Goal: Task Accomplishment & Management: Manage account settings

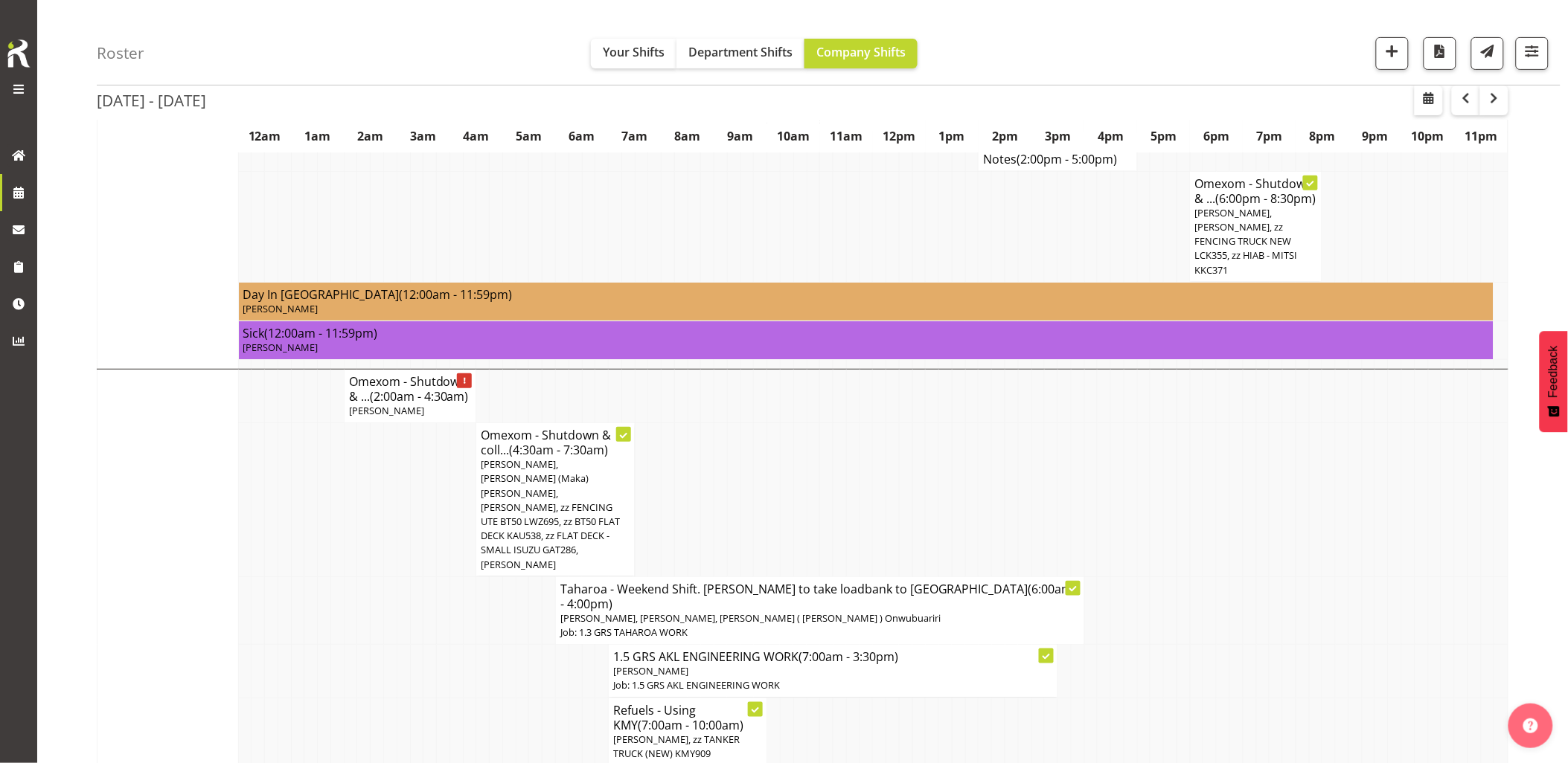
scroll to position [3966, 0]
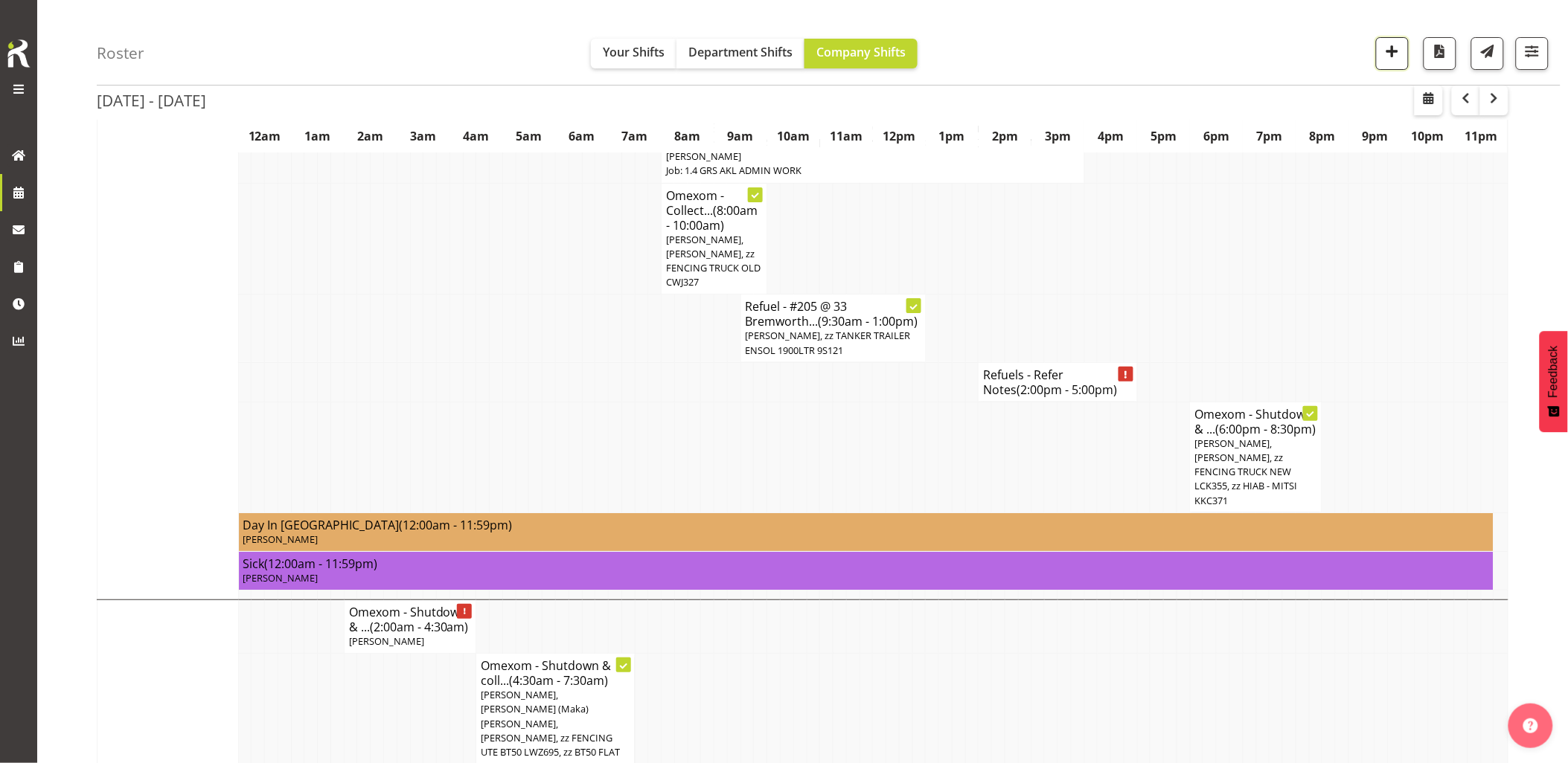
click at [1390, 60] on span "button" at bounding box center [1392, 52] width 19 height 19
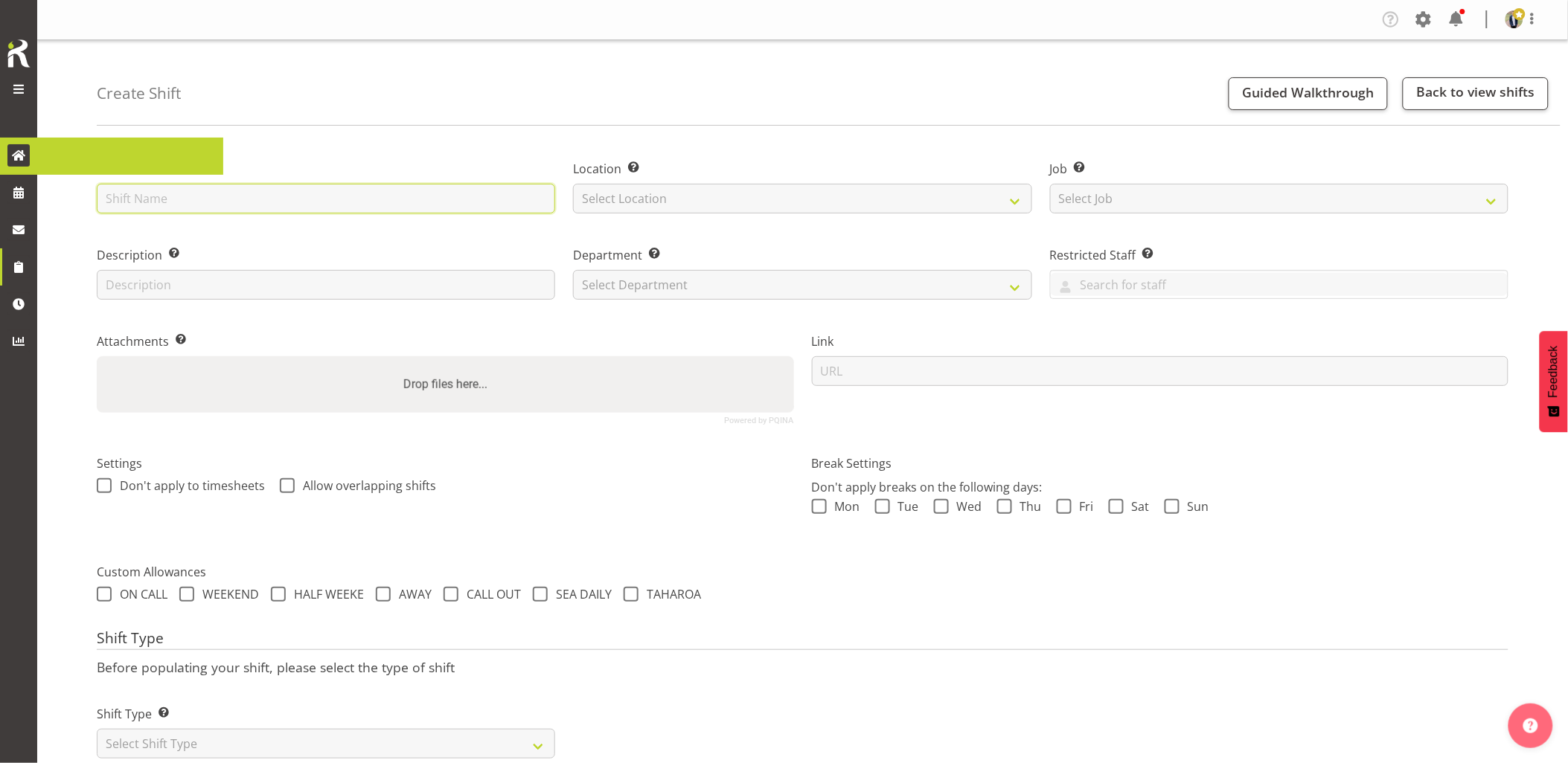
click at [302, 209] on input "text" at bounding box center [326, 199] width 459 height 30
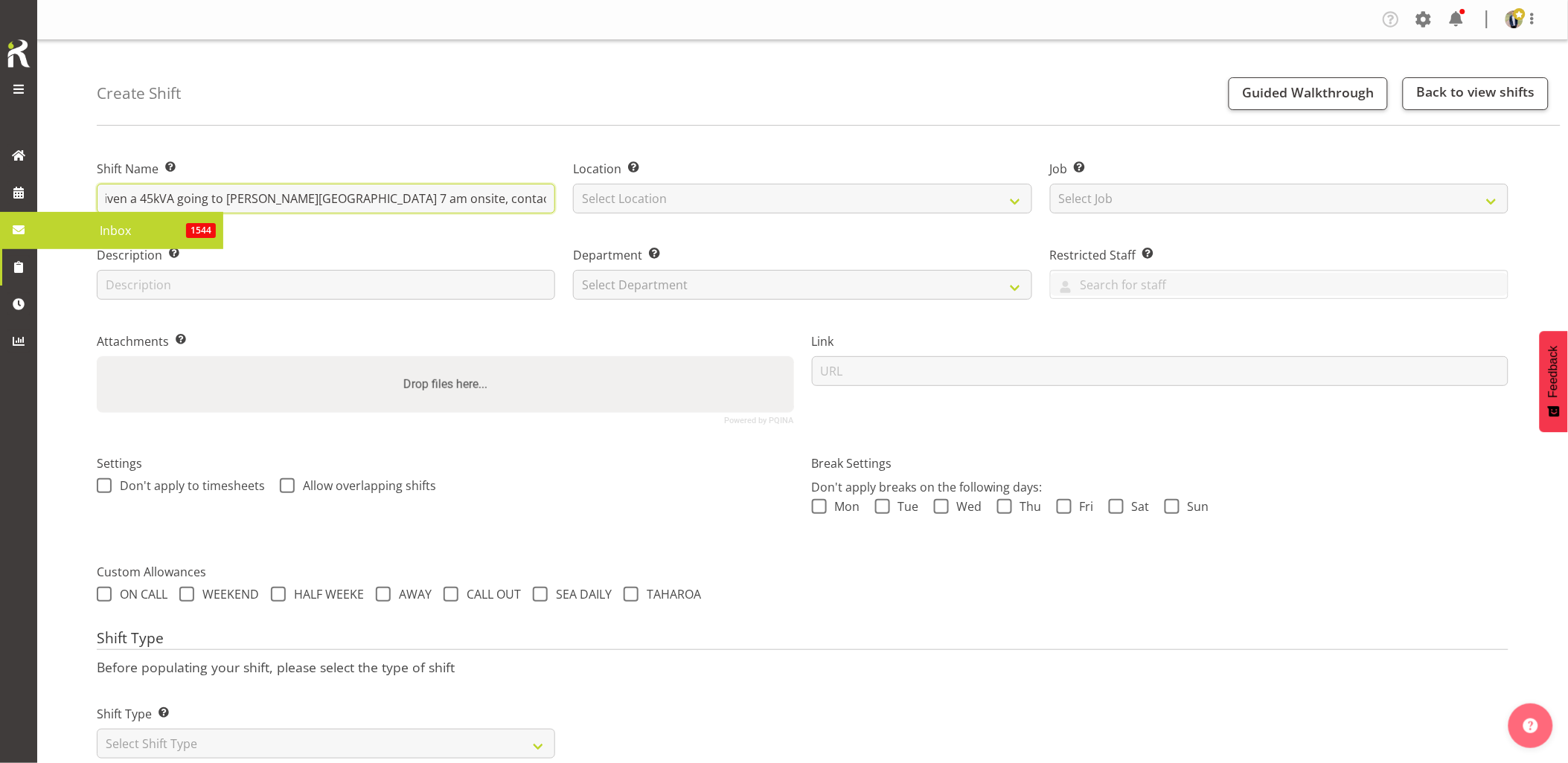
scroll to position [0, 173]
type input "Omexom - Deliver, fence and liven a 45kVA going to Massey. 7 am onsite, contact…"
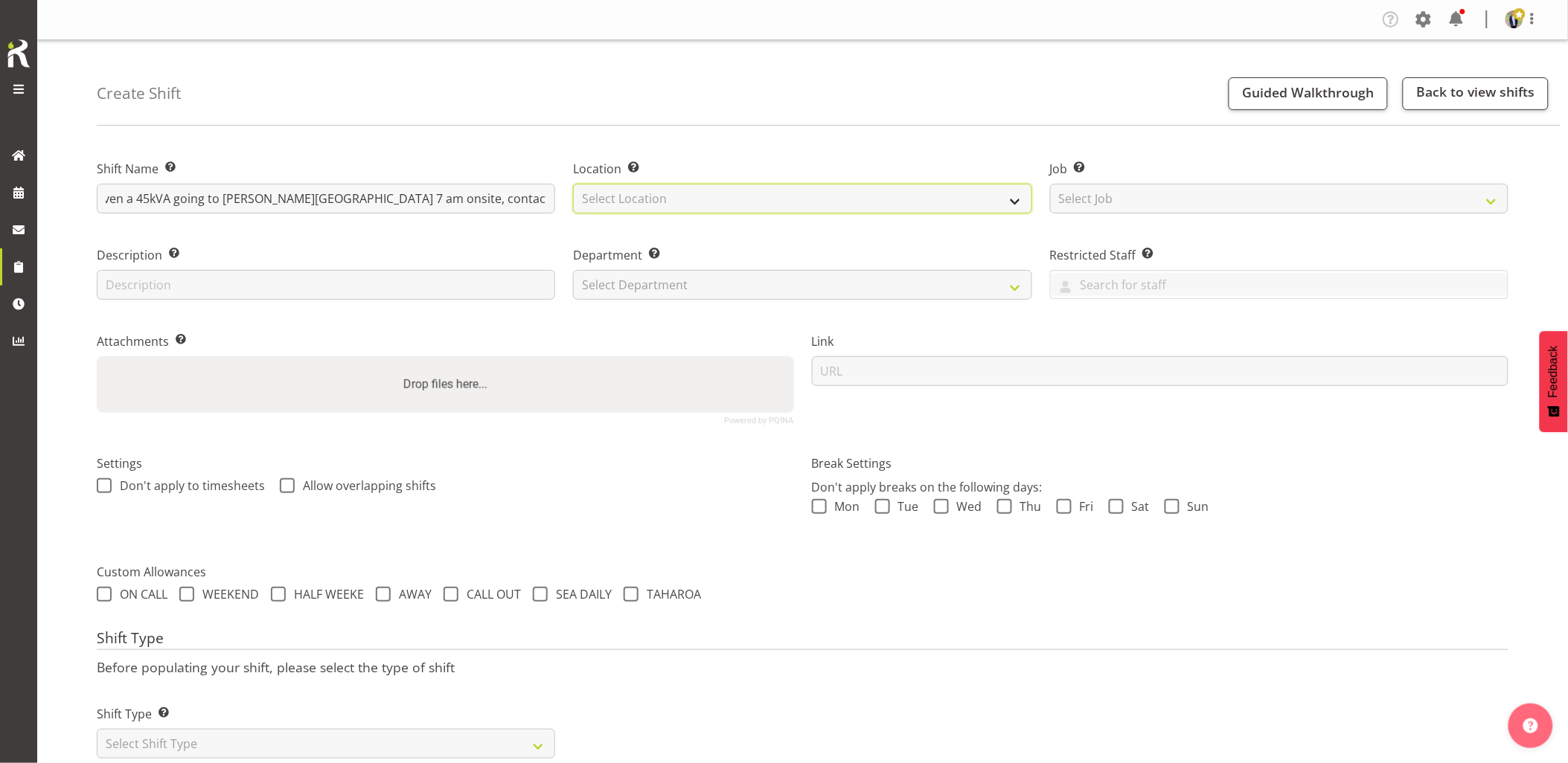
click at [717, 197] on select "Select Location GRS Auckland GRS Hastings GRS Tauranga" at bounding box center [802, 199] width 459 height 30
select select "28"
click at [573, 184] on select "Select Location GRS Auckland GRS Hastings GRS Tauranga" at bounding box center [802, 199] width 459 height 30
click at [1106, 201] on select "Select Job Create new job 1.1 GRS AKL RENTALS 1.1 GRS AKL RENTALS AC 1.1 GRS AK…" at bounding box center [1279, 199] width 459 height 30
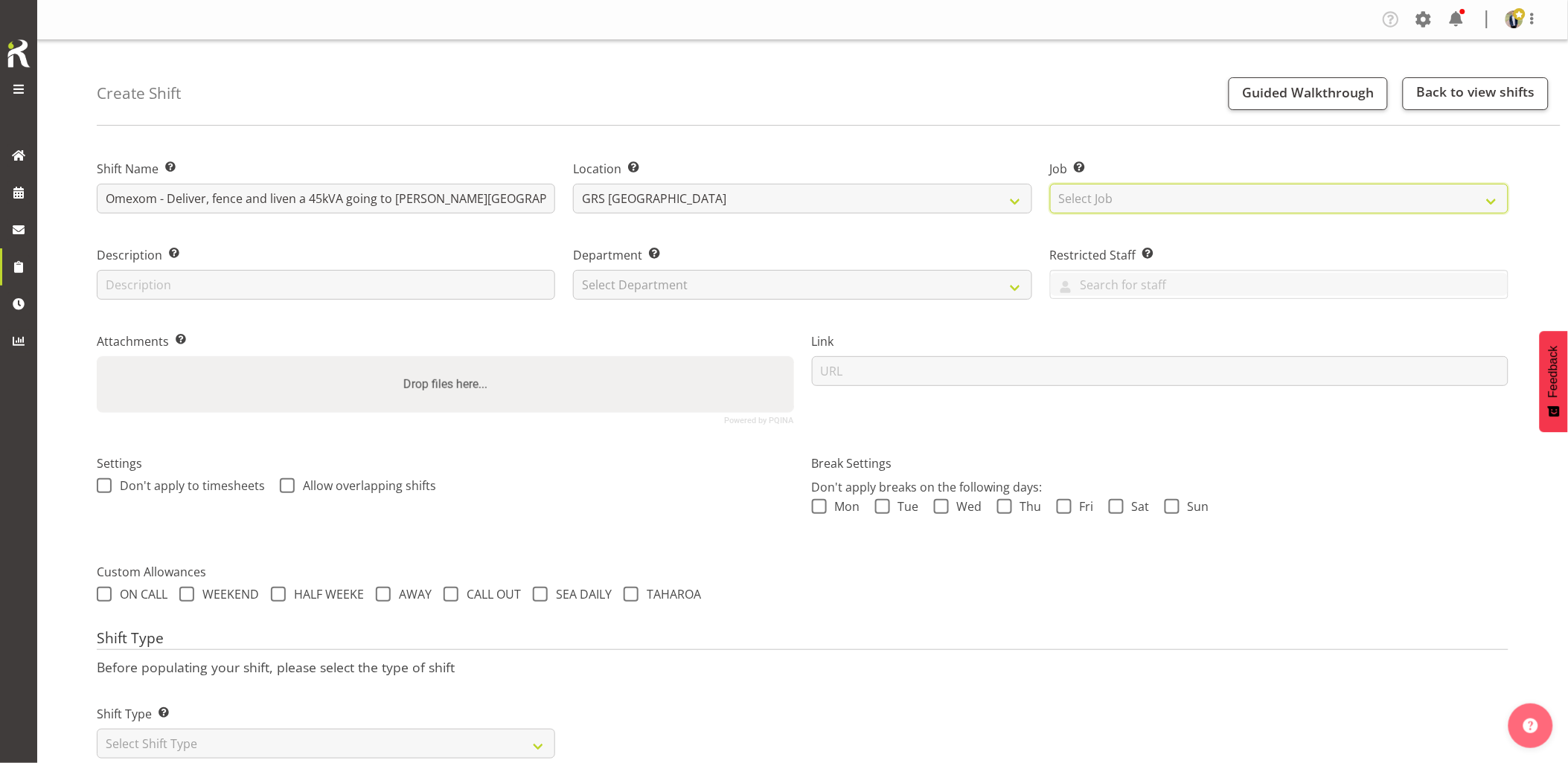
select select "7504"
click at [1050, 184] on select "Select Job Create new job 1.1 GRS AKL RENTALS 1.1 GRS AKL RENTALS AC 1.1 GRS AK…" at bounding box center [1279, 199] width 459 height 30
drag, startPoint x: 640, startPoint y: 293, endPoint x: 646, endPoint y: 301, distance: 10.0
click at [640, 293] on select "Select Department GRS HIRE AKL GRS HIRE AKL GRS HIRE TGA GRS HIRE HST GRS SALES…" at bounding box center [802, 285] width 459 height 30
select select "20"
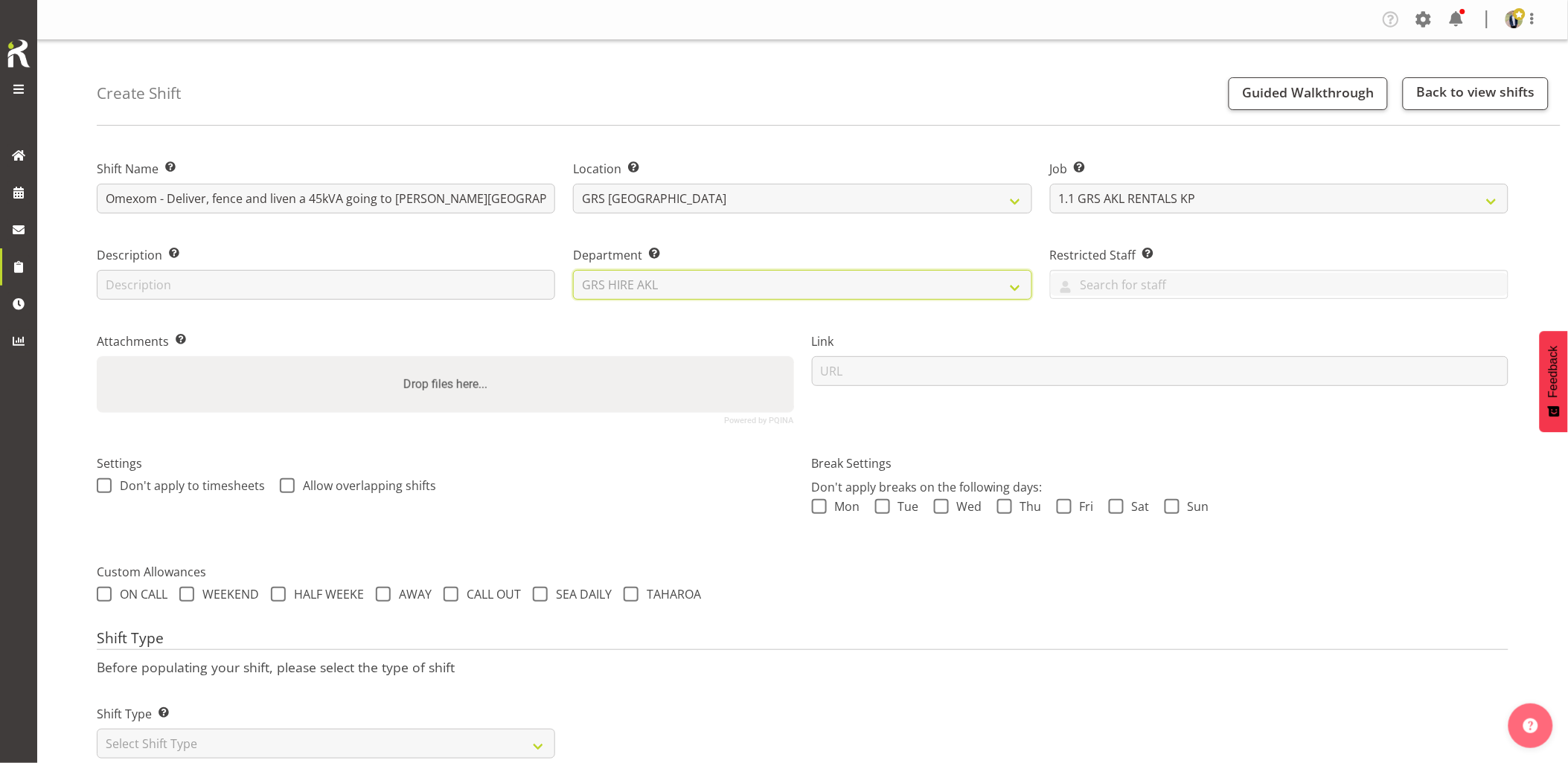
click at [573, 270] on select "Select Department GRS HIRE AKL GRS HIRE AKL GRS HIRE TGA GRS HIRE HST GRS SALES…" at bounding box center [802, 285] width 459 height 30
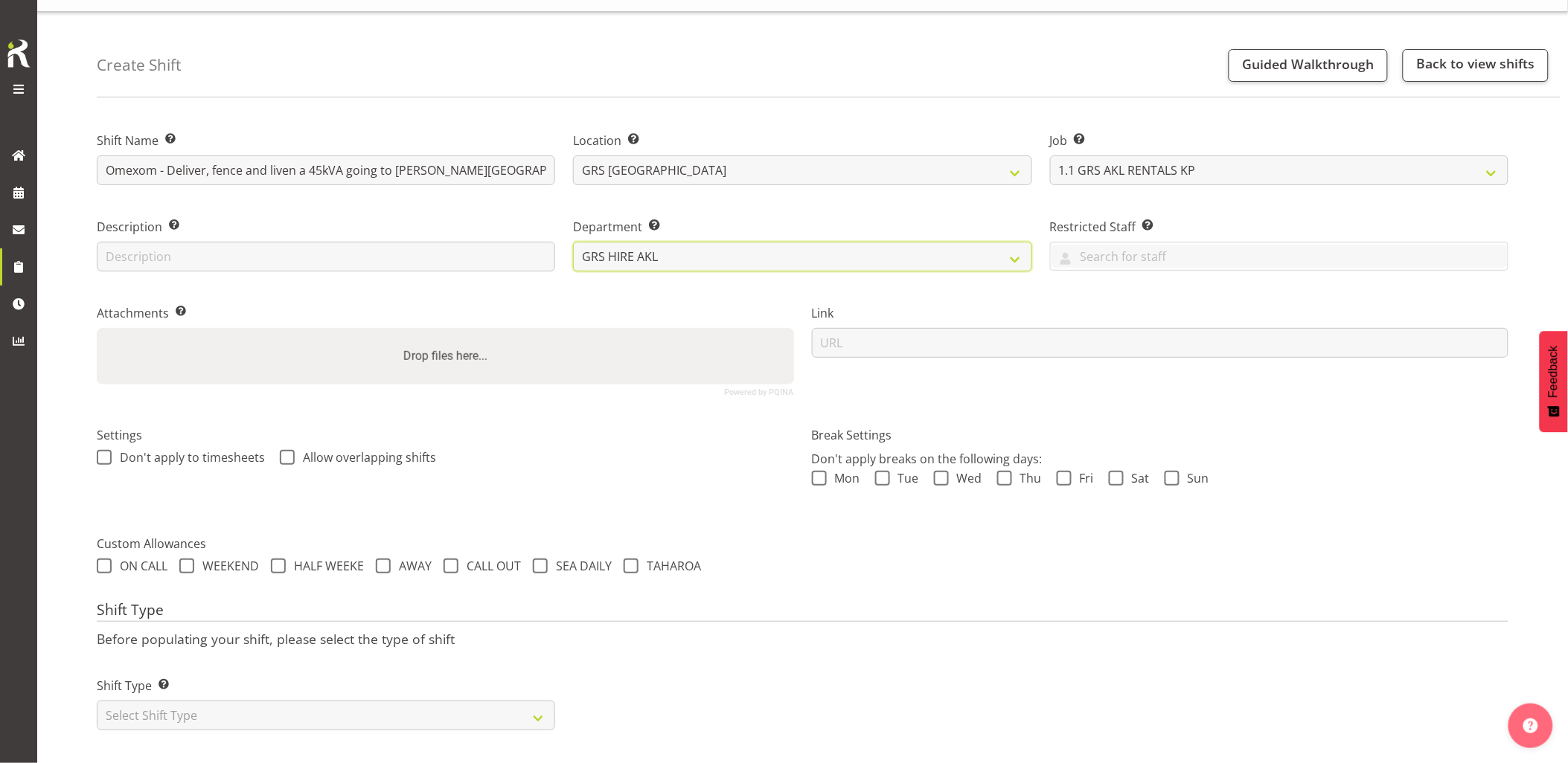
scroll to position [42, 0]
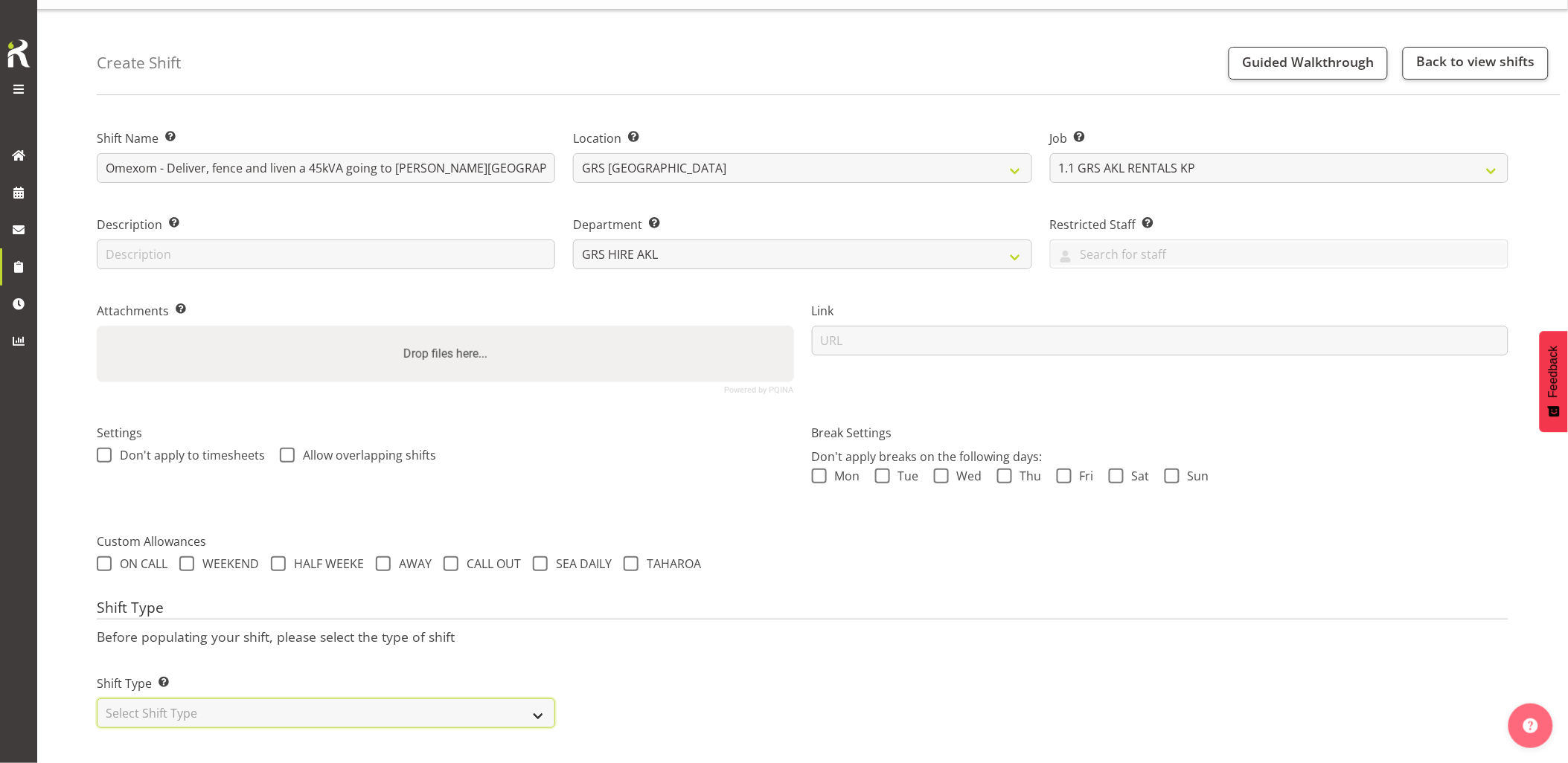
click at [271, 711] on select "Select Shift Type One Off Shift Recurring Shift Rotating Shift" at bounding box center [326, 714] width 459 height 30
select select "one_off"
click at [97, 699] on select "Select Shift Type One Off Shift Recurring Shift Rotating Shift" at bounding box center [326, 714] width 459 height 30
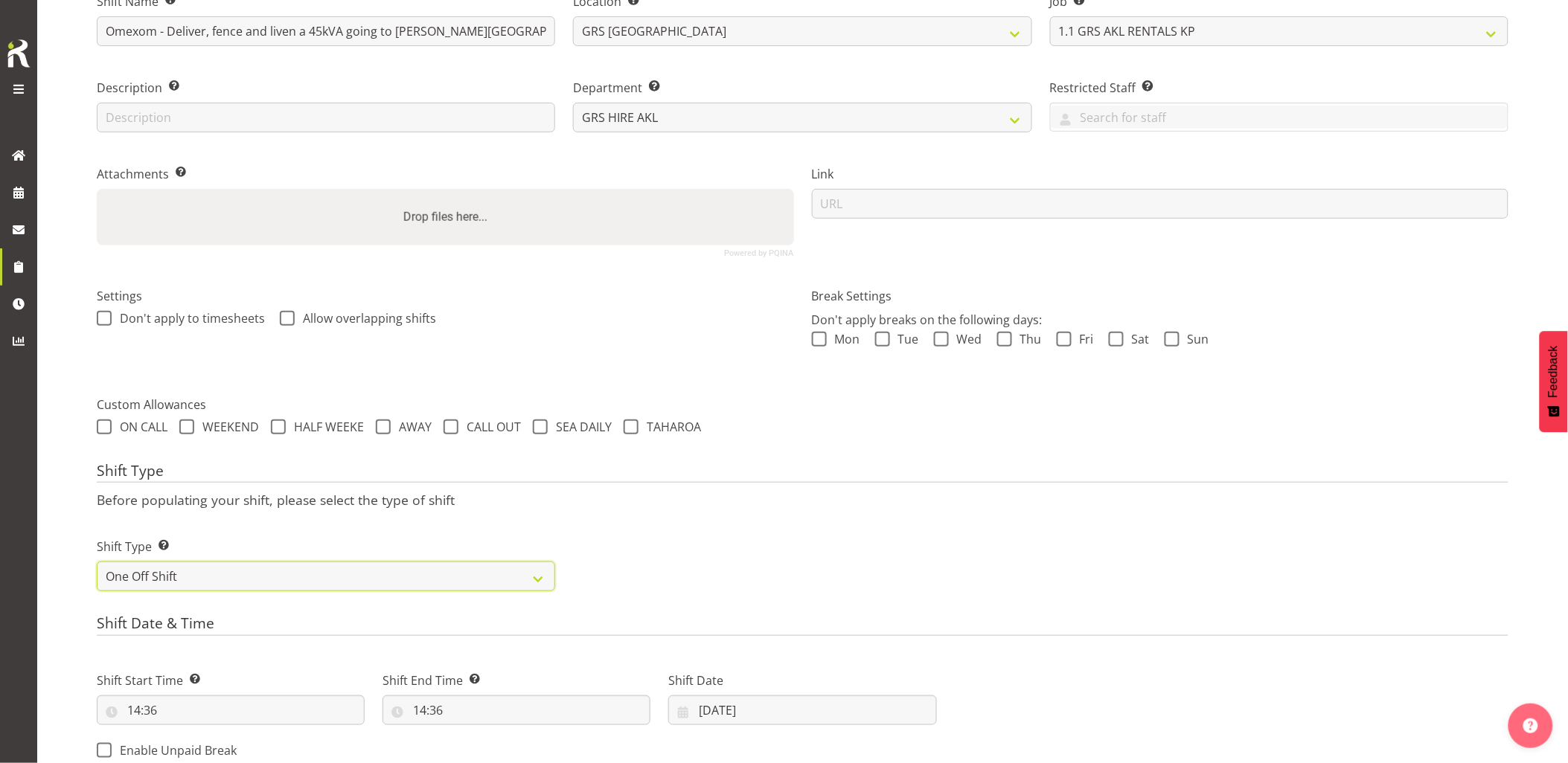
scroll to position [291, 0]
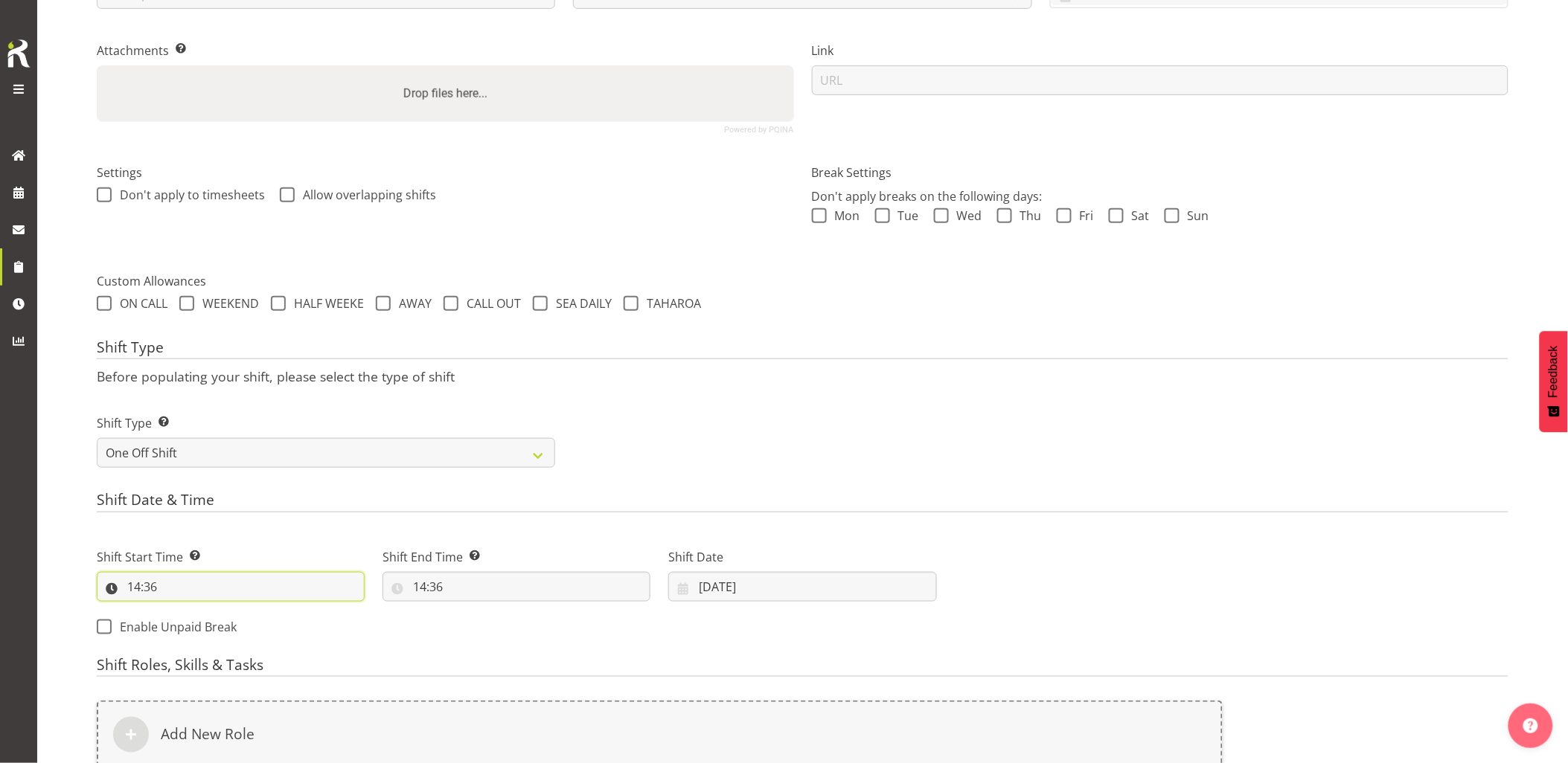
click at [217, 588] on input "14:36" at bounding box center [231, 587] width 268 height 30
click at [189, 619] on select "00 01 02 03 04 05 06 07 08 09 10 11 12 13 14 15 16 17 18 19 20 21 22 23" at bounding box center [198, 626] width 33 height 30
select select "6"
click at [182, 611] on select "00 01 02 03 04 05 06 07 08 09 10 11 12 13 14 15 16 17 18 19 20 21 22 23" at bounding box center [198, 626] width 33 height 30
type input "06:36"
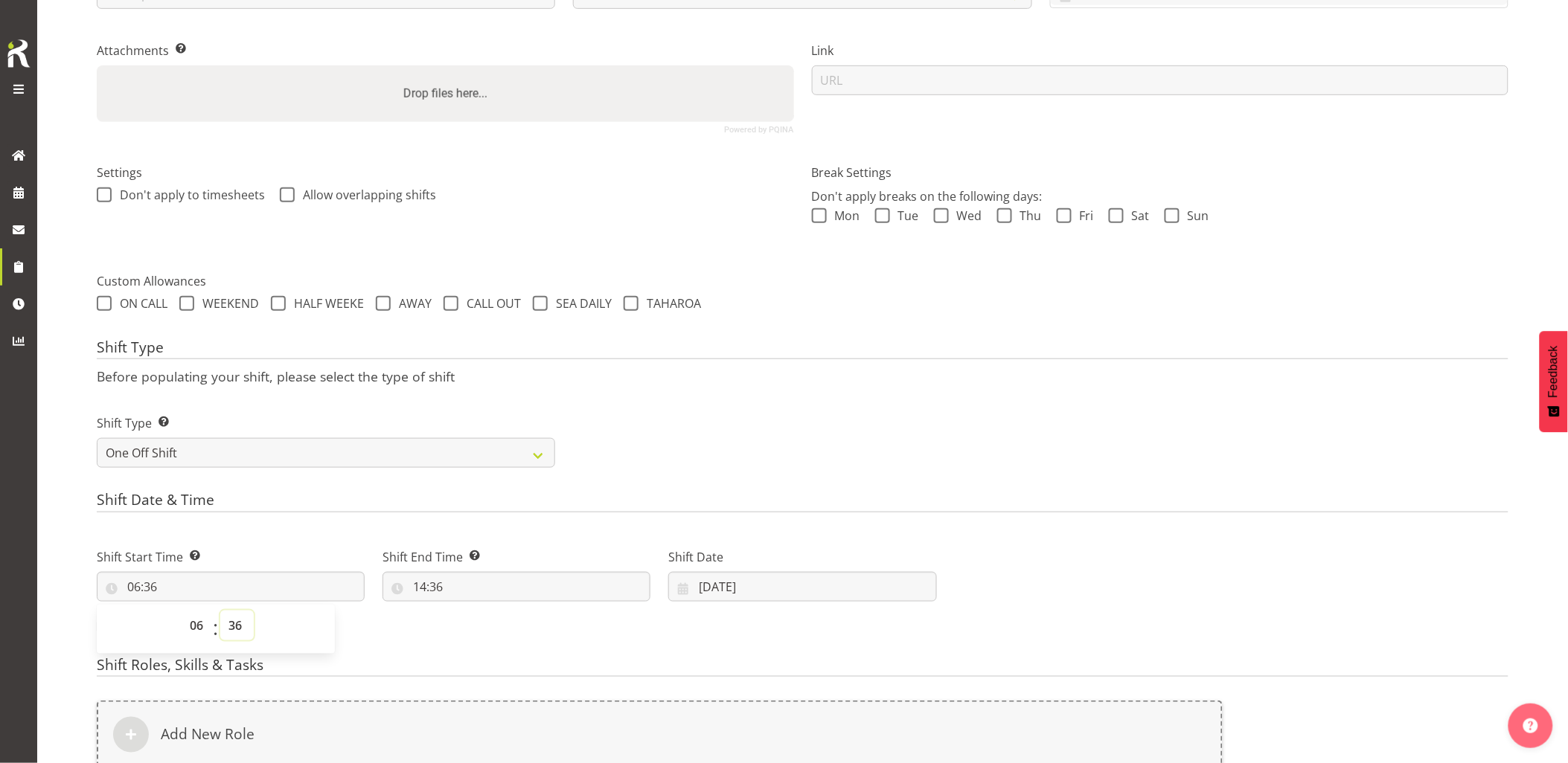
drag, startPoint x: 239, startPoint y: 619, endPoint x: 239, endPoint y: 608, distance: 11.0
click at [239, 619] on select "00 01 02 03 04 05 06 07 08 09 10 11 12 13 14 15 16 17 18 19 20 21 22 23 24 25 2…" at bounding box center [237, 626] width 33 height 30
select select "30"
click at [221, 611] on select "00 01 02 03 04 05 06 07 08 09 10 11 12 13 14 15 16 17 18 19 20 21 22 23 24 25 2…" at bounding box center [237, 626] width 33 height 30
type input "06:30"
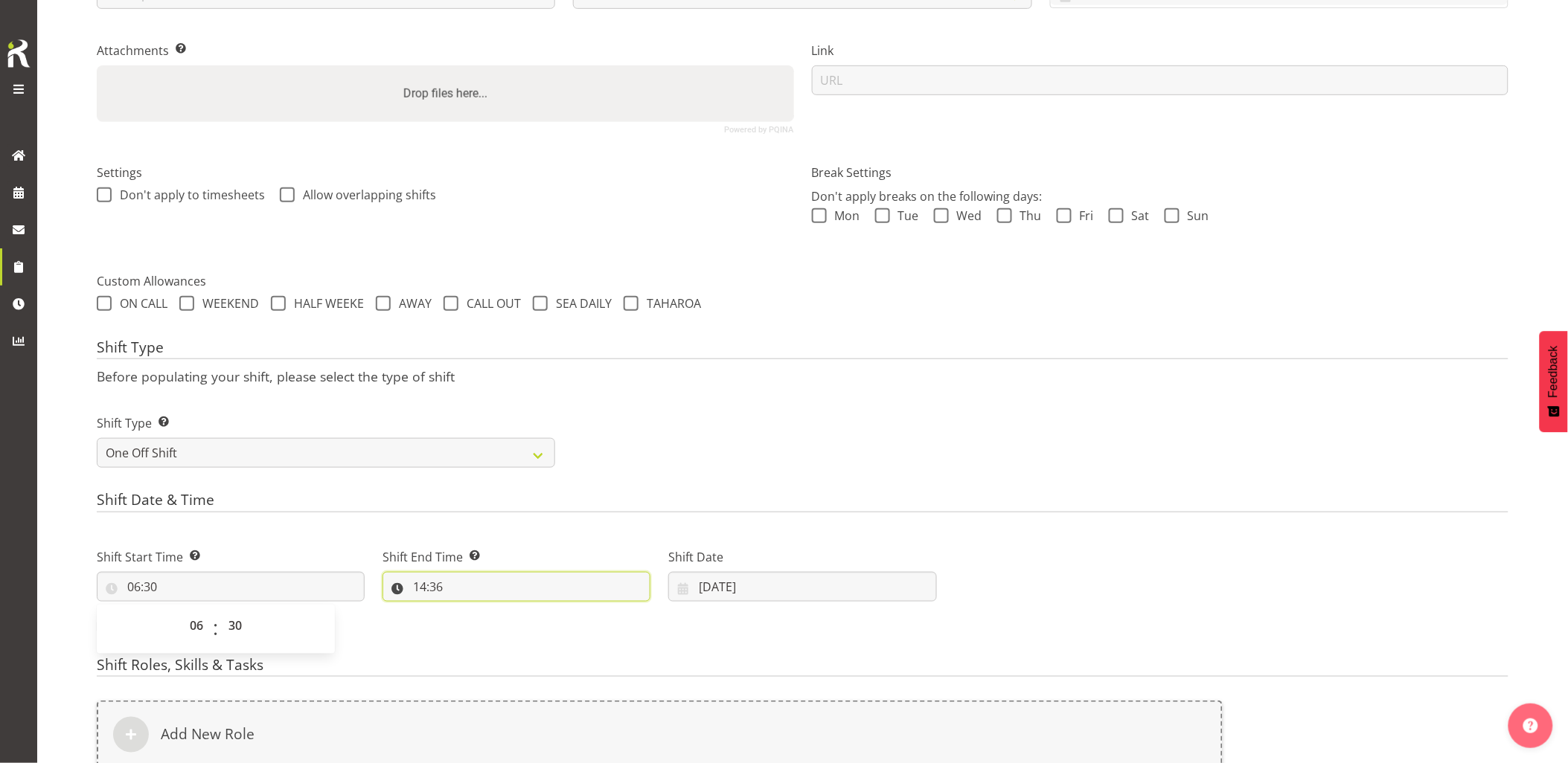
click at [502, 590] on input "14:36" at bounding box center [517, 587] width 268 height 30
click at [492, 628] on select "00 01 02 03 04 05 06 07 08 09 10 11 12 13 14 15 16 17 18 19 20 21 22 23" at bounding box center [484, 626] width 33 height 30
select select "8"
click at [467, 611] on select "00 01 02 03 04 05 06 07 08 09 10 11 12 13 14 15 16 17 18 19 20 21 22 23" at bounding box center [484, 626] width 33 height 30
type input "08:36"
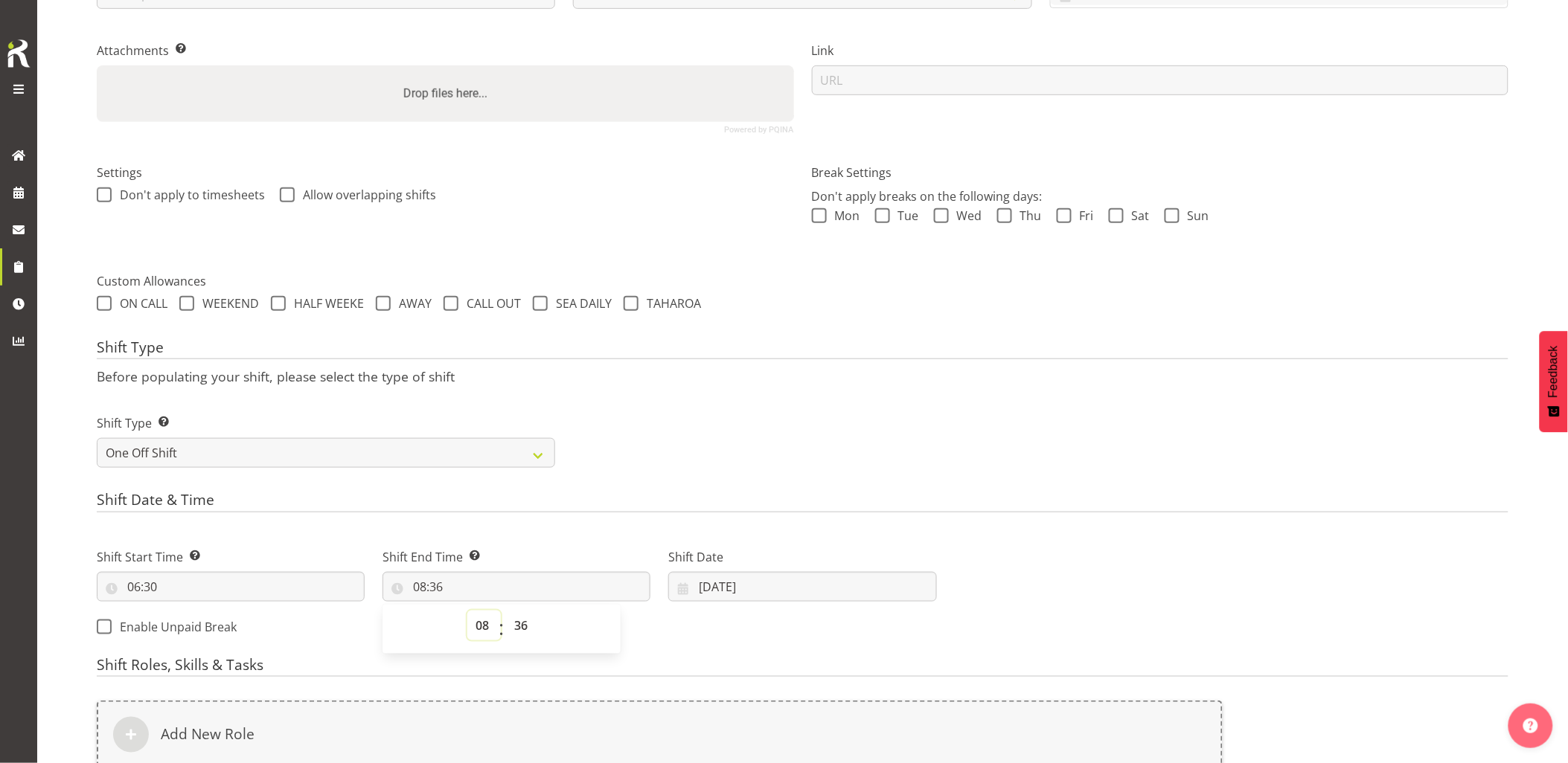
drag, startPoint x: 482, startPoint y: 622, endPoint x: 482, endPoint y: 614, distance: 8.0
click at [482, 622] on select "00 01 02 03 04 05 06 07 08 09 10 11 12 13 14 15 16 17 18 19 20 21 22 23" at bounding box center [484, 626] width 33 height 30
select select "9"
click at [467, 611] on select "00 01 02 03 04 05 06 07 08 09 10 11 12 13 14 15 16 17 18 19 20 21 22 23" at bounding box center [484, 626] width 33 height 30
type input "09:36"
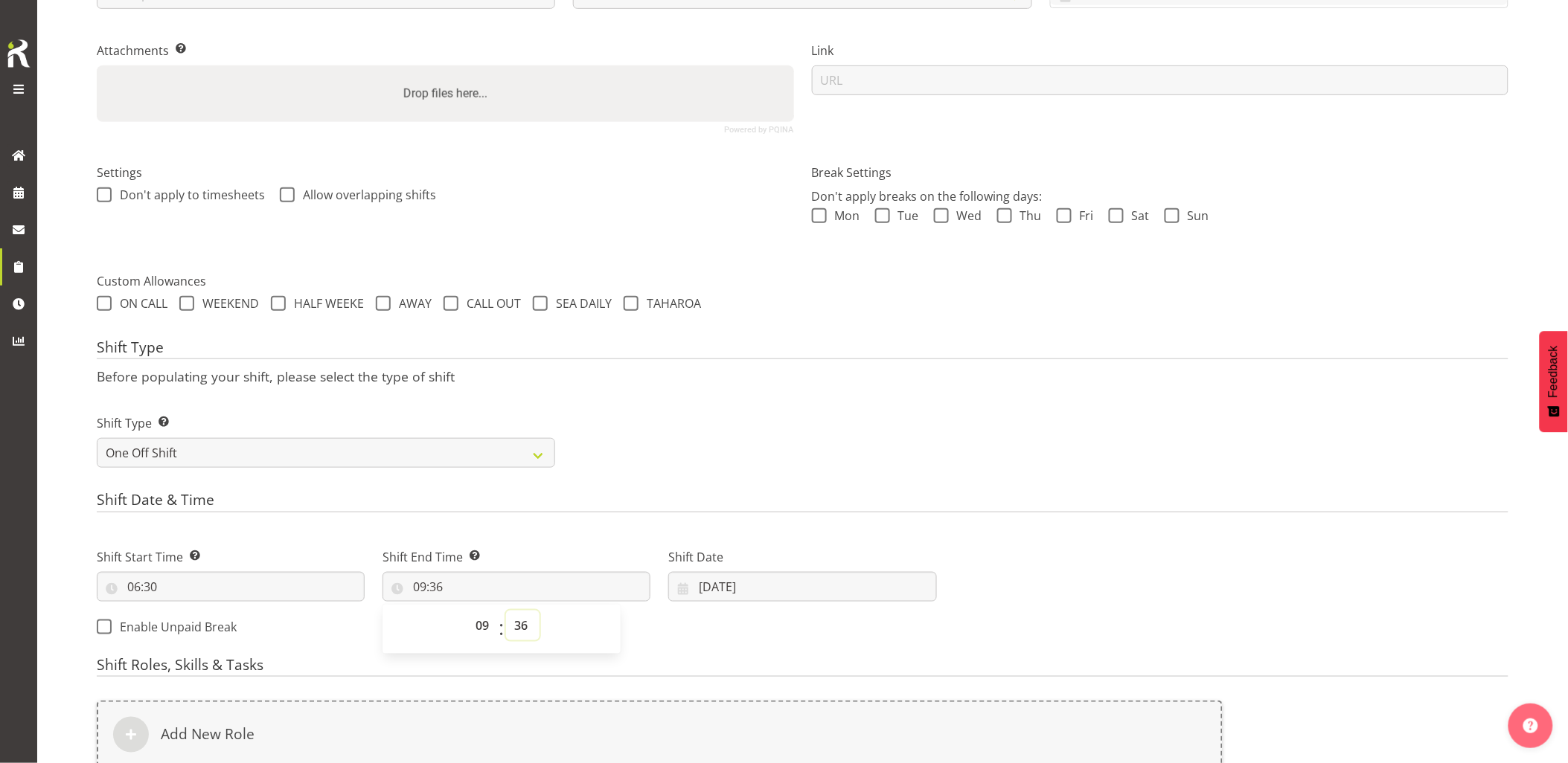
click at [521, 623] on select "00 01 02 03 04 05 06 07 08 09 10 11 12 13 14 15 16 17 18 19 20 21 22 23 24 25 2…" at bounding box center [523, 626] width 33 height 30
select select "0"
click at [506, 611] on select "00 01 02 03 04 05 06 07 08 09 10 11 12 13 14 15 16 17 18 19 20 21 22 23 24 25 2…" at bounding box center [523, 626] width 33 height 30
type input "09:00"
click at [786, 340] on h4 "Shift Type" at bounding box center [802, 350] width 1412 height 21
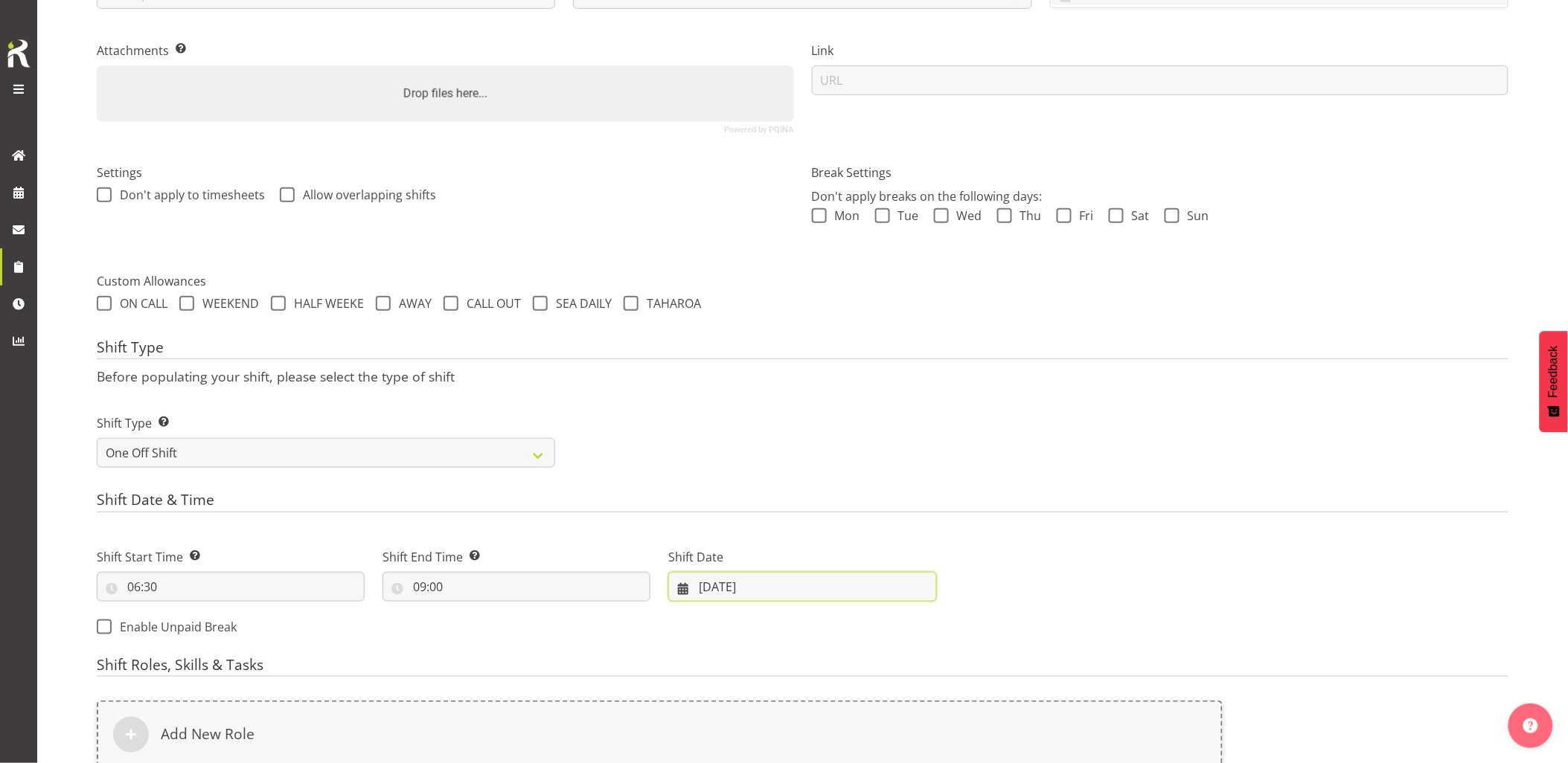
click at [743, 585] on input "30/09/2025" at bounding box center [802, 587] width 268 height 30
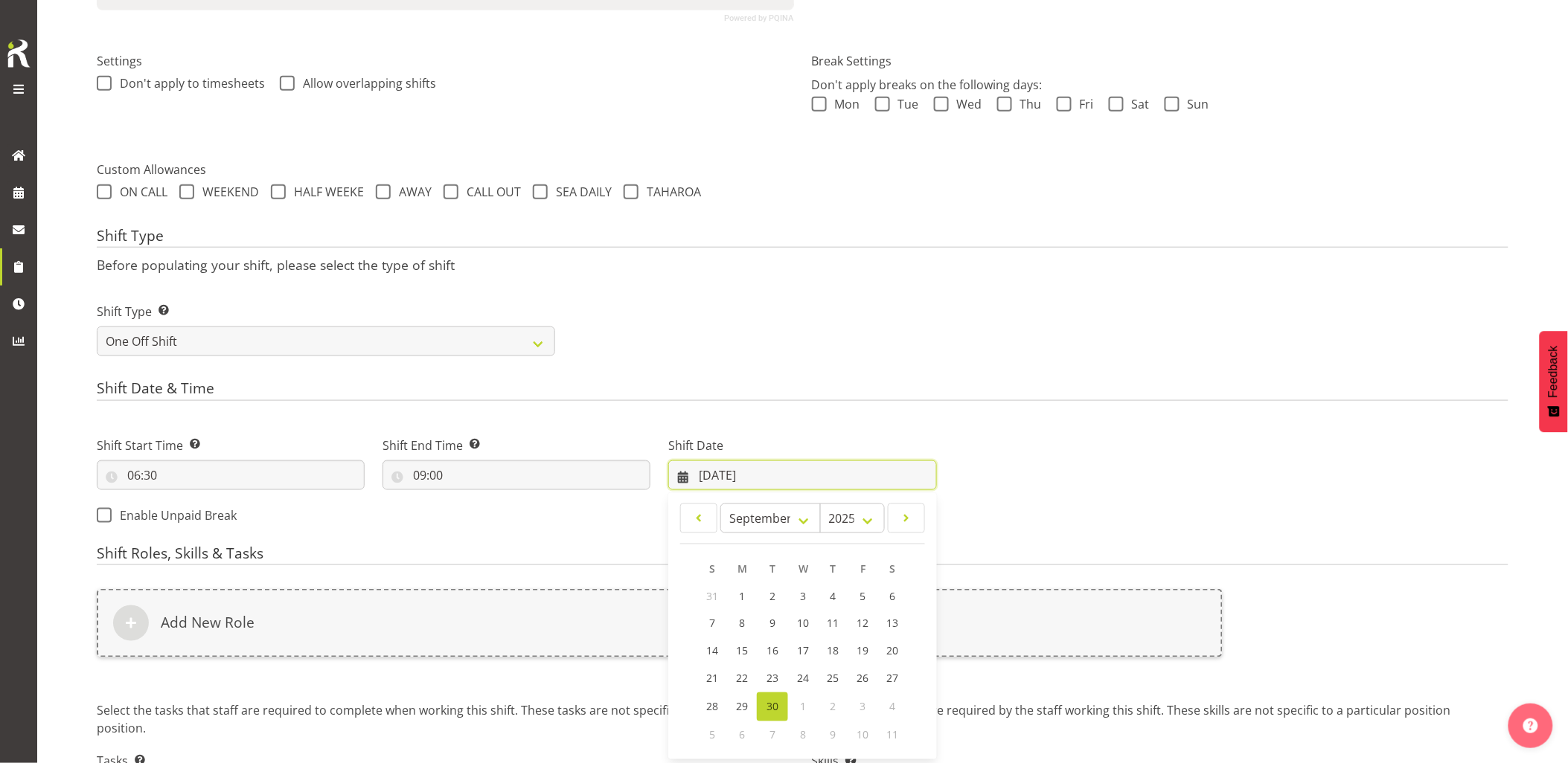
scroll to position [520, 0]
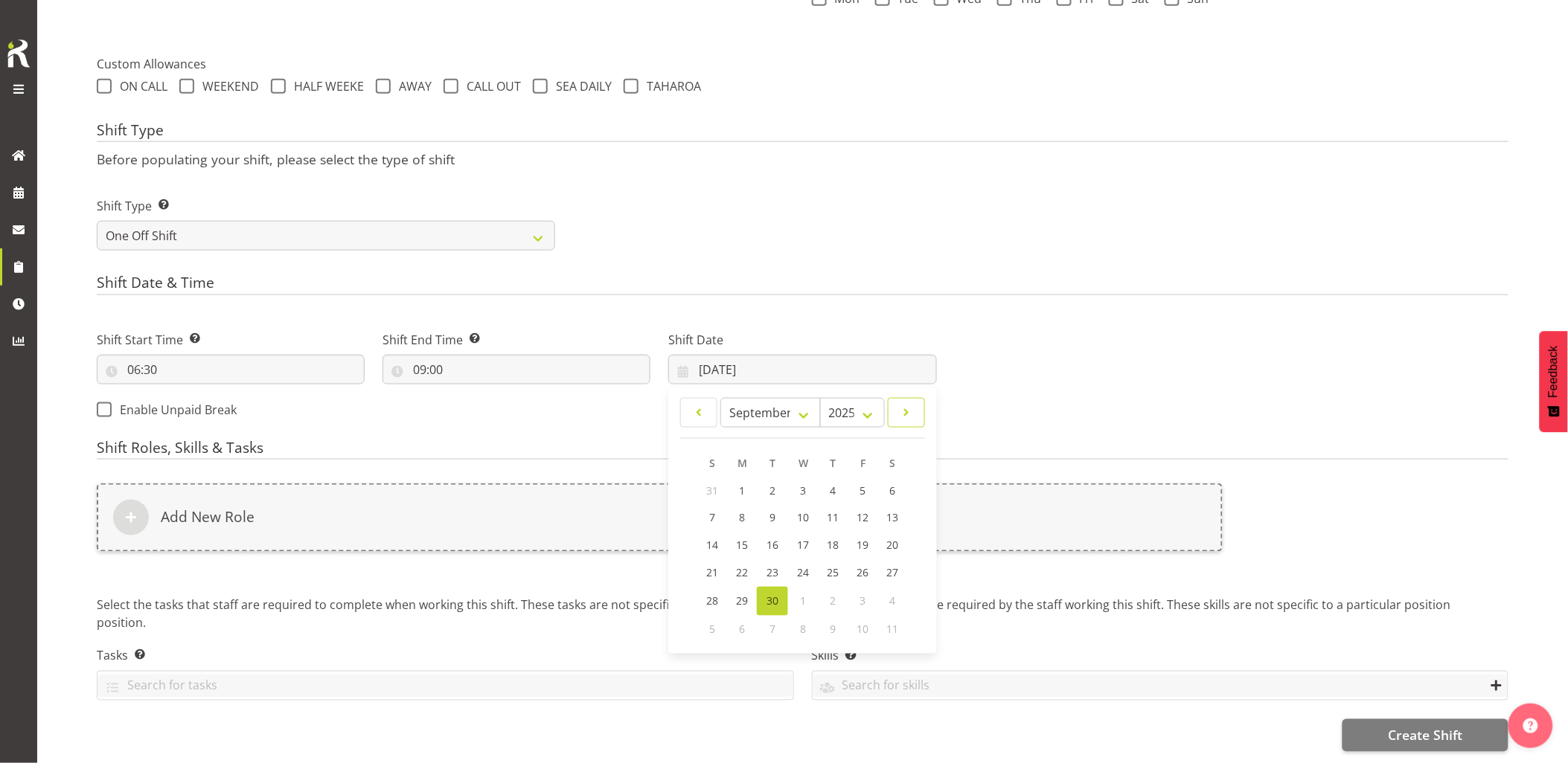
click at [911, 404] on span at bounding box center [906, 412] width 18 height 18
select select "9"
click at [801, 484] on span "1" at bounding box center [803, 491] width 6 height 14
type input "01/10/2025"
click at [771, 503] on div "Add New Role" at bounding box center [659, 518] width 1126 height 68
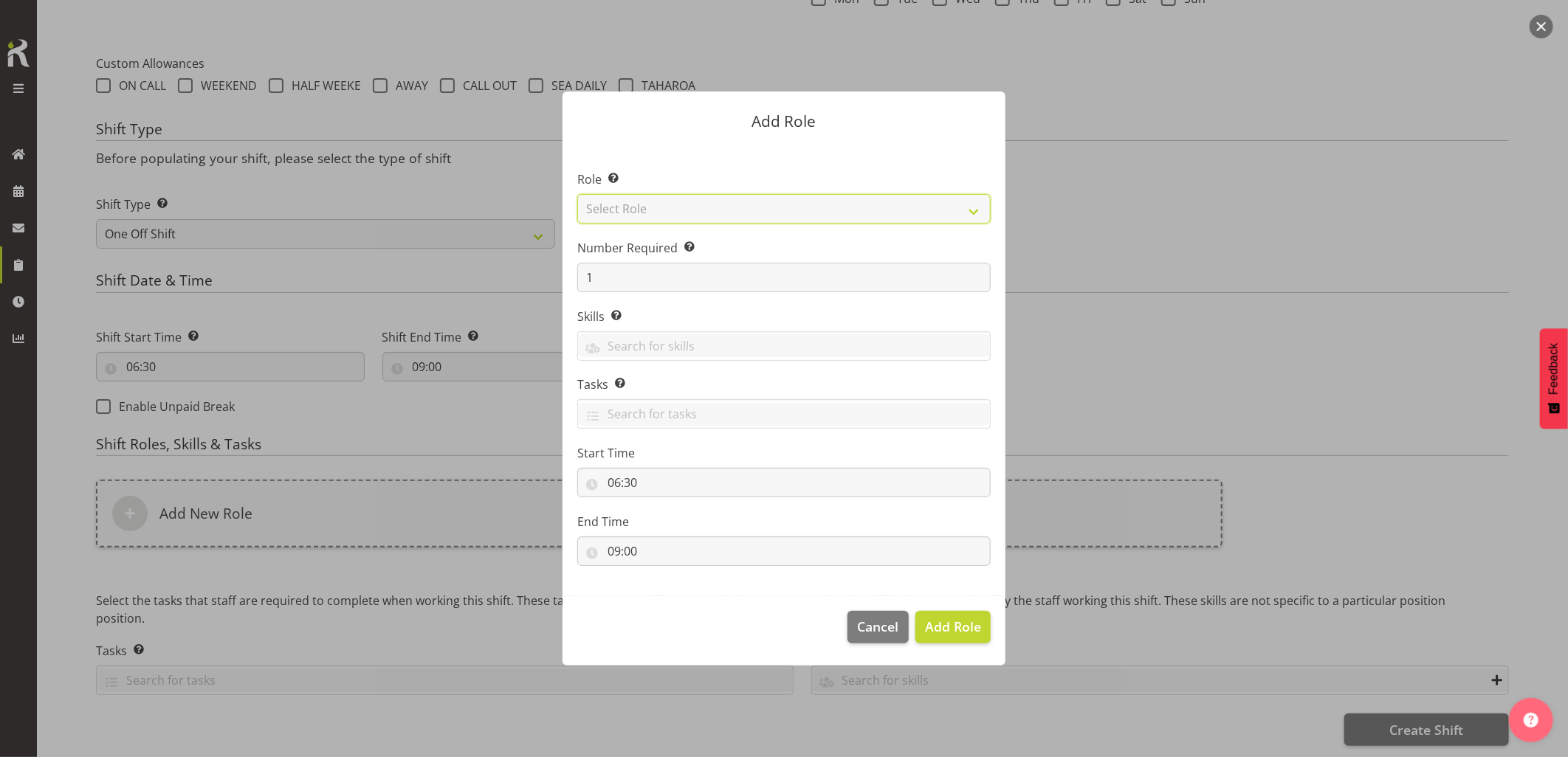
drag, startPoint x: 625, startPoint y: 208, endPoint x: 633, endPoint y: 224, distance: 17.9
click at [625, 208] on select "Select Role Account Manager Electrician Engineering GM HSEQ manager MECH Mechan…" at bounding box center [783, 209] width 413 height 30
select select "21"
click at [577, 194] on select "Select Role Account Manager Electrician Engineering GM HSEQ manager MECH Mechan…" at bounding box center [783, 209] width 413 height 30
click at [963, 629] on span "Add Role" at bounding box center [952, 626] width 56 height 18
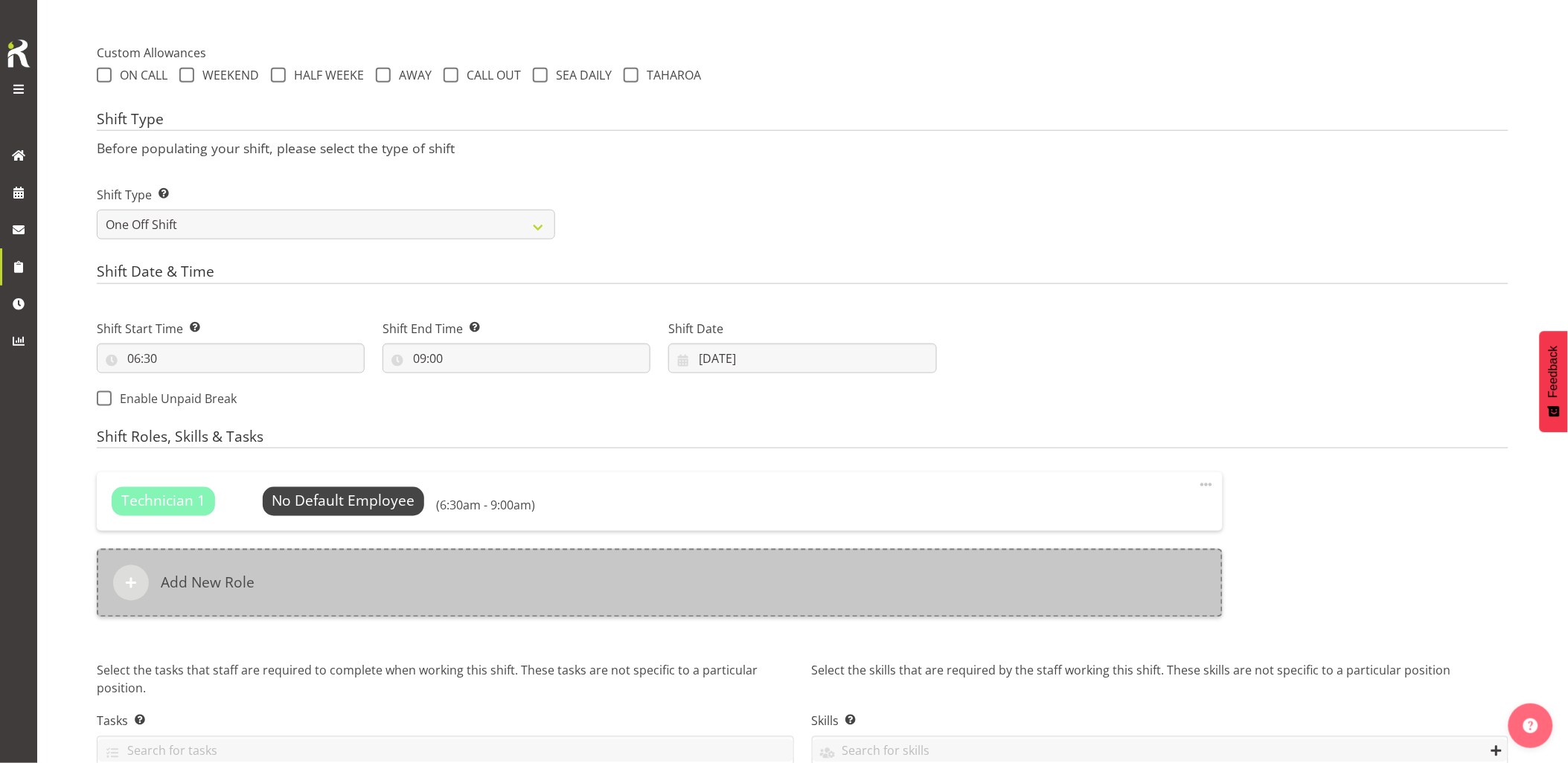
click at [757, 585] on div "Add New Role" at bounding box center [659, 583] width 1126 height 68
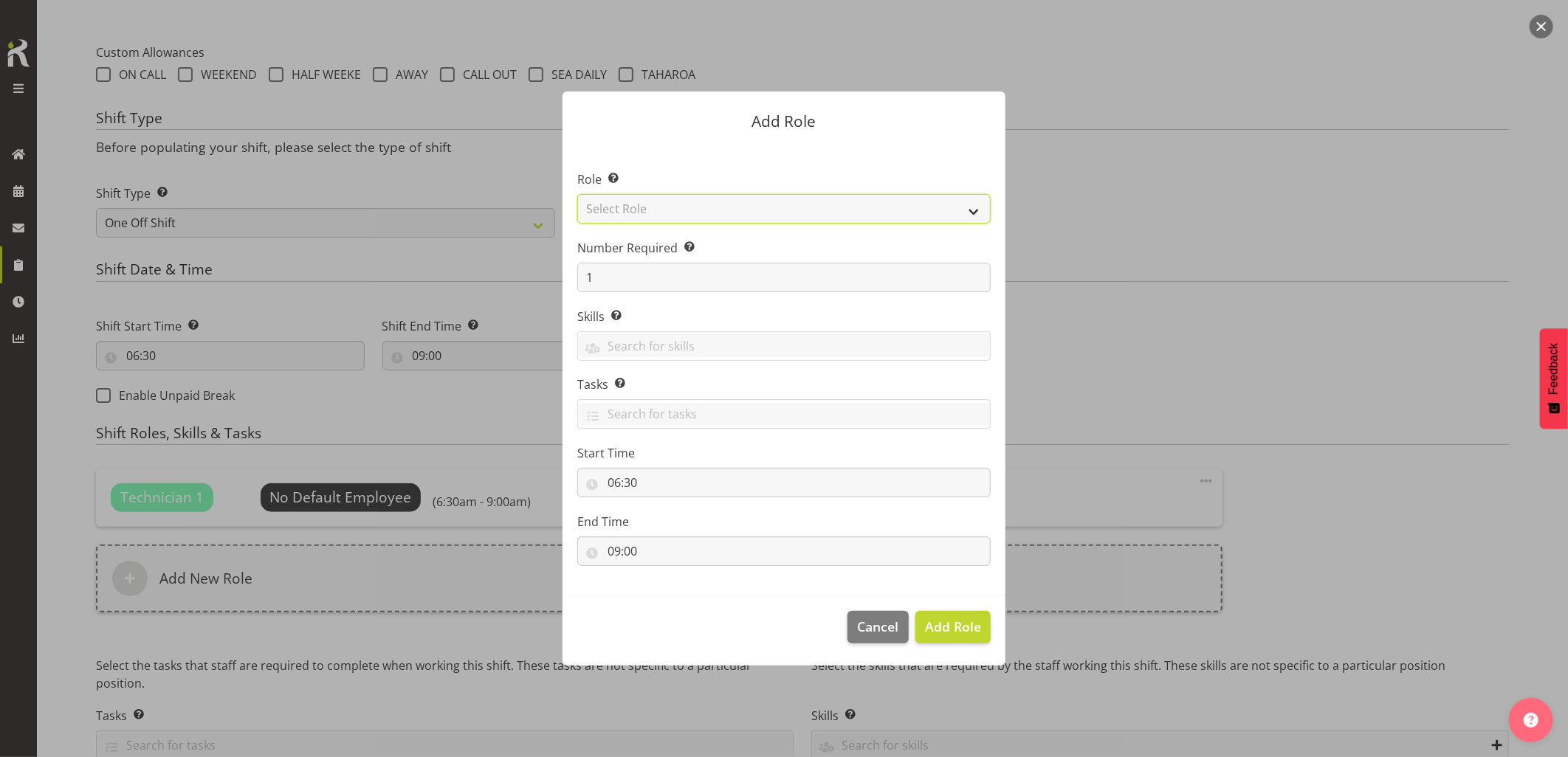
click at [623, 217] on select "Select Role Account Manager Electrician Engineering GM HSEQ manager MECH Mechan…" at bounding box center [783, 209] width 413 height 30
select select "27"
click at [577, 194] on select "Select Role Account Manager Electrician Engineering GM HSEQ manager MECH Mechan…" at bounding box center [783, 209] width 413 height 30
click at [980, 631] on button "Add Role" at bounding box center [953, 626] width 76 height 32
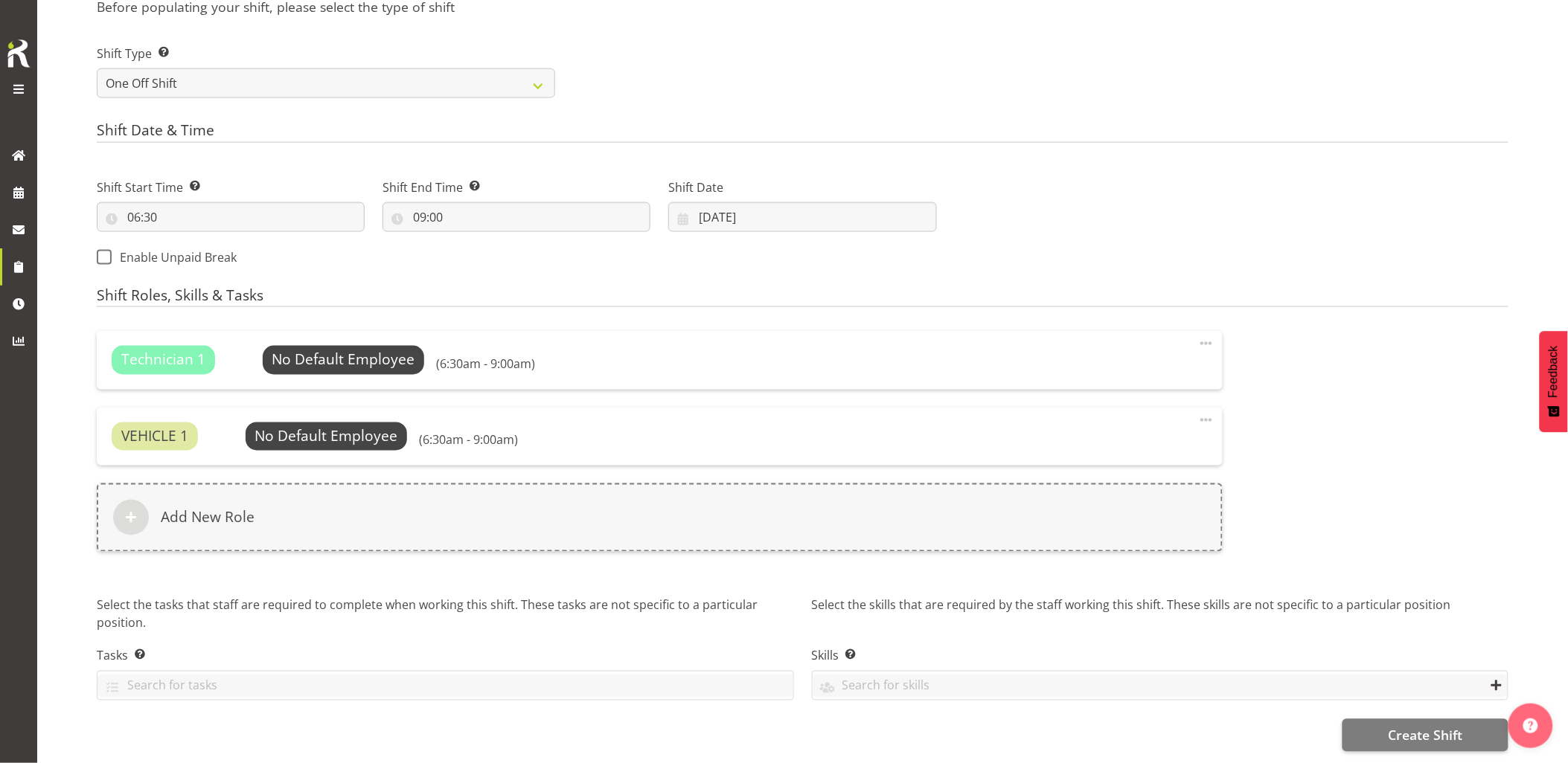
scroll to position [672, 0]
click at [1393, 726] on span "Create Shift" at bounding box center [1425, 735] width 75 height 19
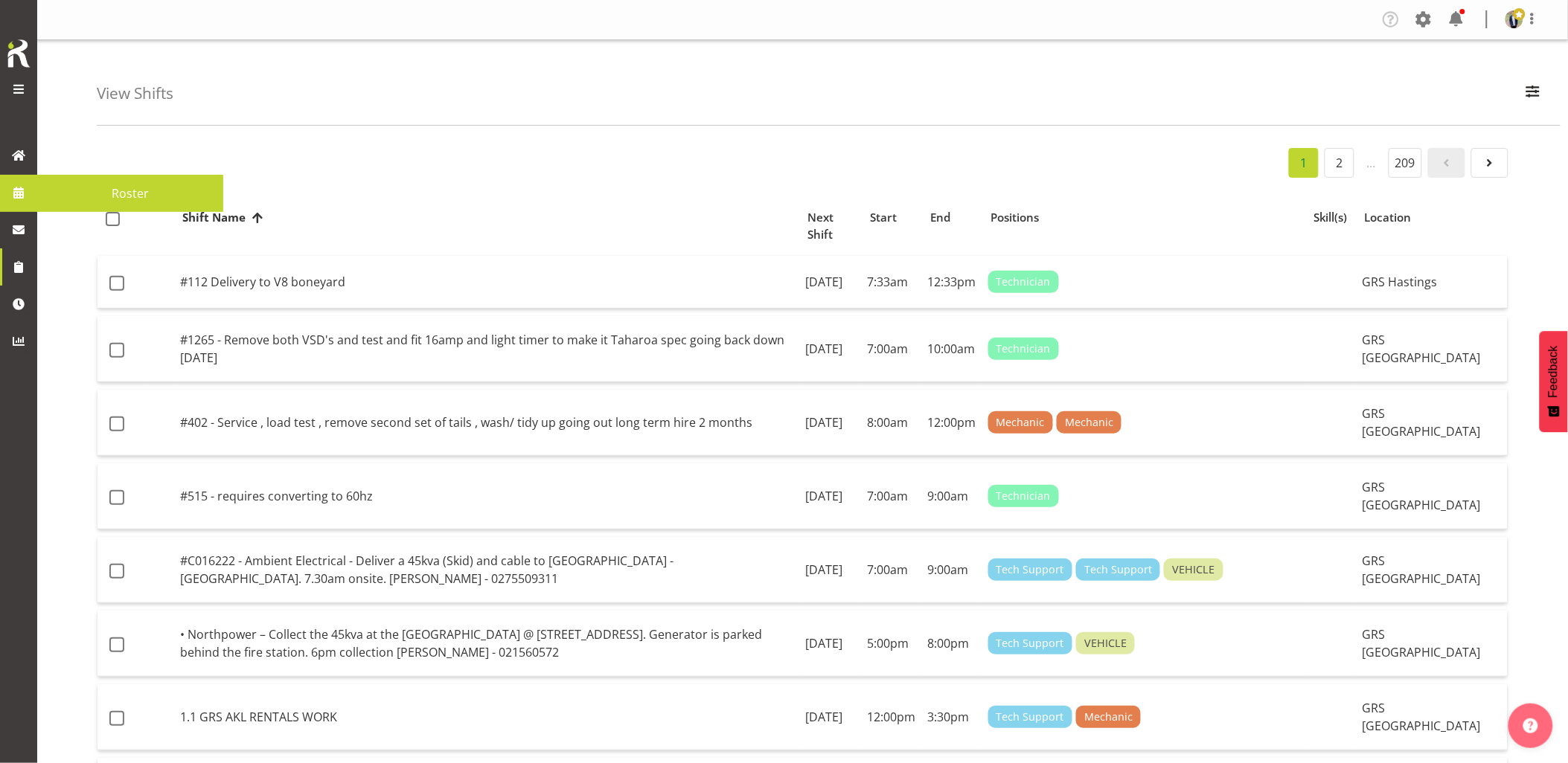
click at [9, 188] on span at bounding box center [18, 193] width 22 height 22
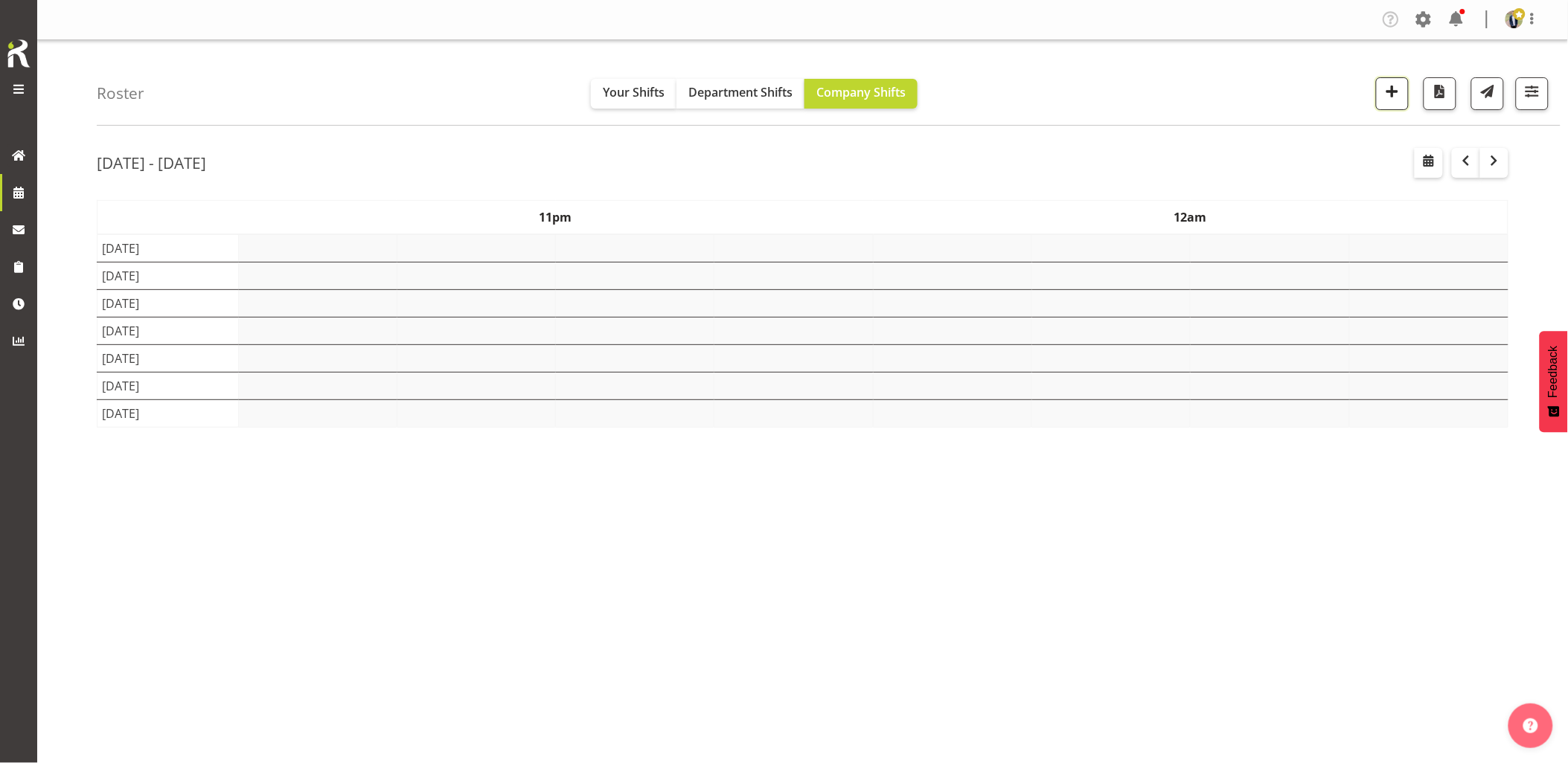
click at [1384, 94] on span "button" at bounding box center [1392, 91] width 19 height 19
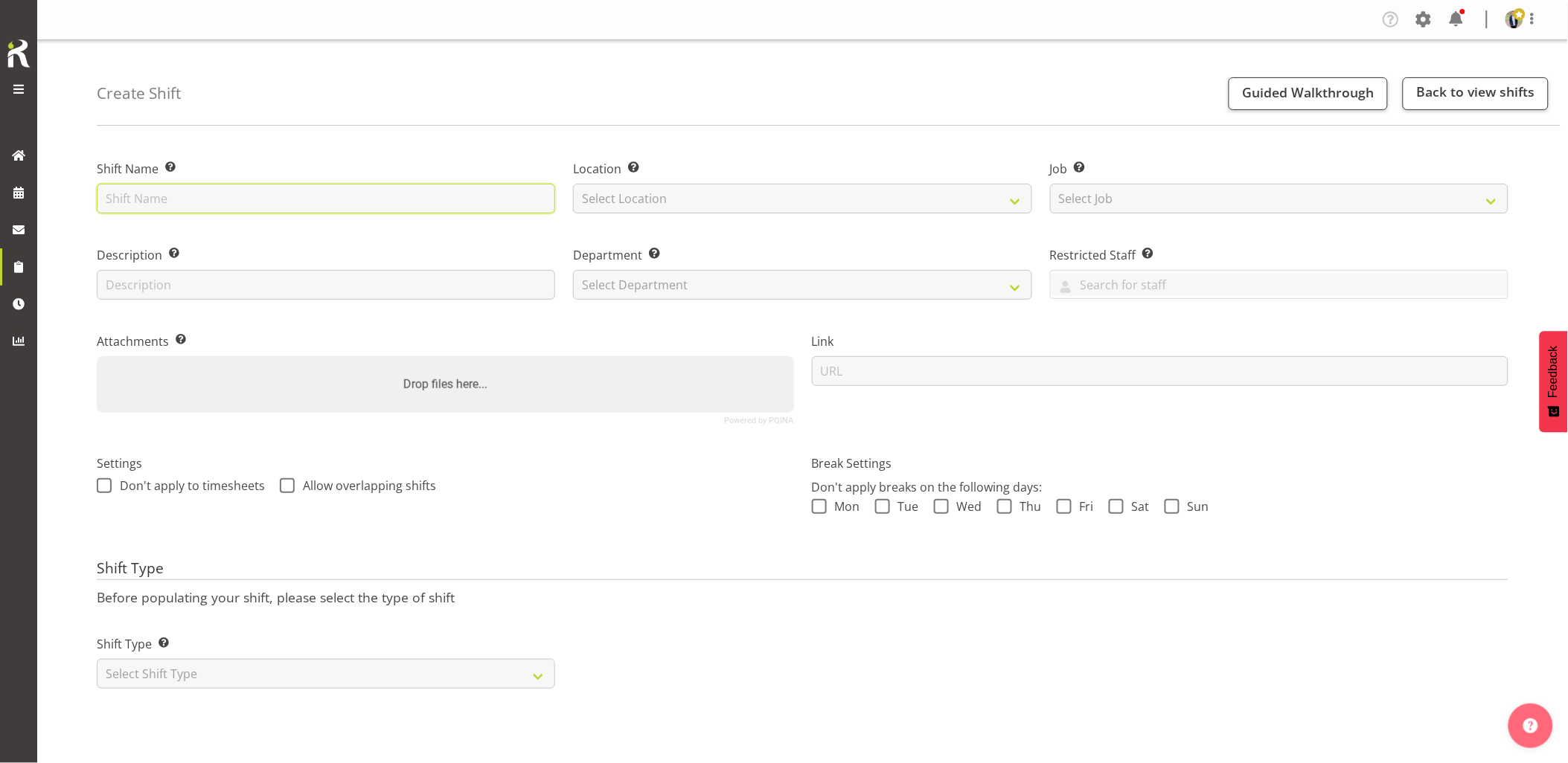
click at [398, 210] on input "text" at bounding box center [326, 199] width 459 height 30
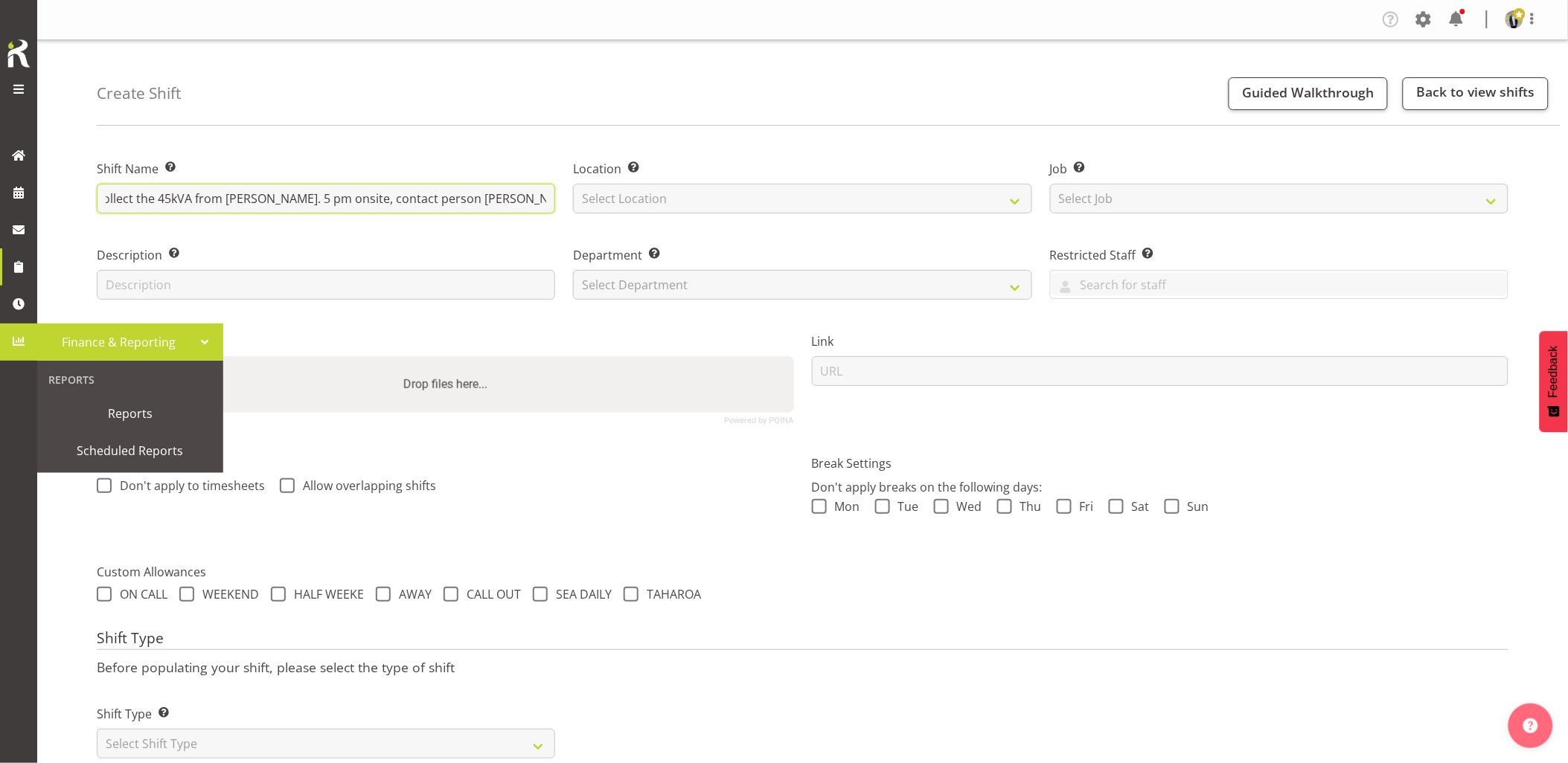
scroll to position [0, 145]
type input "Omexom - Shutdown & collect the 45kVA from [PERSON_NAME]. 5 pm onsite, contact …"
click at [605, 205] on select "Select Location GRS Auckland GRS Hastings GRS Tauranga" at bounding box center [802, 199] width 459 height 30
select select "28"
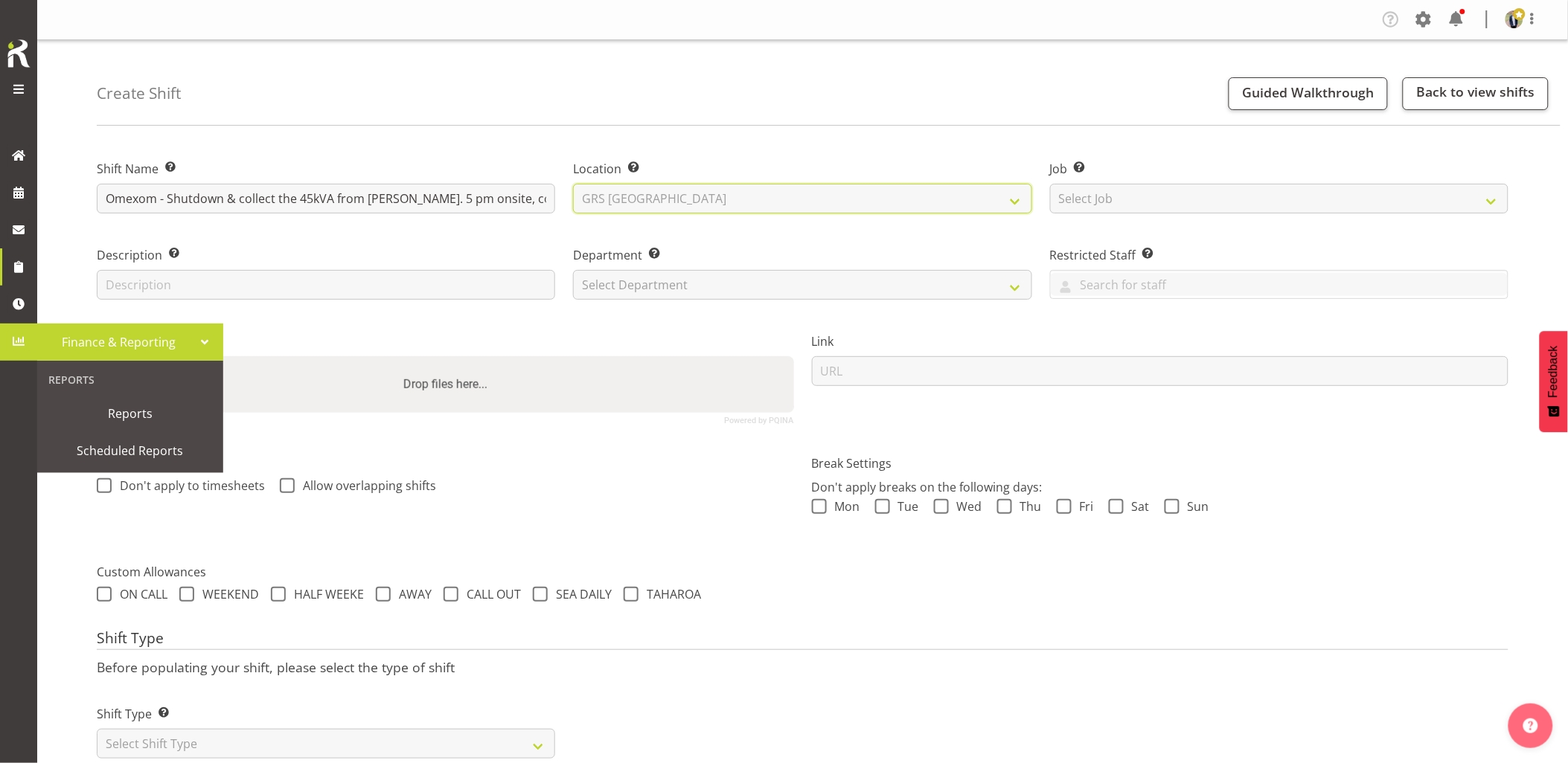
click at [573, 184] on select "Select Location GRS Auckland GRS Hastings GRS Tauranga" at bounding box center [802, 199] width 459 height 30
click at [1232, 190] on select "Select Job Create new job 1.1 GRS AKL RENTALS 1.1 GRS AKL RENTALS AC 1.1 GRS AK…" at bounding box center [1279, 199] width 459 height 30
select select "7504"
click at [1050, 184] on select "Select Job Create new job 1.1 GRS AKL RENTALS 1.1 GRS AKL RENTALS AC 1.1 GRS AK…" at bounding box center [1279, 199] width 459 height 30
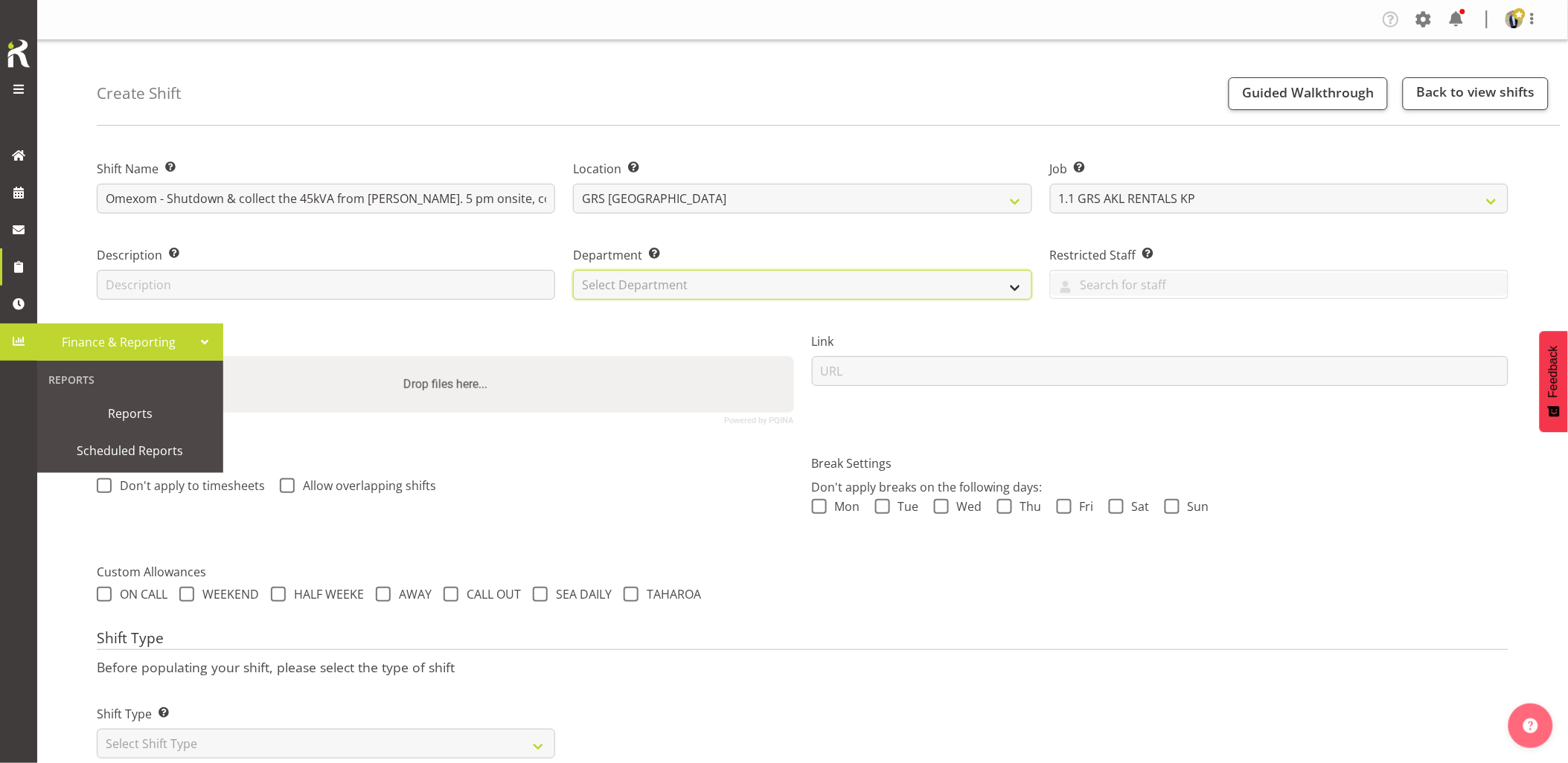
drag, startPoint x: 698, startPoint y: 274, endPoint x: 697, endPoint y: 282, distance: 8.1
click at [698, 274] on select "Select Department GRS HIRE AKL GRS HIRE AKL GRS HIRE TGA GRS HIRE HST GRS SALES…" at bounding box center [802, 285] width 459 height 30
select select "20"
click at [573, 270] on select "Select Department GRS HIRE AKL GRS HIRE AKL GRS HIRE TGA GRS HIRE HST GRS SALES…" at bounding box center [802, 285] width 459 height 30
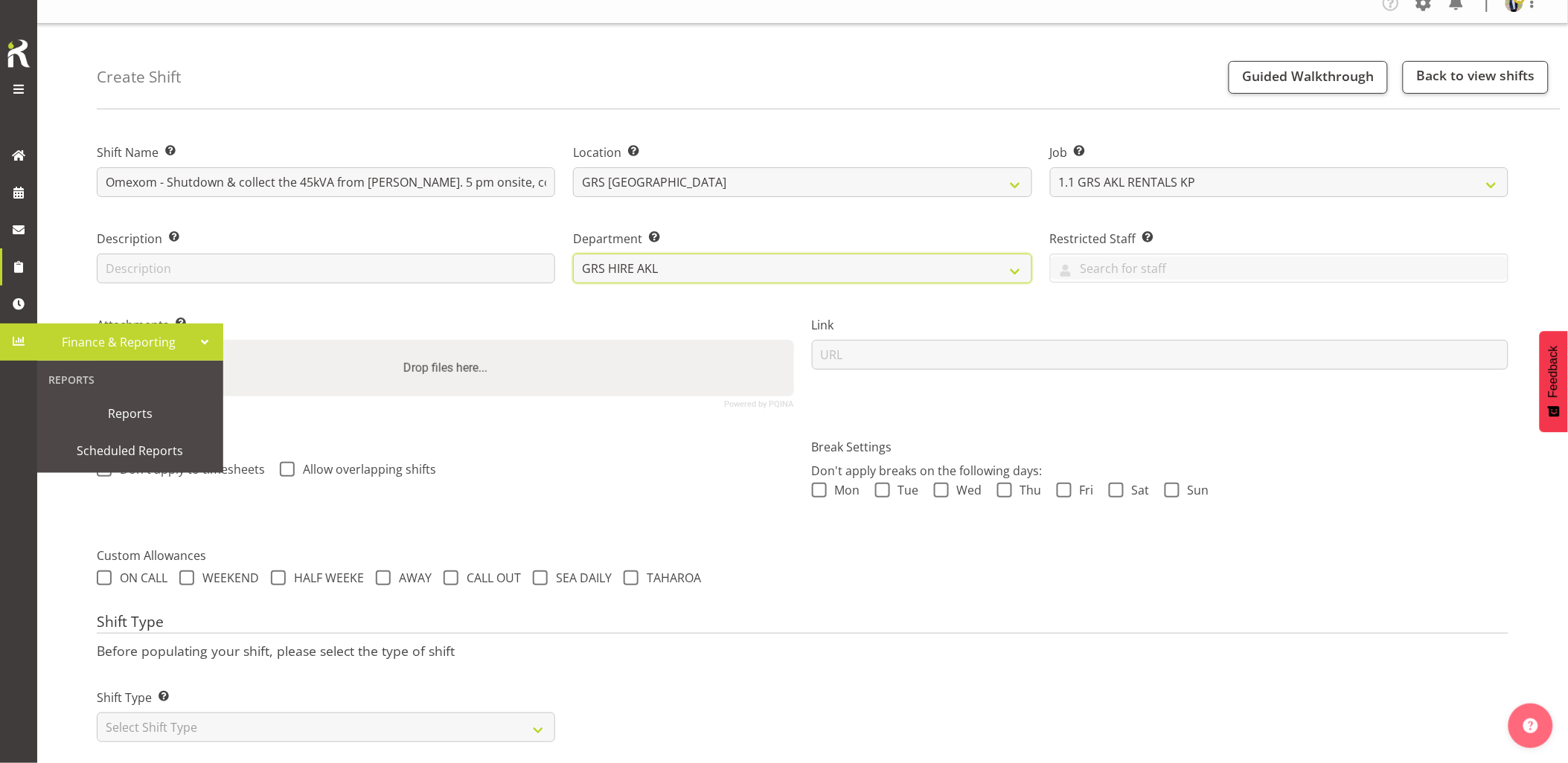
scroll to position [42, 0]
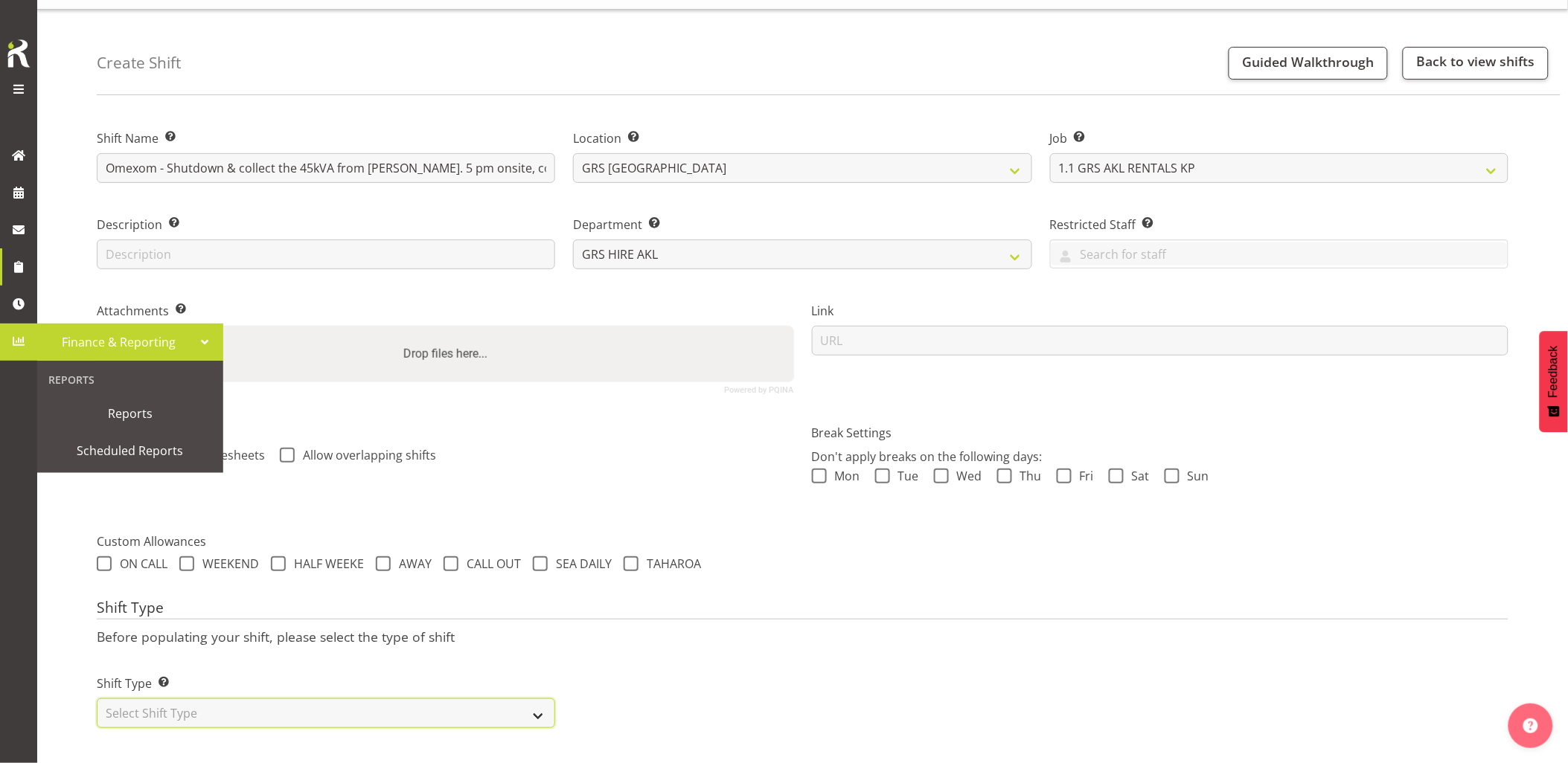
click at [291, 702] on select "Select Shift Type One Off Shift Recurring Shift Rotating Shift" at bounding box center [326, 714] width 459 height 30
select select "one_off"
click at [97, 699] on select "Select Shift Type One Off Shift Recurring Shift Rotating Shift" at bounding box center [326, 714] width 459 height 30
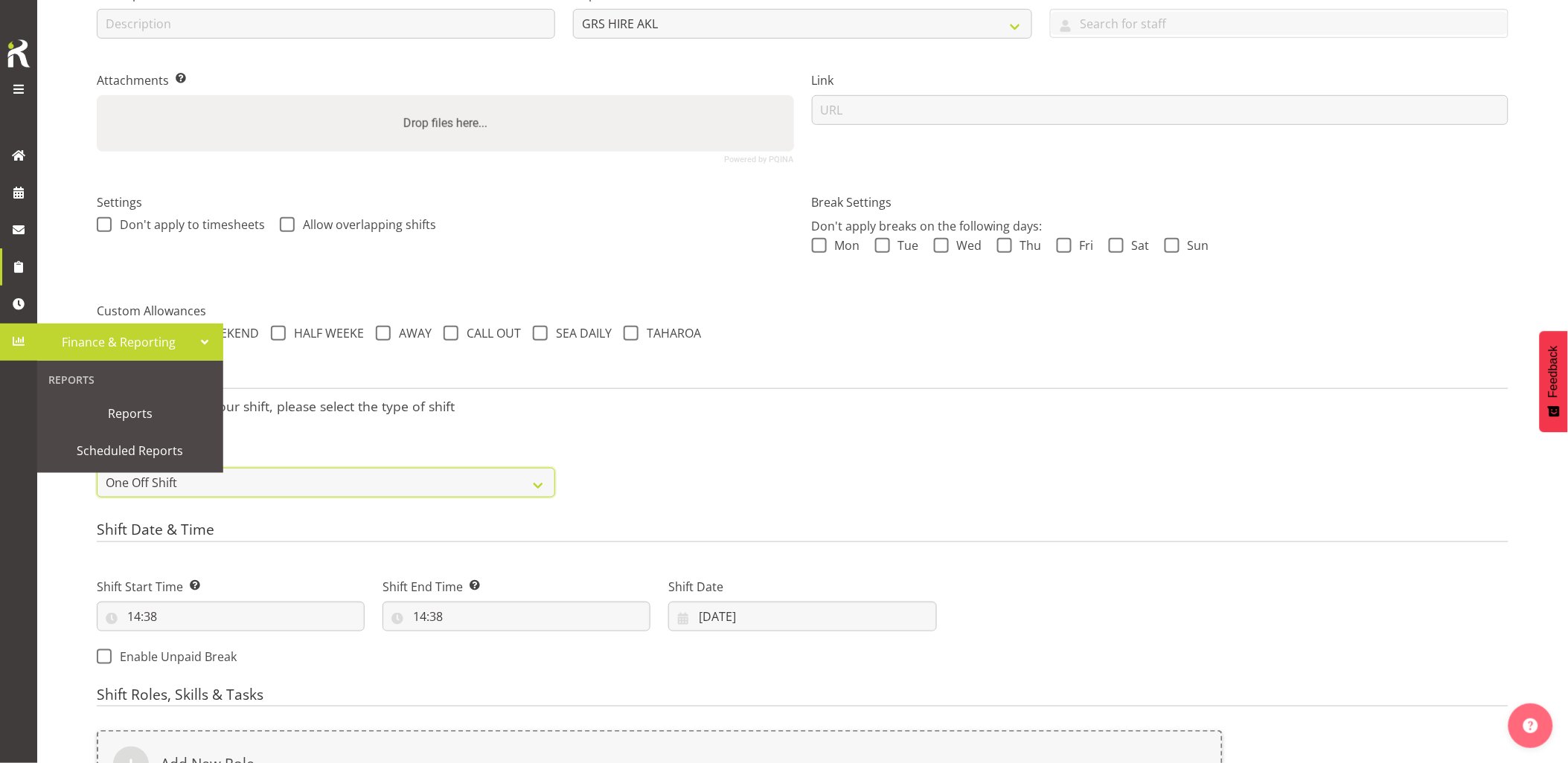
scroll to position [374, 0]
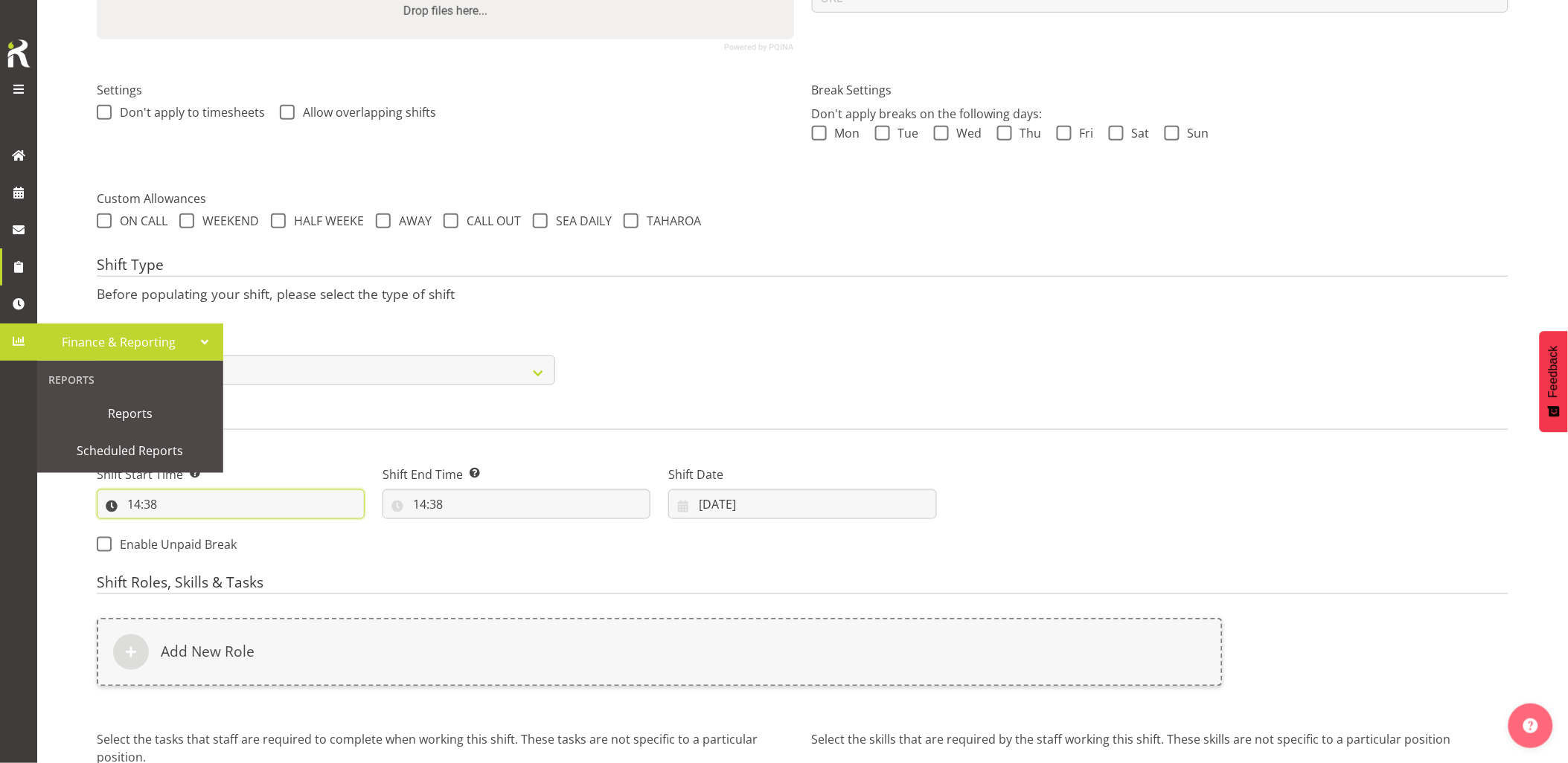
click at [240, 501] on input "14:38" at bounding box center [231, 504] width 268 height 30
click at [203, 543] on select "00 01 02 03 04 05 06 07 08 09 10 11 12 13 14 15 16 17 18 19 20 21 22 23" at bounding box center [198, 543] width 33 height 30
select select "16"
click at [182, 528] on select "00 01 02 03 04 05 06 07 08 09 10 11 12 13 14 15 16 17 18 19 20 21 22 23" at bounding box center [198, 543] width 33 height 30
type input "16:38"
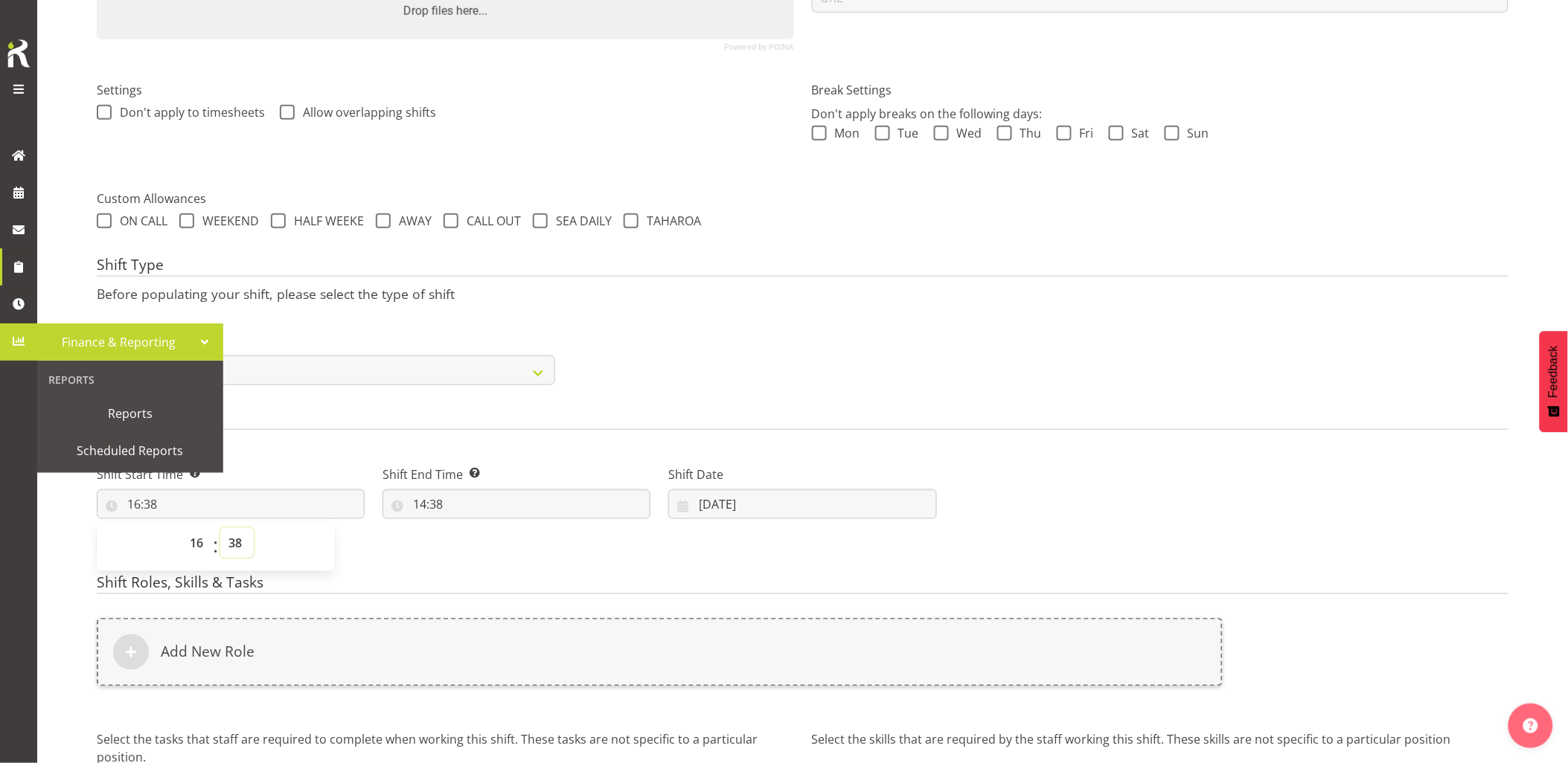
click at [233, 553] on select "00 01 02 03 04 05 06 07 08 09 10 11 12 13 14 15 16 17 18 19 20 21 22 23 24 25 2…" at bounding box center [237, 543] width 33 height 30
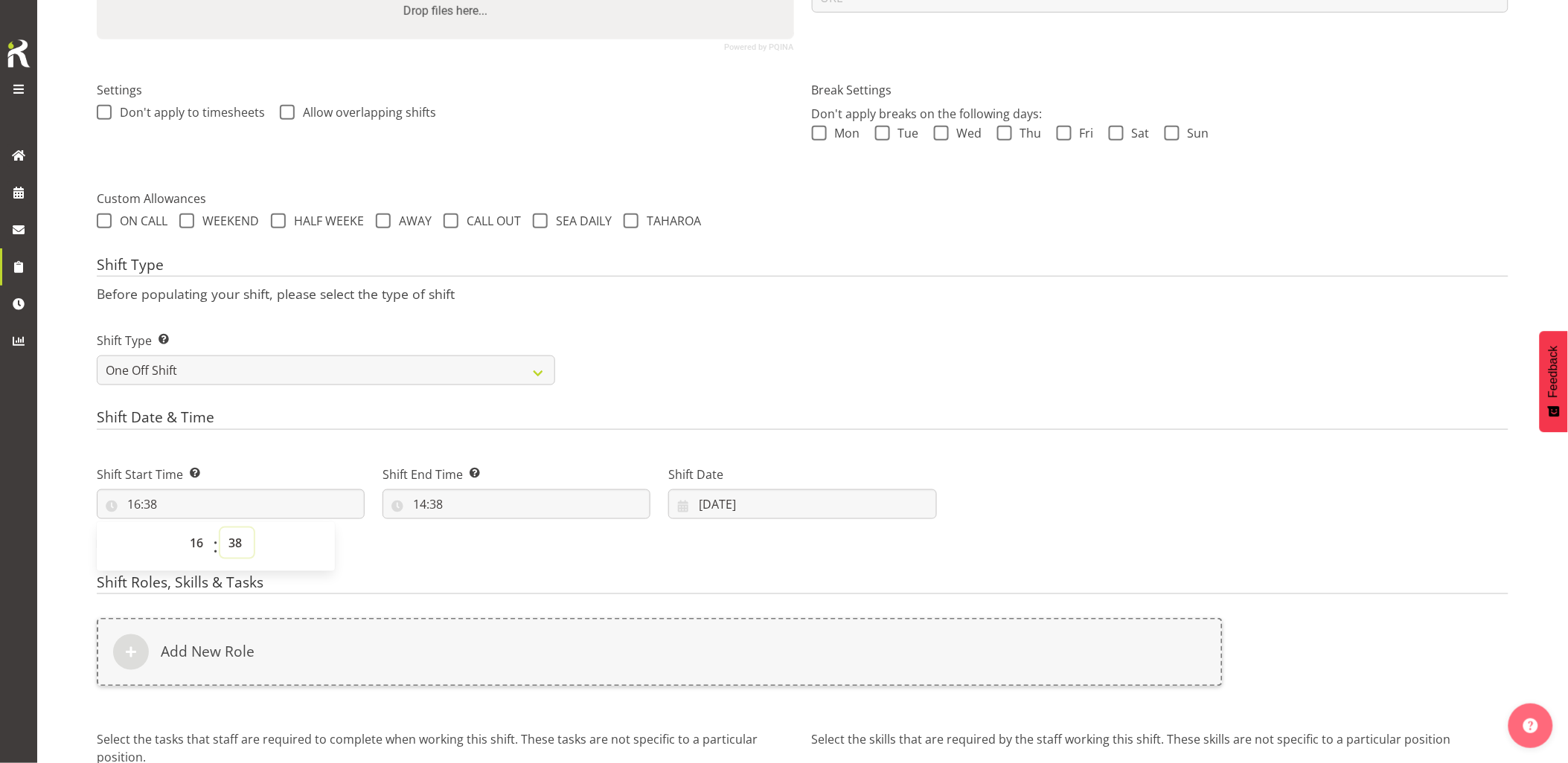
select select "30"
click at [221, 528] on select "00 01 02 03 04 05 06 07 08 09 10 11 12 13 14 15 16 17 18 19 20 21 22 23 24 25 2…" at bounding box center [237, 543] width 33 height 30
type input "16:30"
click at [504, 503] on input "14:38" at bounding box center [517, 504] width 268 height 30
click at [492, 540] on select "00 01 02 03 04 05 06 07 08 09 10 11 12 13 14 15 16 17 18 19 20 21 22 23" at bounding box center [484, 543] width 33 height 30
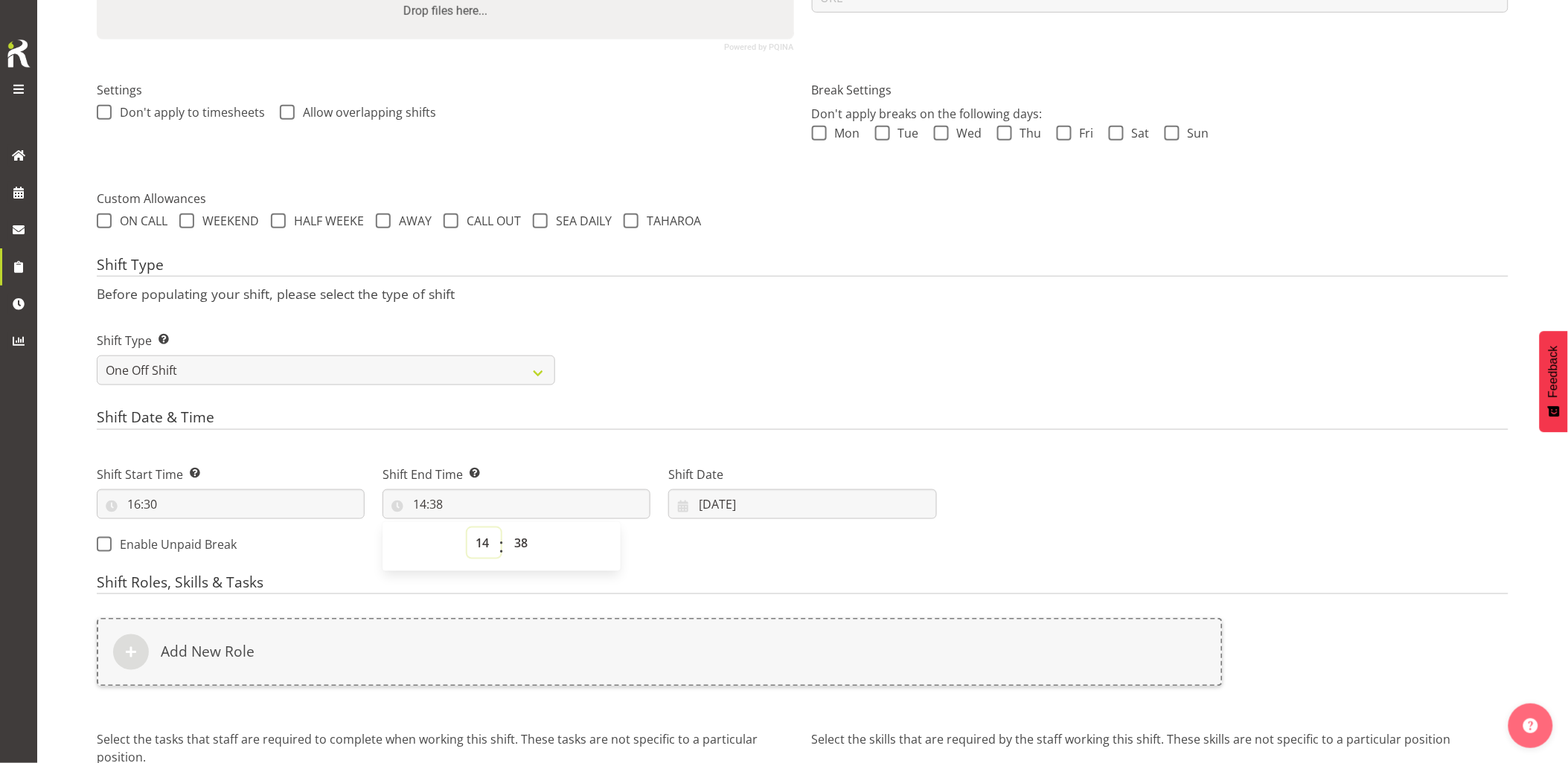
select select "18"
click at [467, 528] on select "00 01 02 03 04 05 06 07 08 09 10 11 12 13 14 15 16 17 18 19 20 21 22 23" at bounding box center [484, 543] width 33 height 30
type input "18:38"
drag, startPoint x: 522, startPoint y: 545, endPoint x: 523, endPoint y: 527, distance: 18.0
click at [522, 545] on select "00 01 02 03 04 05 06 07 08 09 10 11 12 13 14 15 16 17 18 19 20 21 22 23 24 25 2…" at bounding box center [523, 543] width 33 height 30
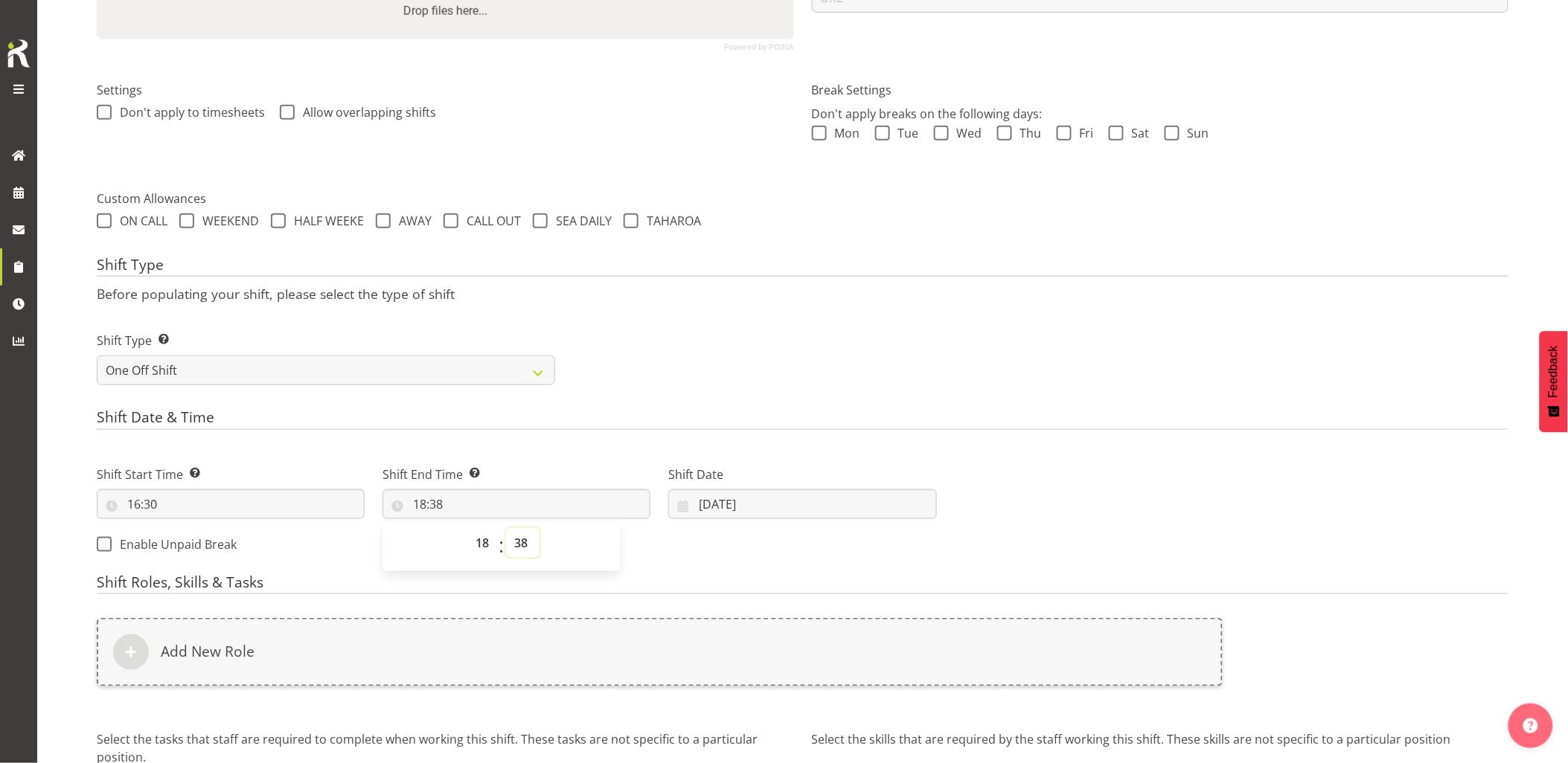
select select "30"
click at [506, 528] on select "00 01 02 03 04 05 06 07 08 09 10 11 12 13 14 15 16 17 18 19 20 21 22 23 24 25 2…" at bounding box center [523, 543] width 33 height 30
type input "18:30"
drag, startPoint x: 812, startPoint y: 382, endPoint x: 813, endPoint y: 430, distance: 48.0
click at [812, 383] on div "Shift Type Shift Types: One Off – Select this if you would like a single shift …" at bounding box center [802, 352] width 1429 height 83
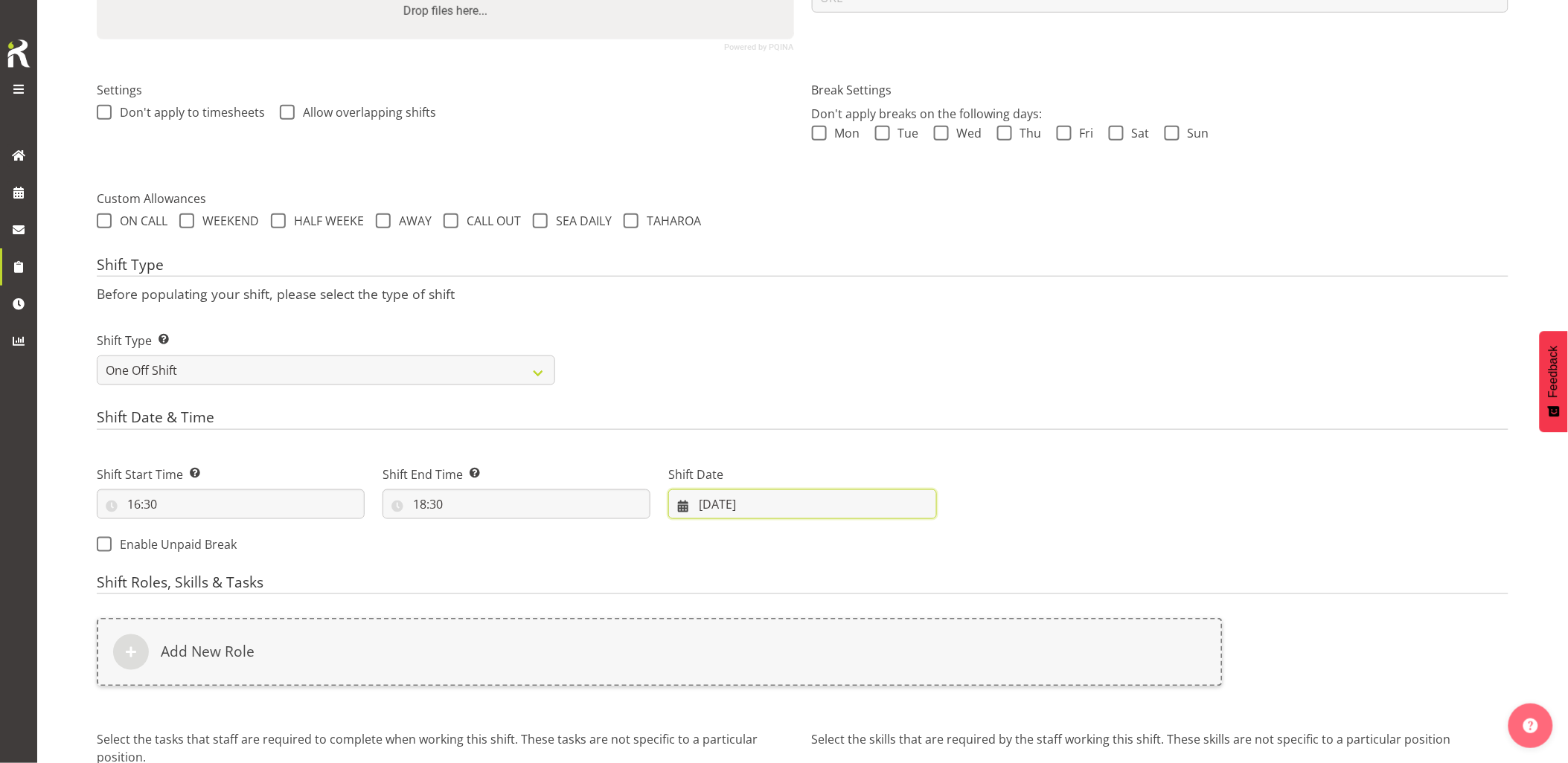
click at [791, 507] on input "30/09/2025" at bounding box center [802, 504] width 268 height 30
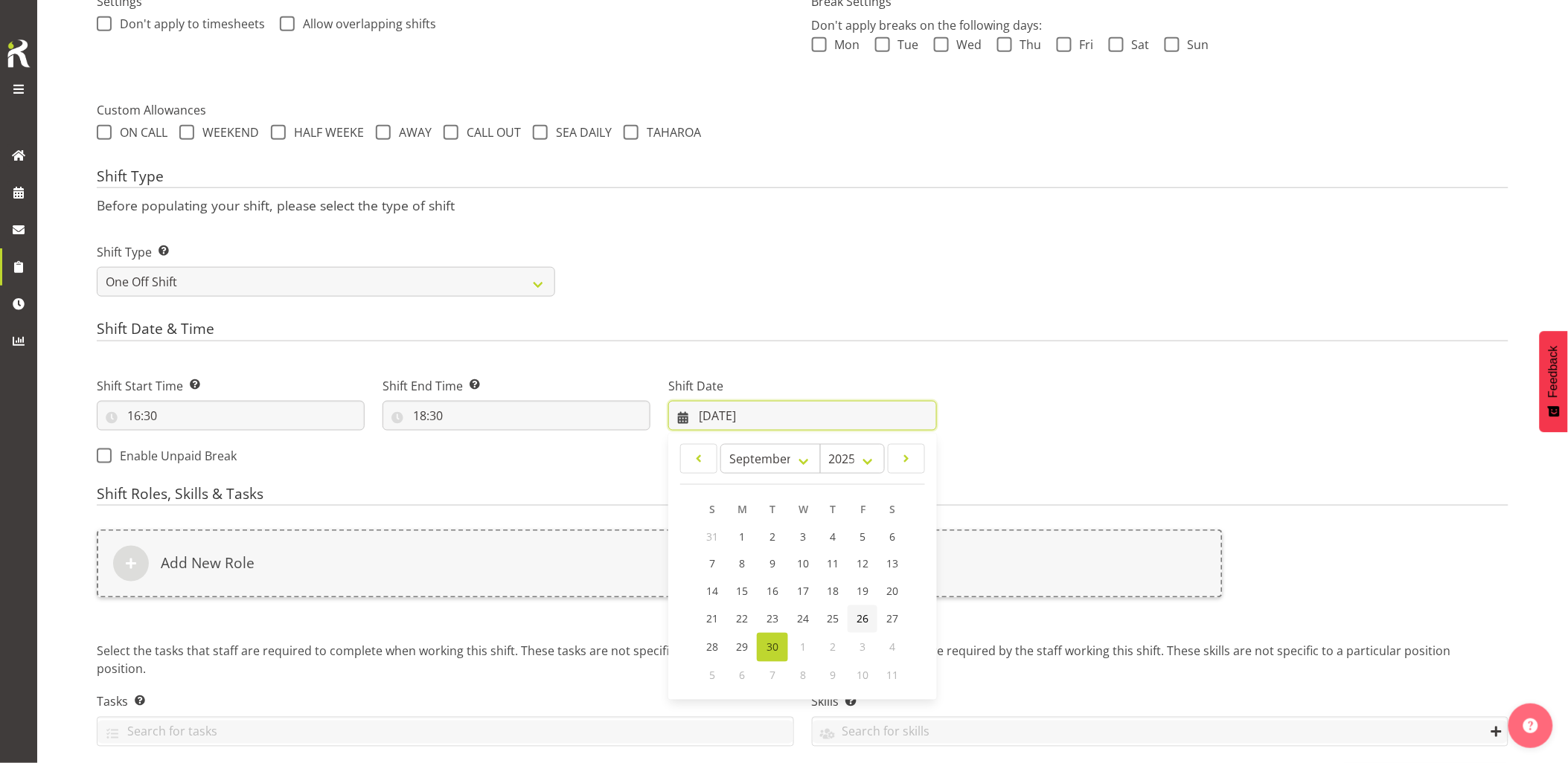
scroll to position [520, 0]
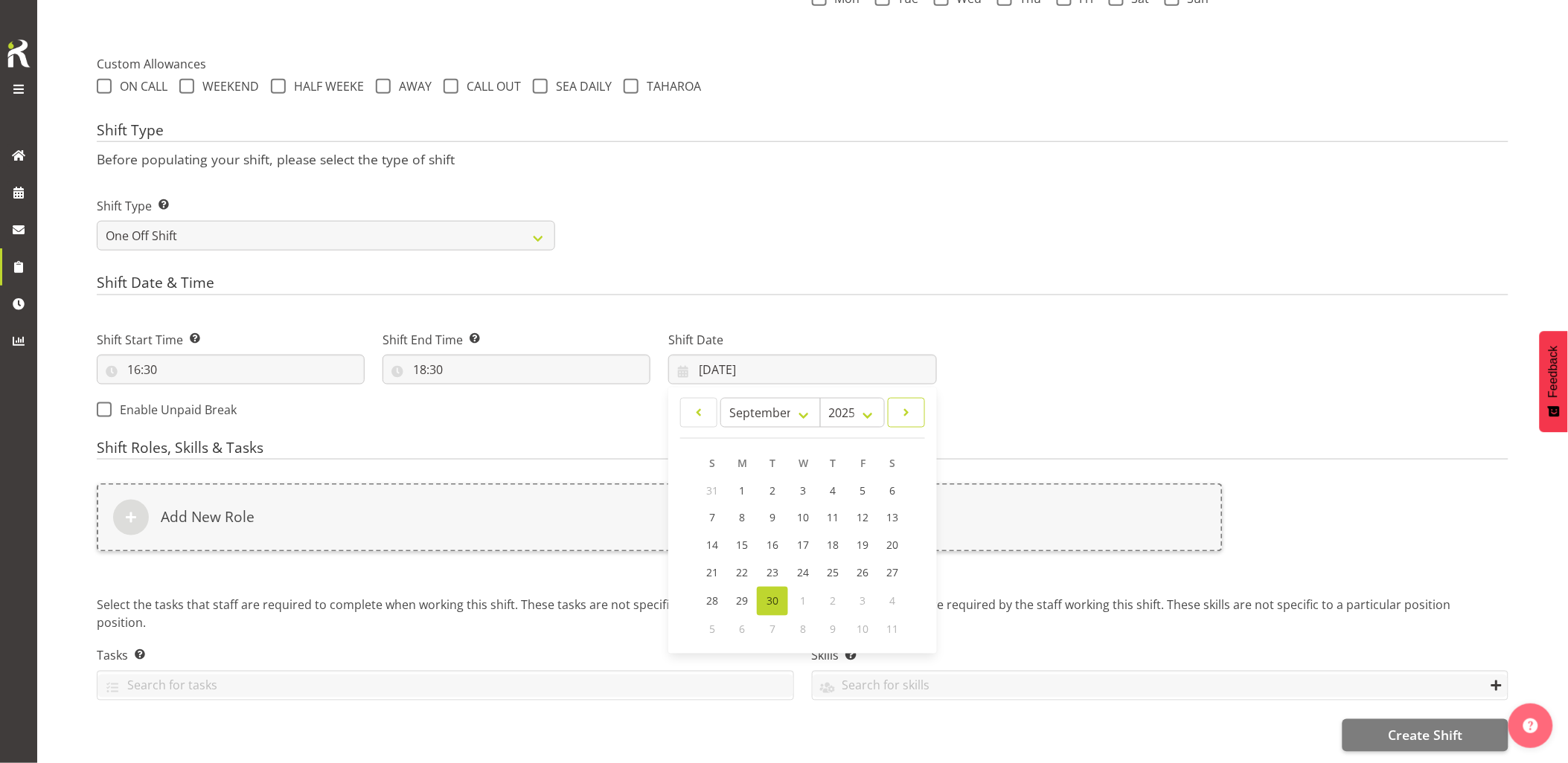
click at [902, 411] on link at bounding box center [906, 413] width 37 height 30
select select "9"
click at [808, 477] on link "1" at bounding box center [803, 491] width 30 height 29
type input "01/10/2025"
click at [817, 504] on div "Add New Role" at bounding box center [659, 518] width 1126 height 68
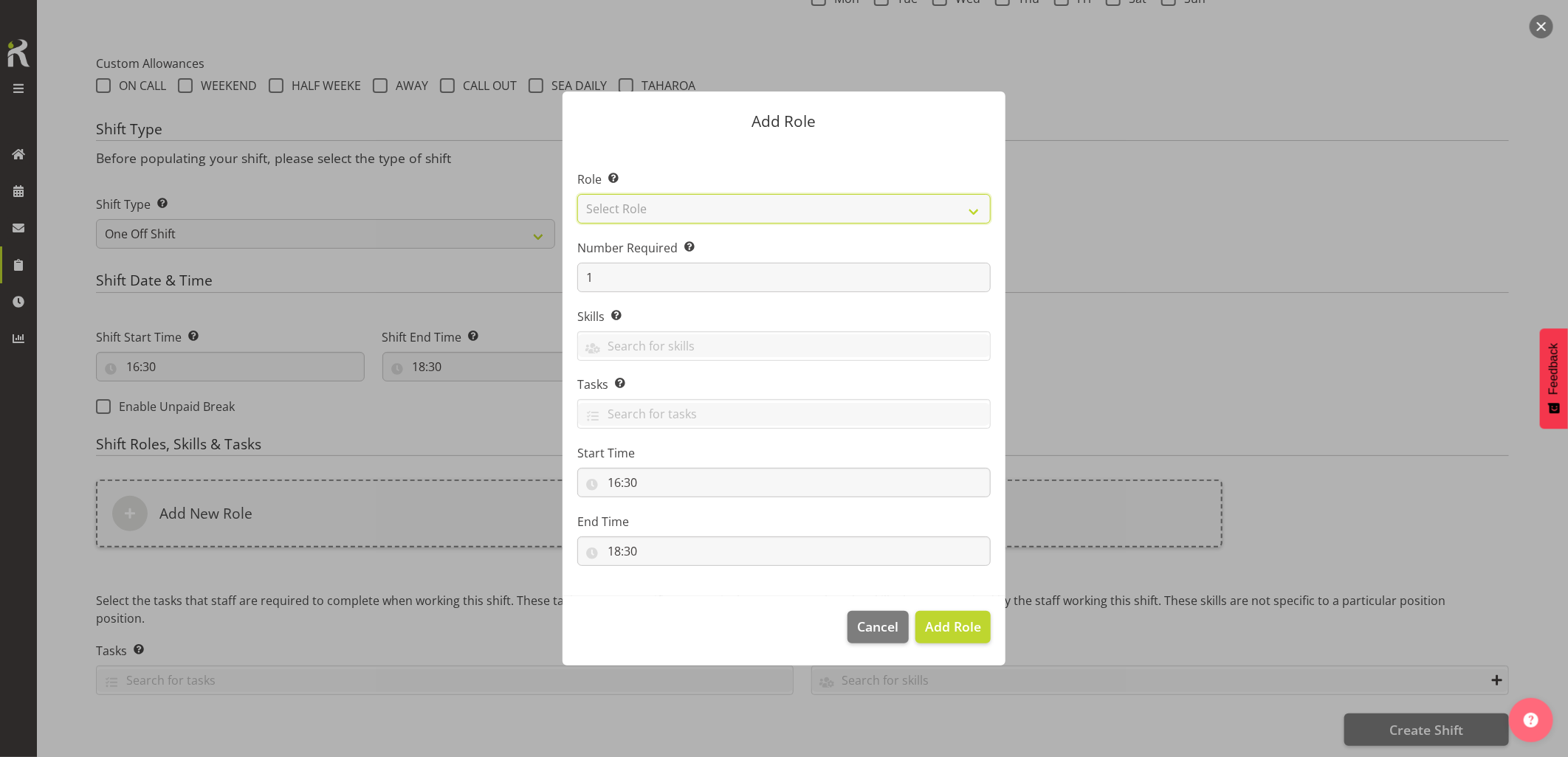
drag, startPoint x: 660, startPoint y: 216, endPoint x: 667, endPoint y: 224, distance: 10.6
click at [660, 216] on select "Select Role Account Manager Electrician Engineering GM HSEQ manager MECH Mechan…" at bounding box center [783, 209] width 413 height 30
select select "20"
click at [577, 194] on select "Select Role Account Manager Electrician Engineering GM HSEQ manager MECH Mechan…" at bounding box center [783, 209] width 413 height 30
click at [951, 618] on span "Add Role" at bounding box center [952, 626] width 56 height 18
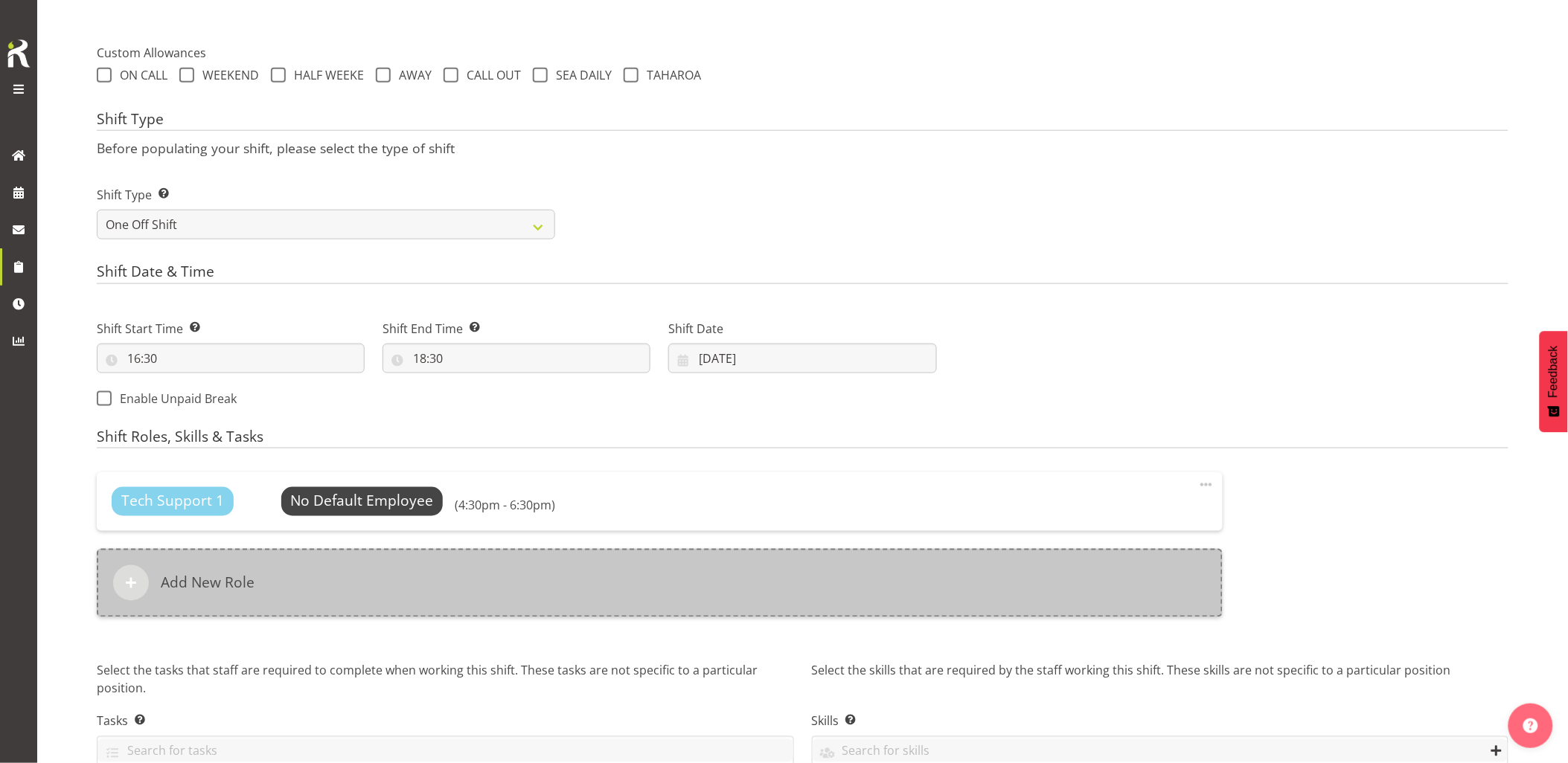
click at [843, 590] on div "Add New Role" at bounding box center [659, 583] width 1126 height 68
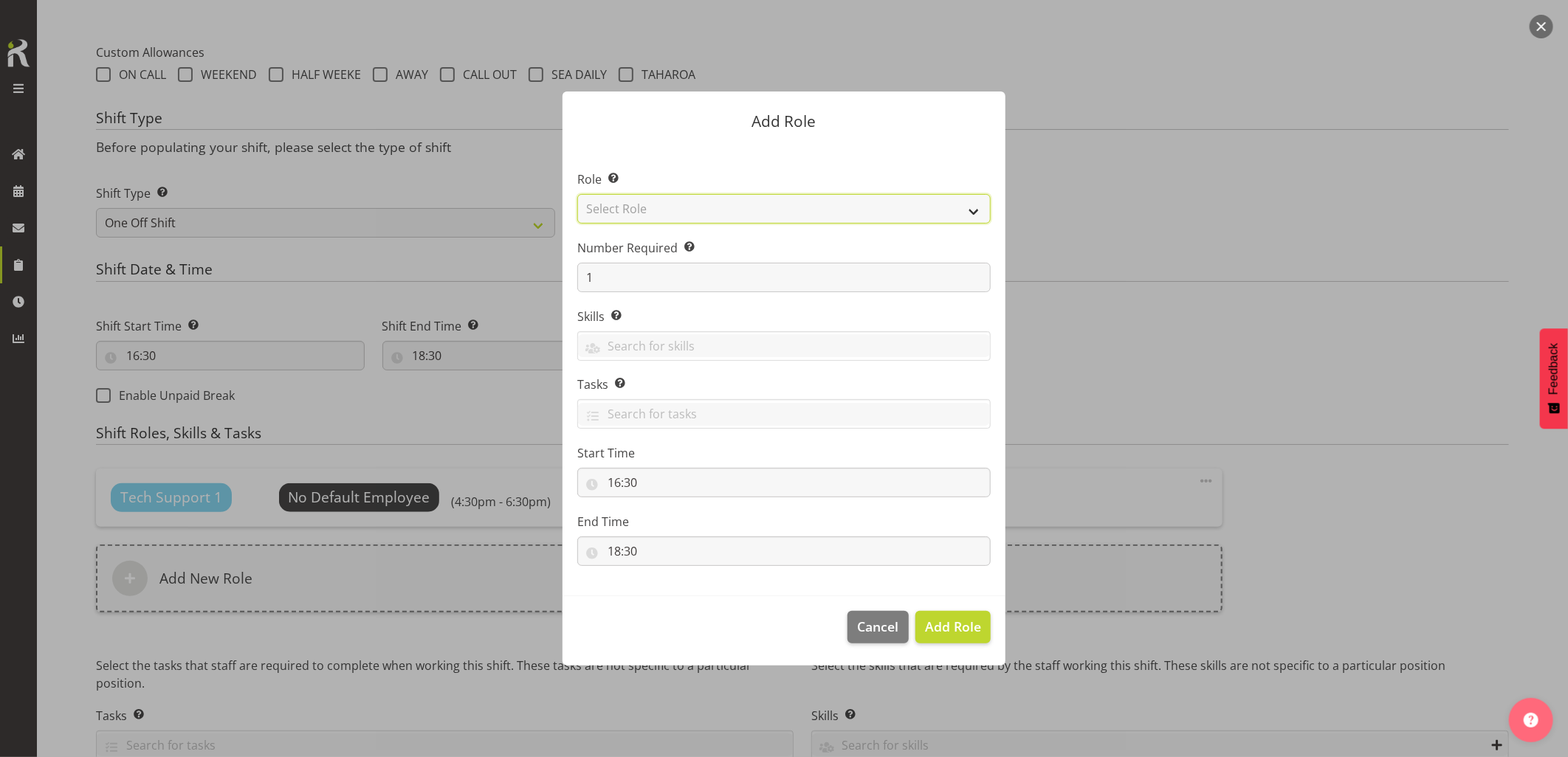
drag, startPoint x: 671, startPoint y: 217, endPoint x: 676, endPoint y: 223, distance: 7.8
click at [671, 217] on select "Select Role Account Manager Electrician Engineering GM HSEQ manager MECH Mechan…" at bounding box center [783, 209] width 413 height 30
select select "27"
click at [577, 194] on select "Select Role Account Manager Electrician Engineering GM HSEQ manager MECH Mechan…" at bounding box center [783, 209] width 413 height 30
drag, startPoint x: 955, startPoint y: 616, endPoint x: 1068, endPoint y: 635, distance: 114.6
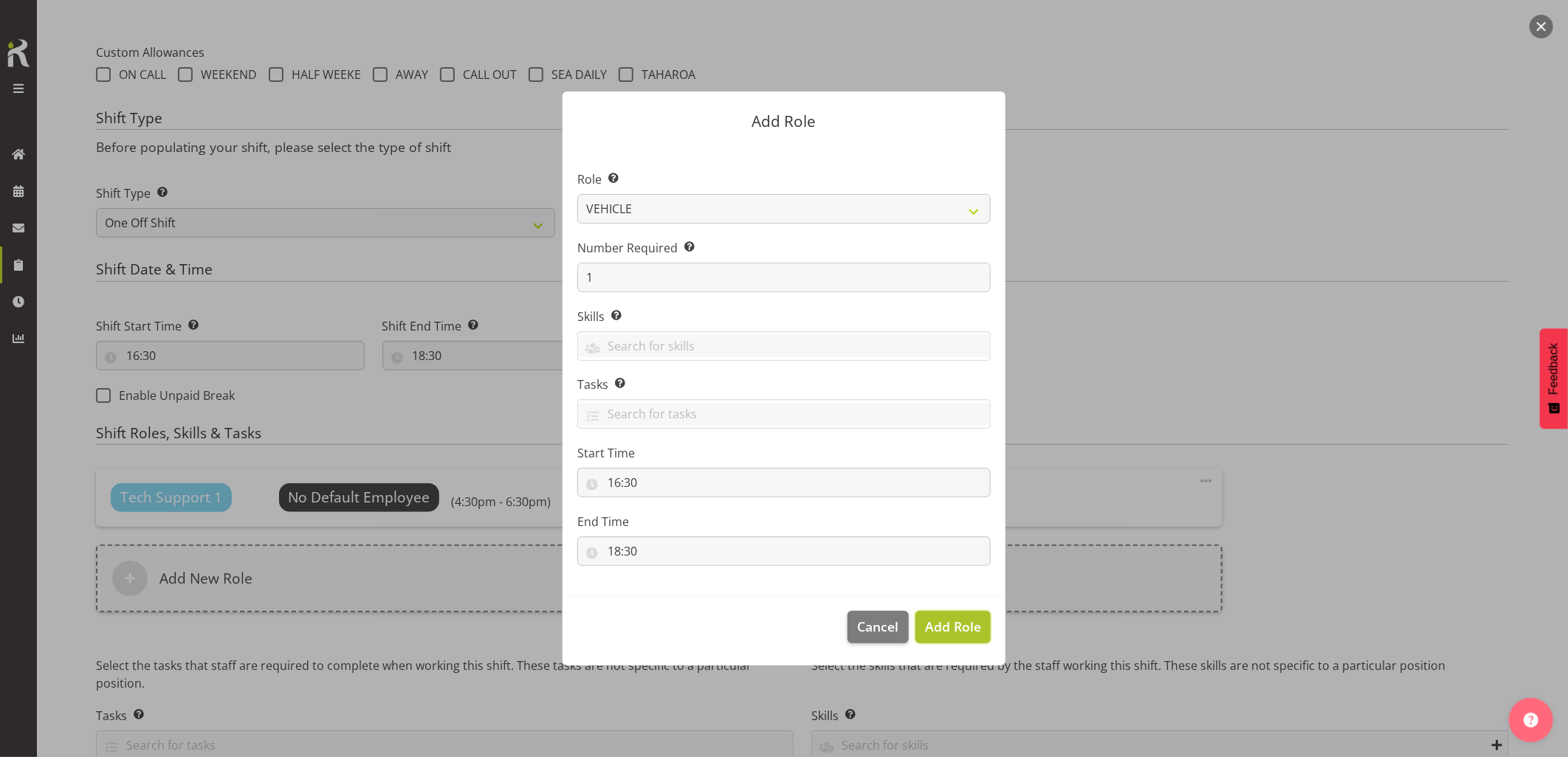
click at [956, 616] on button "Add Role" at bounding box center [953, 626] width 76 height 32
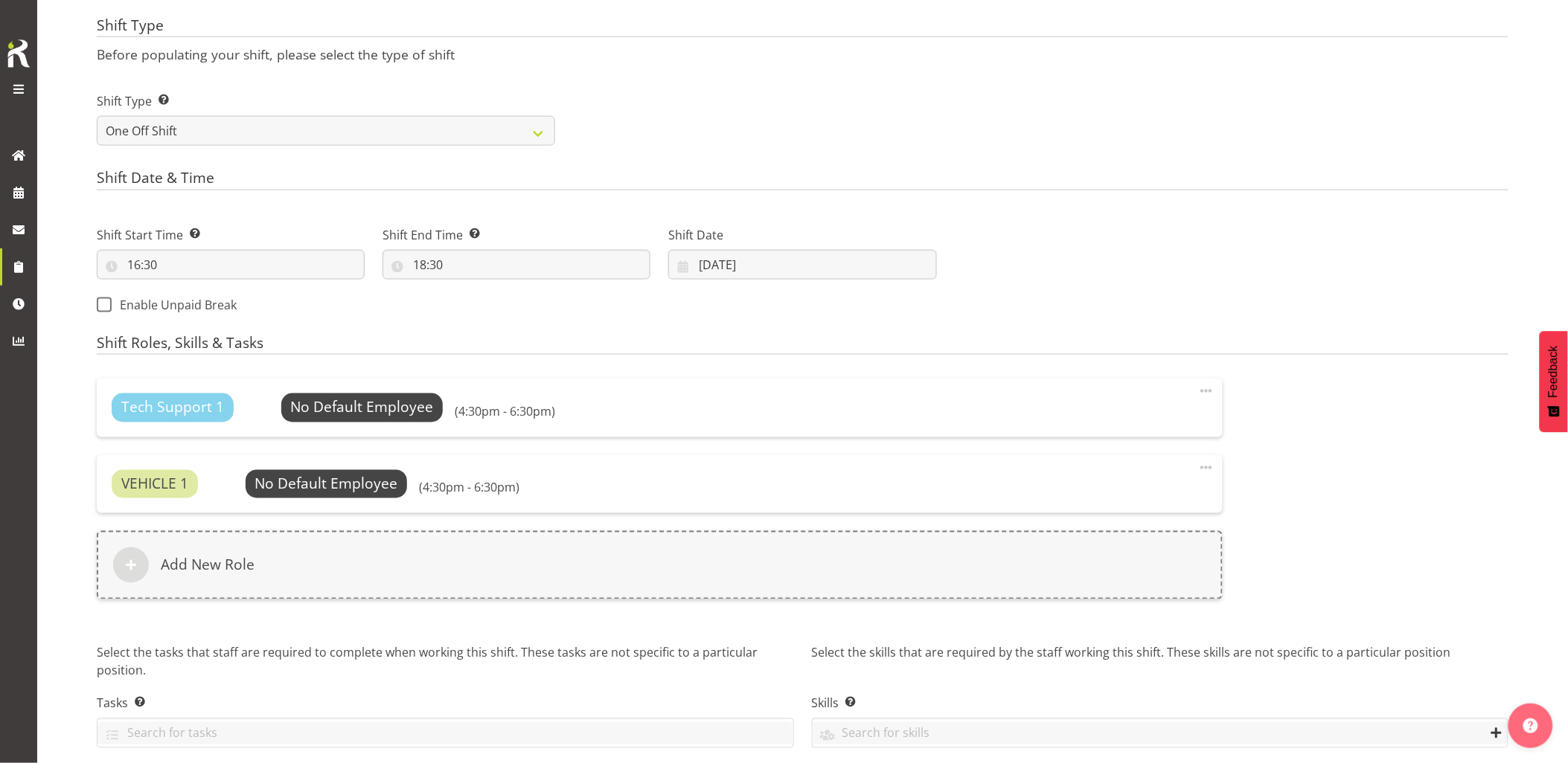
scroll to position [672, 0]
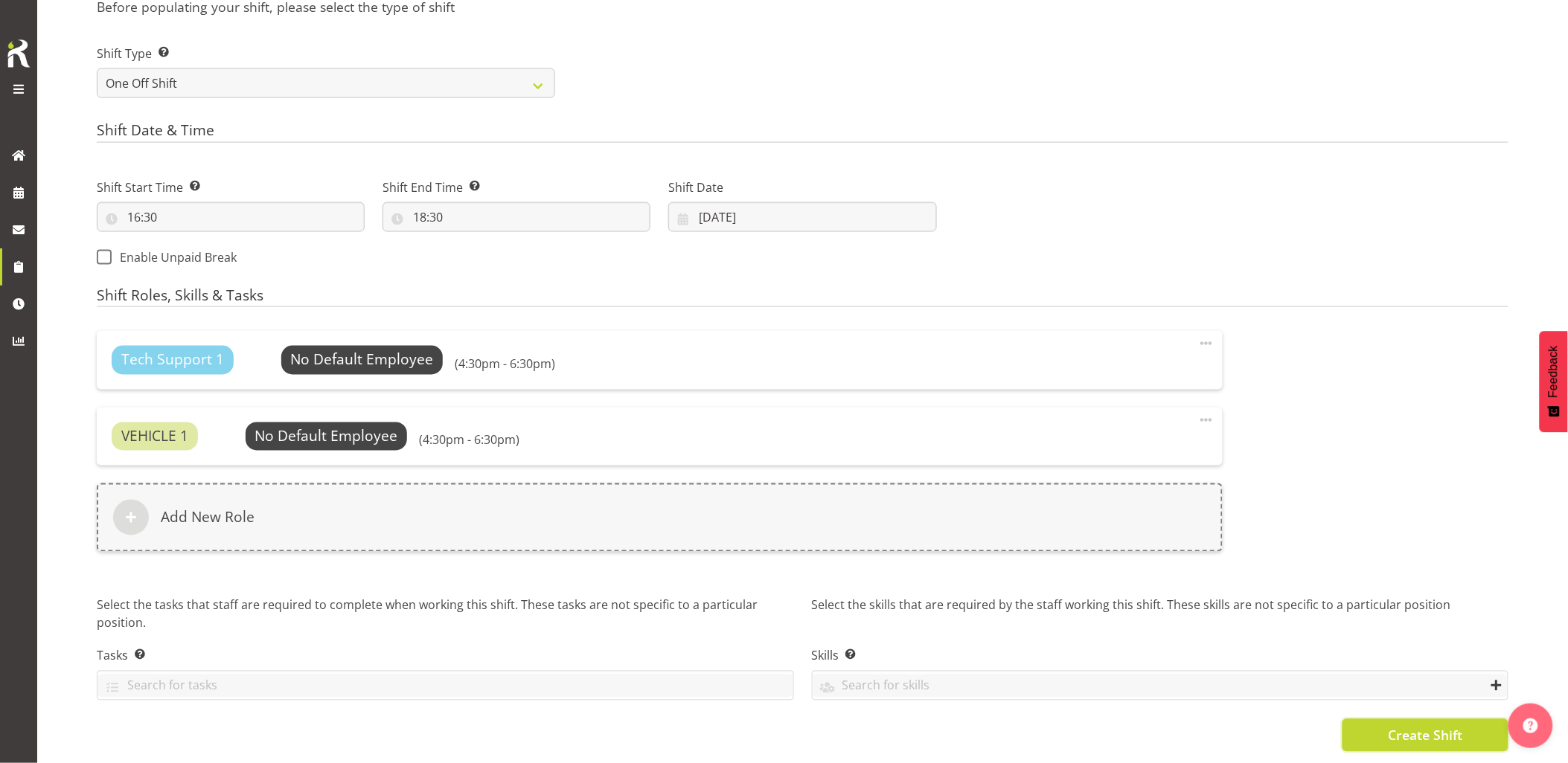
click at [1466, 719] on button "Create Shift" at bounding box center [1425, 735] width 166 height 33
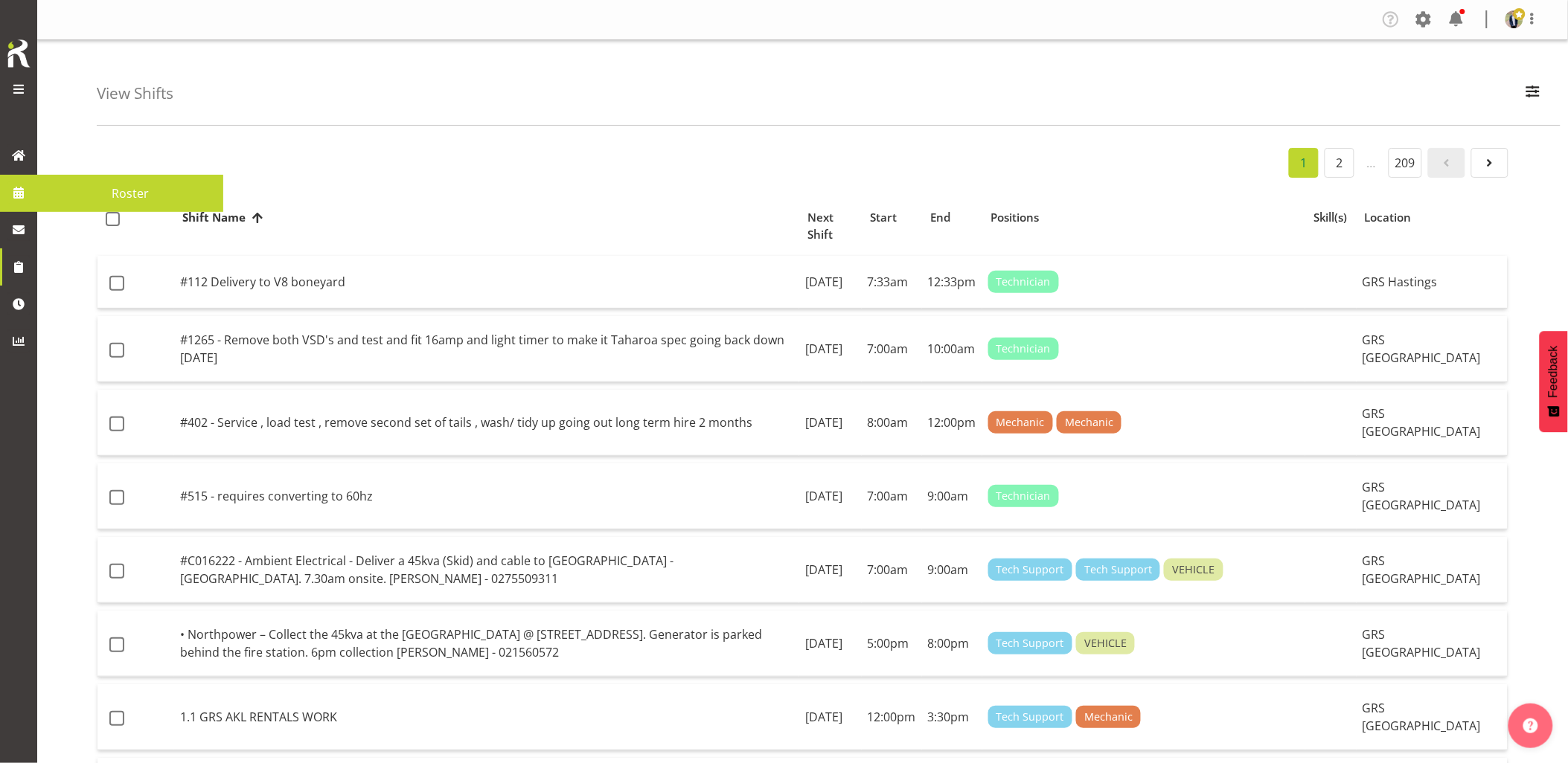
click at [16, 191] on span at bounding box center [18, 193] width 22 height 22
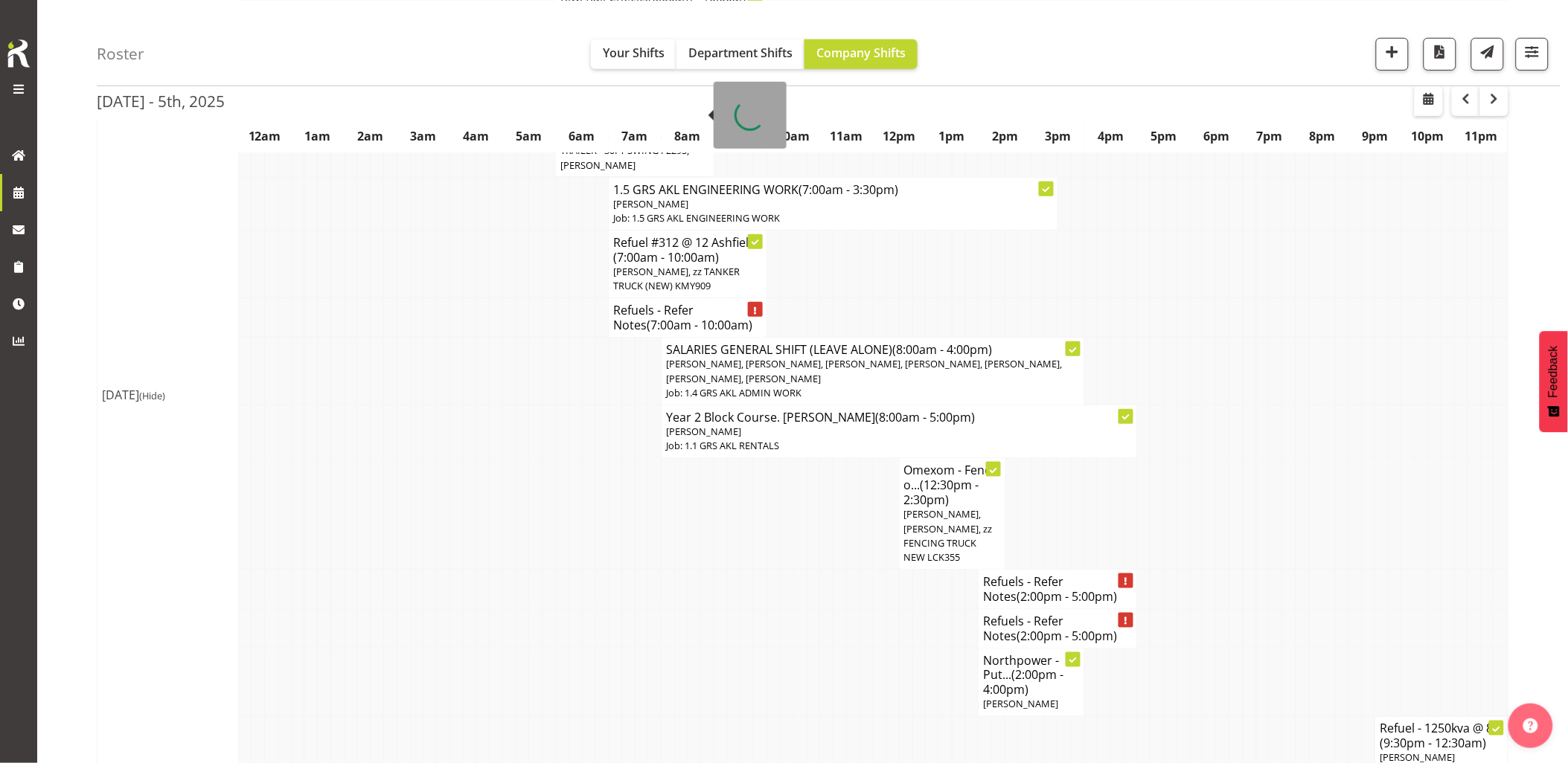
click at [421, 364] on td at bounding box center [417, 371] width 13 height 67
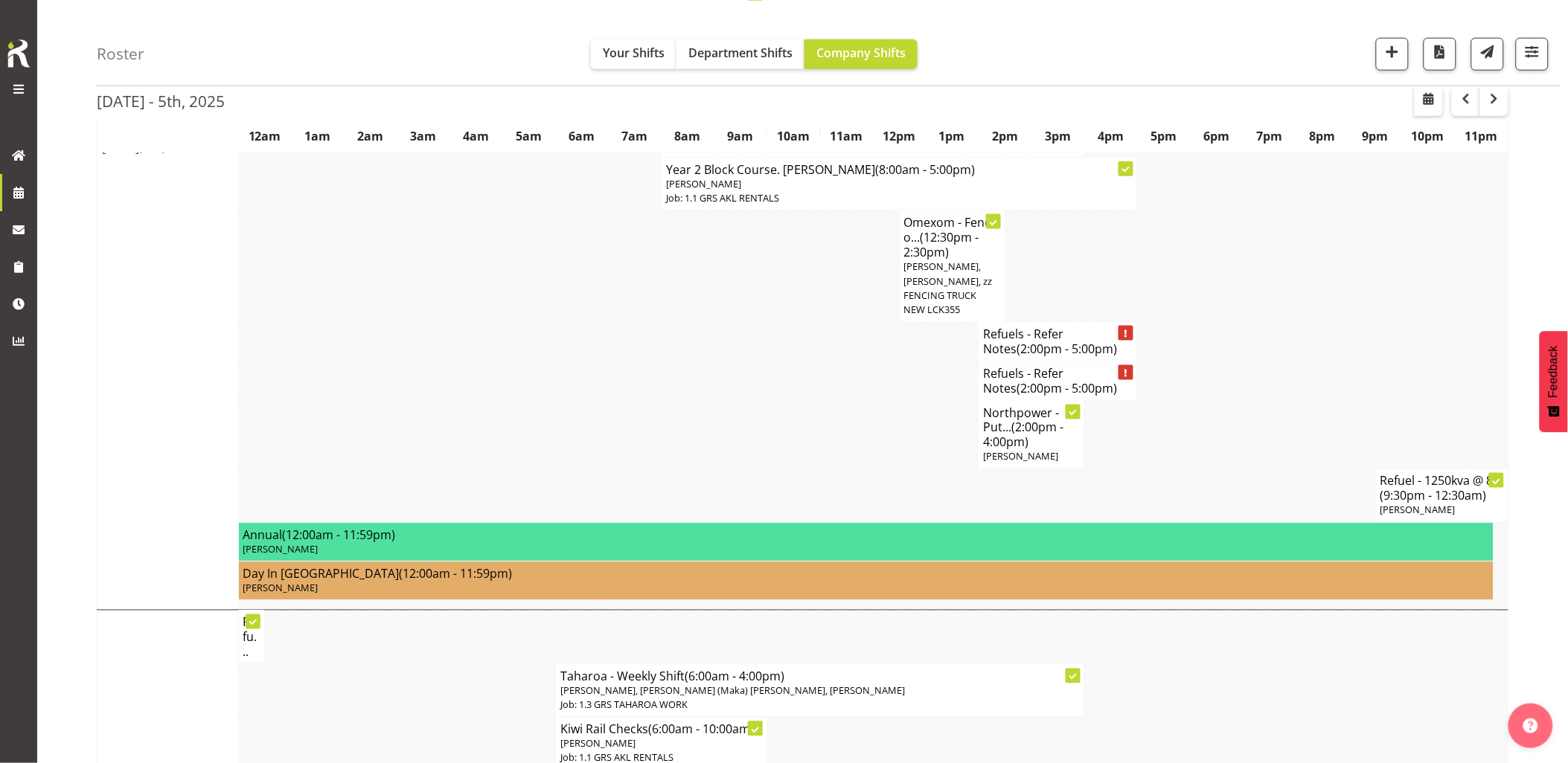
click at [421, 364] on td at bounding box center [417, 382] width 13 height 40
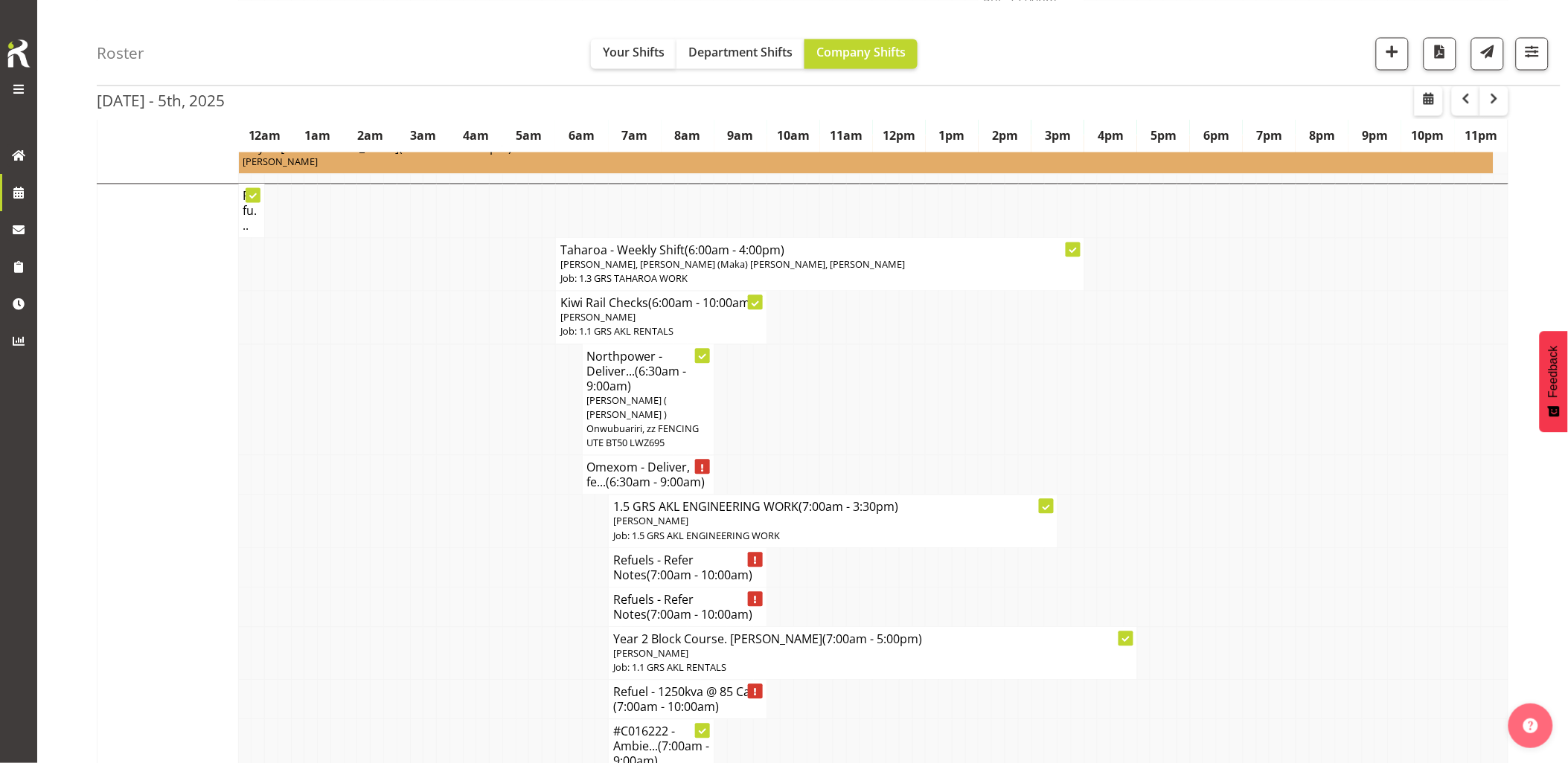
scroll to position [1074, 0]
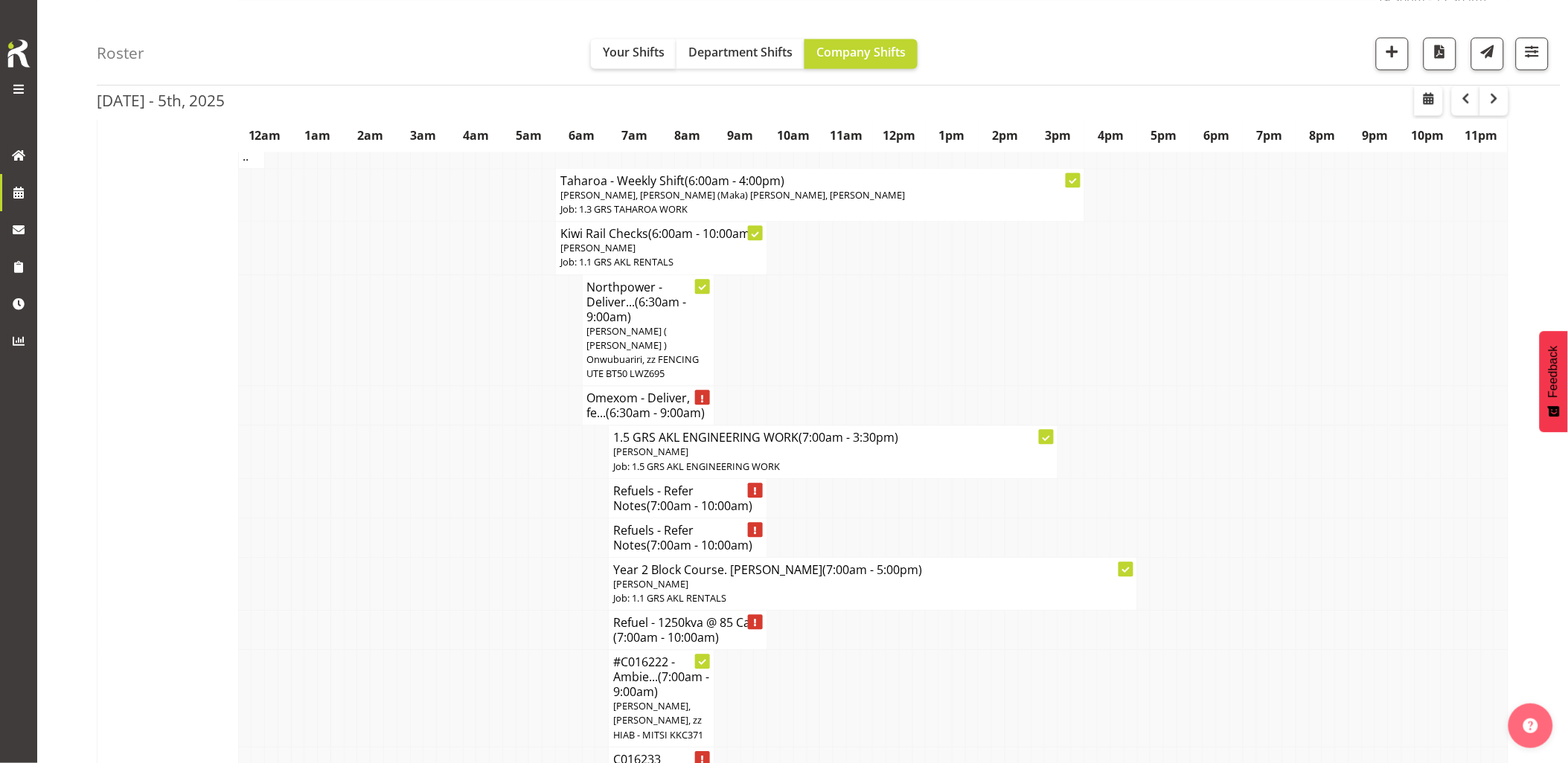
click at [398, 433] on td at bounding box center [403, 451] width 13 height 53
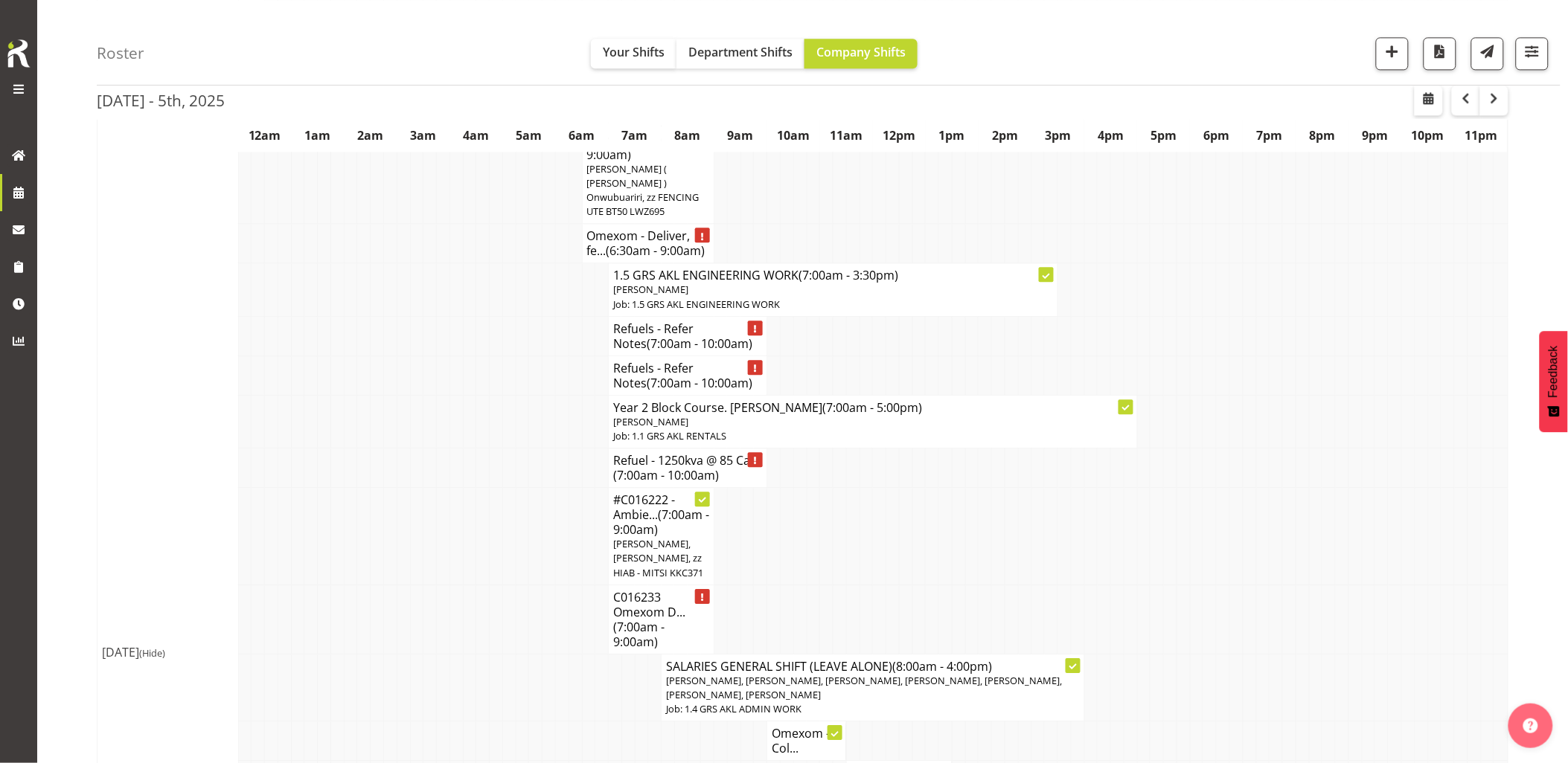
scroll to position [1321, 0]
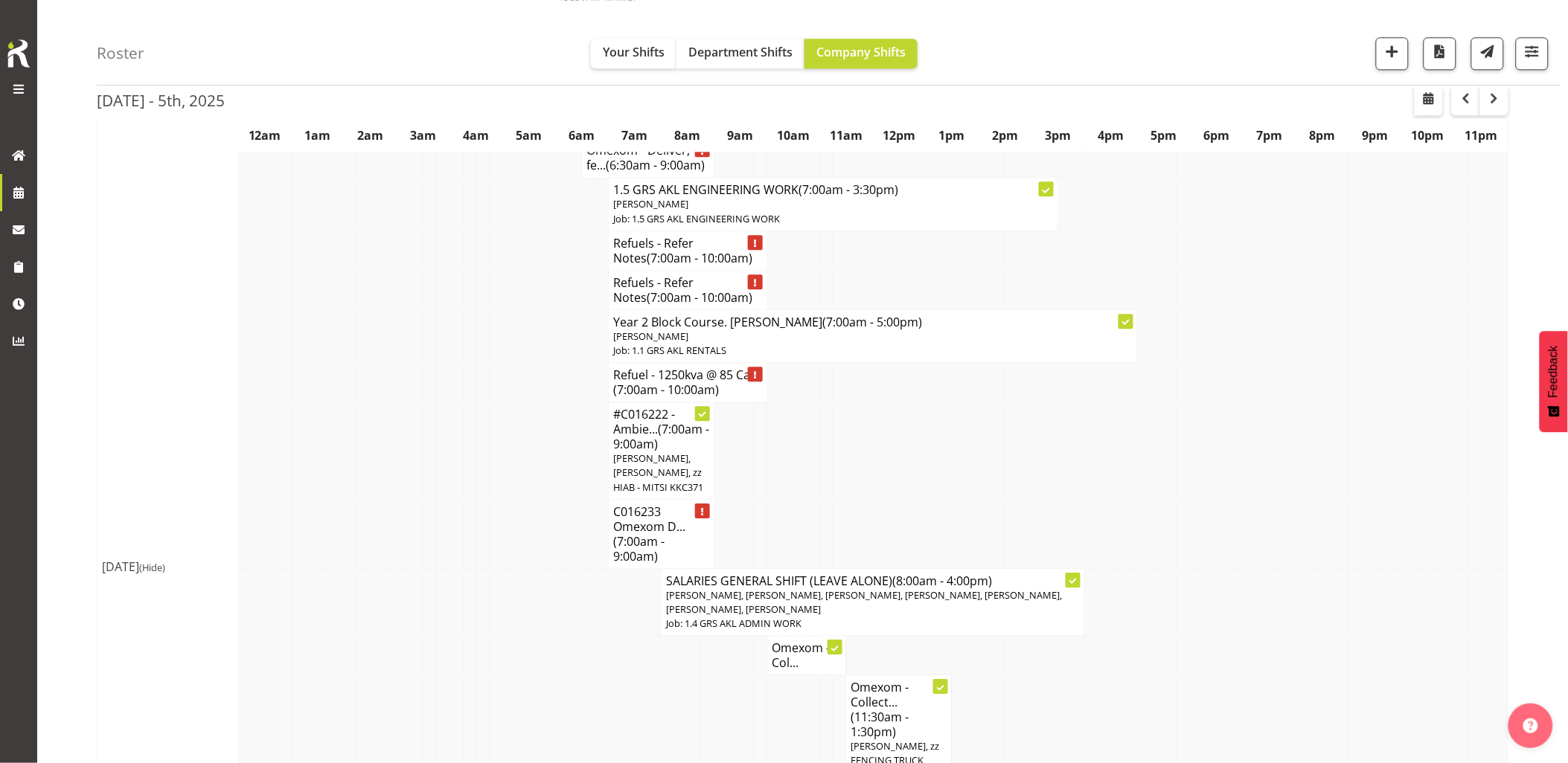
click at [444, 525] on td at bounding box center [443, 533] width 13 height 69
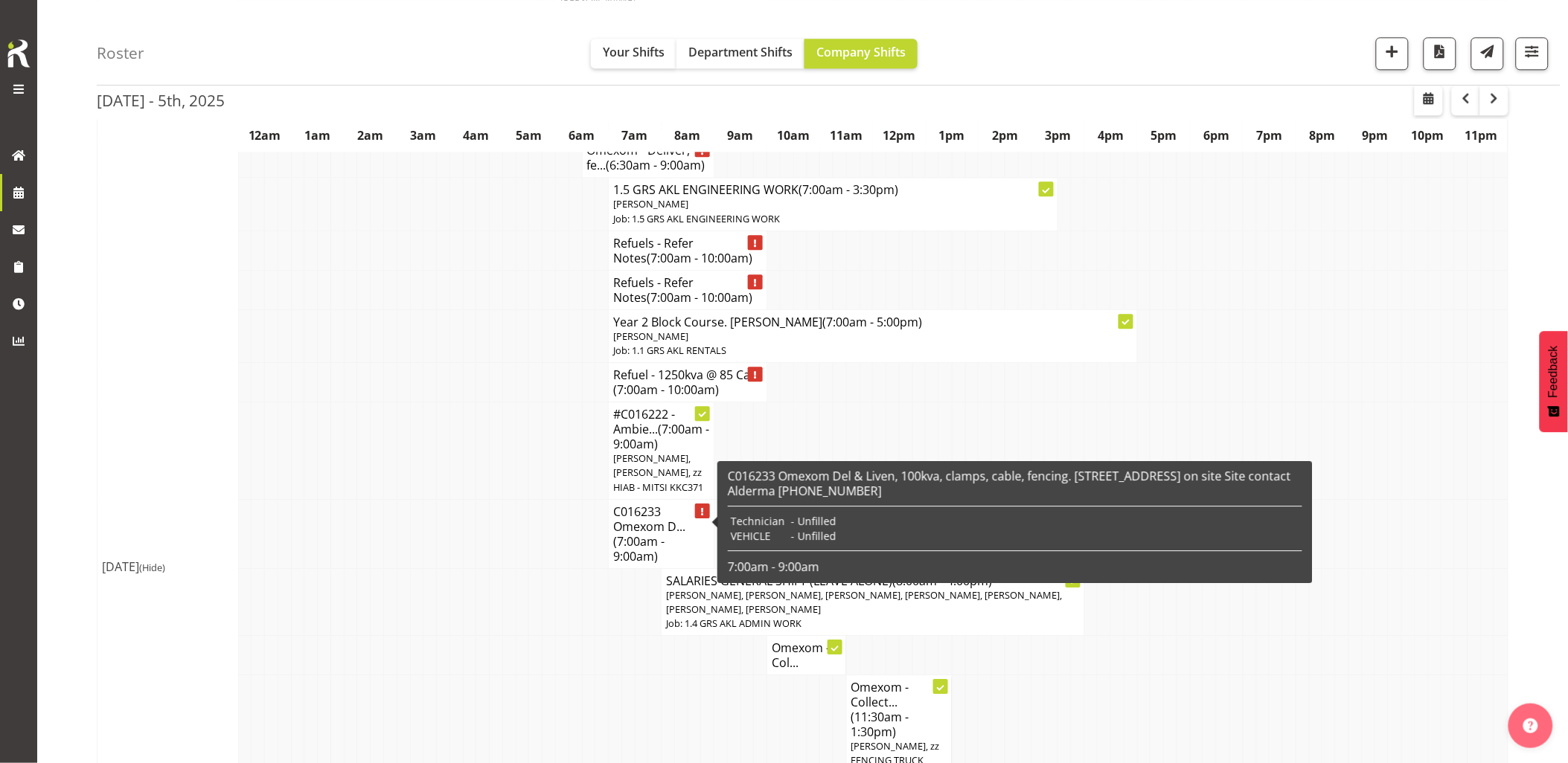
click at [624, 512] on h4 "C016233 Omexom D... (7:00am - 9:00am)" at bounding box center [661, 534] width 96 height 59
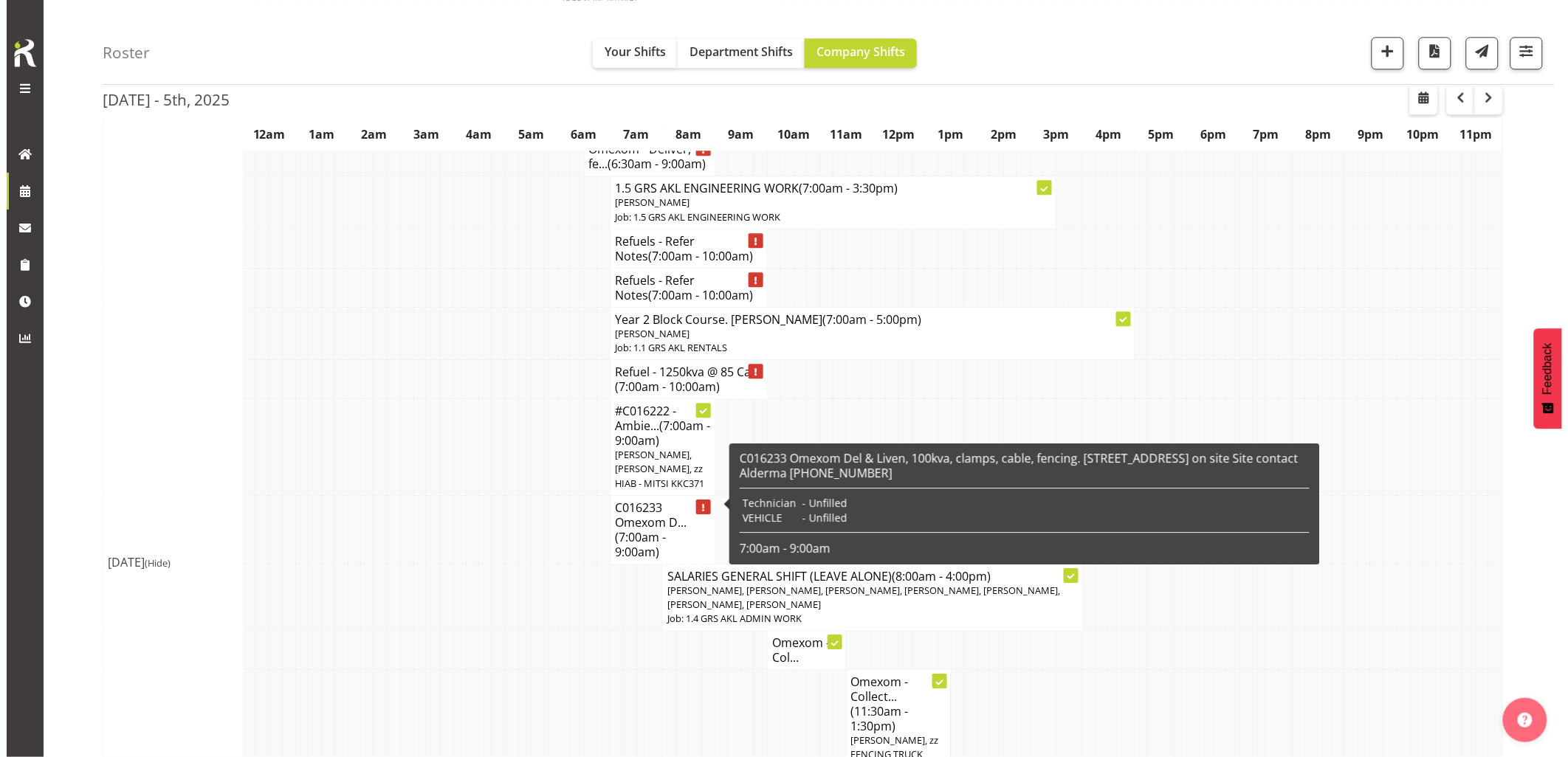
scroll to position [1297, 0]
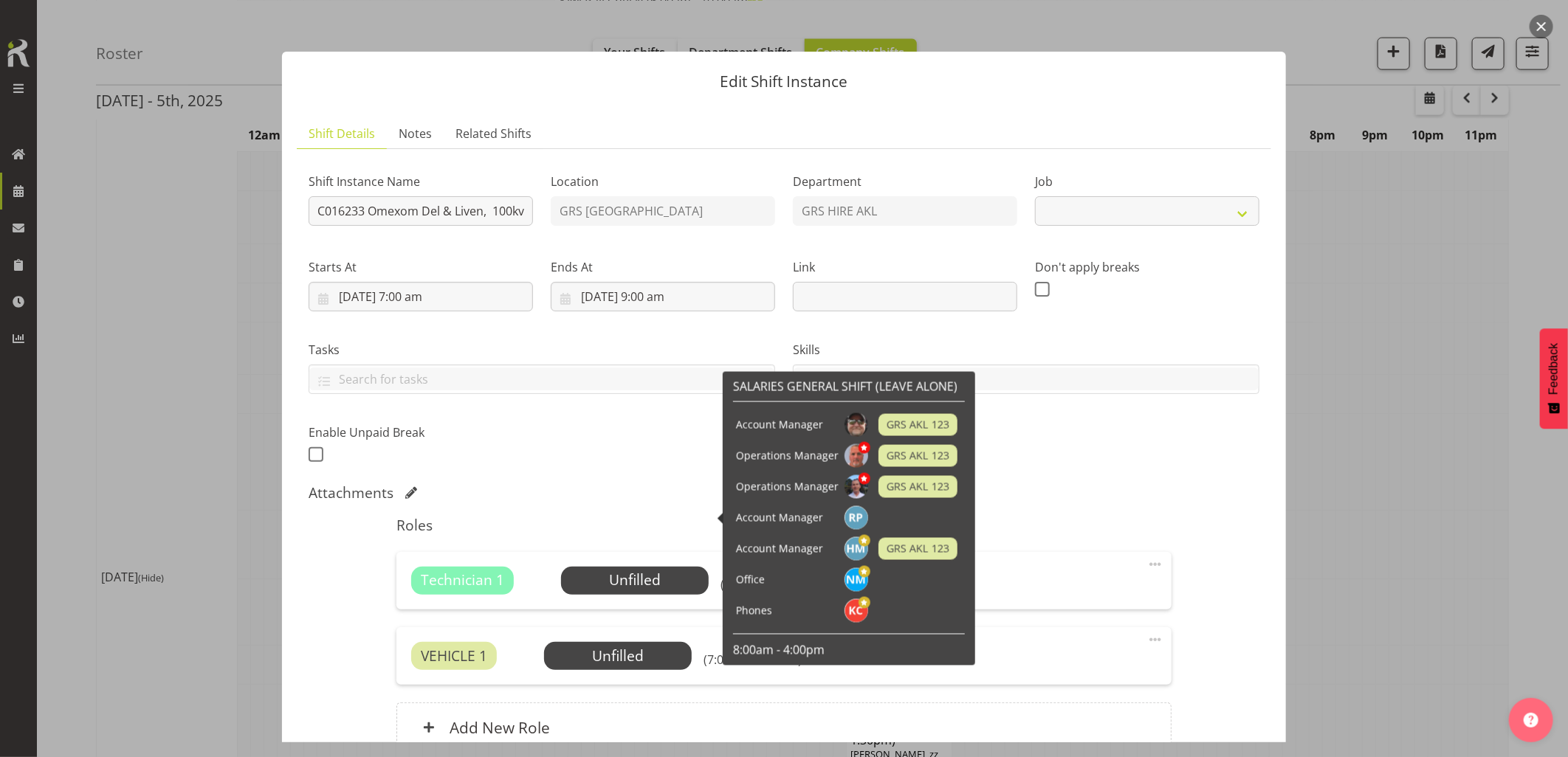
select select "9"
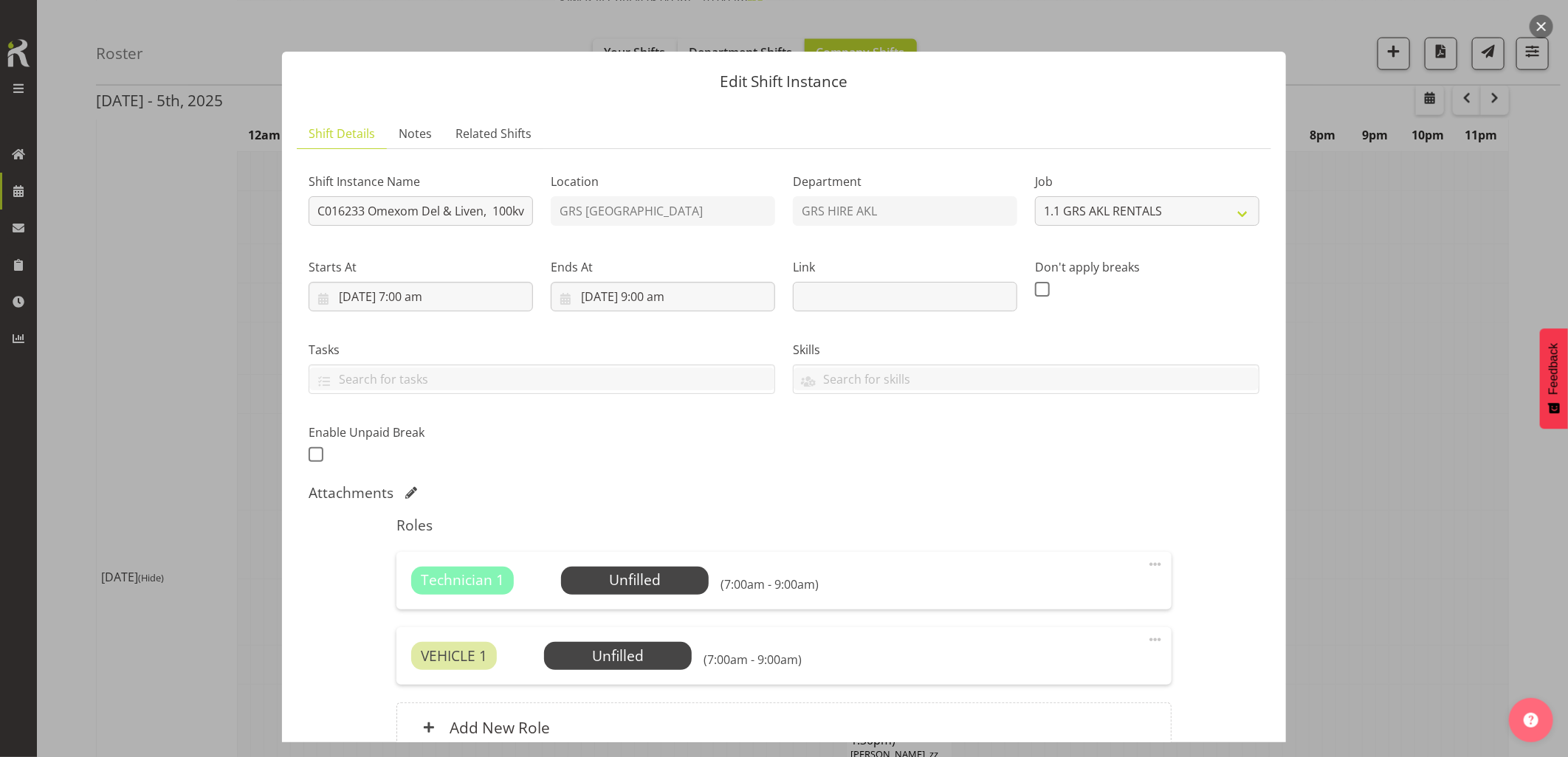
click at [1540, 26] on button "button" at bounding box center [1541, 27] width 24 height 24
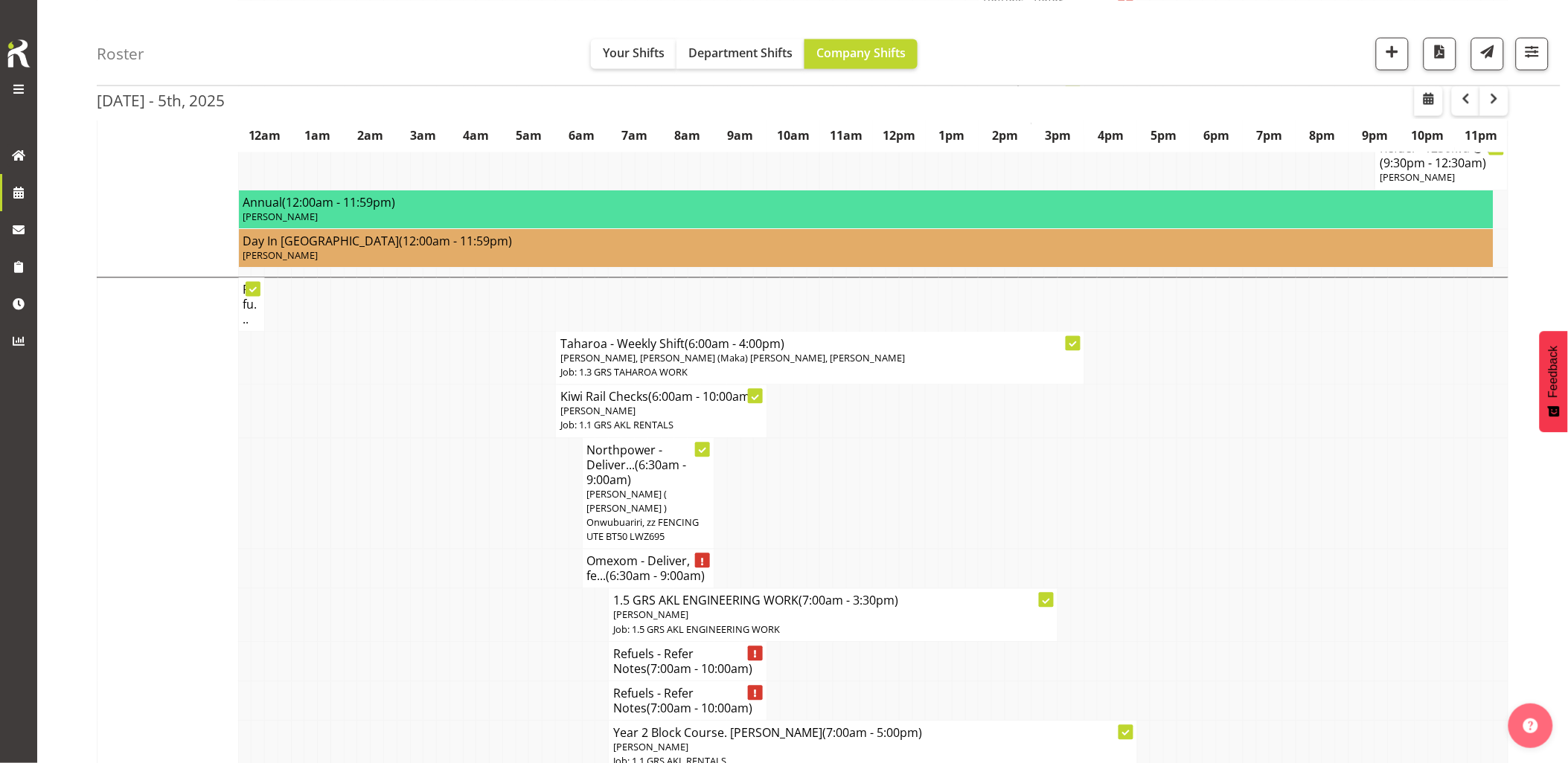
scroll to position [909, 0]
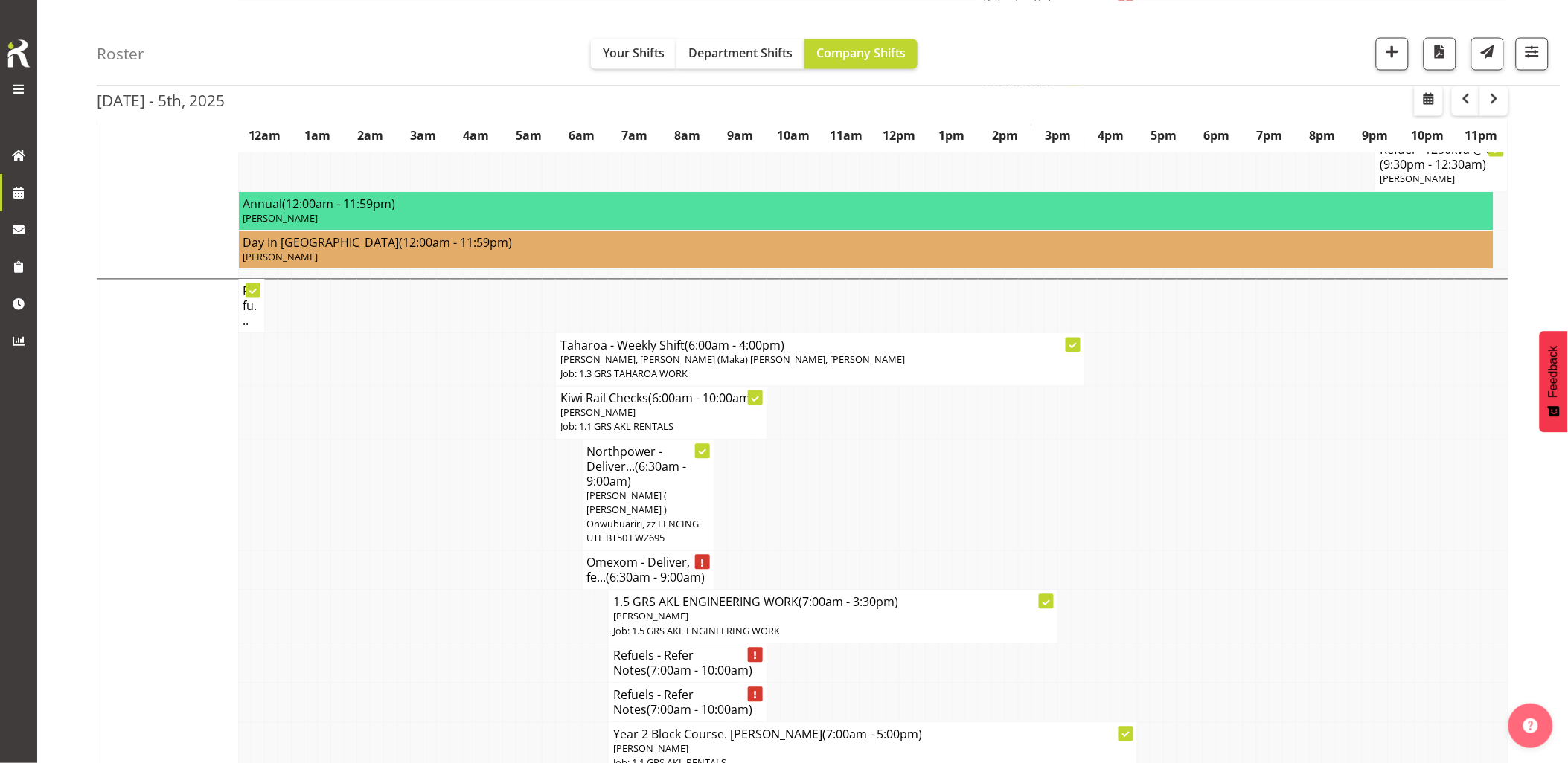
click at [456, 561] on td at bounding box center [455, 571] width 13 height 40
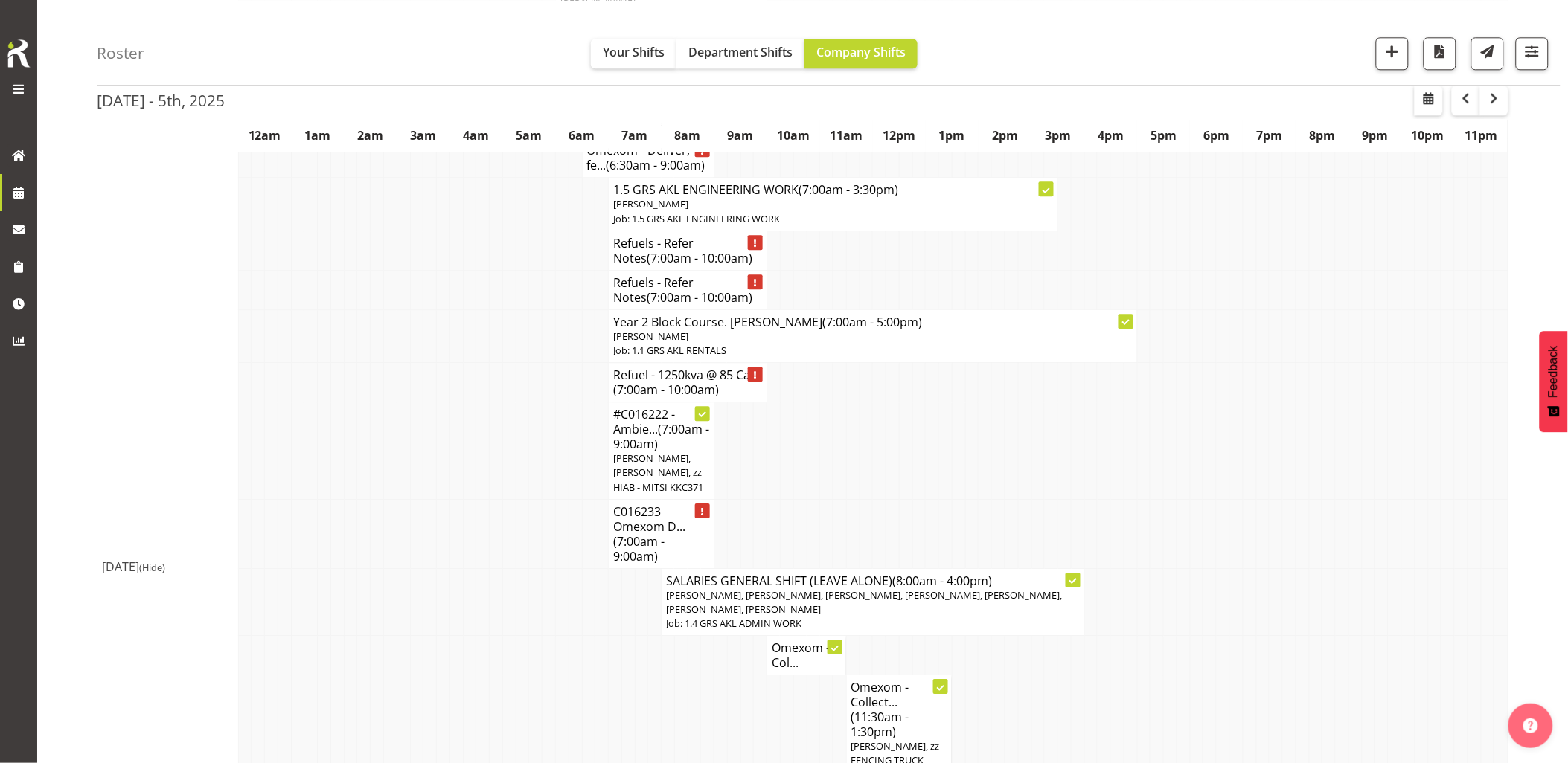
click at [398, 480] on td at bounding box center [403, 451] width 13 height 98
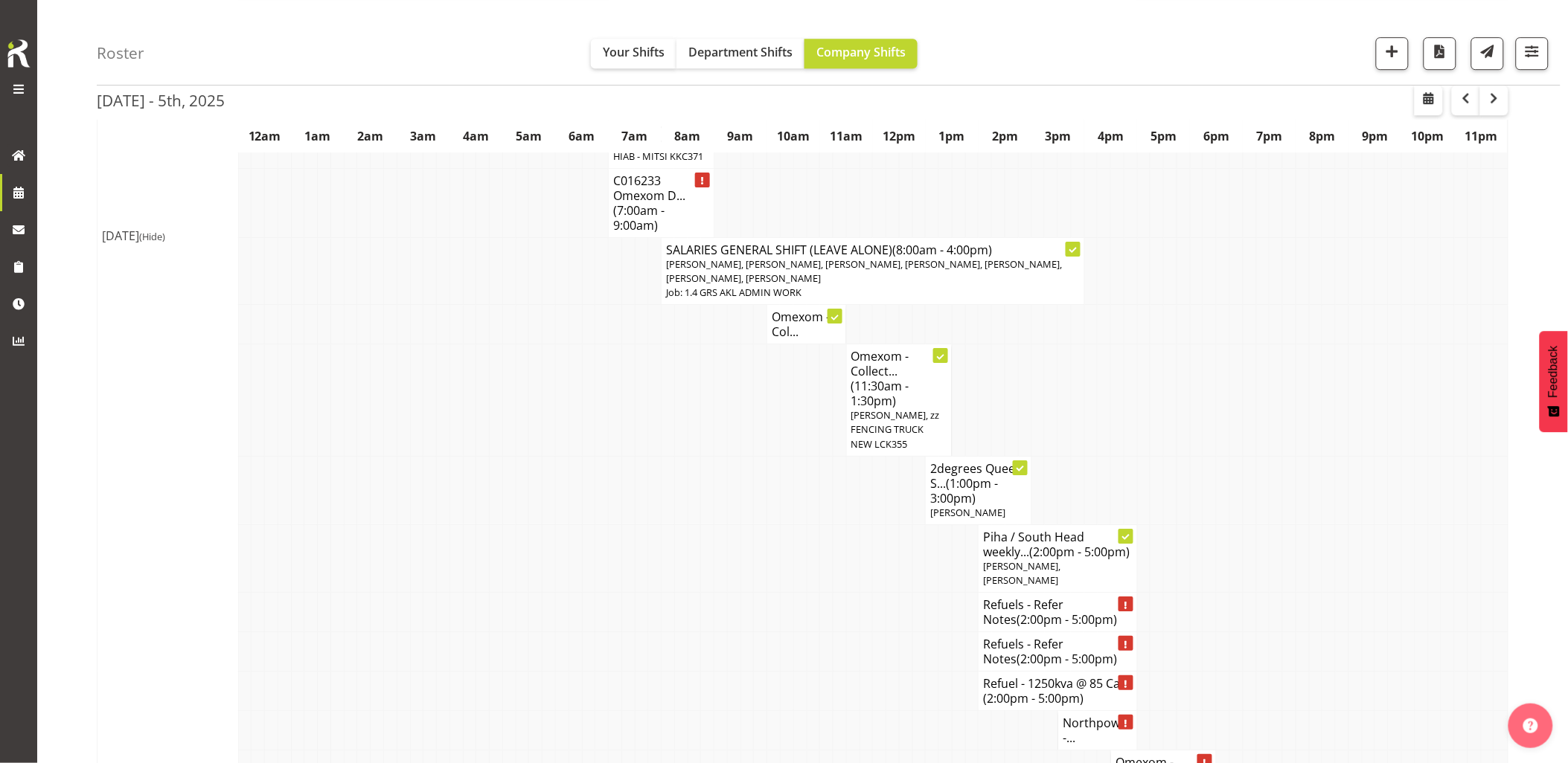
click at [549, 500] on td at bounding box center [549, 490] width 13 height 68
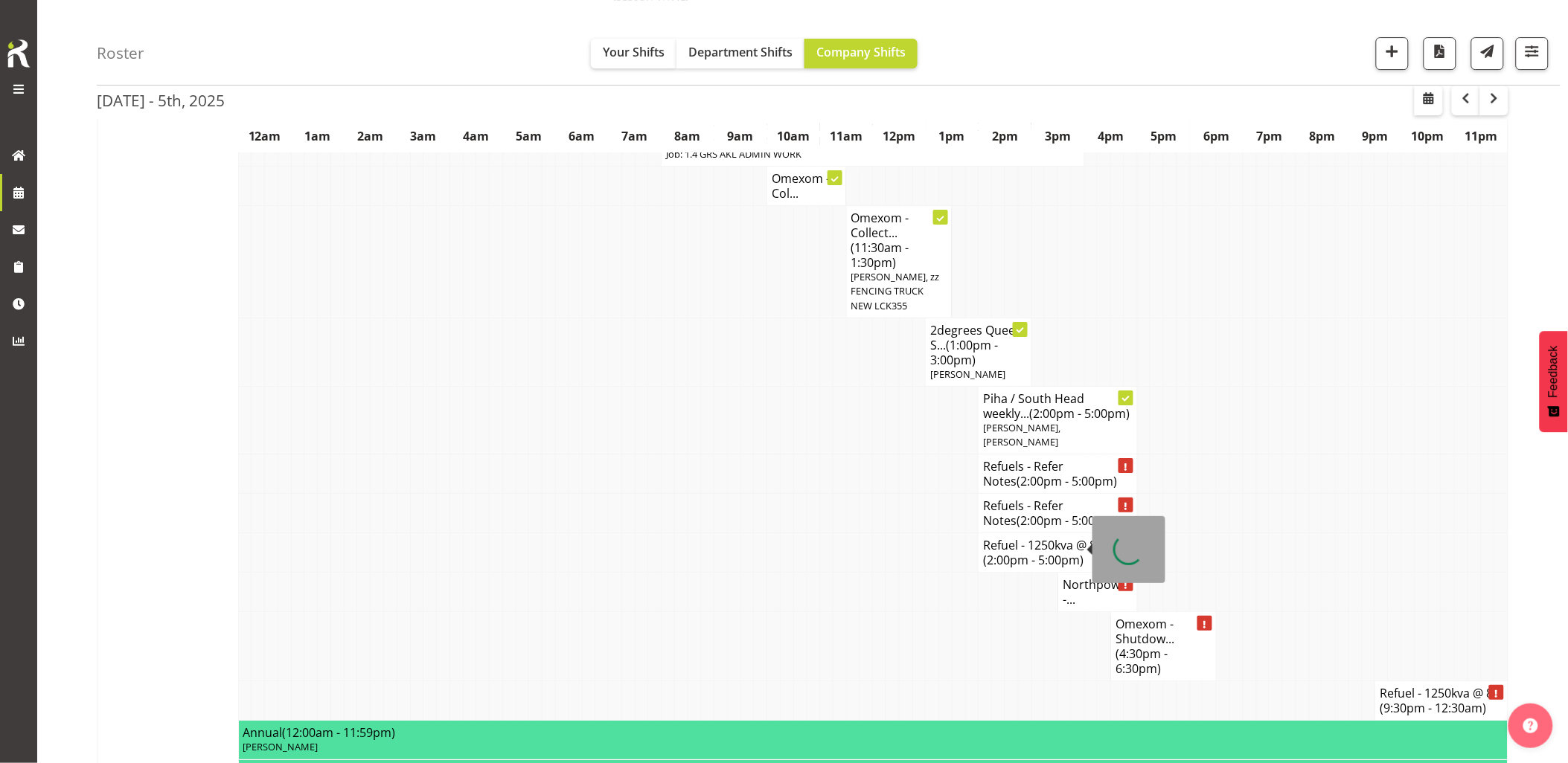
scroll to position [1818, 0]
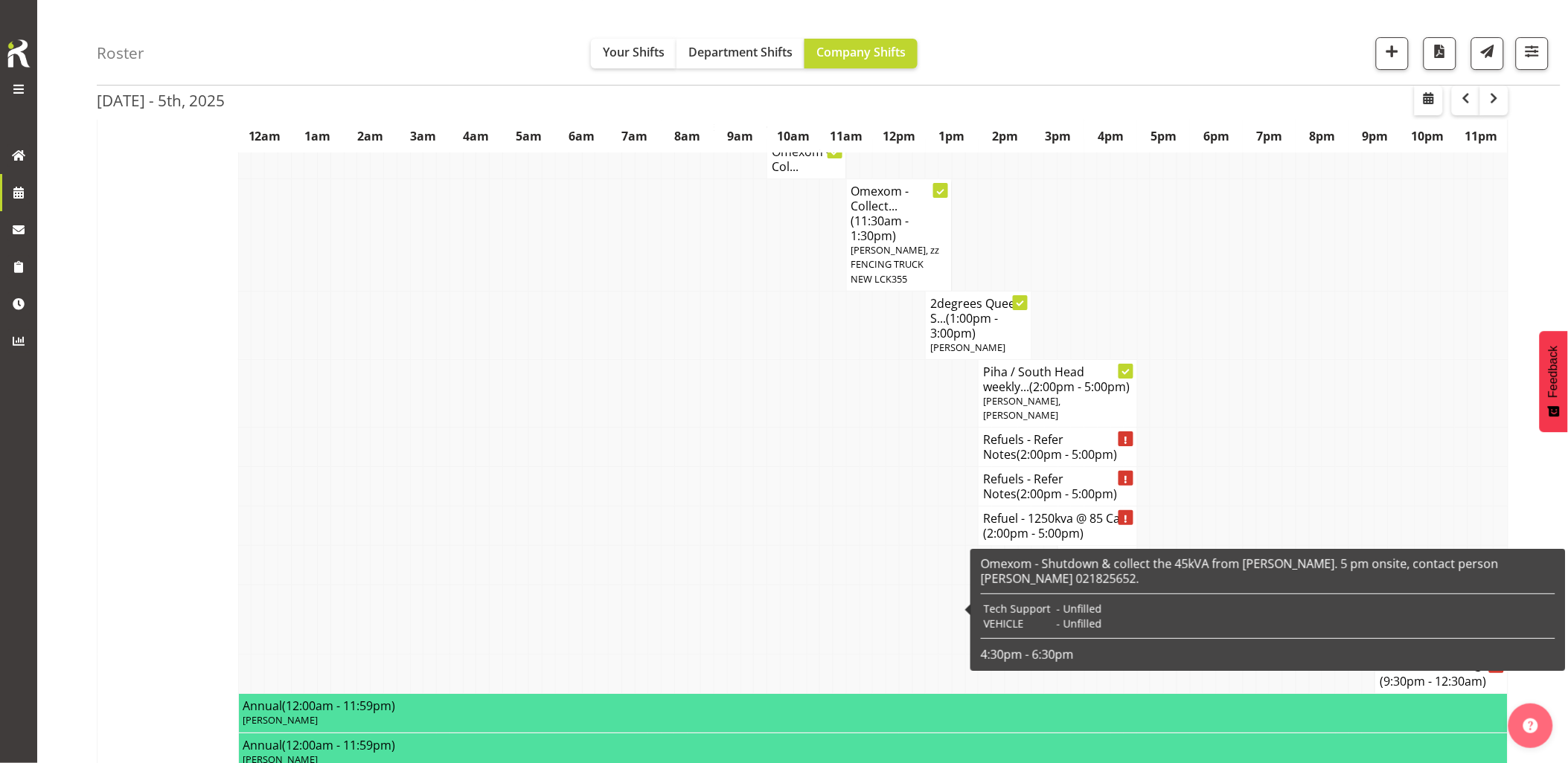
click at [1269, 442] on td at bounding box center [1262, 447] width 13 height 40
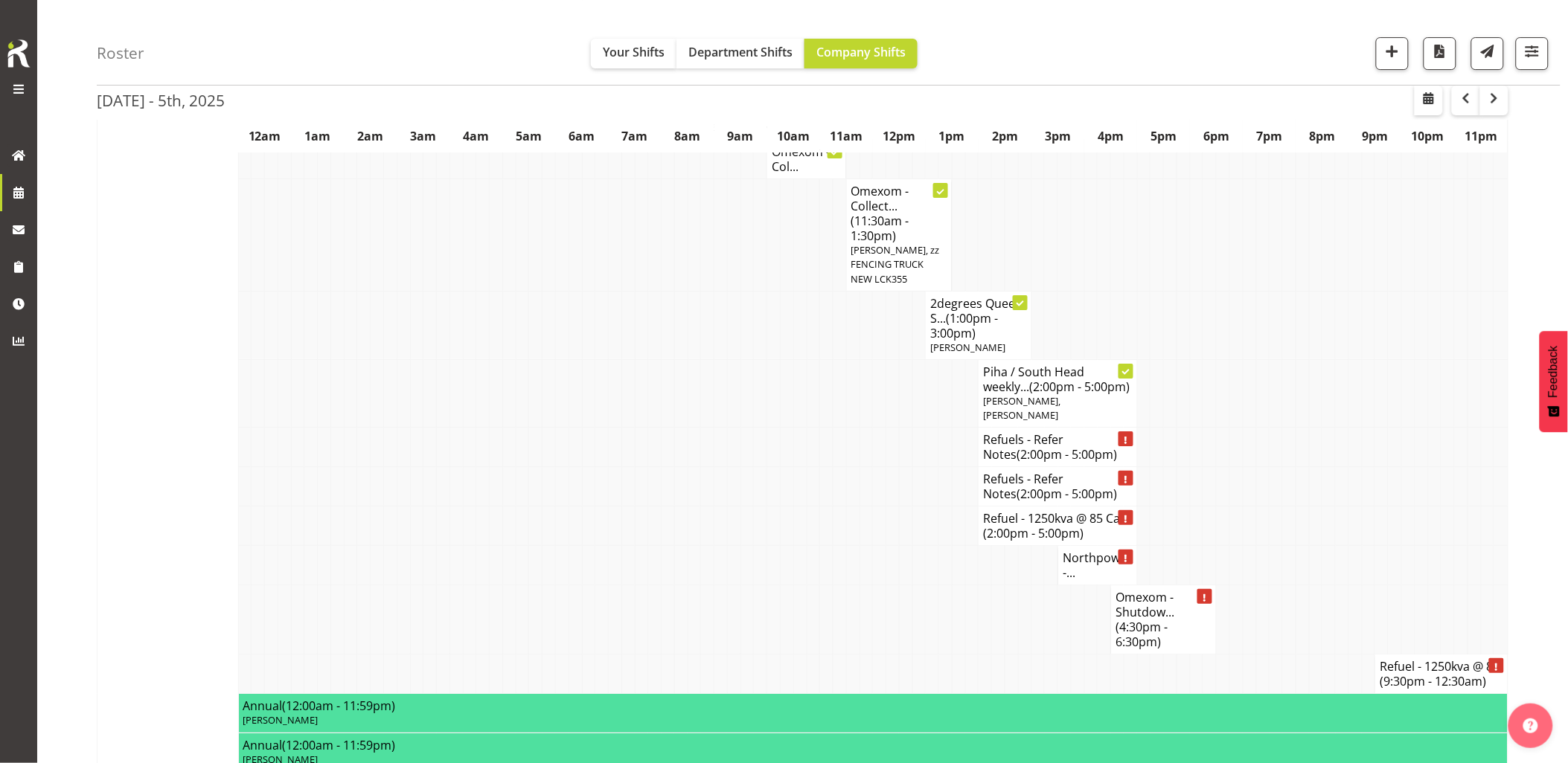
drag, startPoint x: 608, startPoint y: 466, endPoint x: 628, endPoint y: 484, distance: 26.9
click at [619, 474] on tr "Refuels - Refer Notes (2:00pm - 5:00pm)" at bounding box center [803, 487] width 1411 height 40
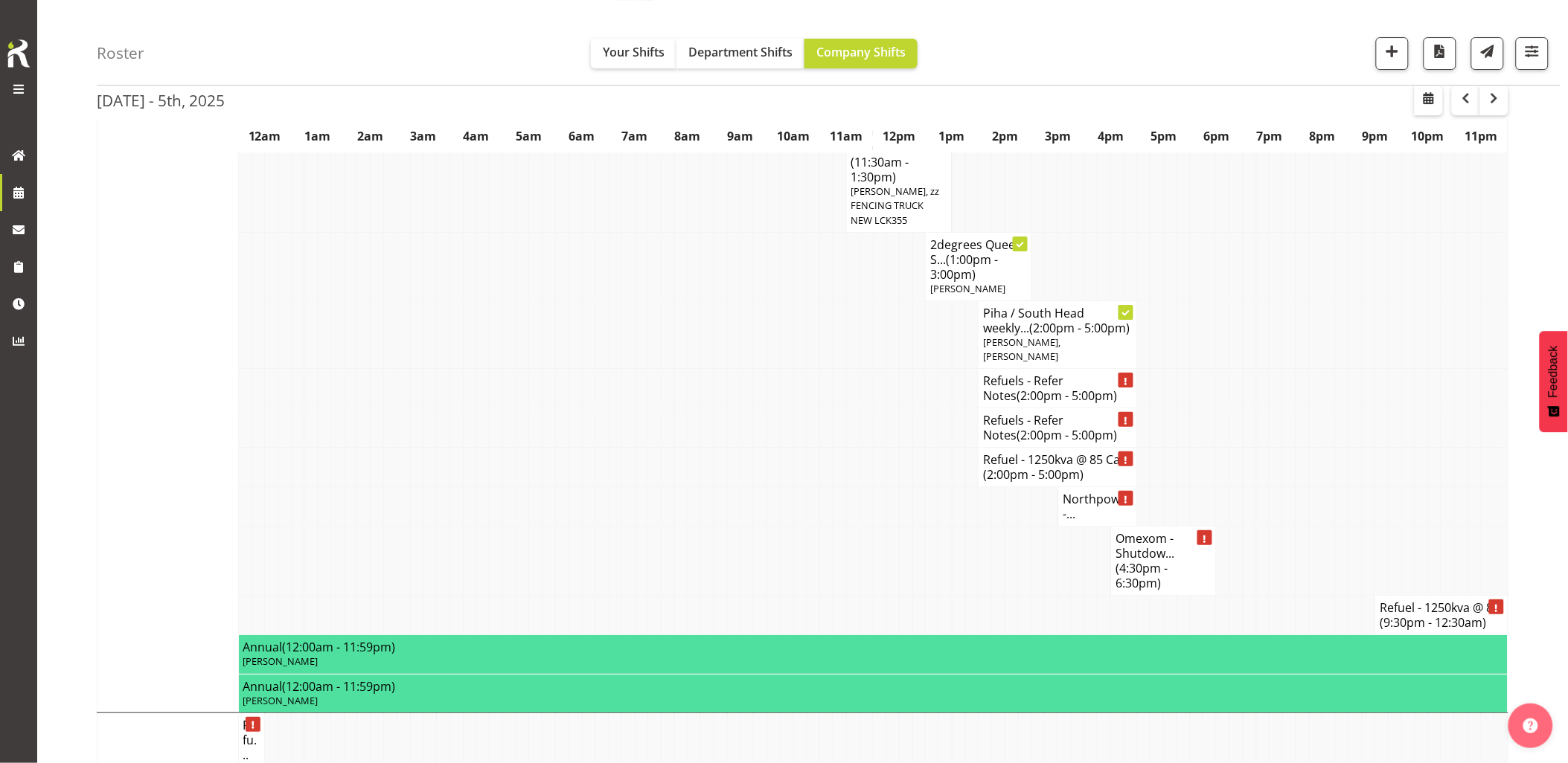
scroll to position [1900, 0]
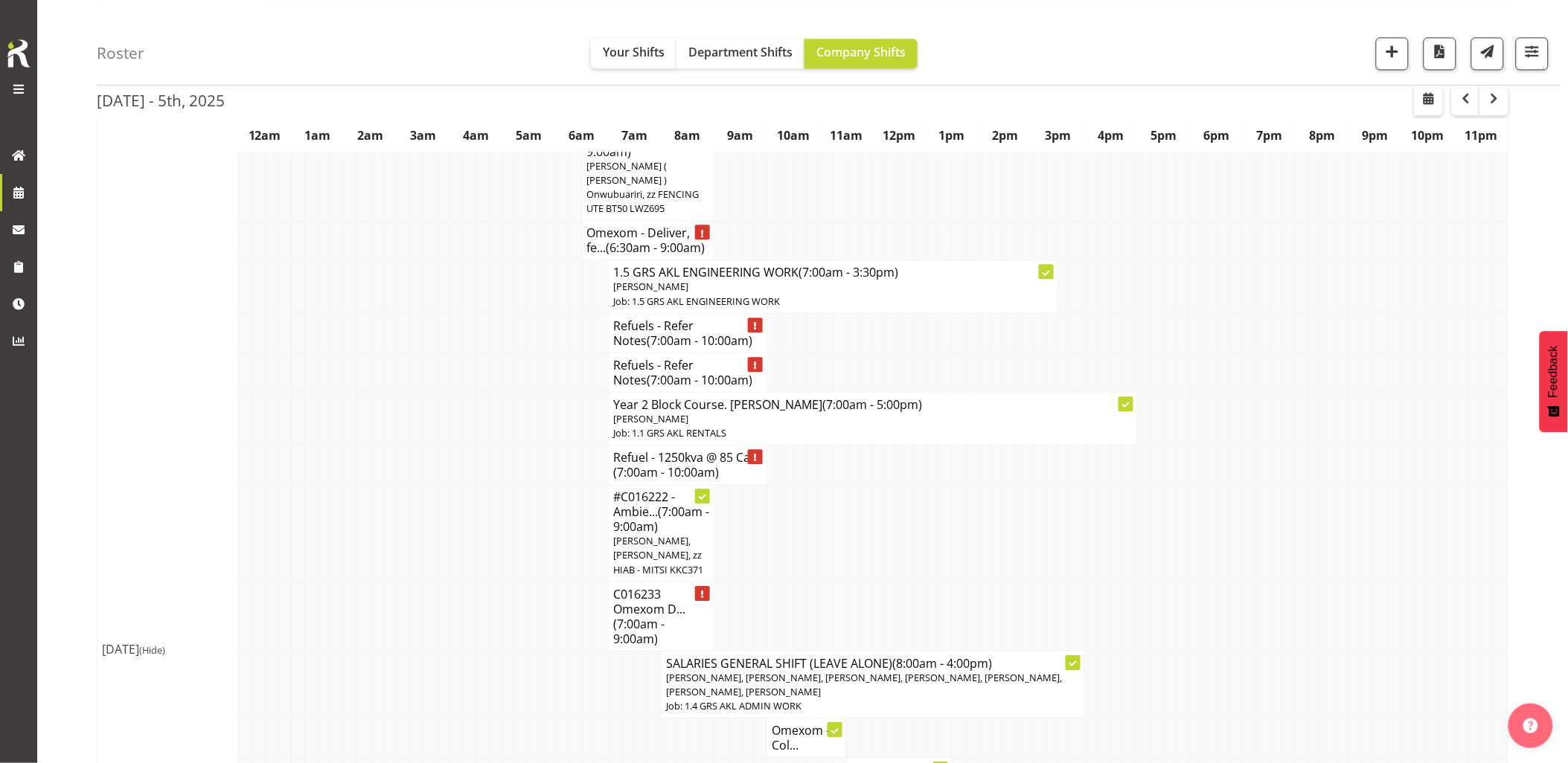
click at [491, 446] on td at bounding box center [496, 466] width 13 height 40
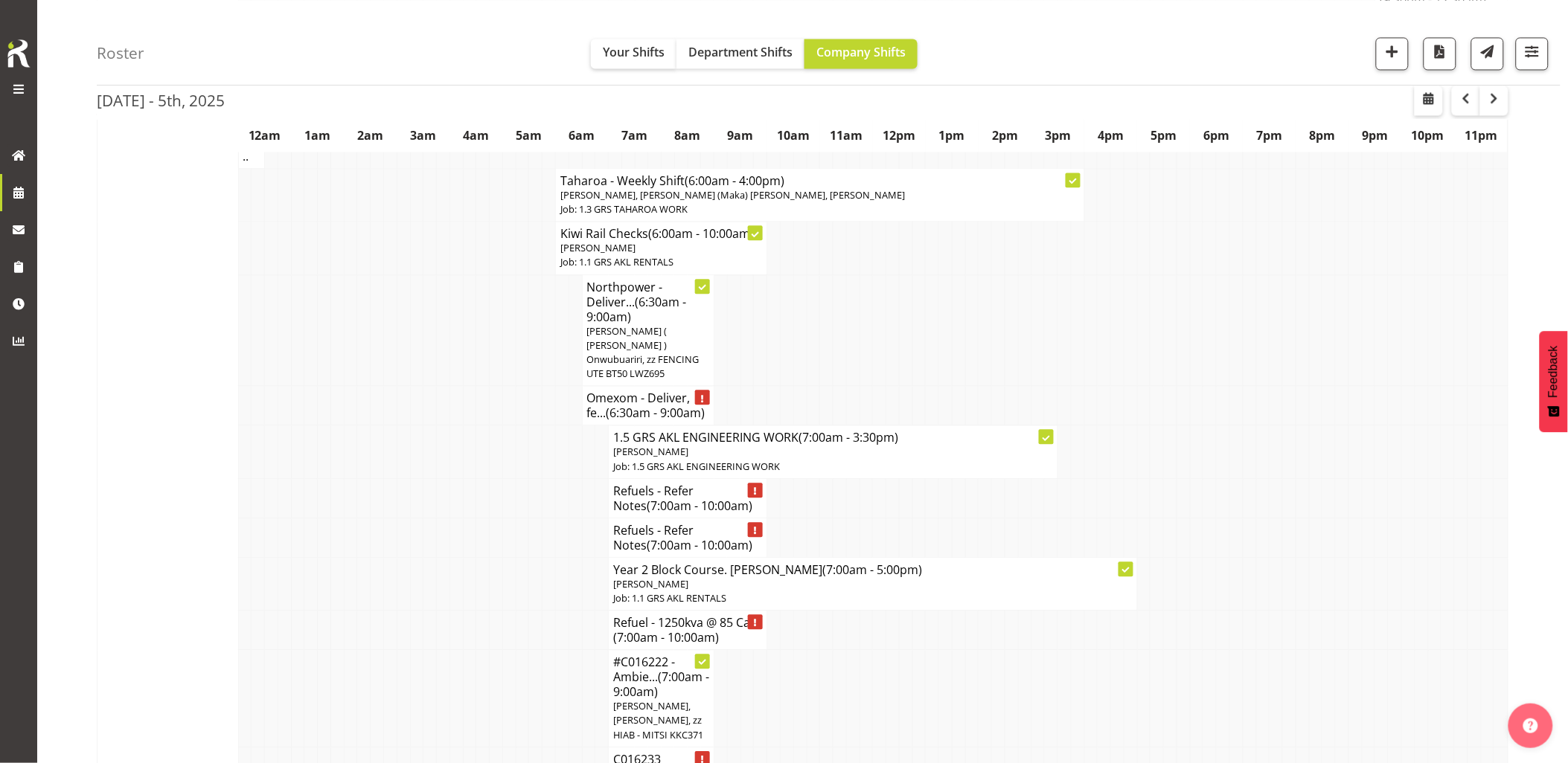
scroll to position [991, 0]
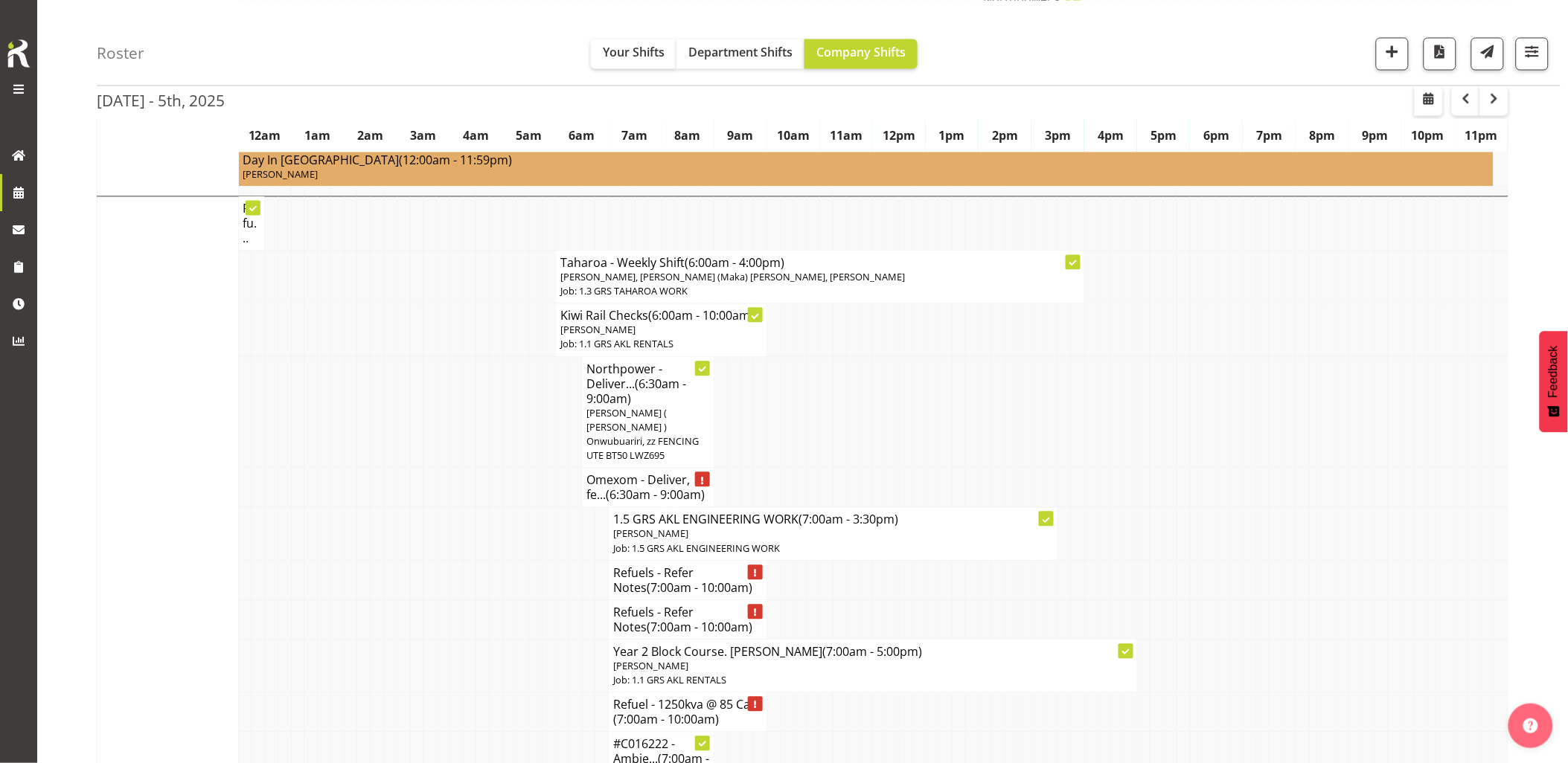
click at [477, 469] on td at bounding box center [482, 489] width 13 height 40
click at [447, 435] on td at bounding box center [443, 412] width 13 height 112
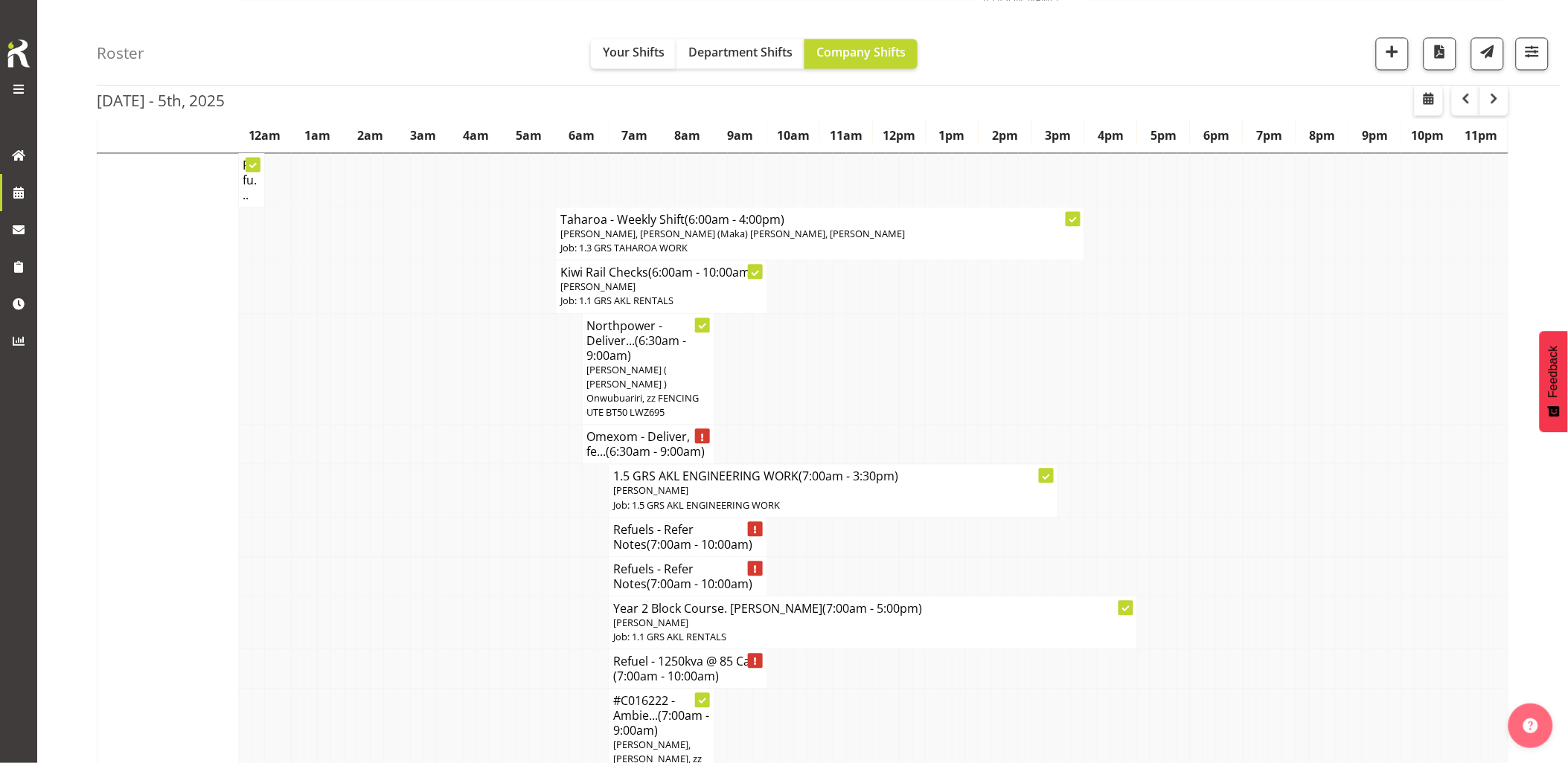
scroll to position [1074, 0]
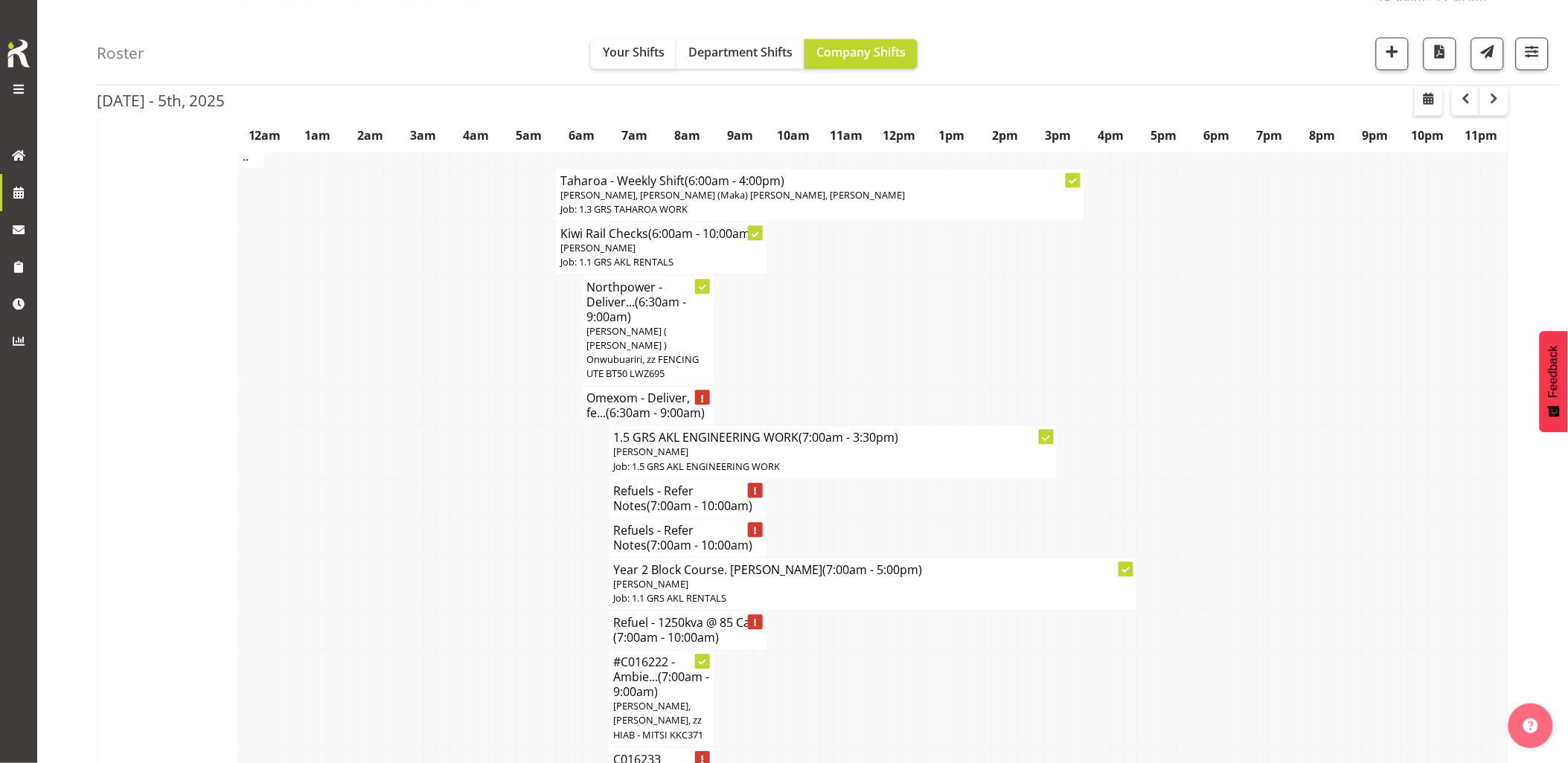
click at [444, 440] on td at bounding box center [443, 451] width 13 height 53
click at [441, 450] on td at bounding box center [443, 451] width 13 height 53
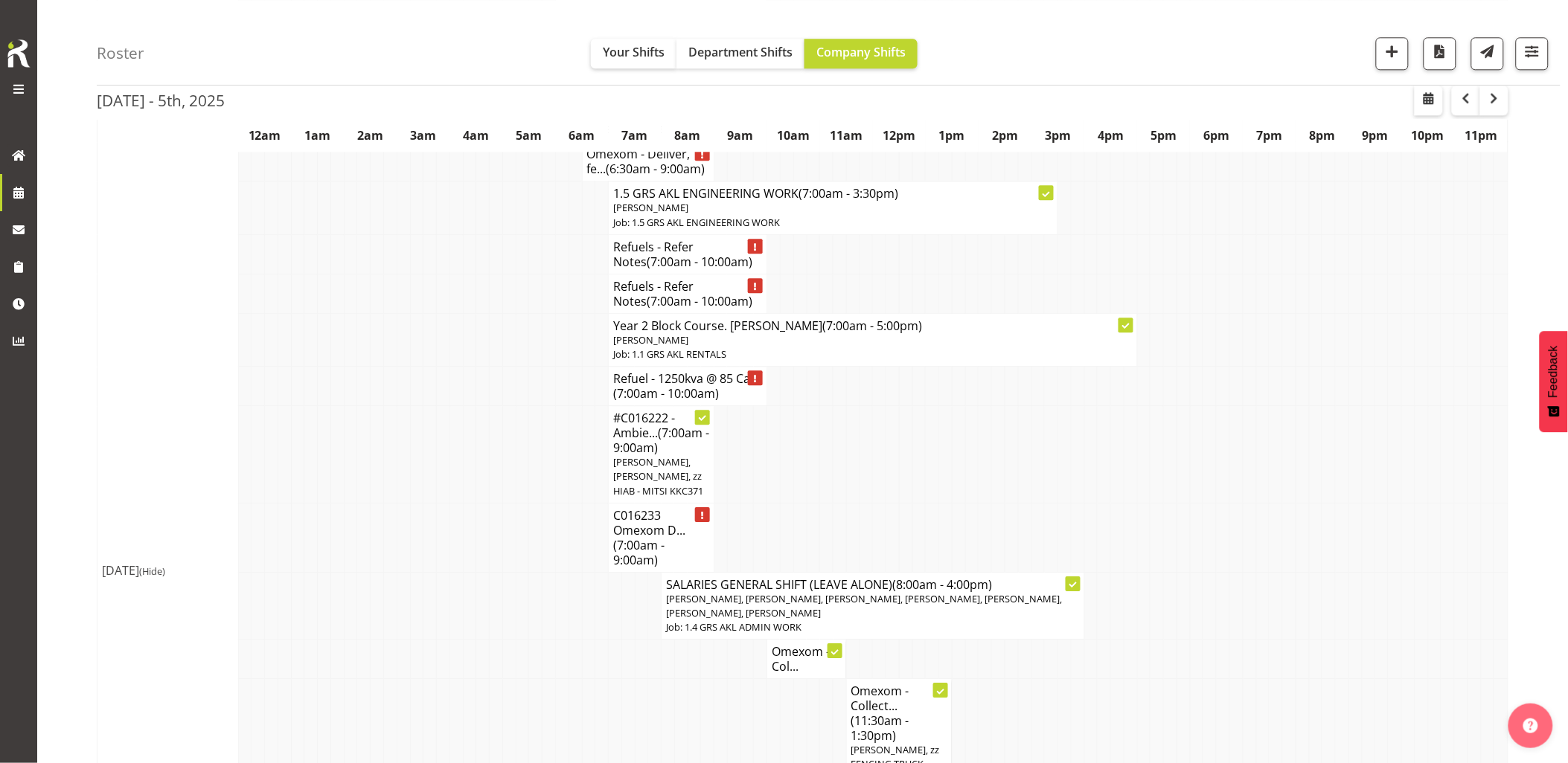
scroll to position [1321, 0]
click at [436, 451] on td at bounding box center [443, 451] width 13 height 98
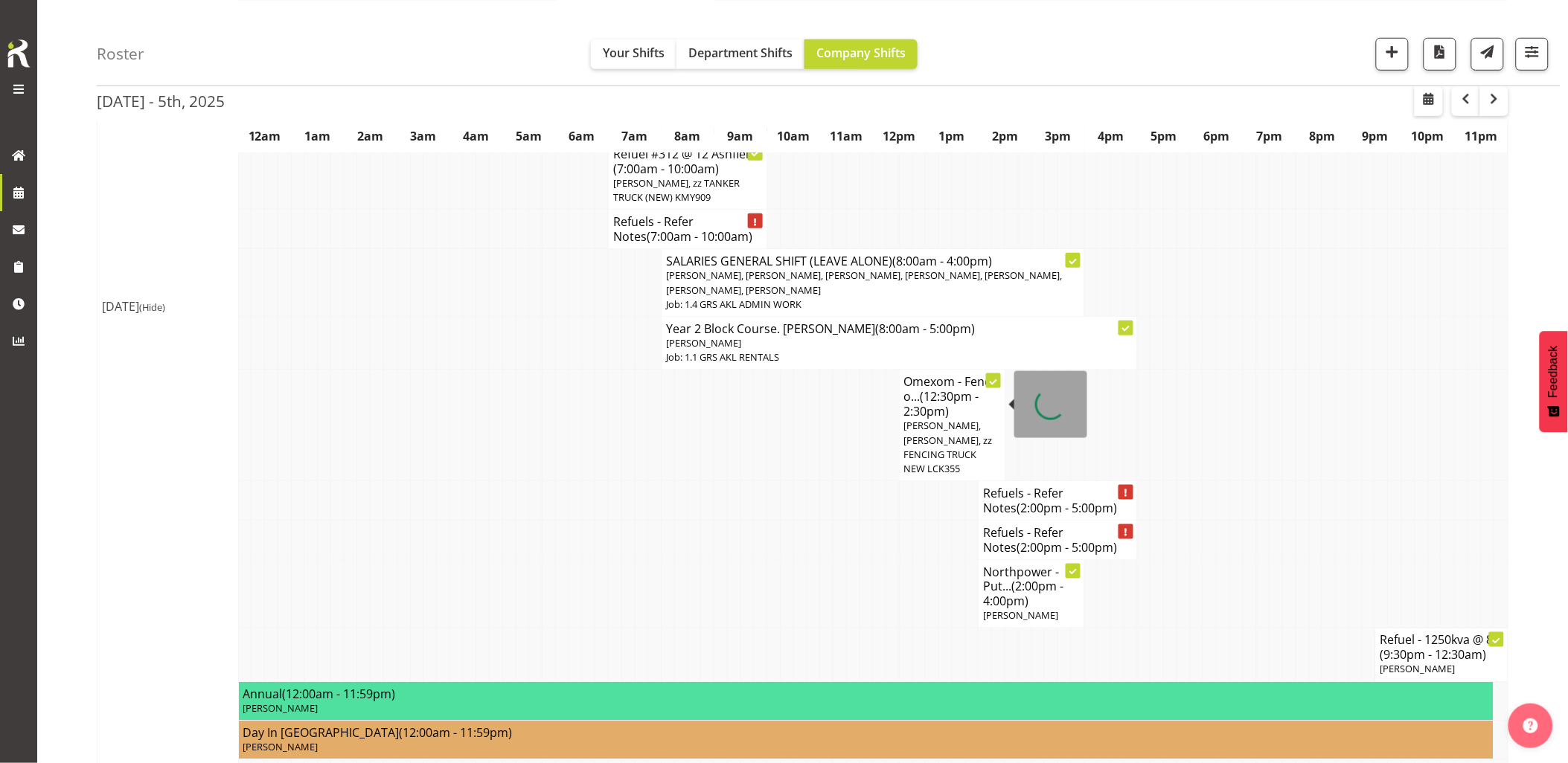
scroll to position [412, 0]
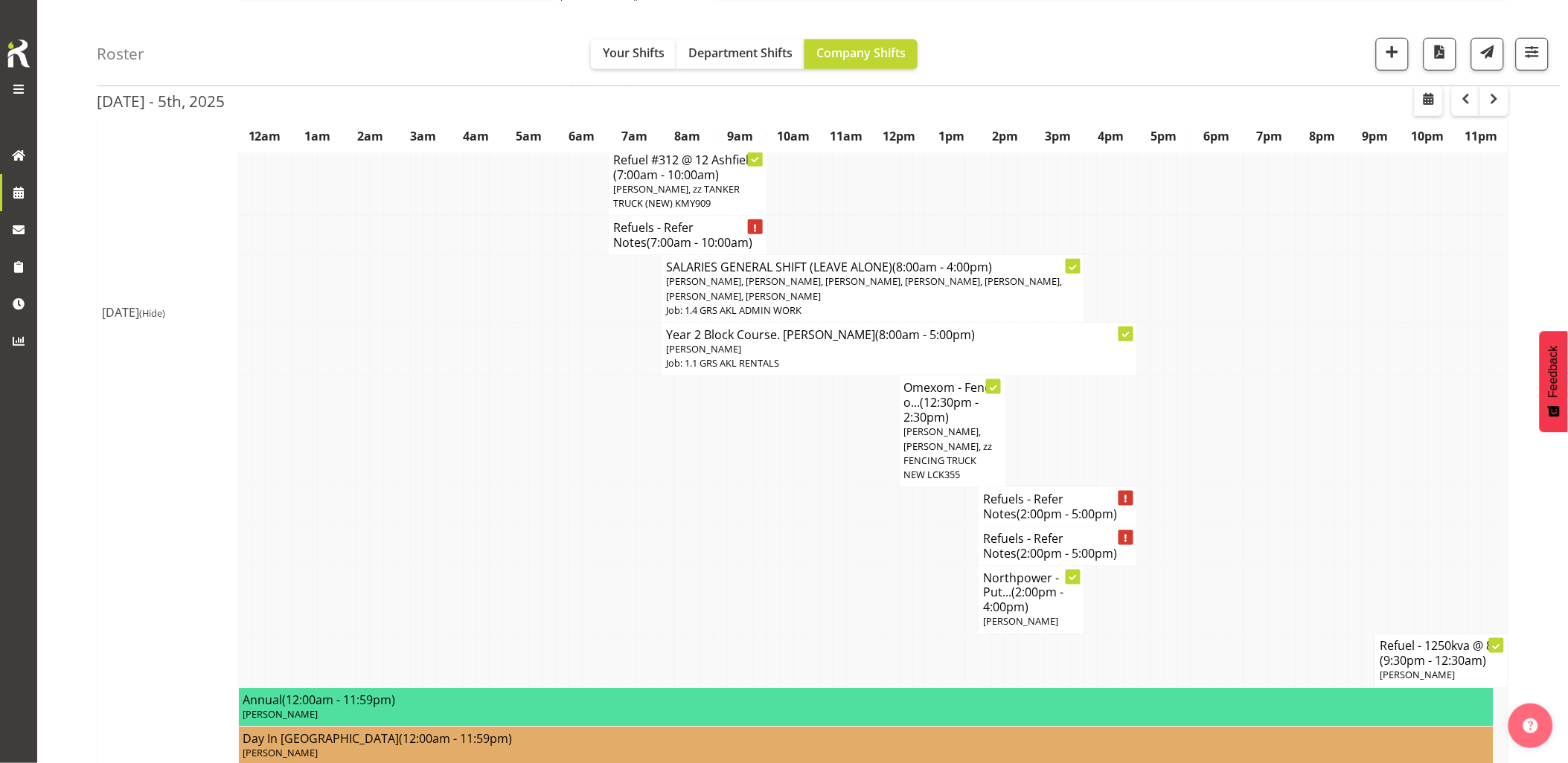
click at [448, 352] on td at bounding box center [443, 349] width 13 height 53
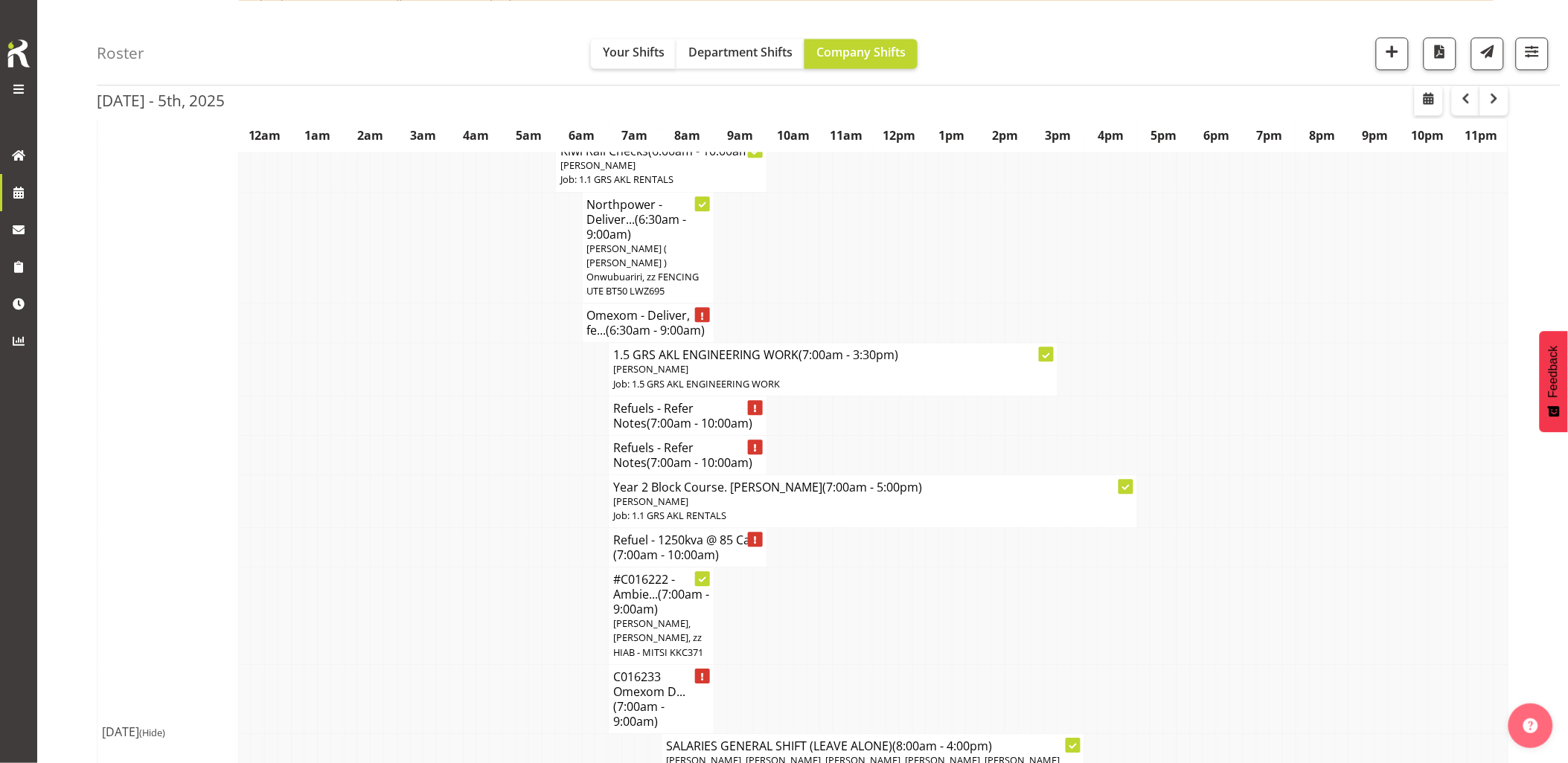
click at [440, 414] on td at bounding box center [443, 416] width 13 height 40
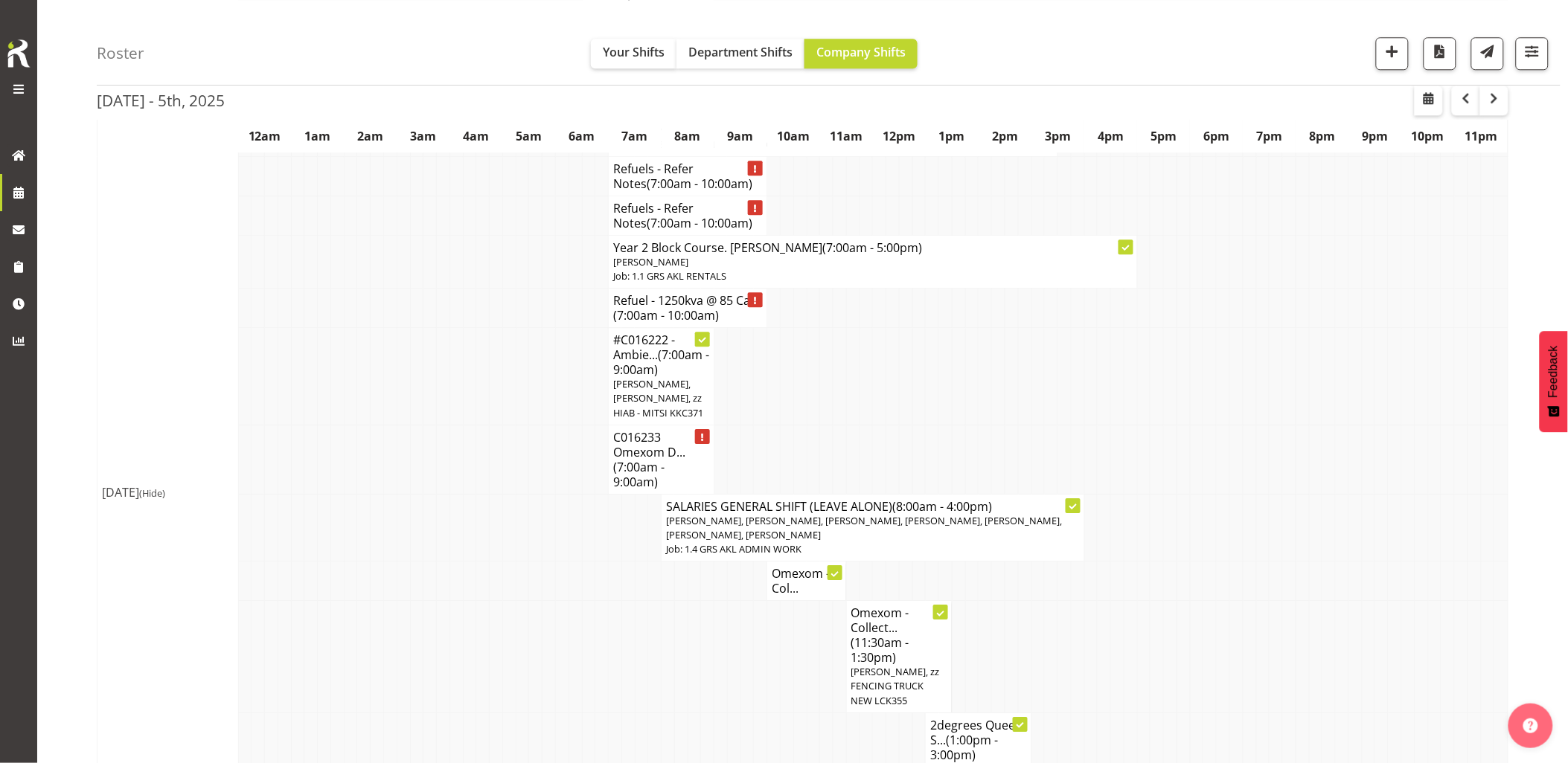
scroll to position [1487, 0]
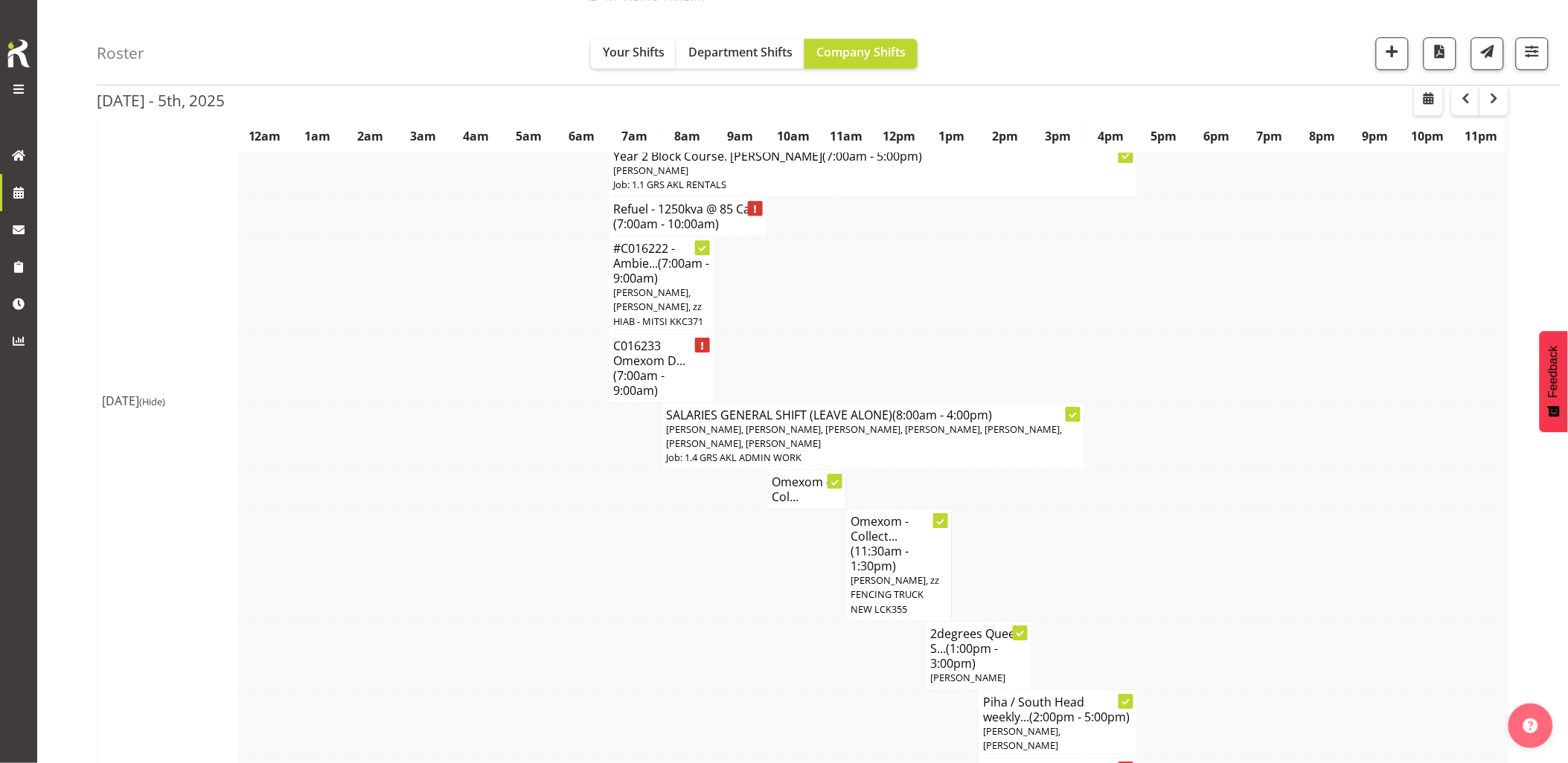
click at [521, 455] on td at bounding box center [522, 435] width 13 height 67
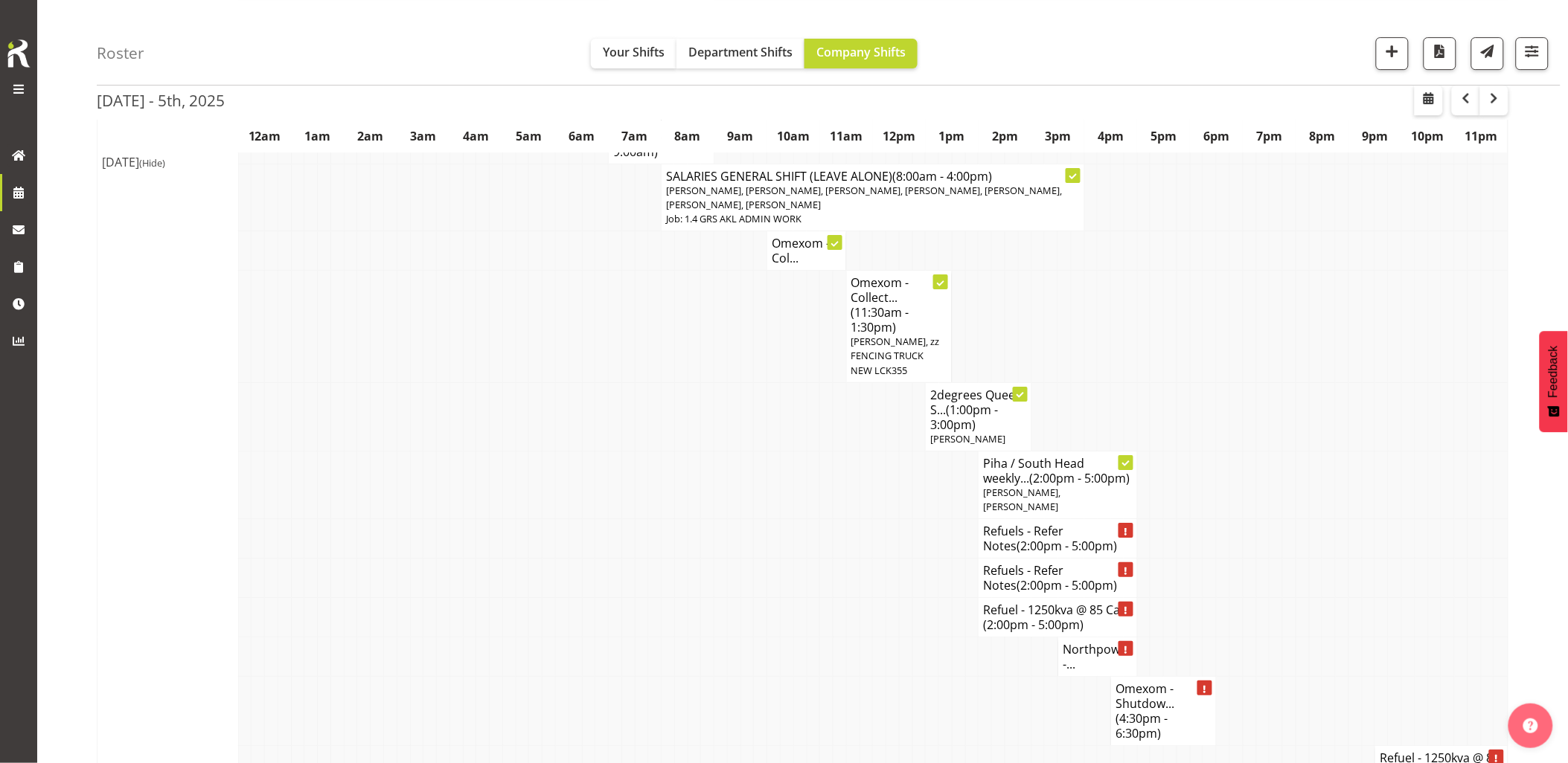
scroll to position [1818, 0]
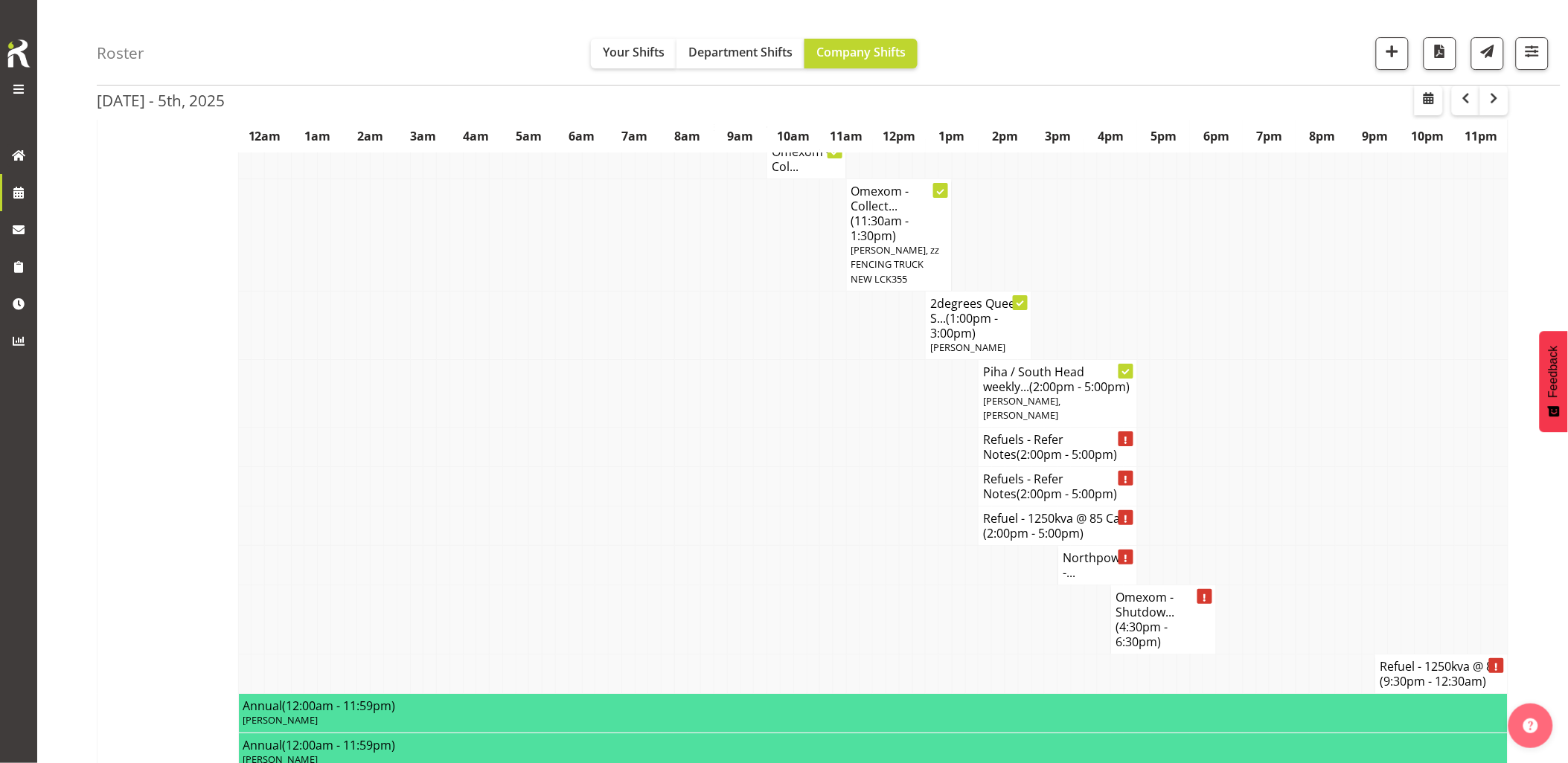
click at [671, 467] on td at bounding box center [668, 487] width 13 height 40
click at [1236, 467] on td at bounding box center [1236, 487] width 13 height 40
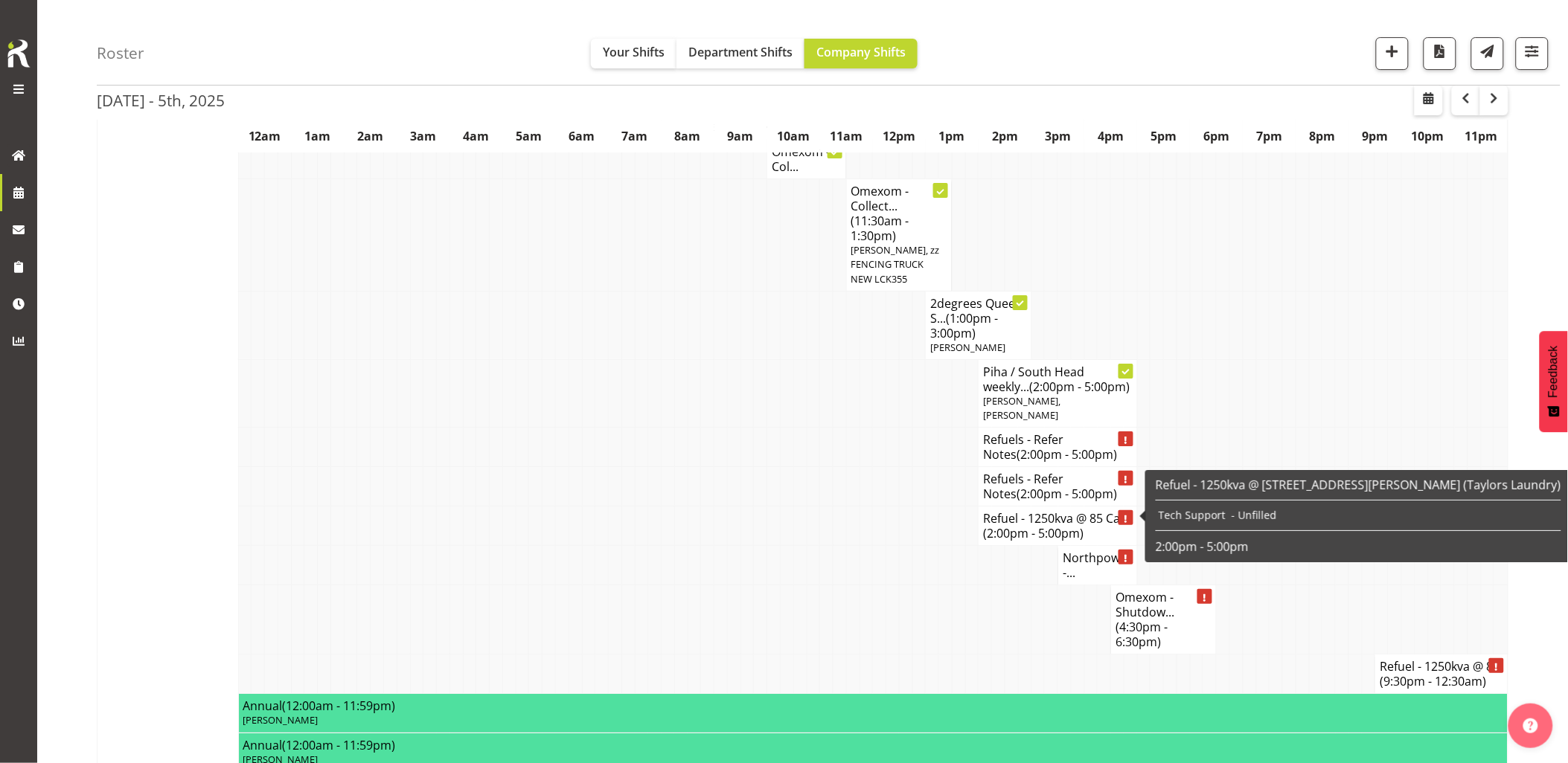
click at [1216, 482] on h6 "Refuel - 1250kva @ [STREET_ADDRESS][PERSON_NAME] (Taylors Laundry)" at bounding box center [1358, 485] width 405 height 15
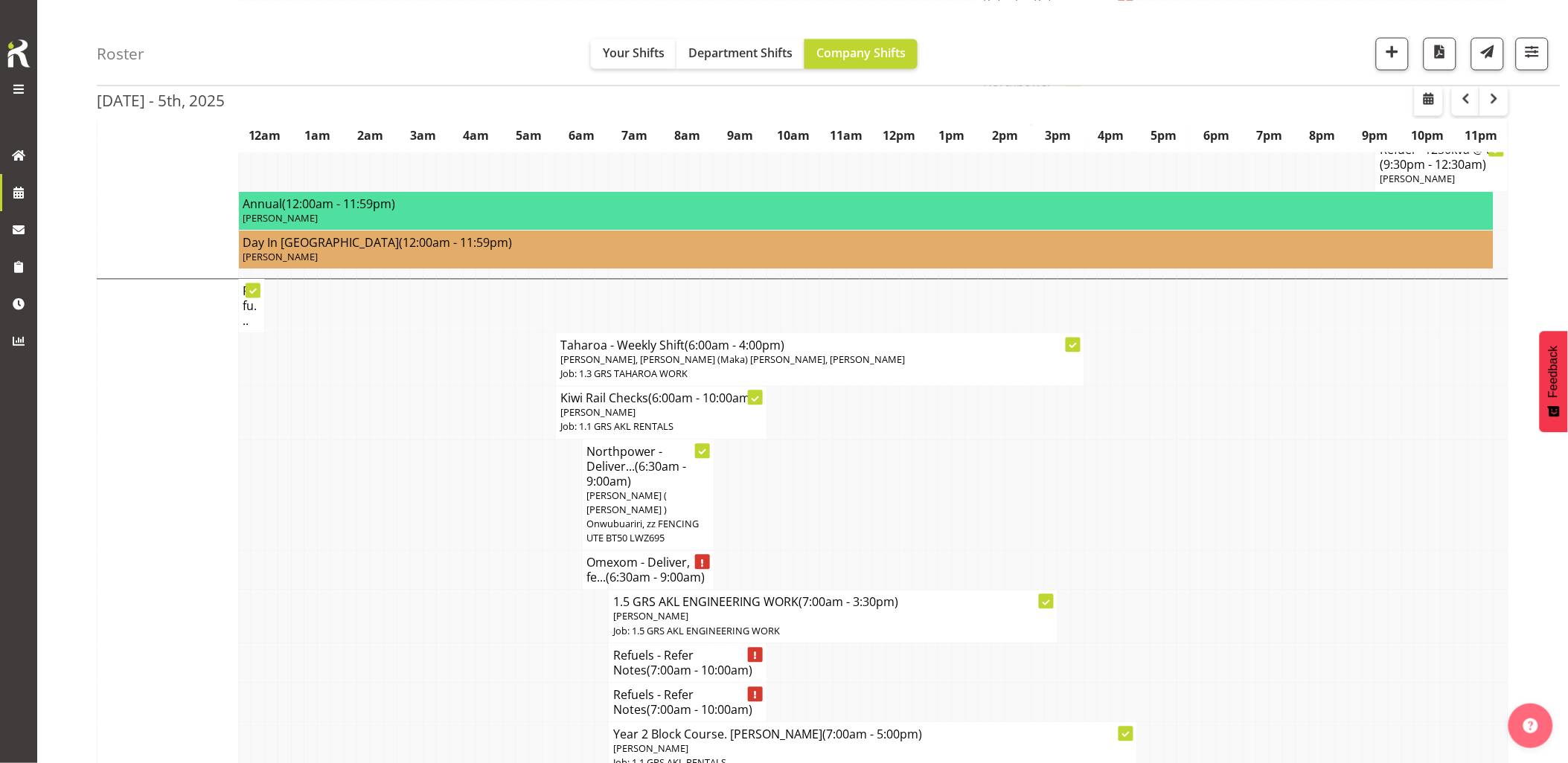
click at [421, 494] on td at bounding box center [417, 495] width 13 height 112
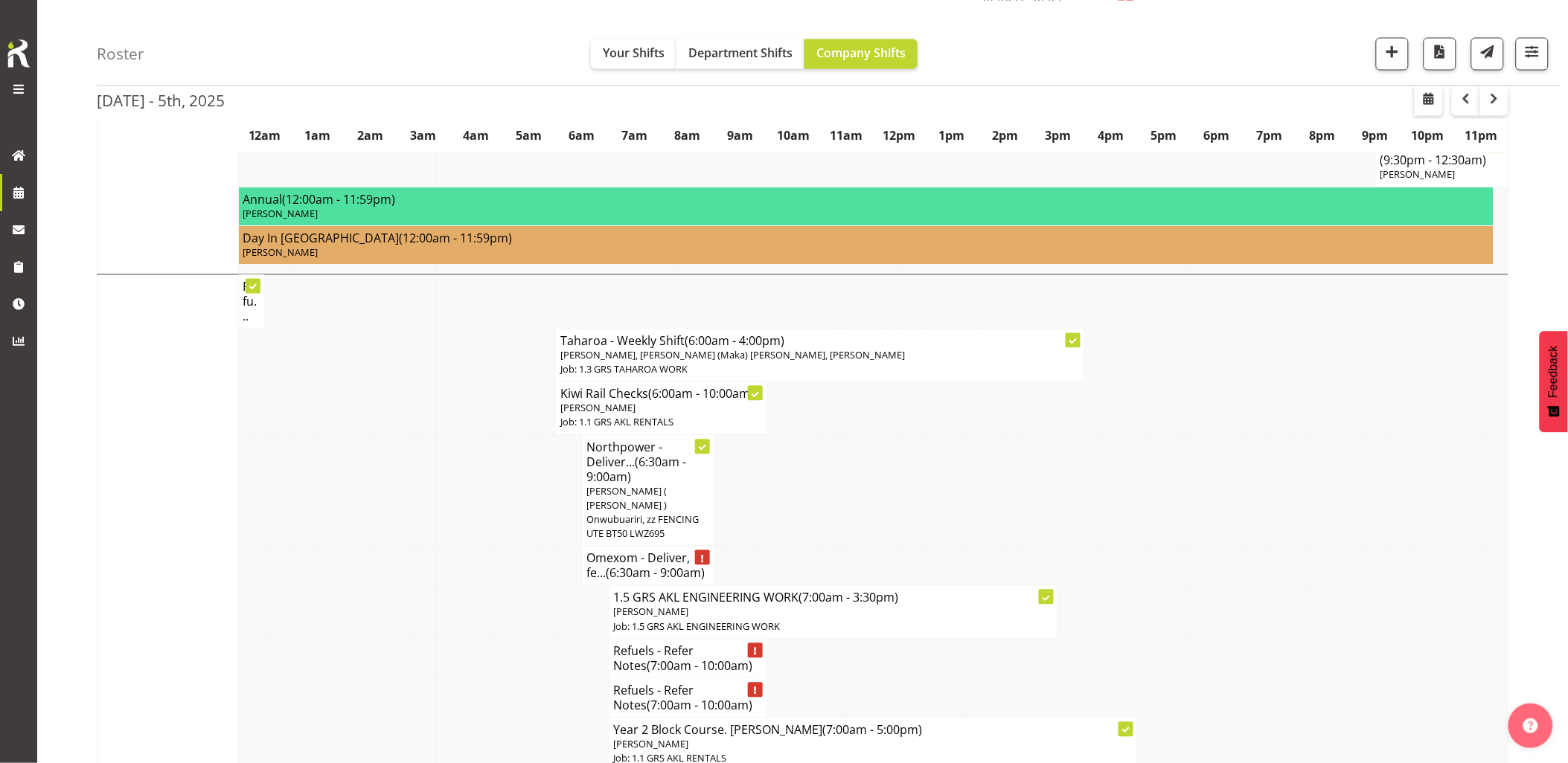
scroll to position [1074, 0]
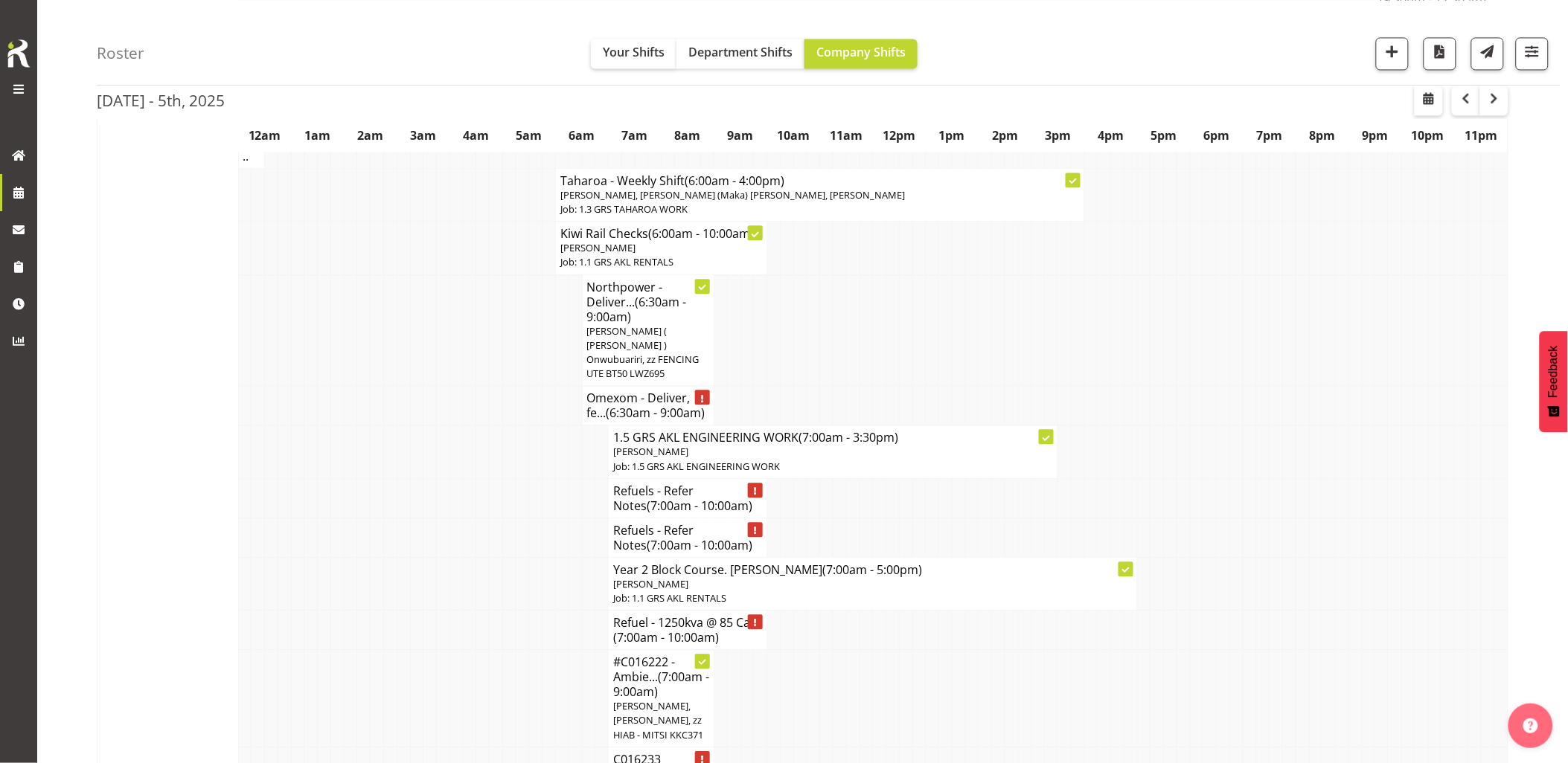
drag, startPoint x: 423, startPoint y: 492, endPoint x: 544, endPoint y: 451, distance: 127.8
click at [427, 489] on td at bounding box center [430, 498] width 13 height 40
click at [390, 500] on td at bounding box center [390, 498] width 13 height 40
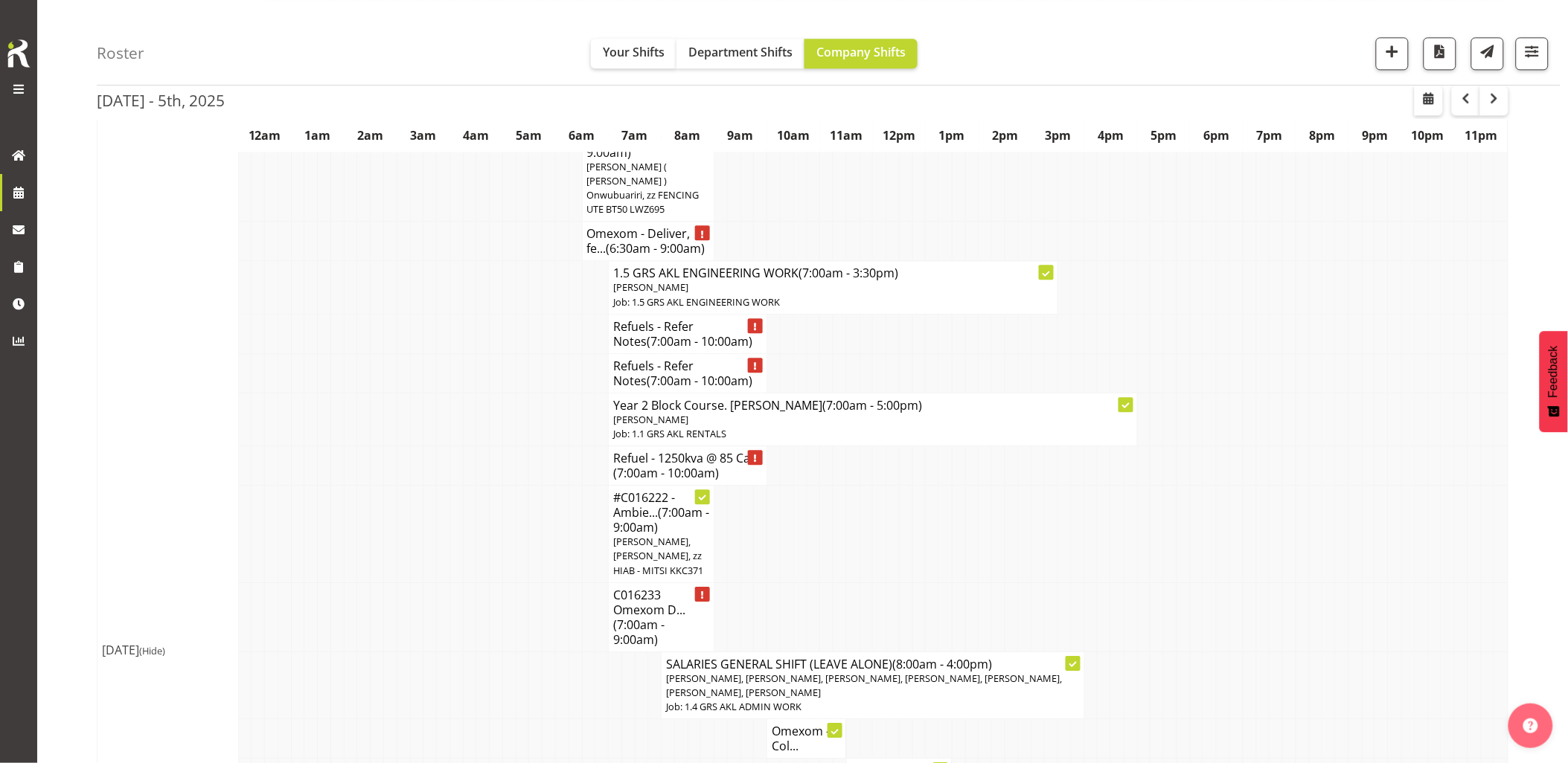
scroll to position [1239, 0]
click at [389, 499] on td at bounding box center [390, 533] width 13 height 98
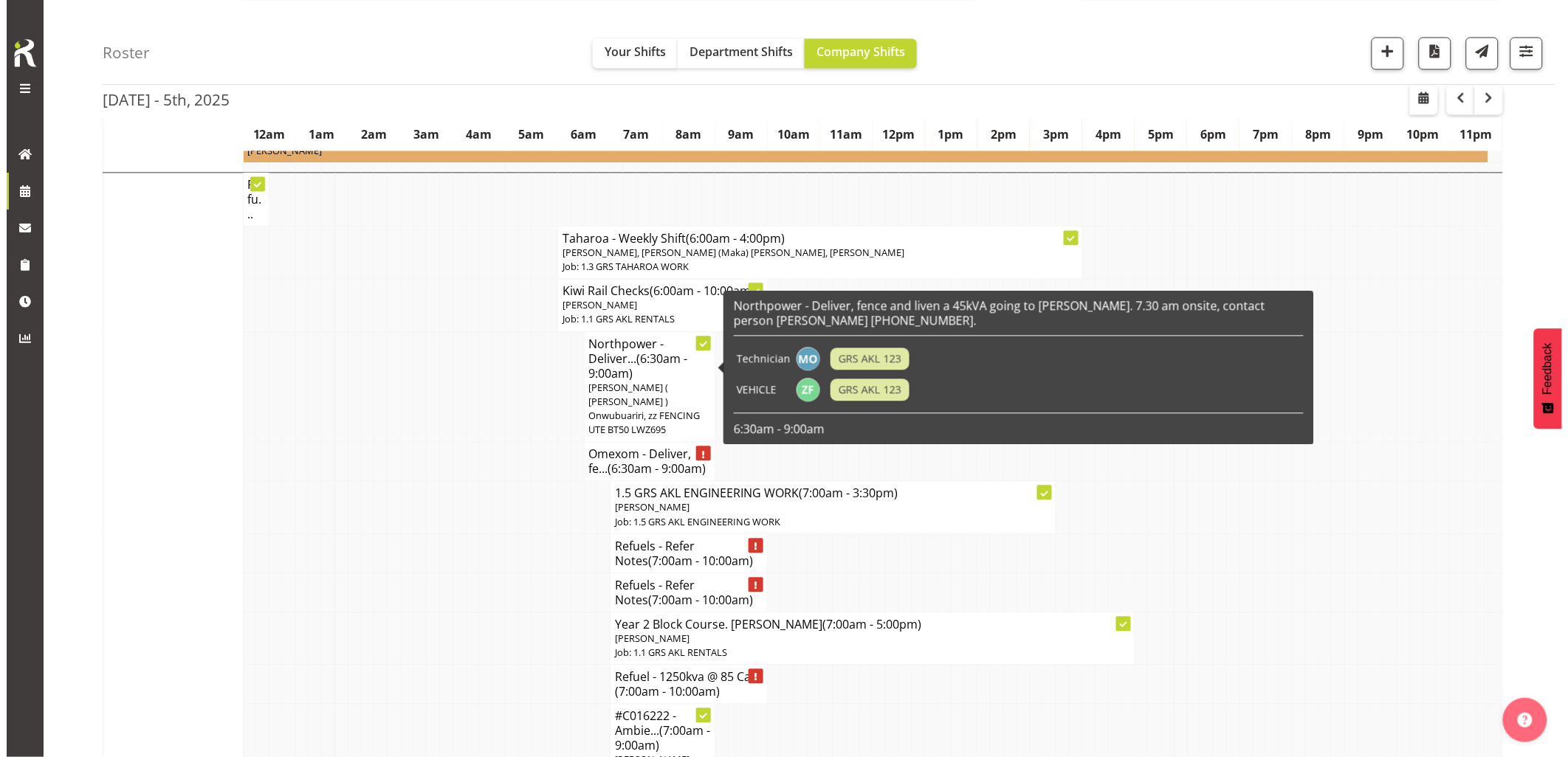
scroll to position [984, 0]
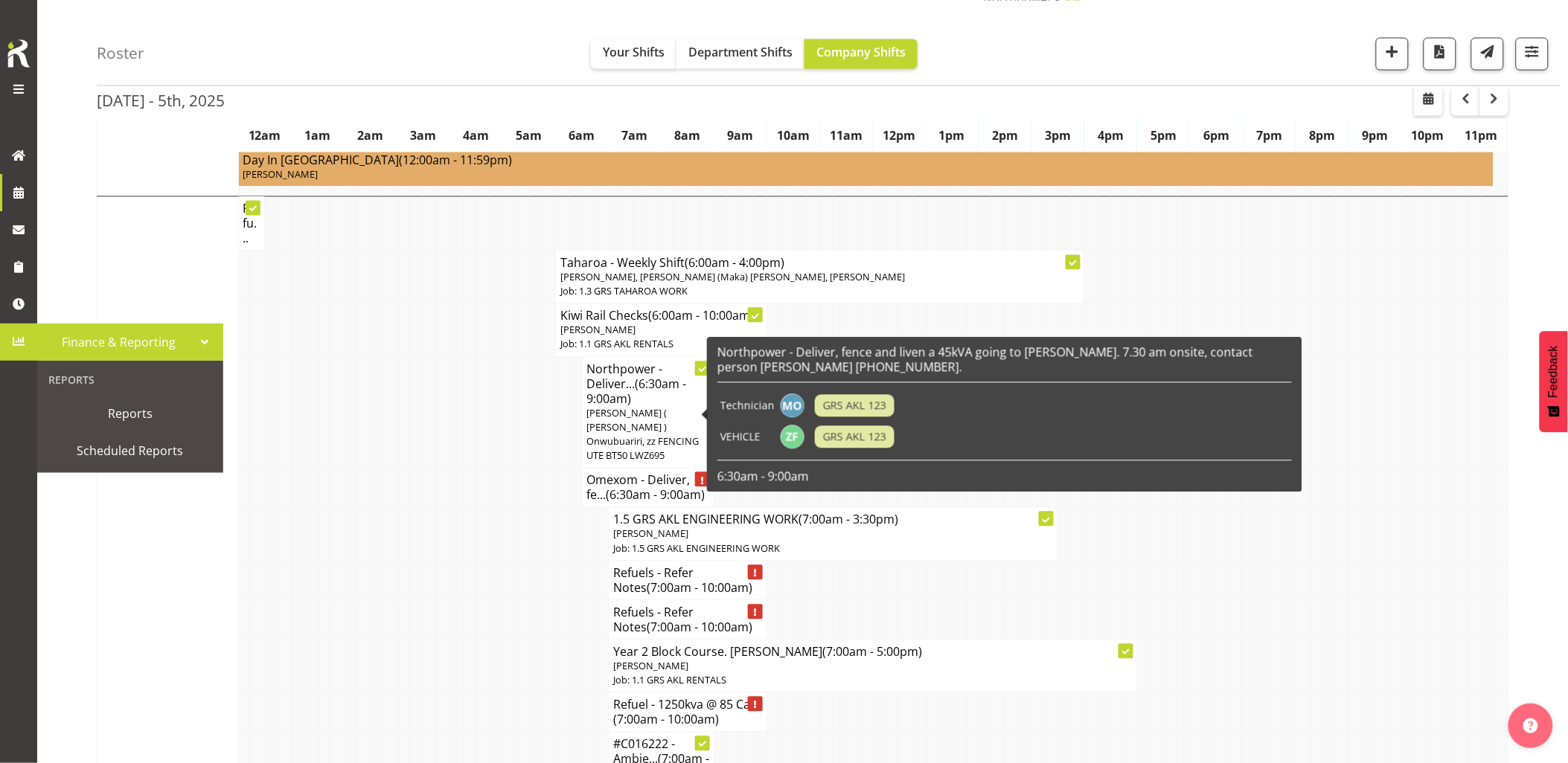
click at [629, 407] on span "[PERSON_NAME] ( [PERSON_NAME] ) Onwubuariri, zz FENCING UTE BT50 LWZ695" at bounding box center [644, 435] width 113 height 56
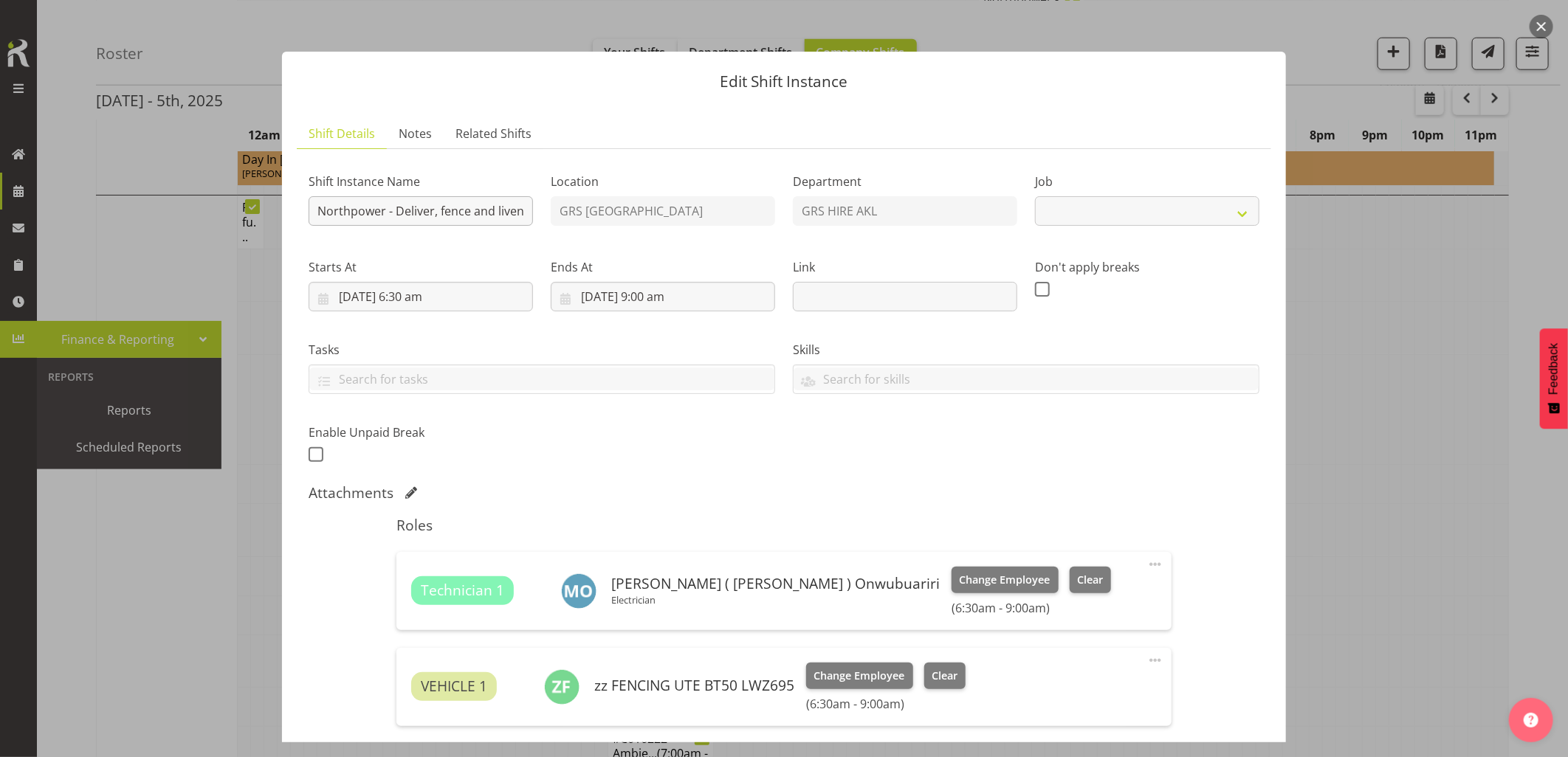
select select "7504"
click at [320, 216] on input "Northpower - Deliver, fence and liven a 45kVA going to [PERSON_NAME]. 7.30 am o…" at bounding box center [420, 211] width 224 height 30
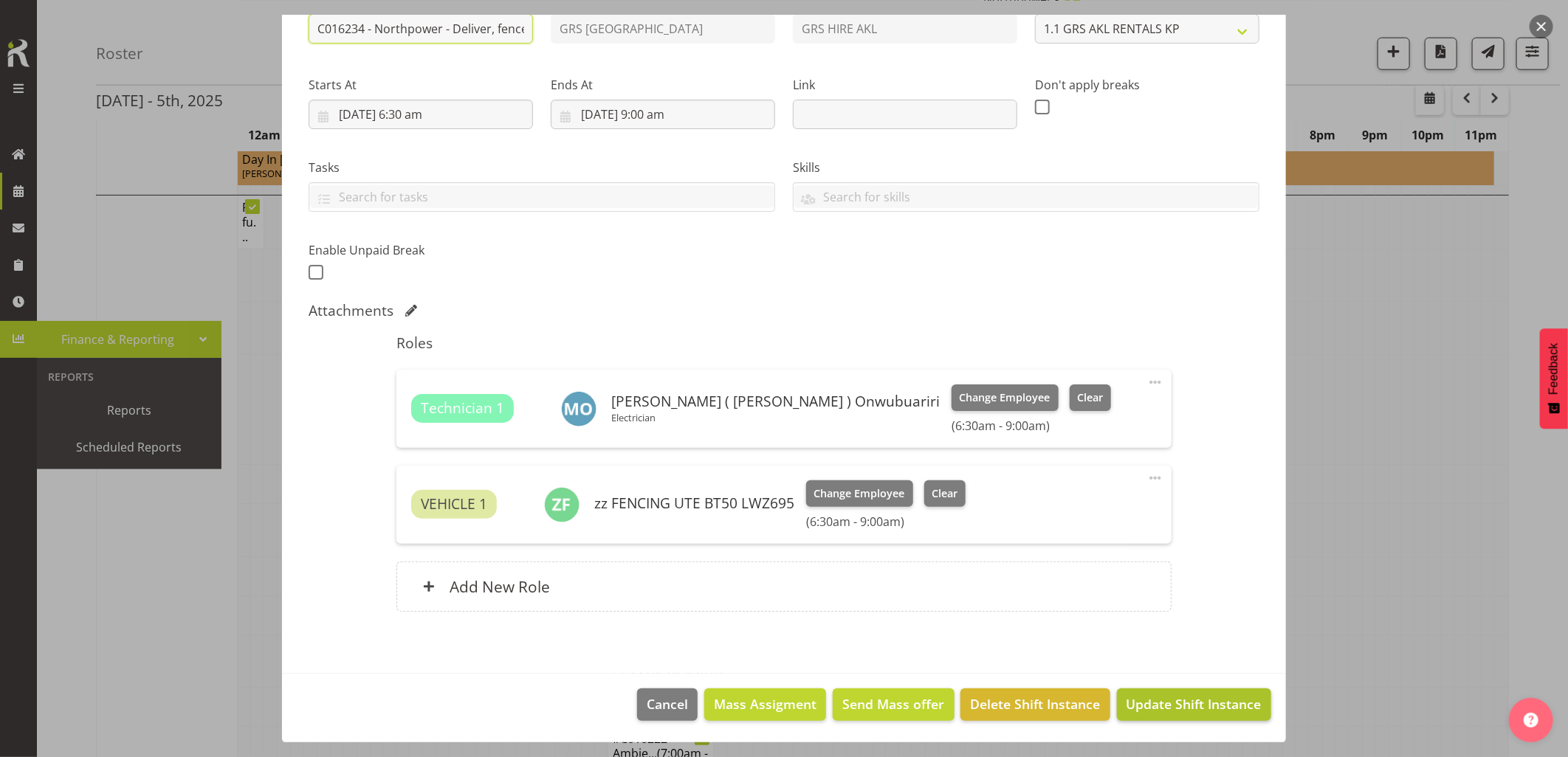
type input "C016234 - Northpower - Deliver, fence and liven a 45kVA going to [PERSON_NAME].…"
click at [1163, 710] on span "Update Shift Instance" at bounding box center [1194, 703] width 135 height 19
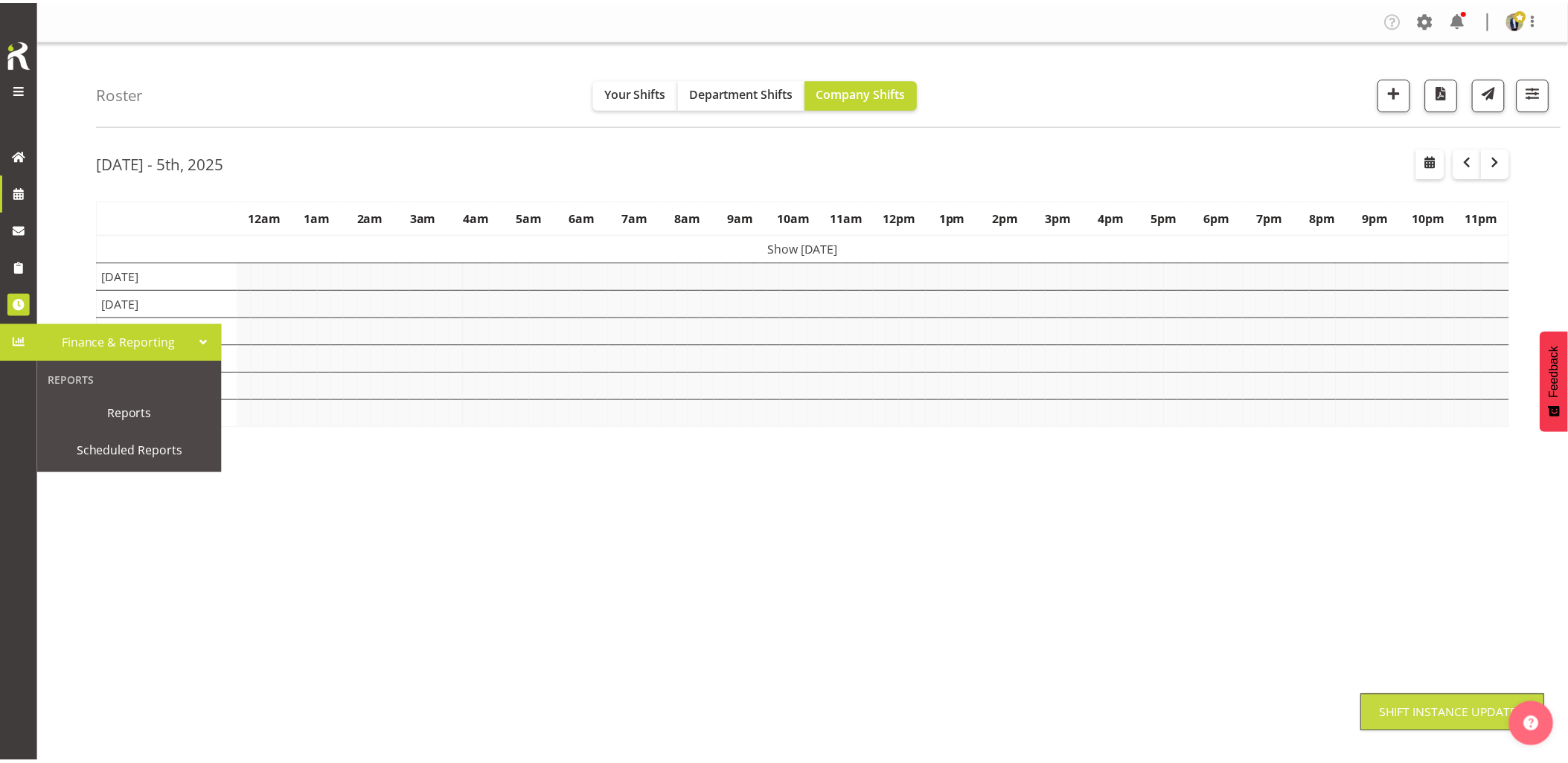
scroll to position [0, 0]
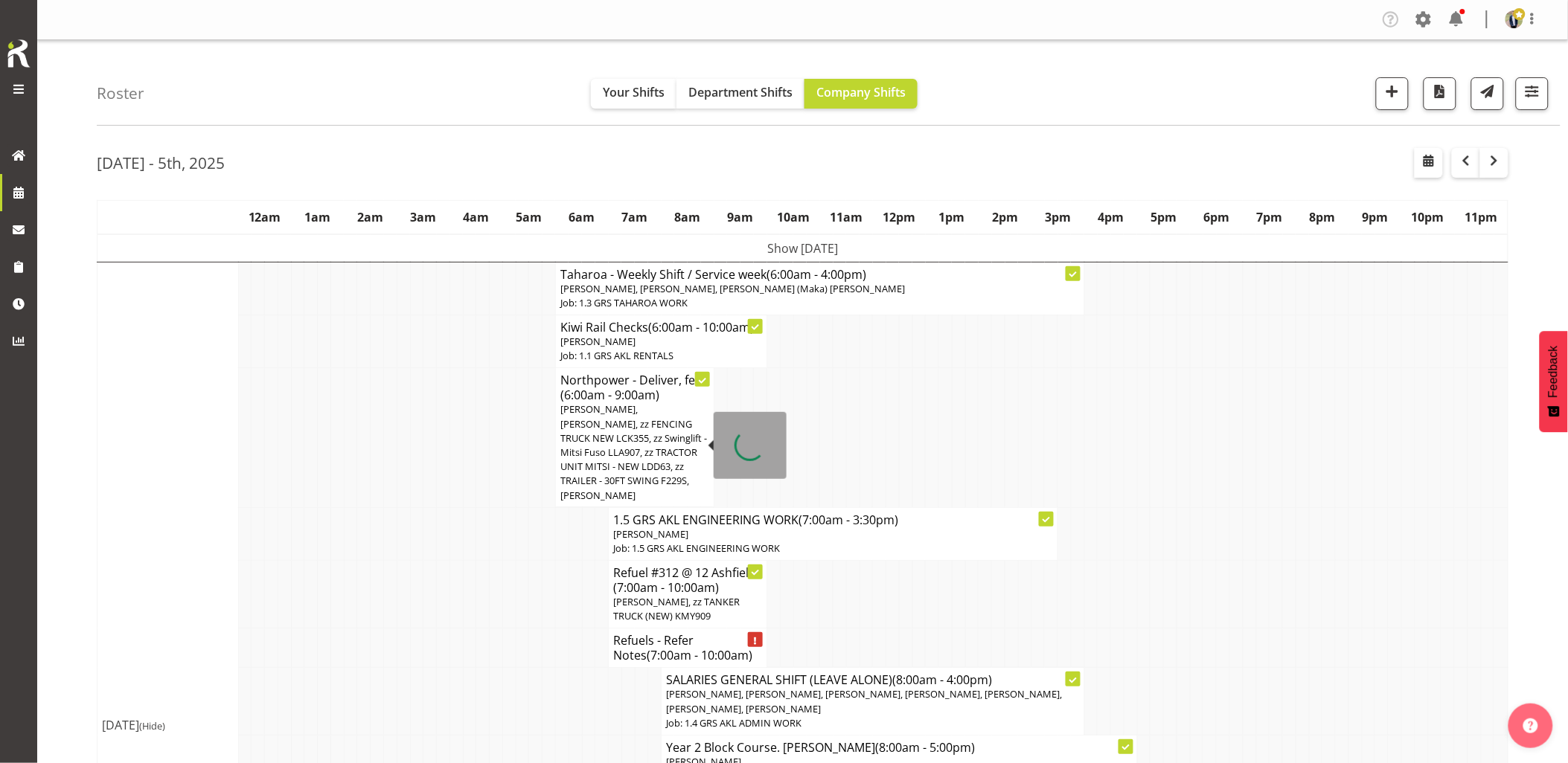
click at [467, 482] on td at bounding box center [469, 437] width 13 height 139
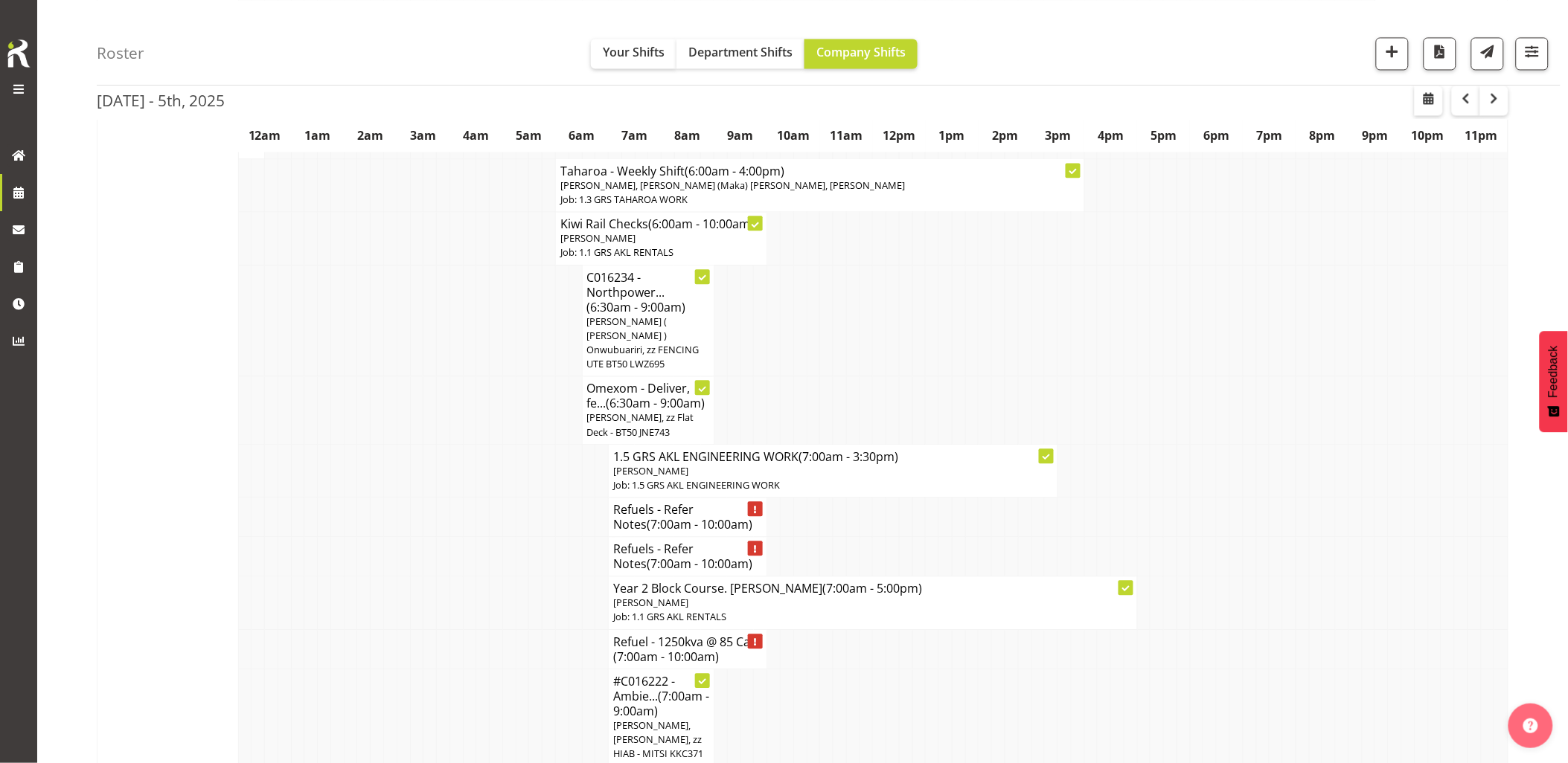
scroll to position [991, 0]
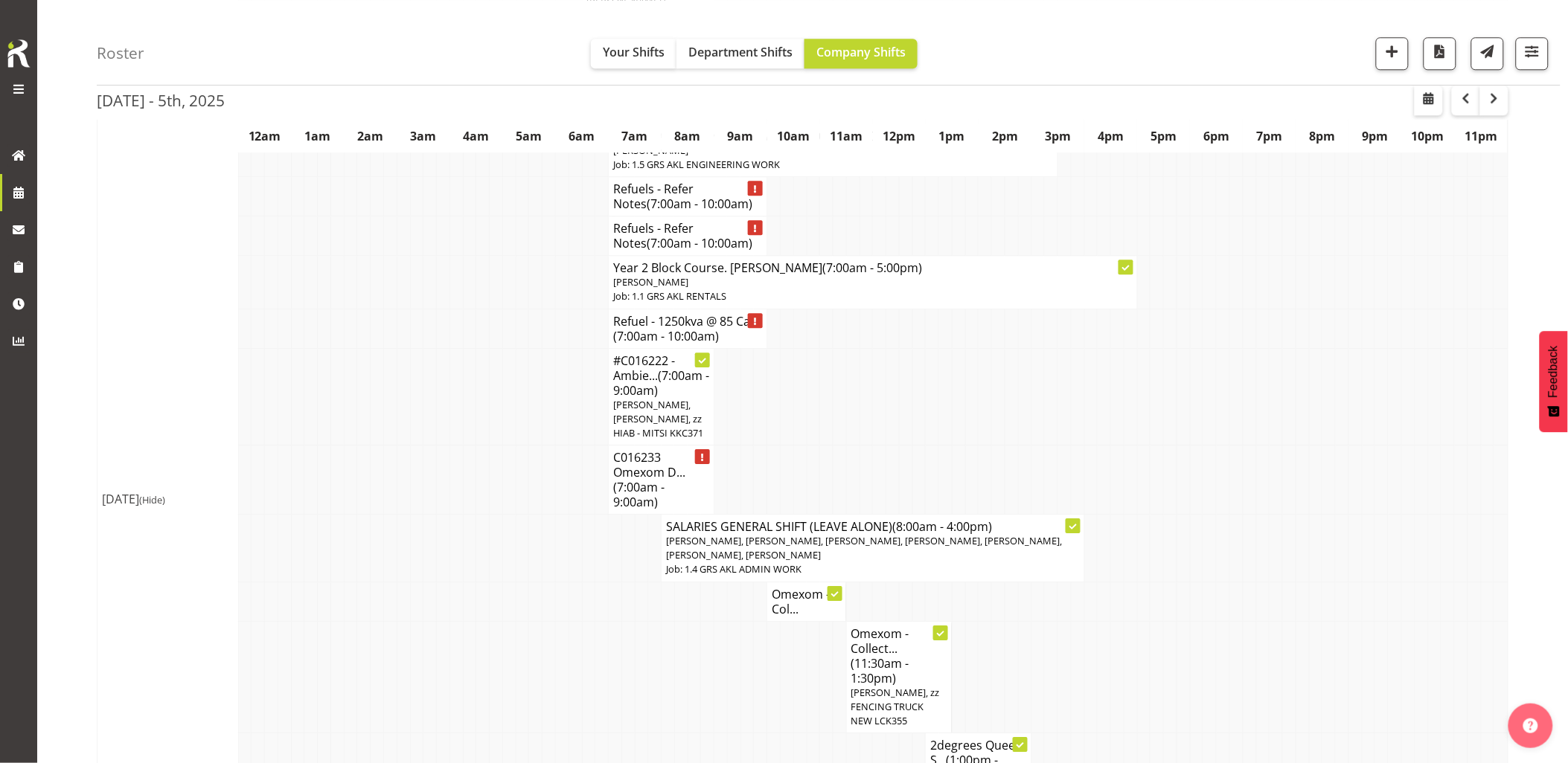
click at [376, 523] on td at bounding box center [377, 548] width 13 height 67
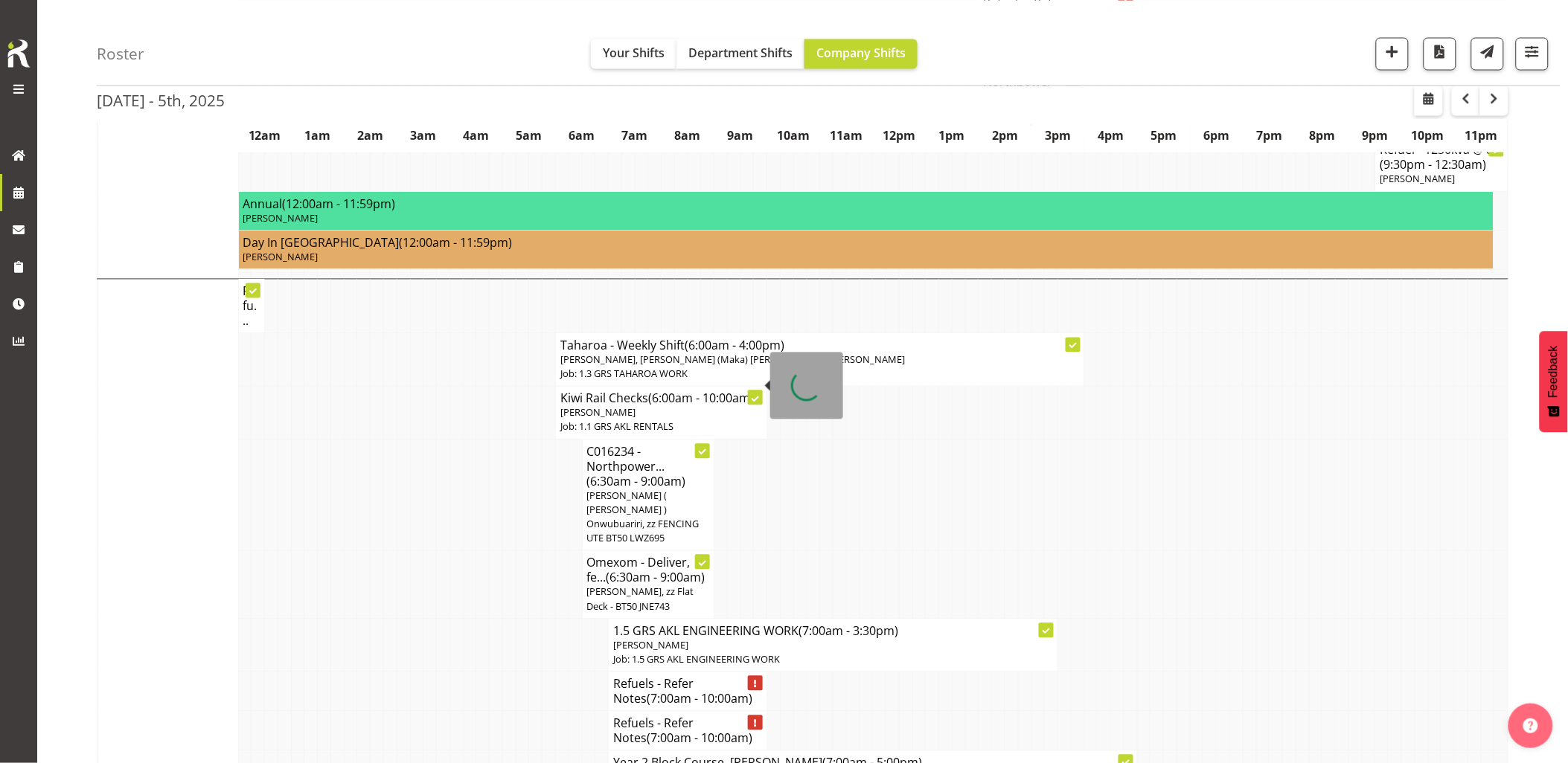
scroll to position [1074, 0]
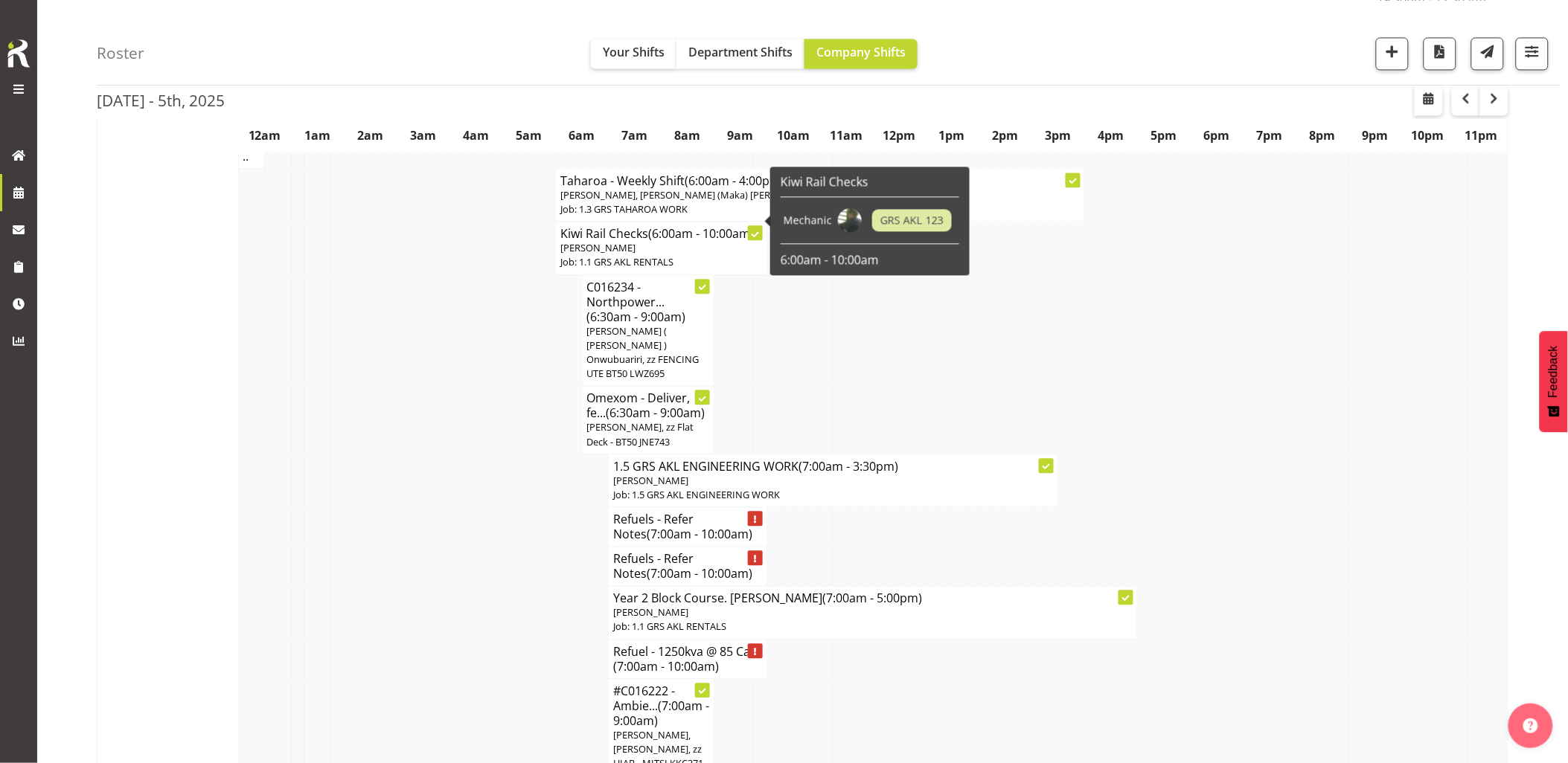
click at [475, 597] on td at bounding box center [469, 612] width 13 height 53
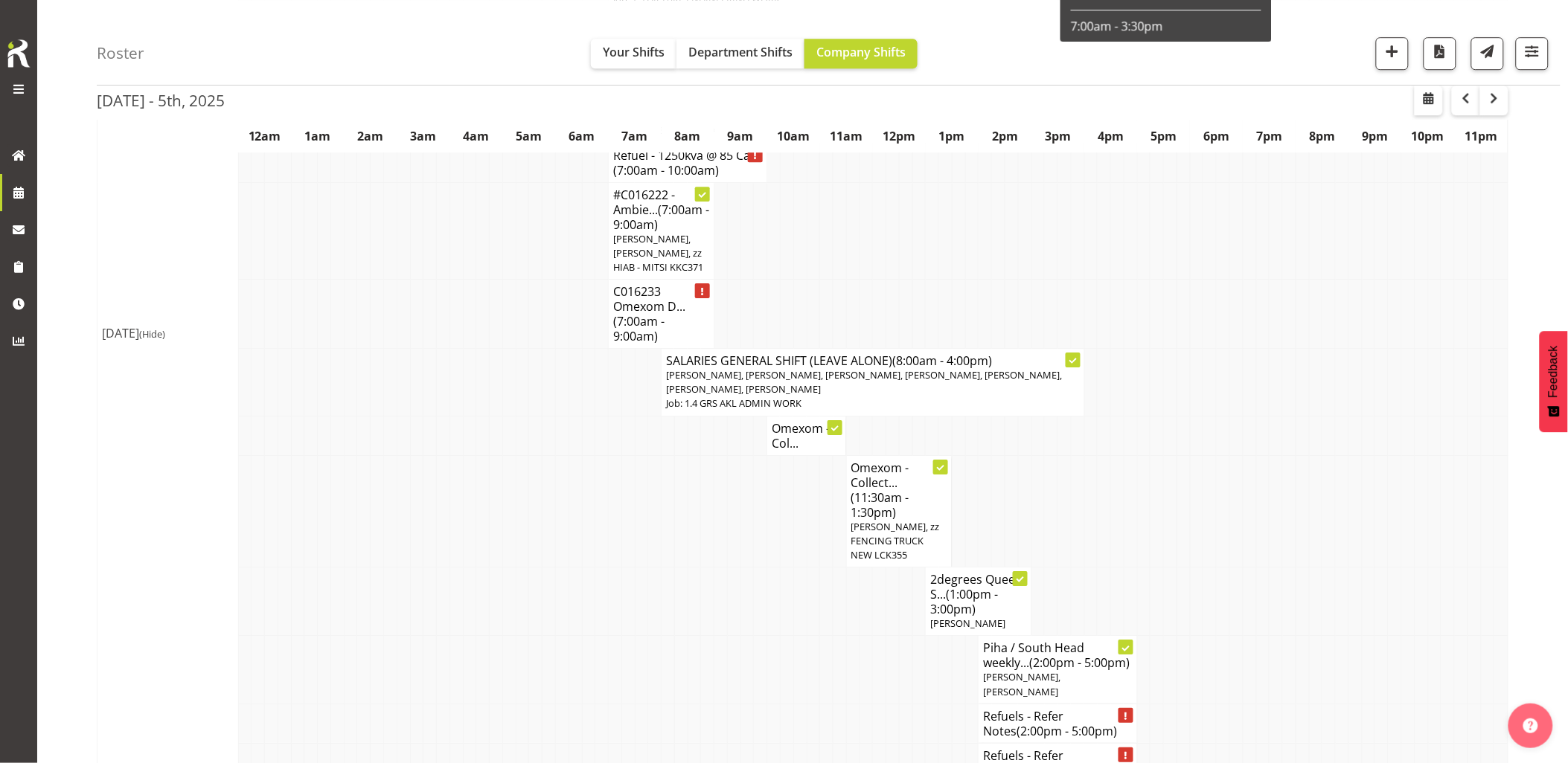
click at [538, 500] on td at bounding box center [536, 512] width 13 height 113
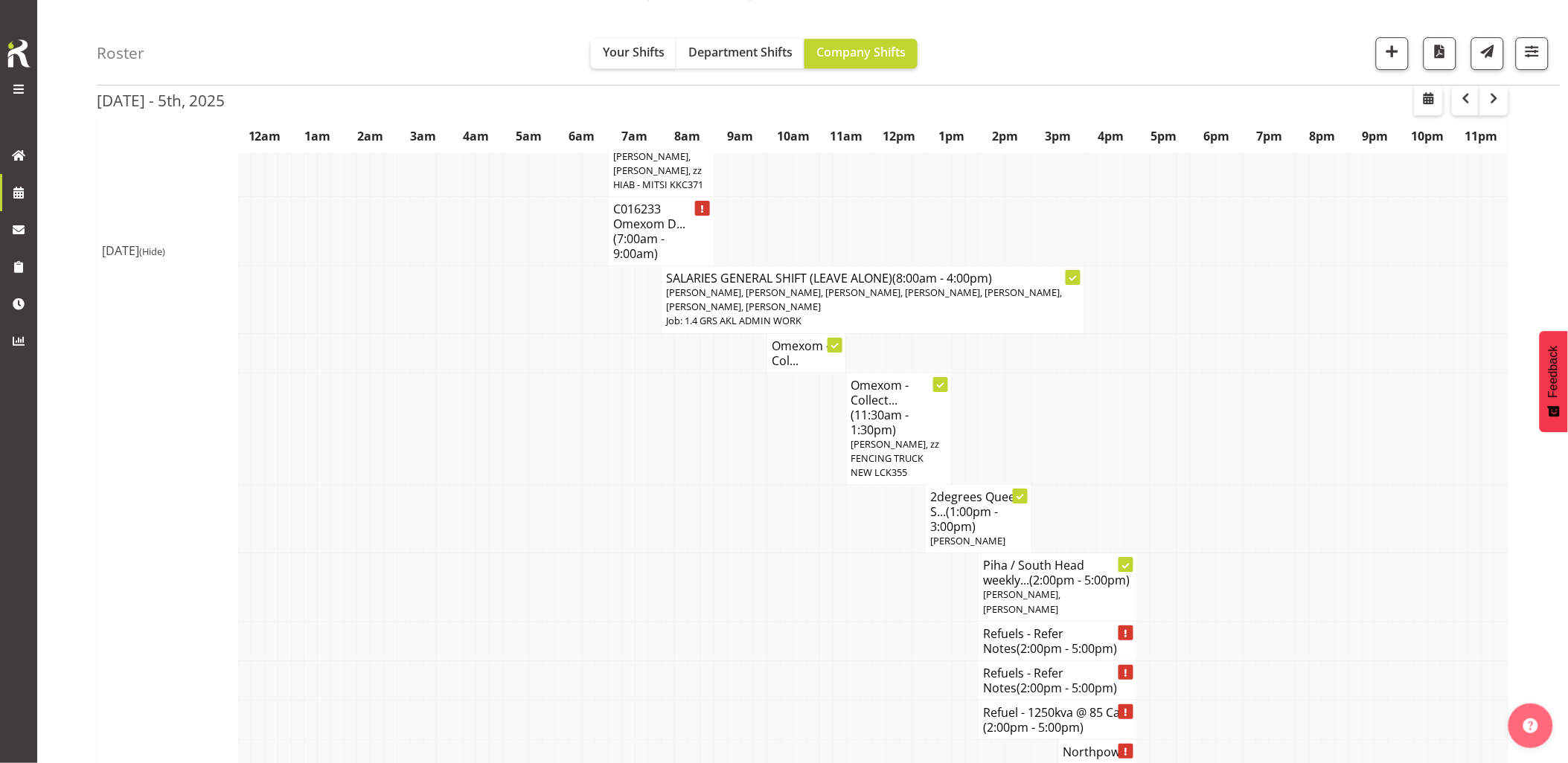
click at [593, 508] on td at bounding box center [588, 519] width 13 height 68
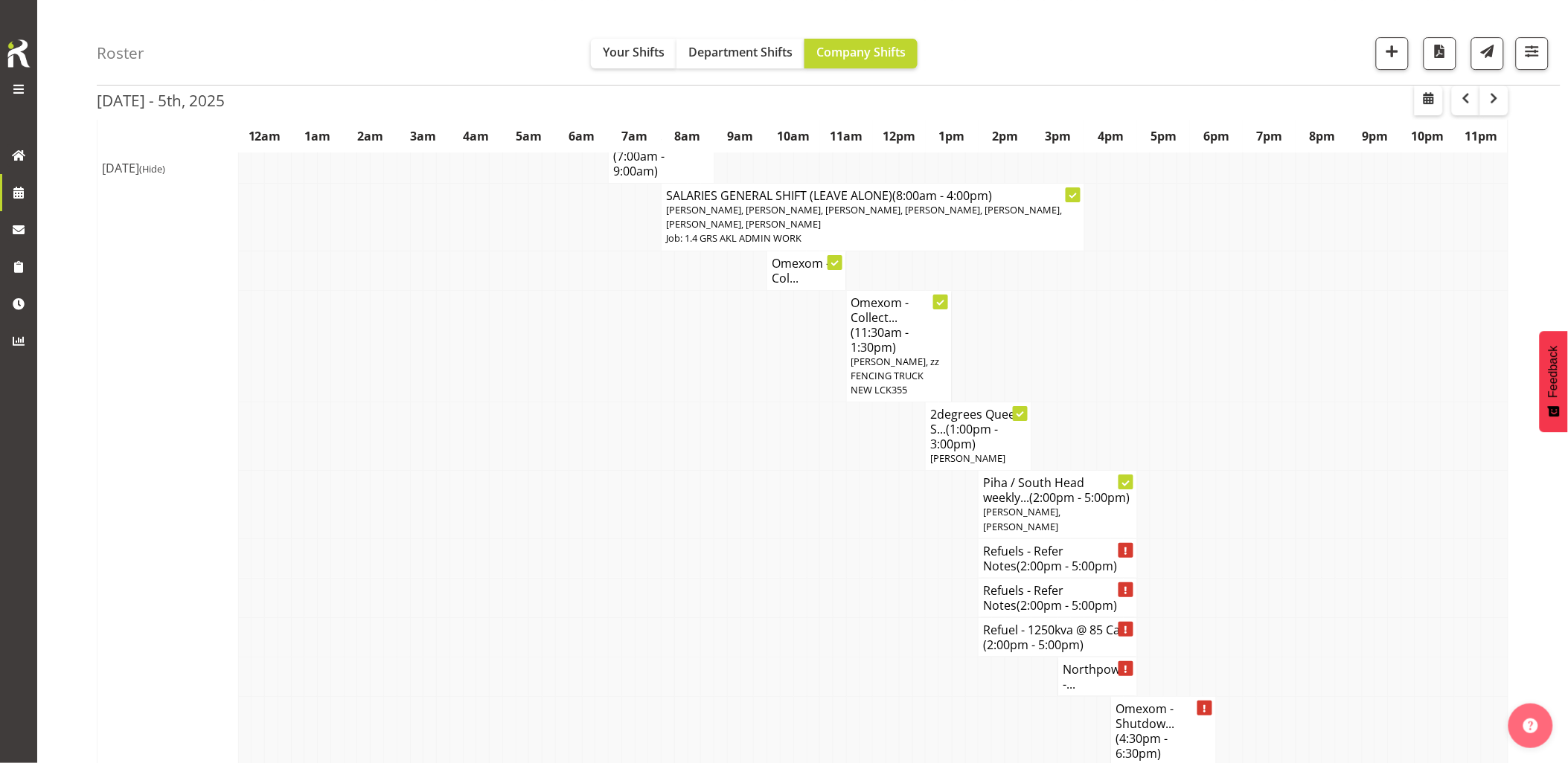
click at [593, 508] on td at bounding box center [588, 504] width 13 height 67
click at [668, 484] on td at bounding box center [668, 504] width 13 height 67
click at [670, 484] on td at bounding box center [668, 504] width 13 height 67
drag, startPoint x: 443, startPoint y: 531, endPoint x: 834, endPoint y: 577, distance: 393.7
click at [448, 539] on td at bounding box center [443, 558] width 13 height 40
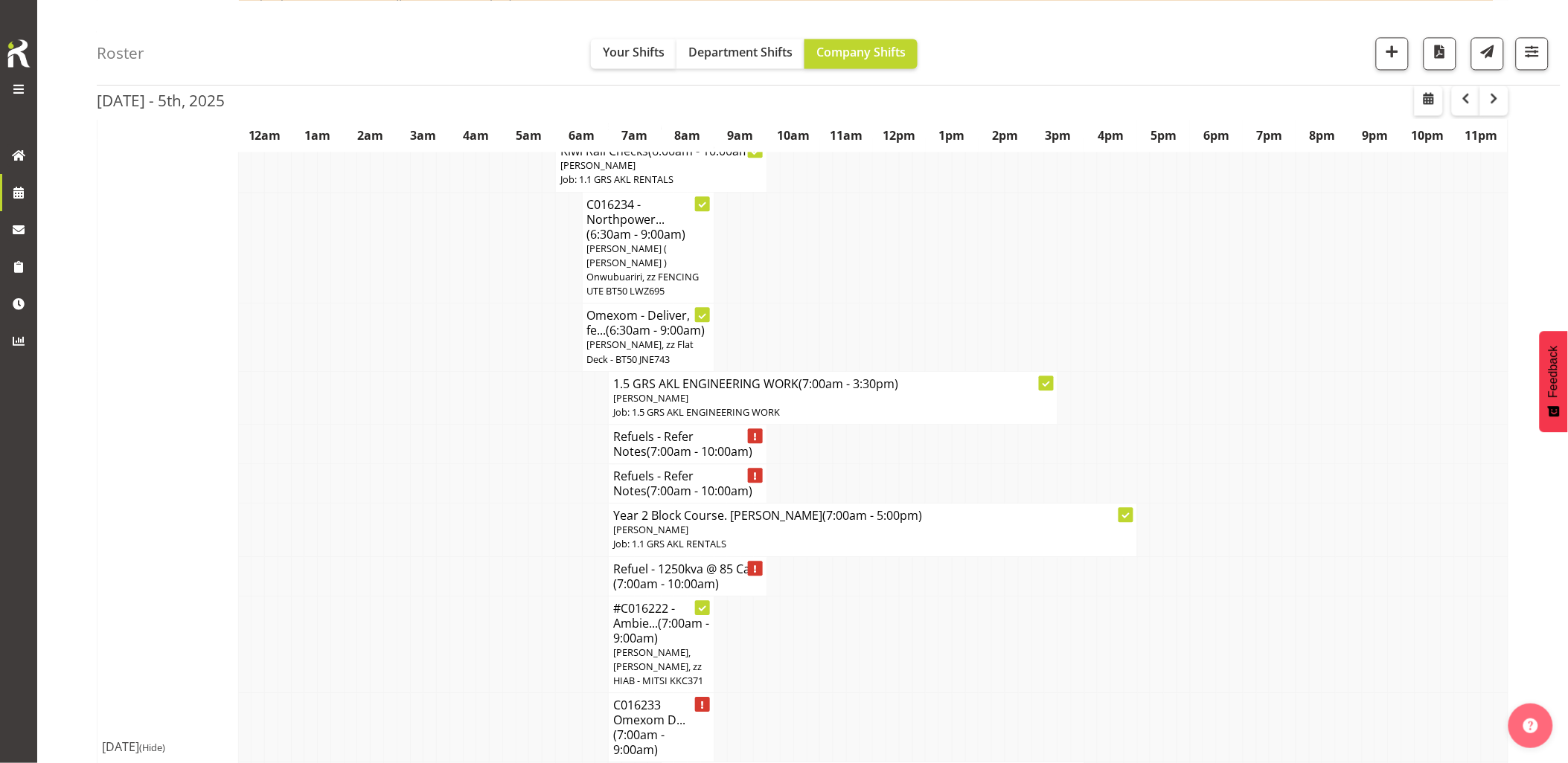
click at [413, 541] on td at bounding box center [417, 530] width 13 height 53
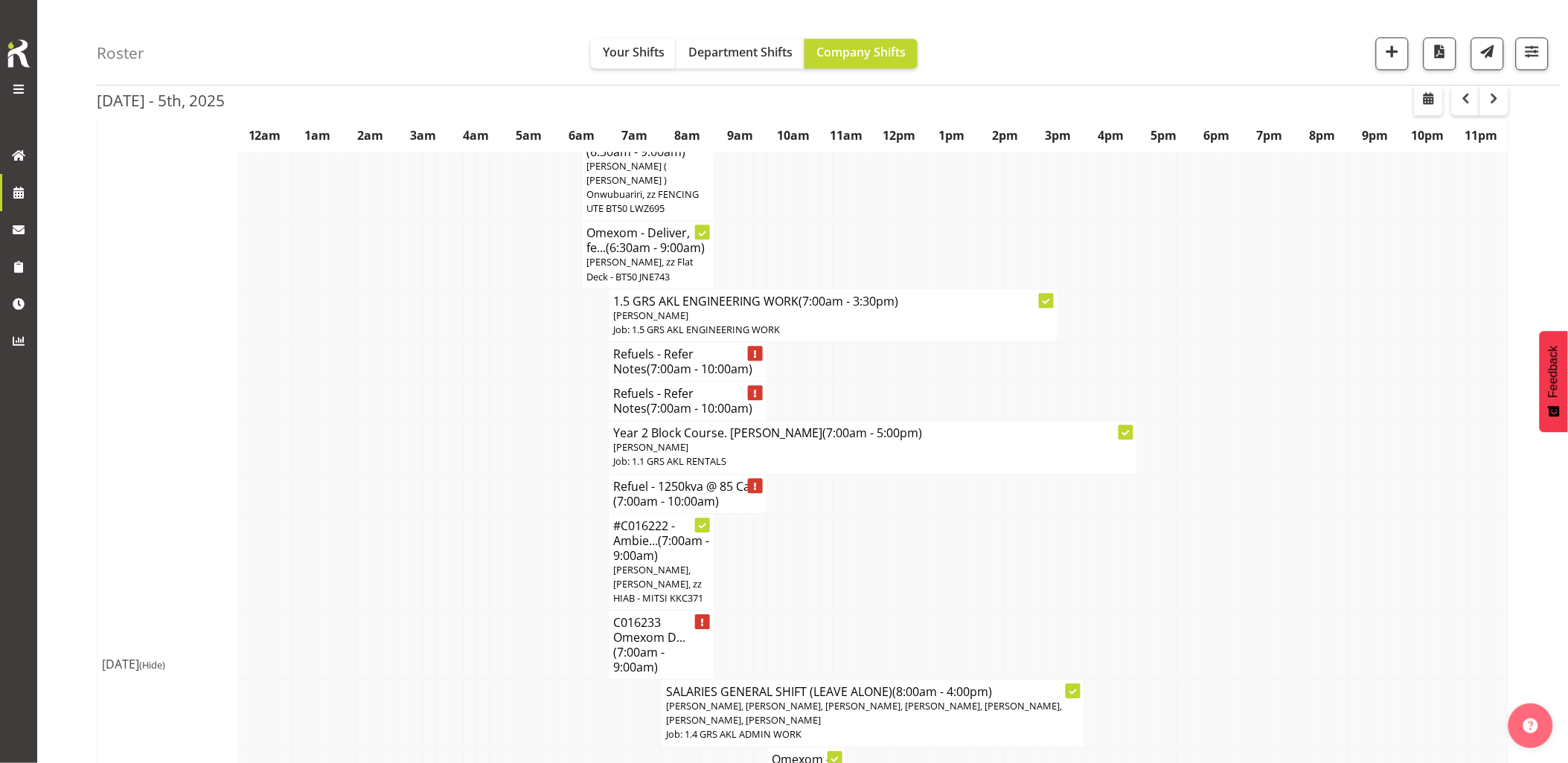
scroll to position [1653, 0]
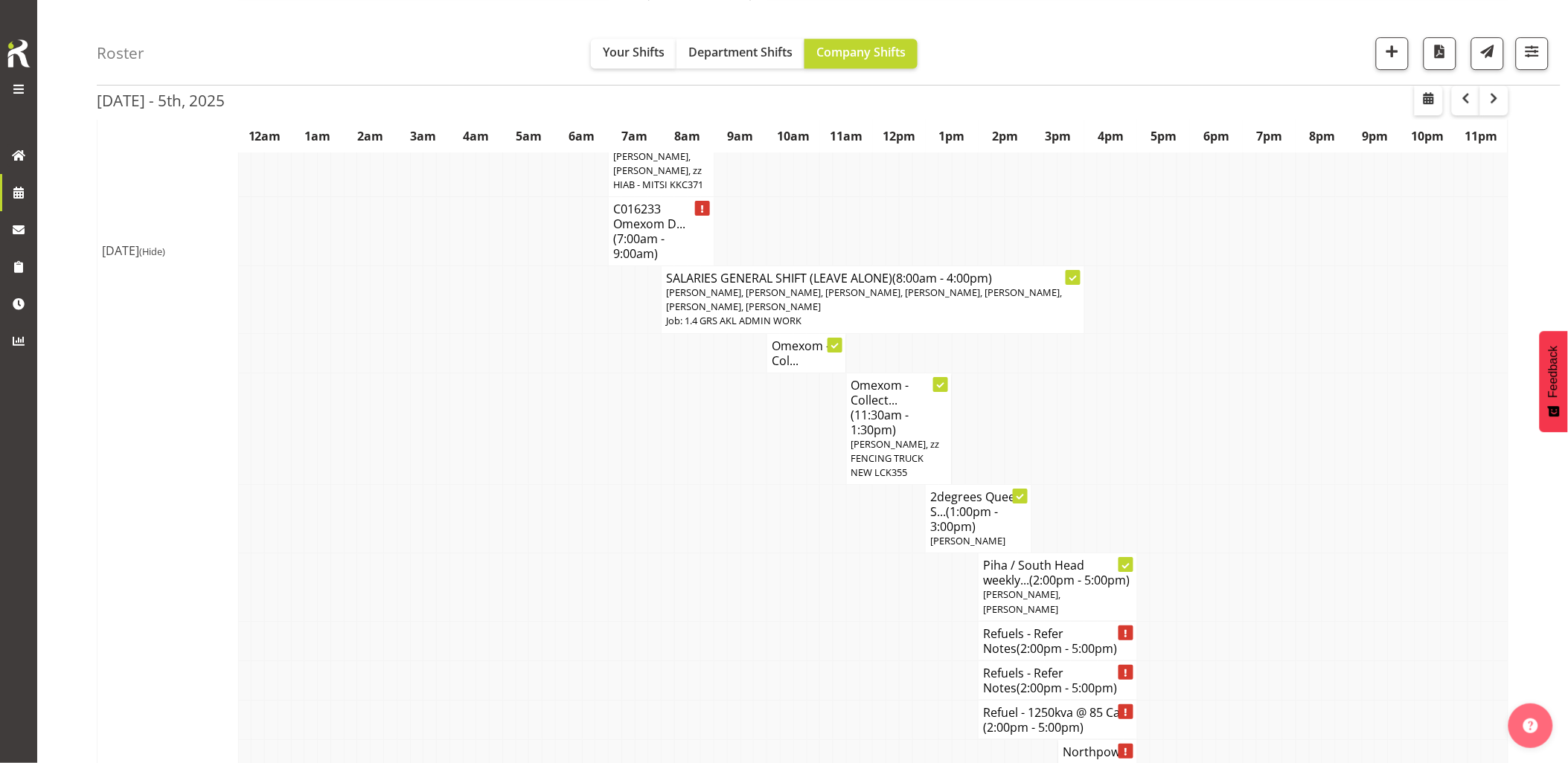
click at [421, 534] on td at bounding box center [417, 519] width 13 height 68
click at [505, 554] on td at bounding box center [509, 587] width 13 height 67
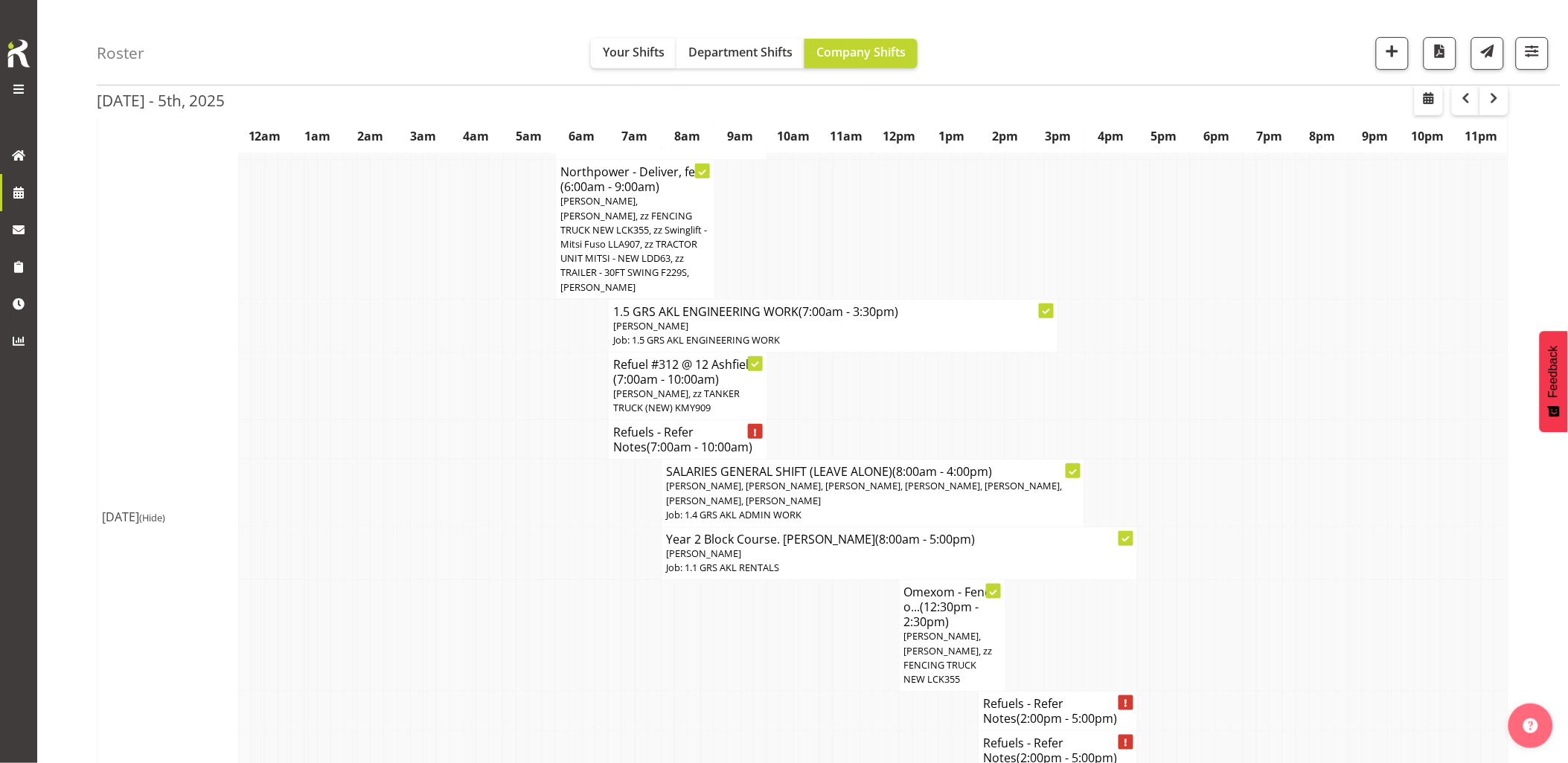
scroll to position [412, 0]
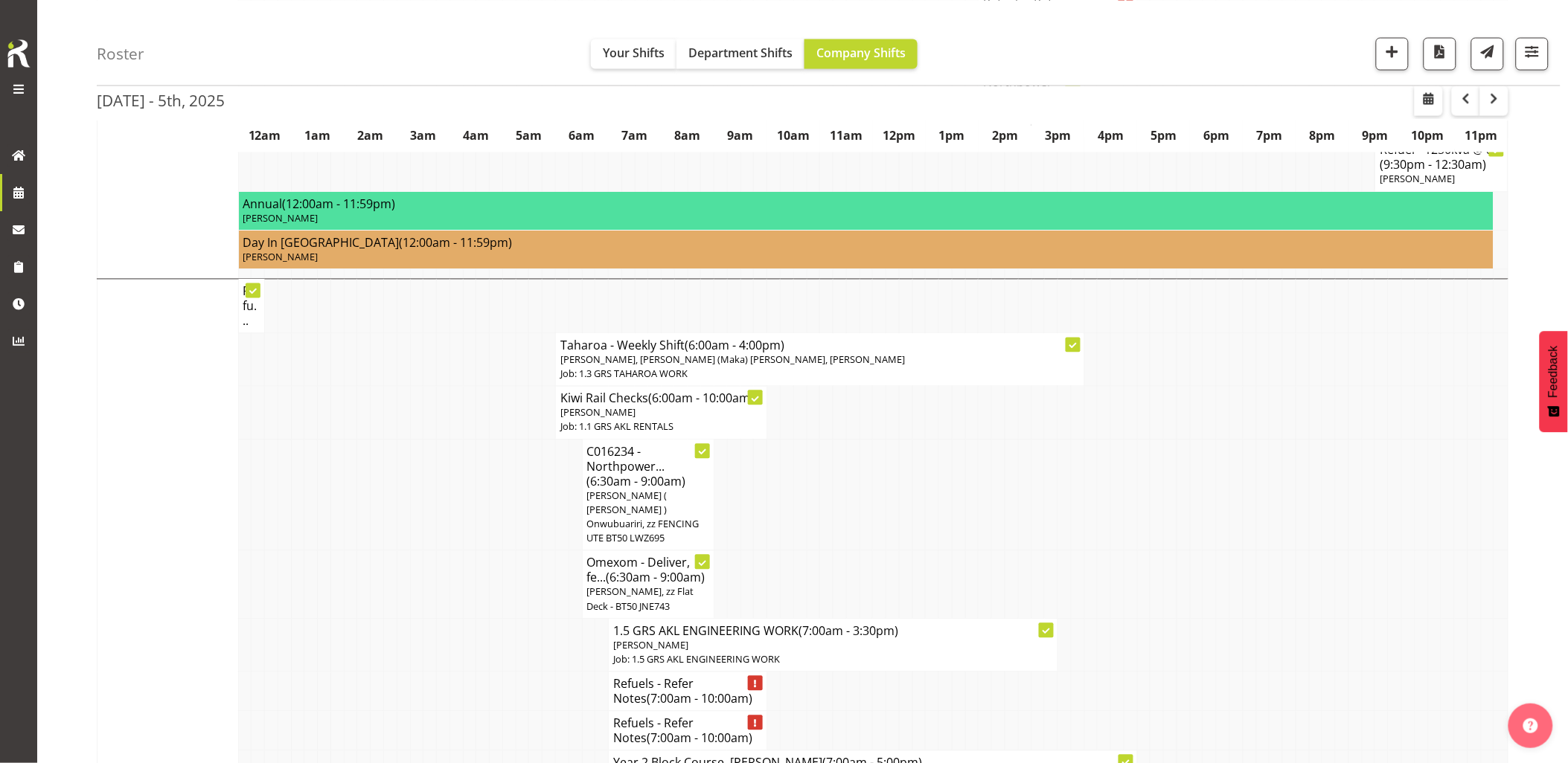
click at [494, 551] on td at bounding box center [496, 585] width 13 height 67
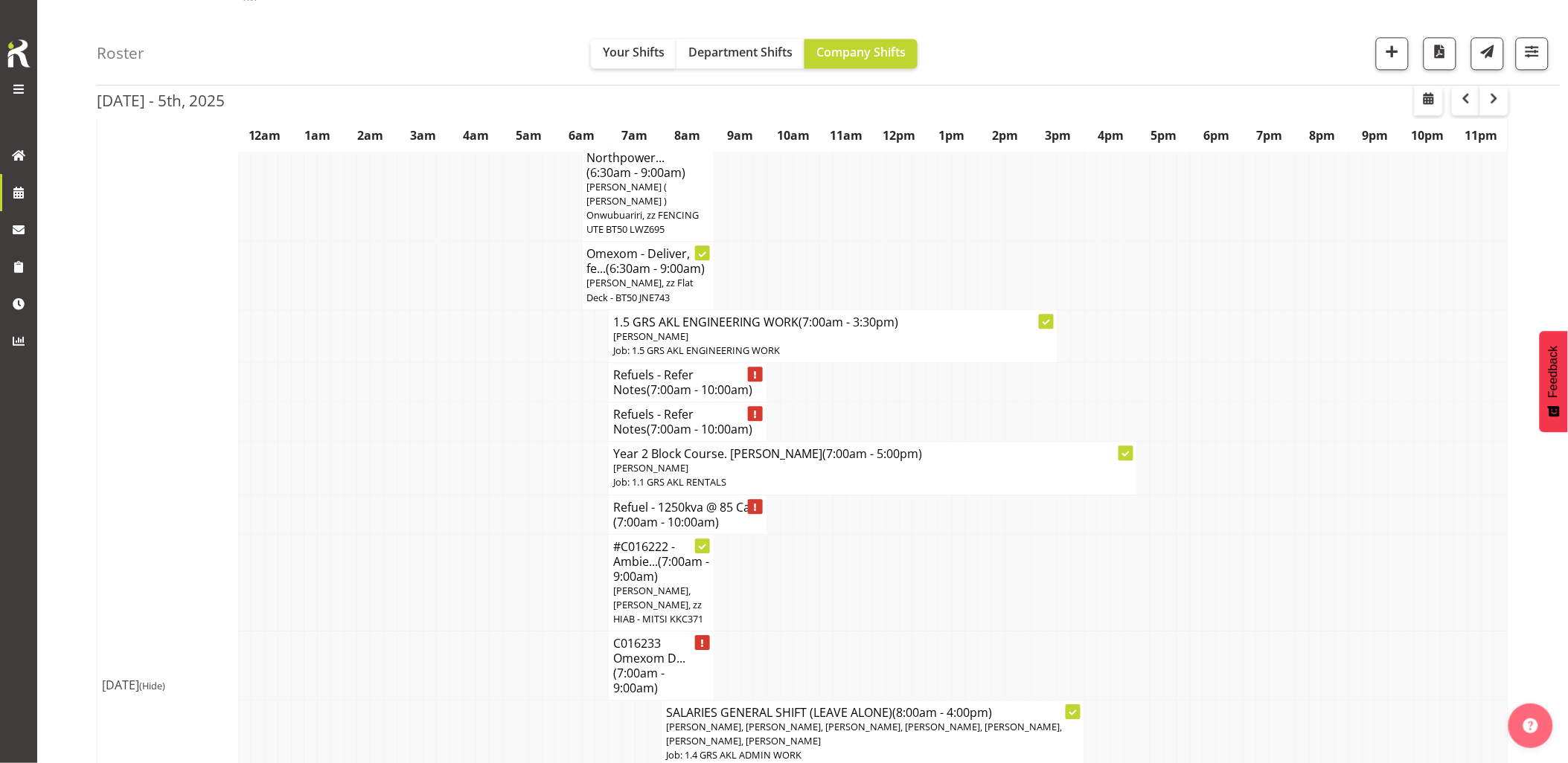
scroll to position [1321, 0]
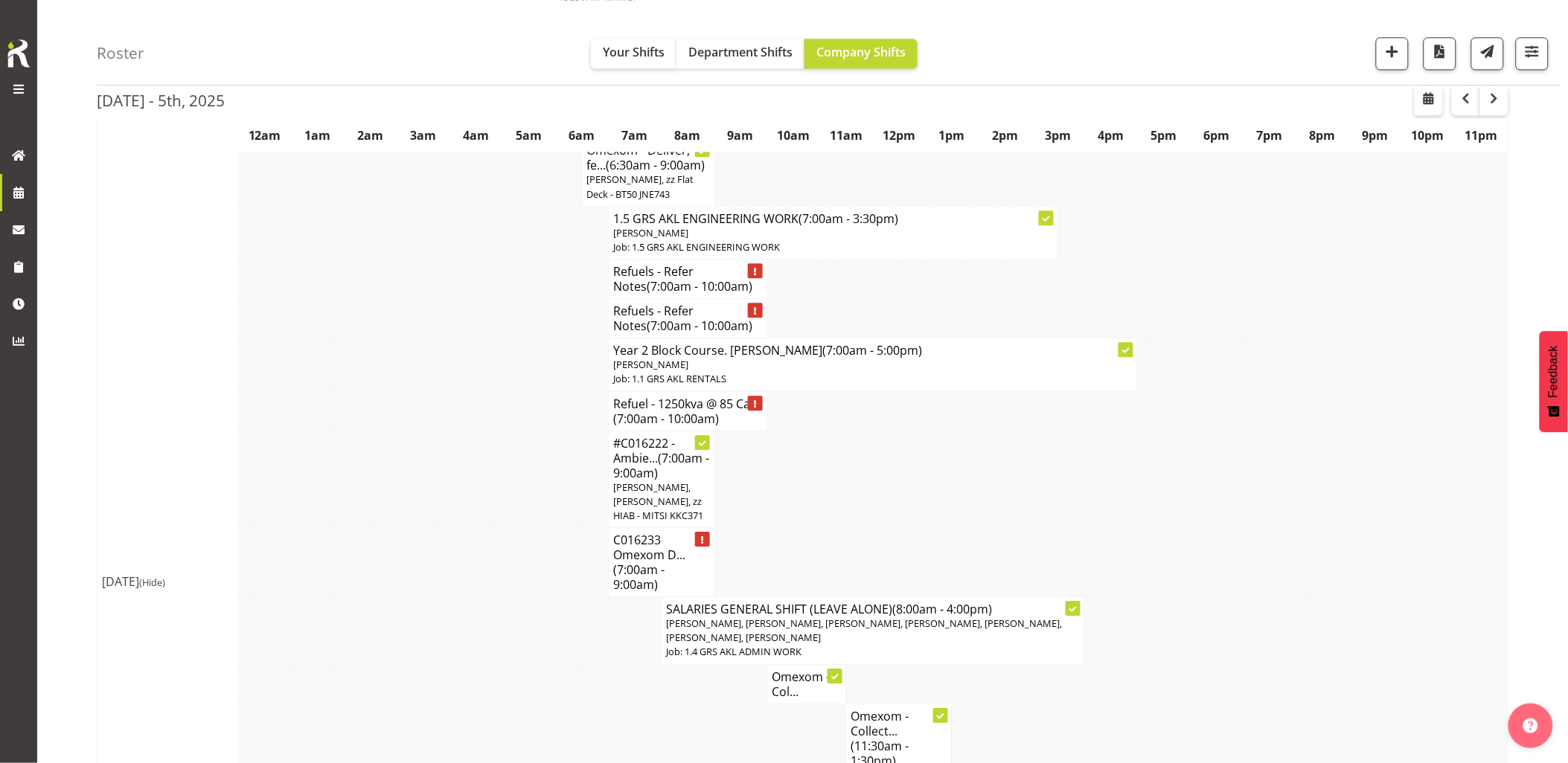
click at [494, 548] on td at bounding box center [496, 562] width 13 height 69
click at [398, 484] on td at bounding box center [403, 479] width 13 height 98
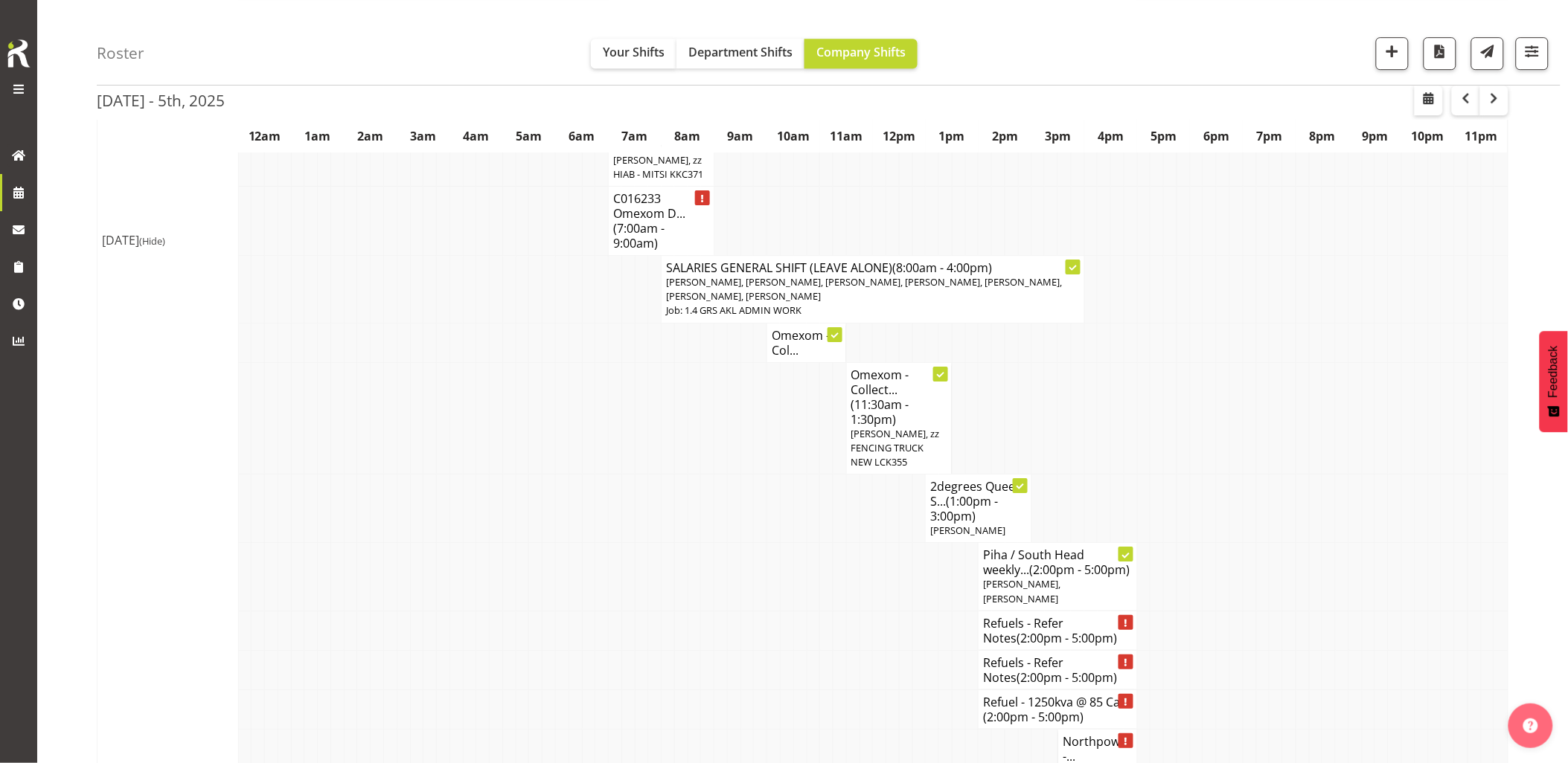
scroll to position [1735, 0]
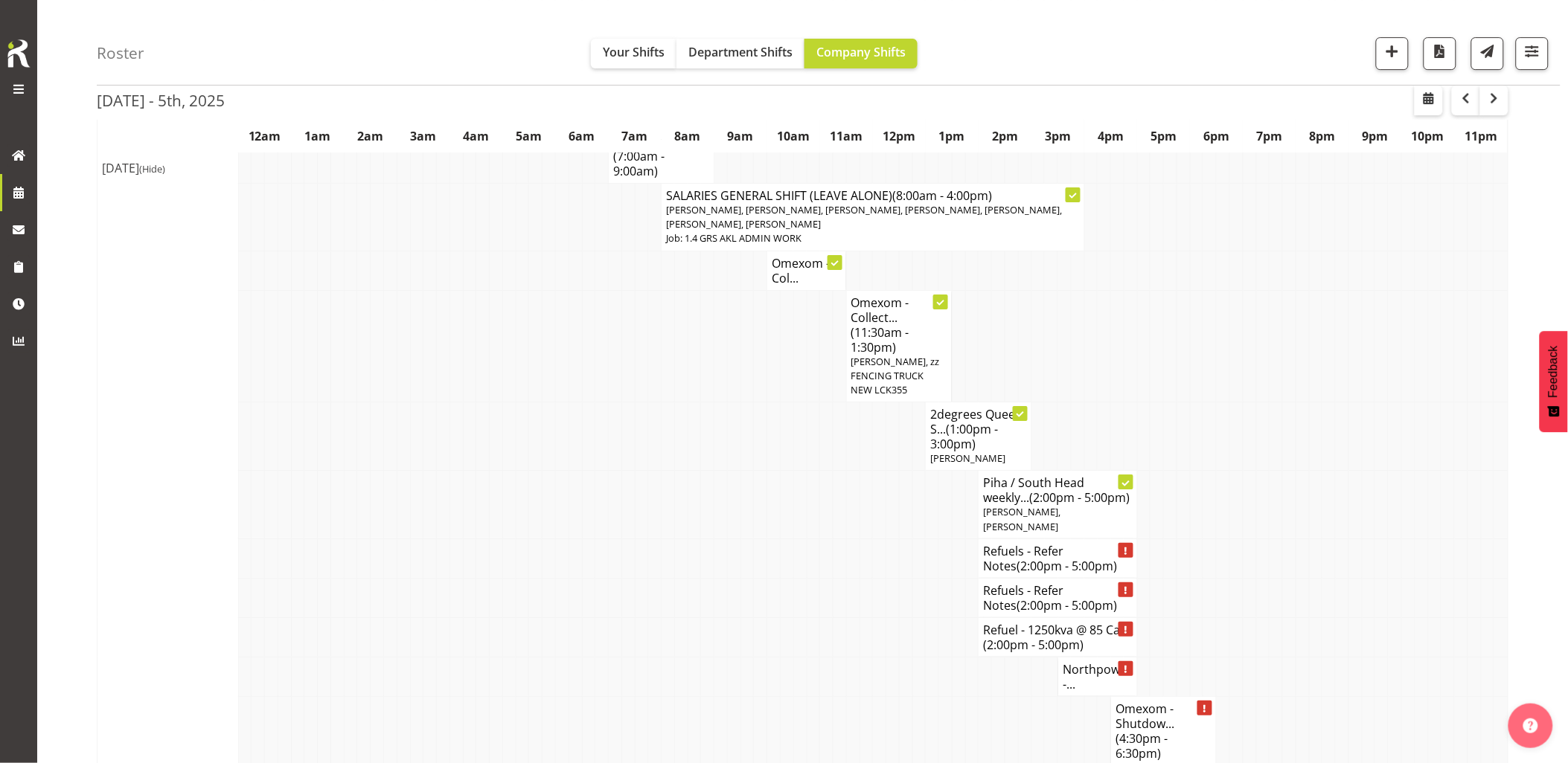
click at [628, 539] on td at bounding box center [628, 558] width 13 height 40
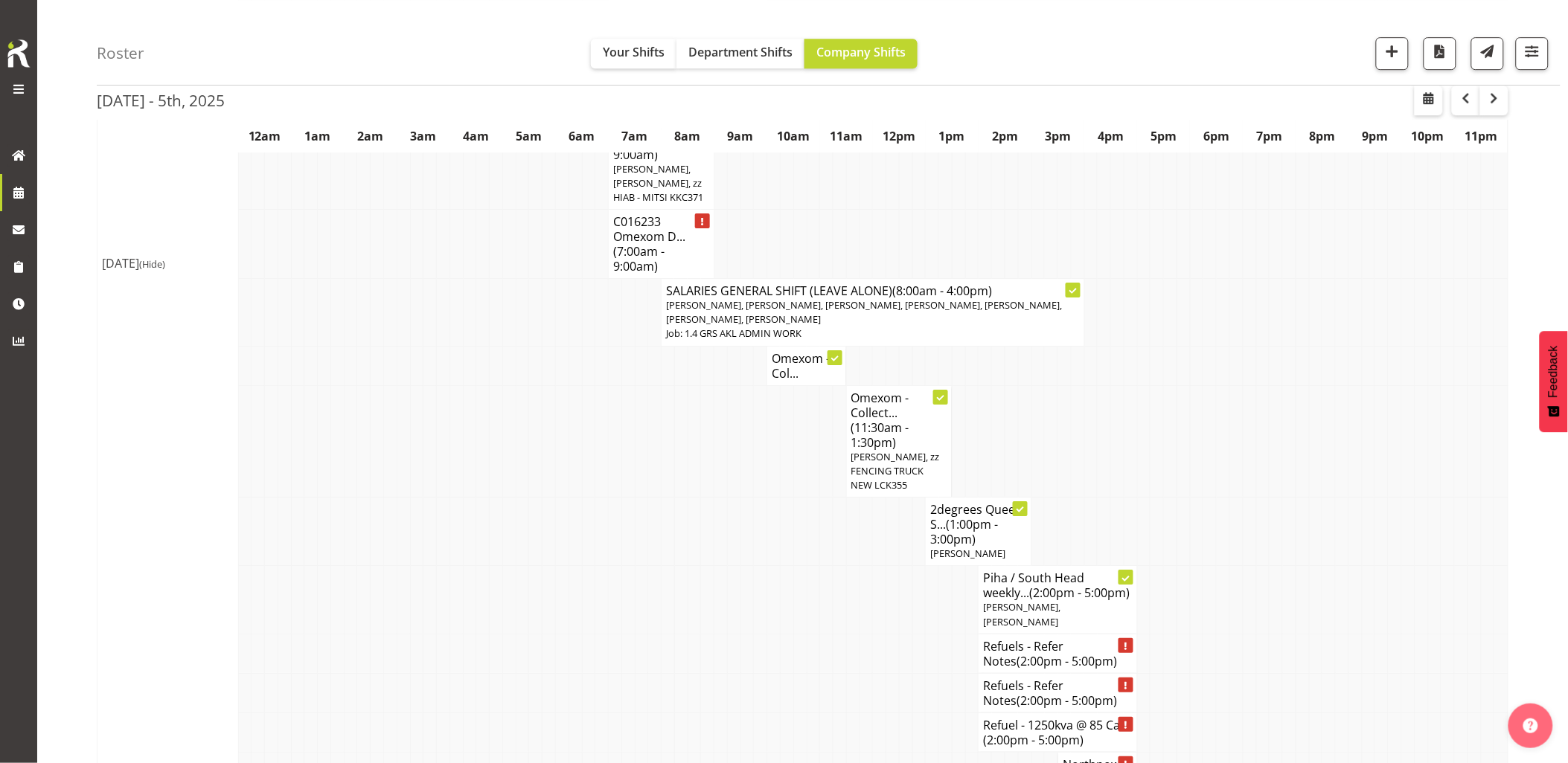
scroll to position [1570, 0]
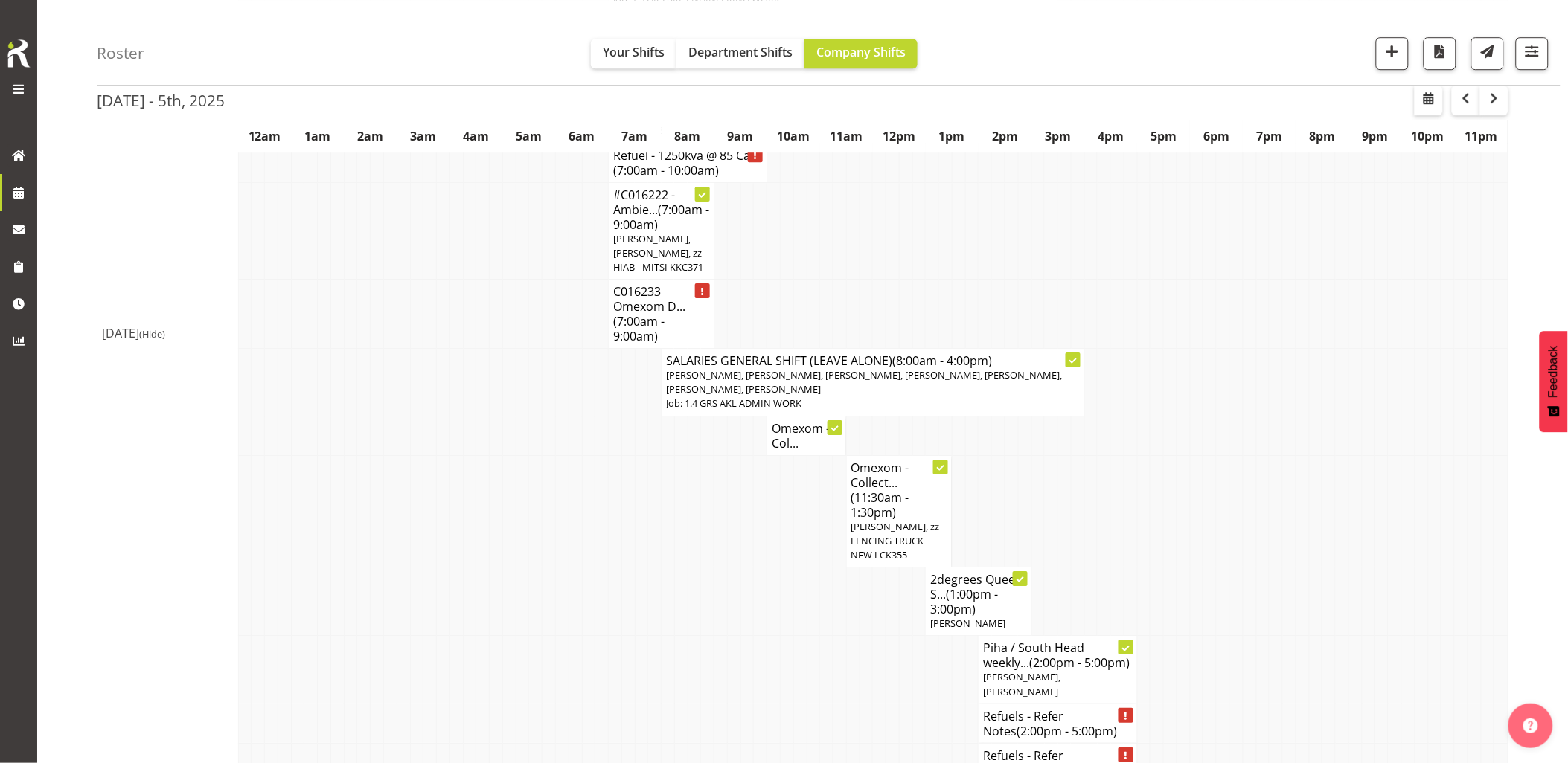
click at [522, 439] on td at bounding box center [522, 435] width 13 height 40
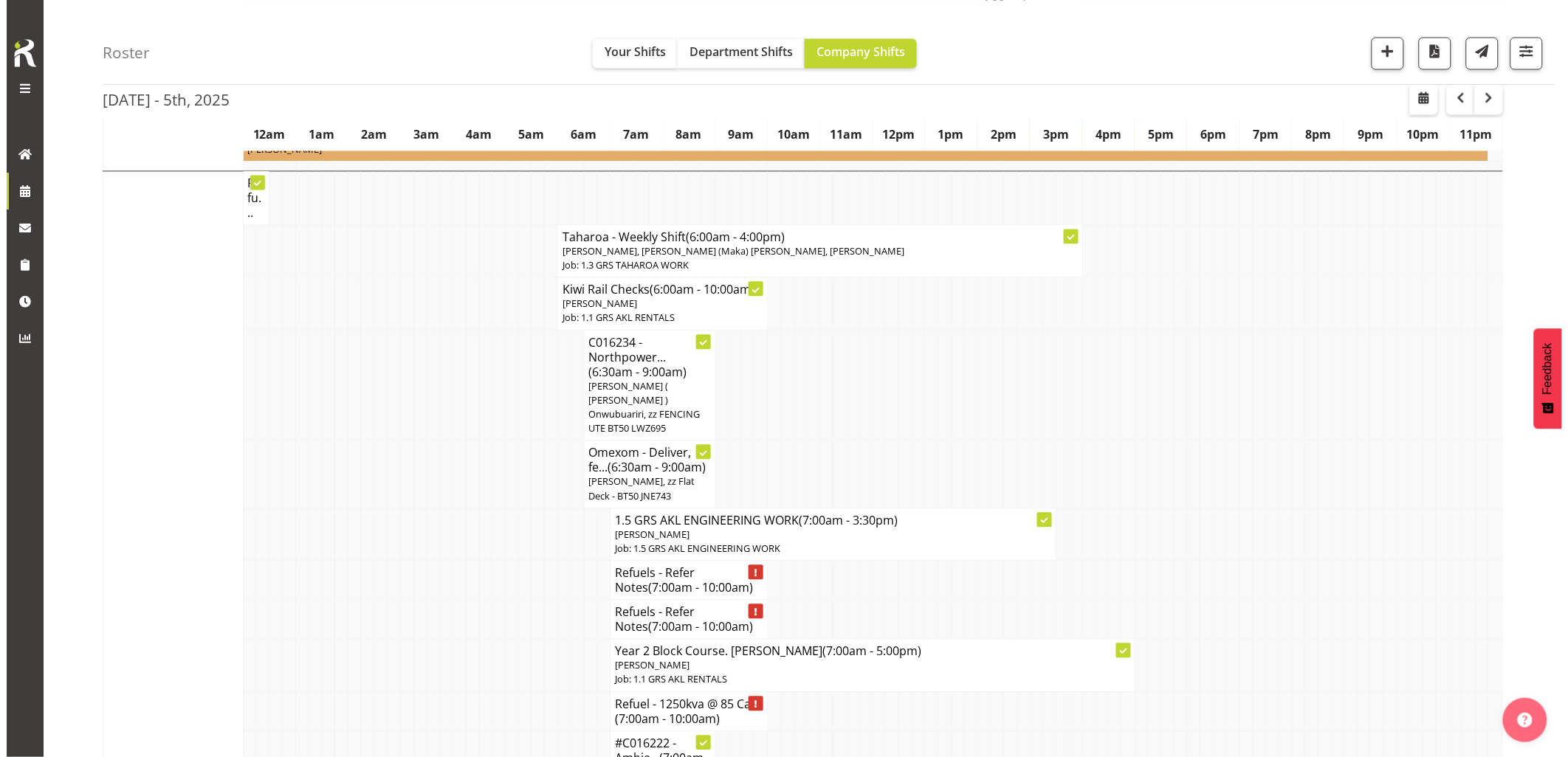
scroll to position [902, 0]
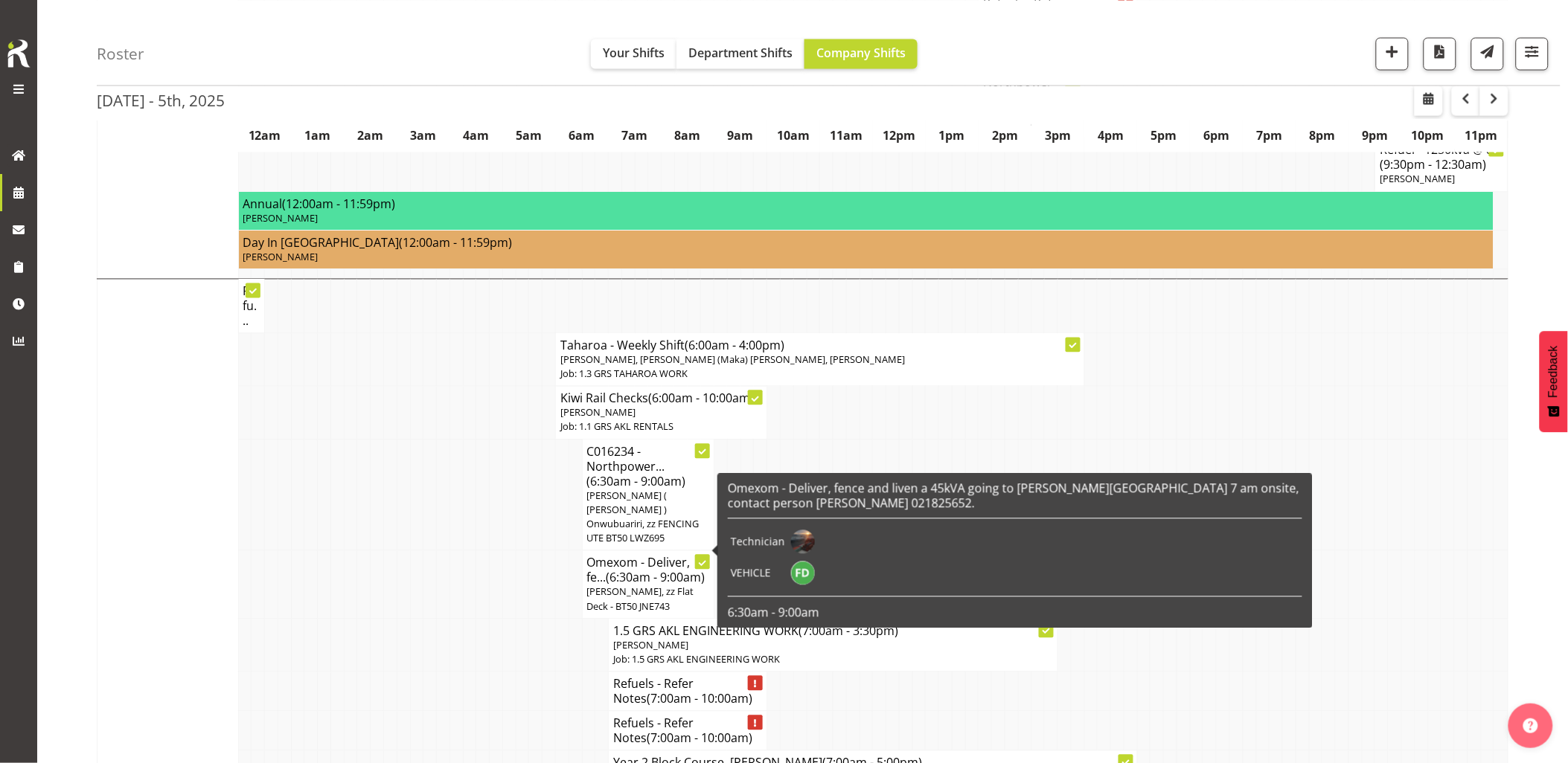
click at [639, 561] on h4 "Omexom - Deliver, fe... (6:30am - 9:00am)" at bounding box center [648, 570] width 123 height 30
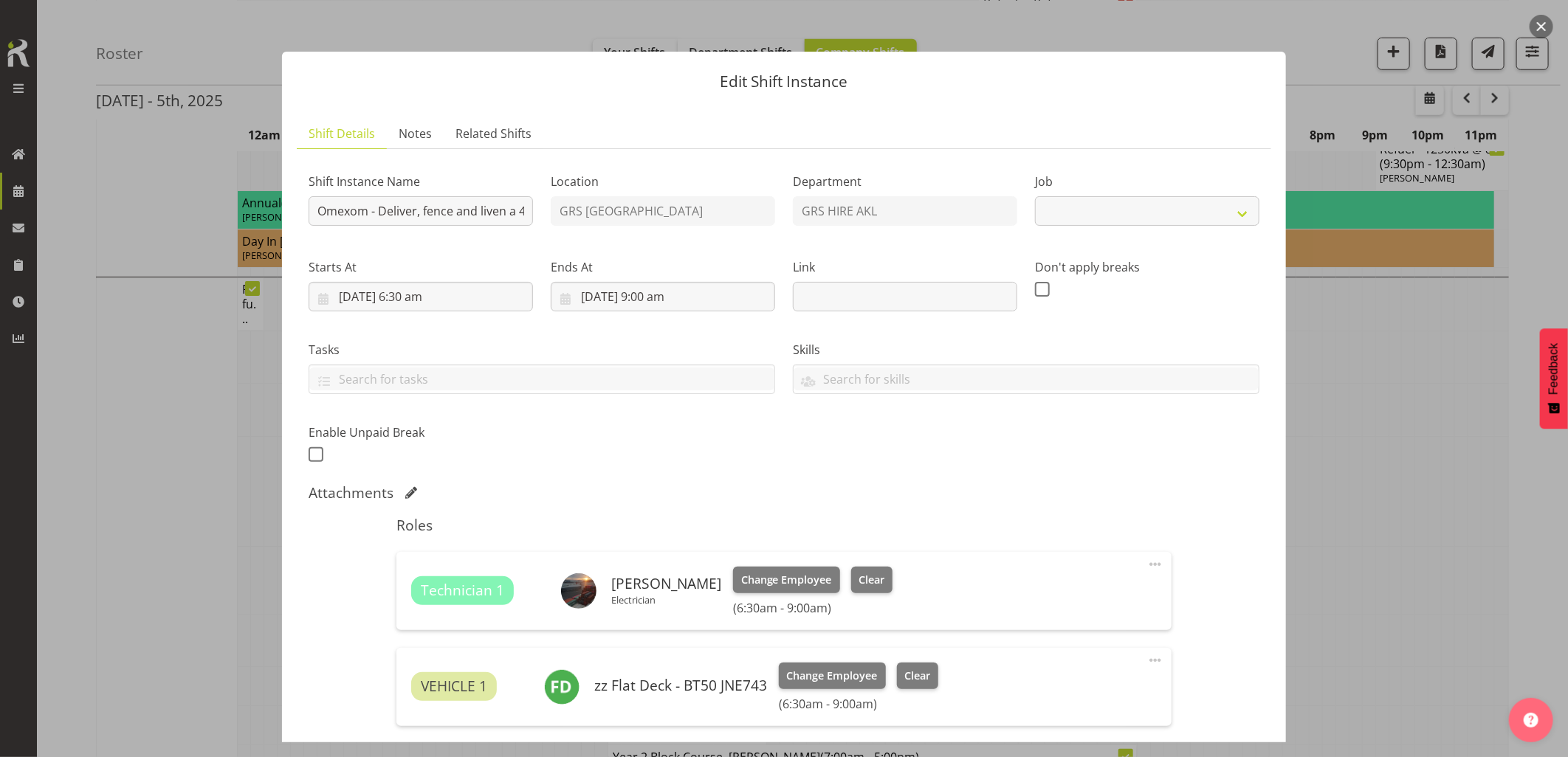
select select "7504"
drag, startPoint x: 453, startPoint y: 215, endPoint x: 457, endPoint y: 208, distance: 8.1
click at [507, 208] on input "Omexom - Deliver, fence and liven a 45kVA going to [PERSON_NAME][GEOGRAPHIC_DAT…" at bounding box center [420, 211] width 224 height 30
drag, startPoint x: 457, startPoint y: 208, endPoint x: 438, endPoint y: 209, distance: 19.0
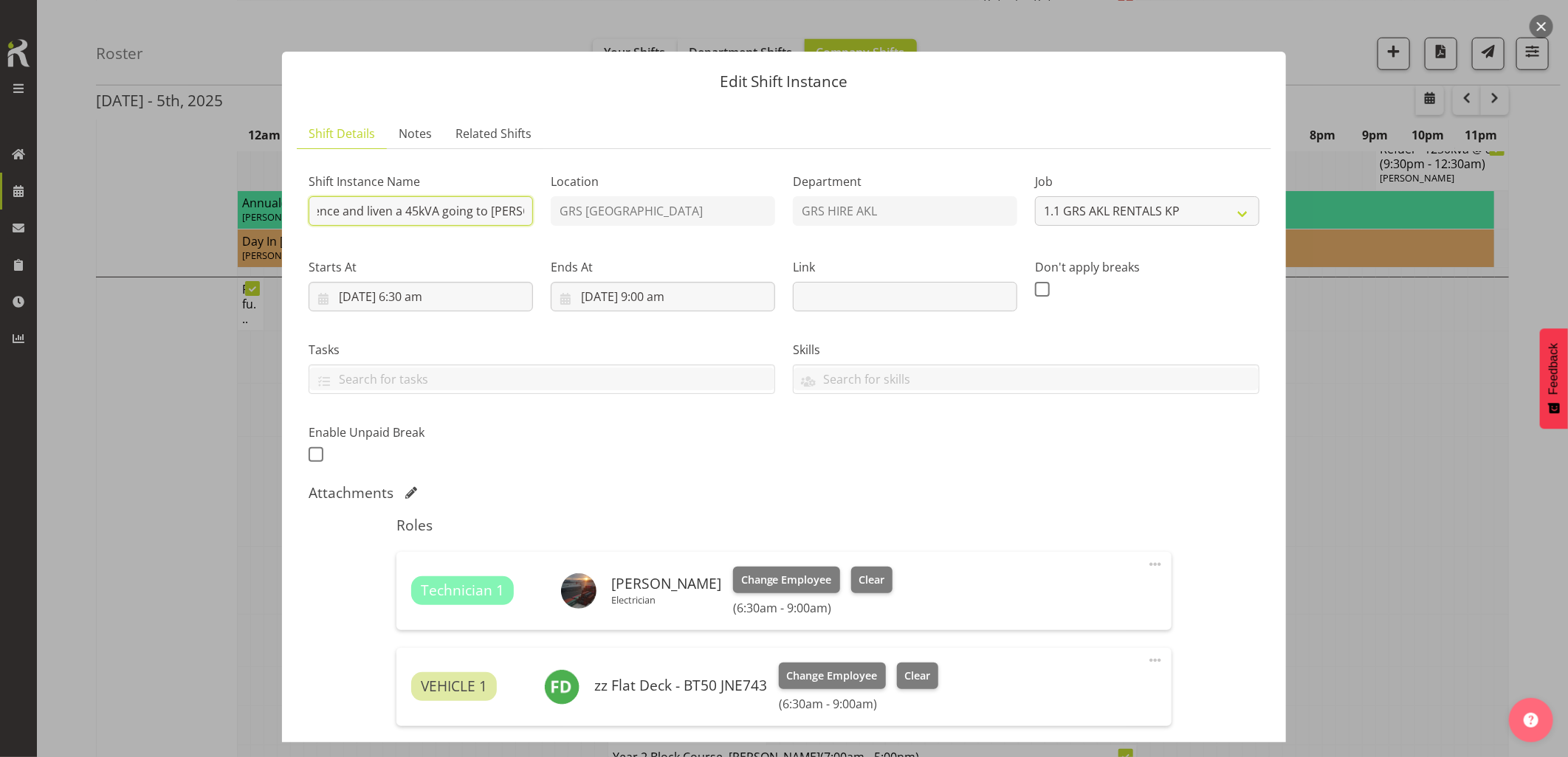
click at [457, 208] on input "Omexom - Deliver, fence and liven a 45kVA going to [PERSON_NAME][GEOGRAPHIC_DAT…" at bounding box center [420, 211] width 224 height 30
click at [425, 210] on input "Omexom - Deliver, fence and liven a 45kVA going to [PERSON_NAME][GEOGRAPHIC_DAT…" at bounding box center [420, 211] width 224 height 30
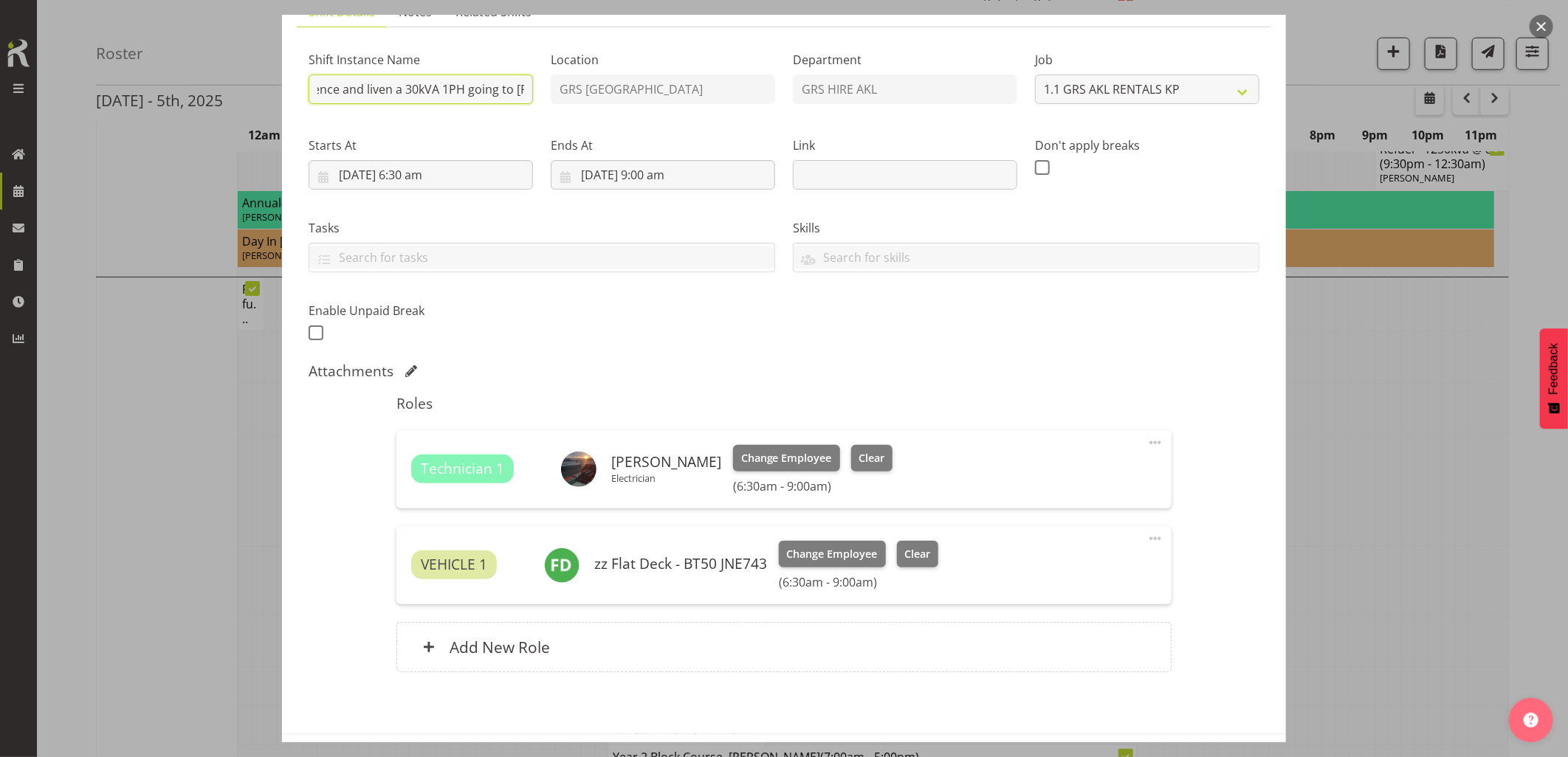
scroll to position [183, 0]
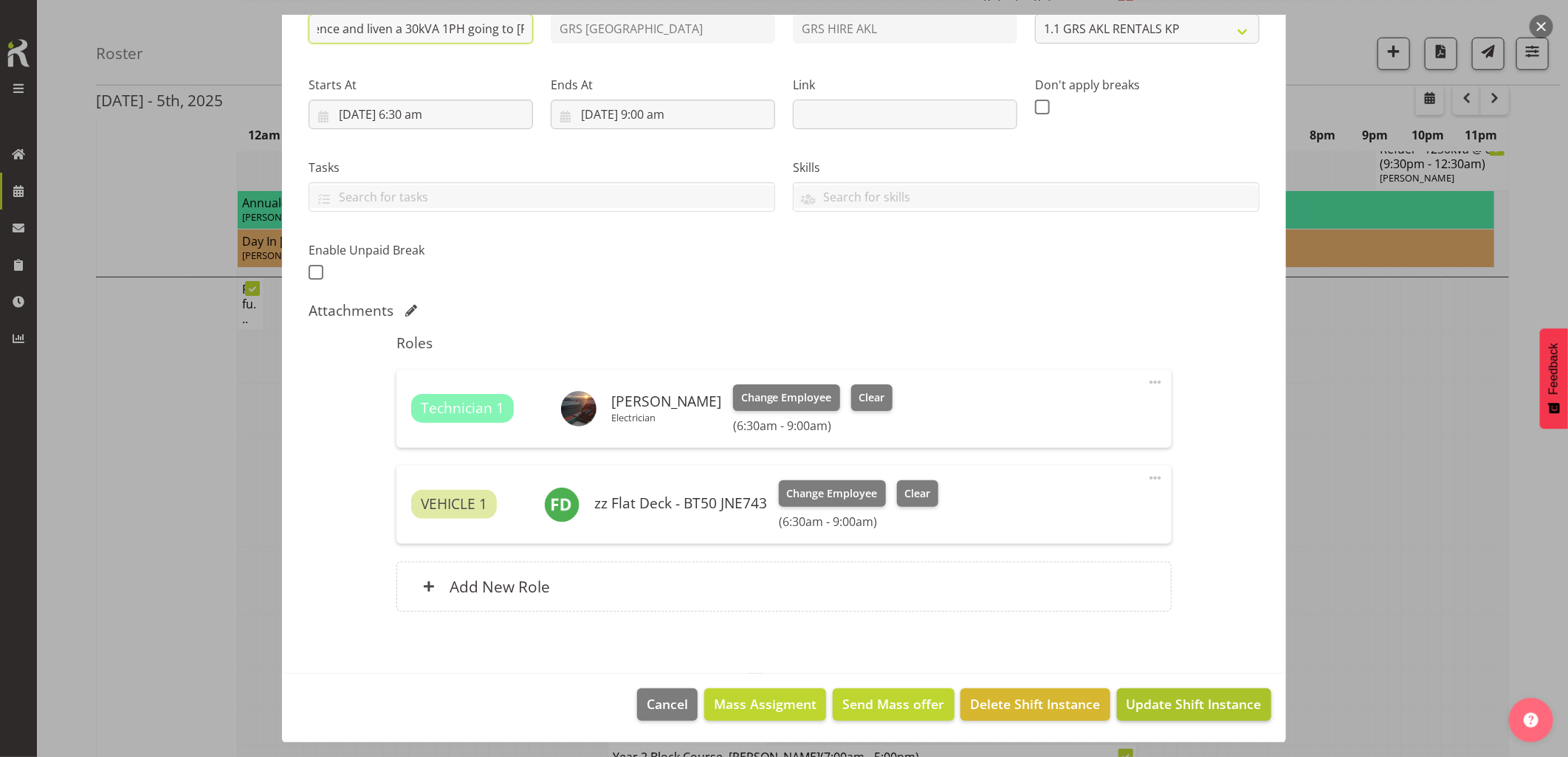
type input "Omexom - Deliver, fence and liven a 30kVA 1PH going to [PERSON_NAME]. 7 am onsi…"
click at [1170, 707] on span "Update Shift Instance" at bounding box center [1194, 703] width 135 height 19
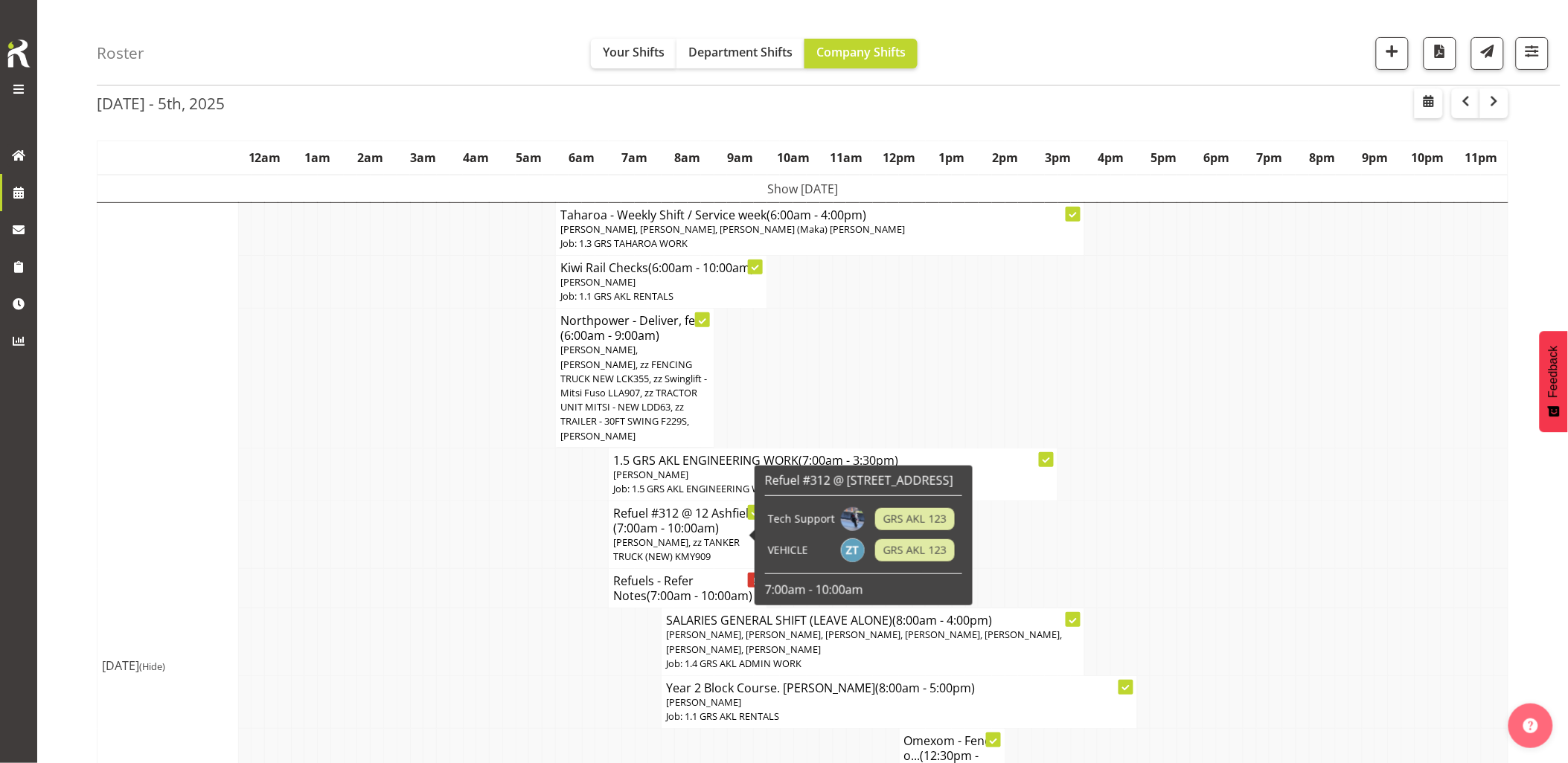
scroll to position [330, 0]
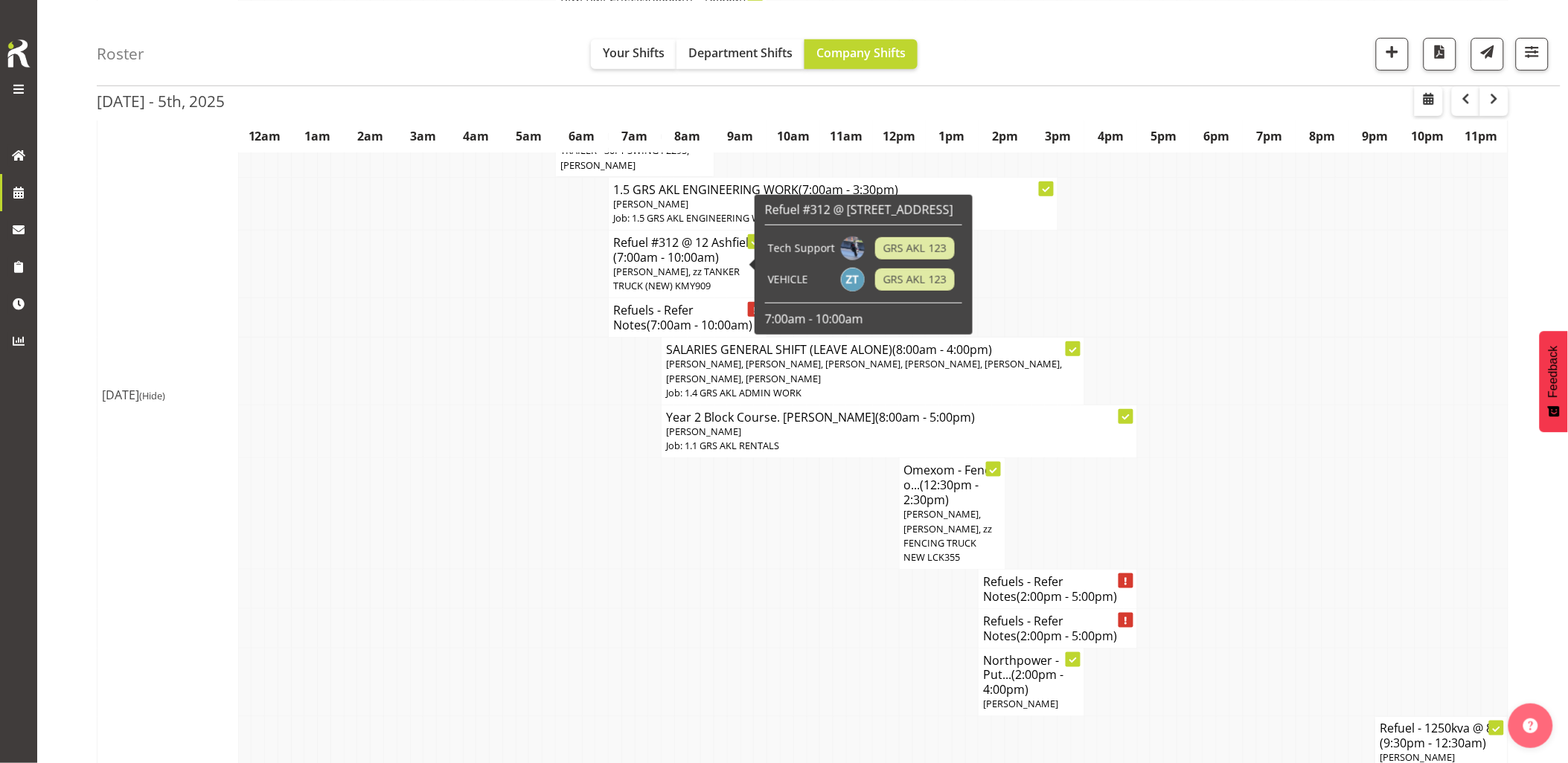
click at [399, 501] on td at bounding box center [403, 514] width 13 height 112
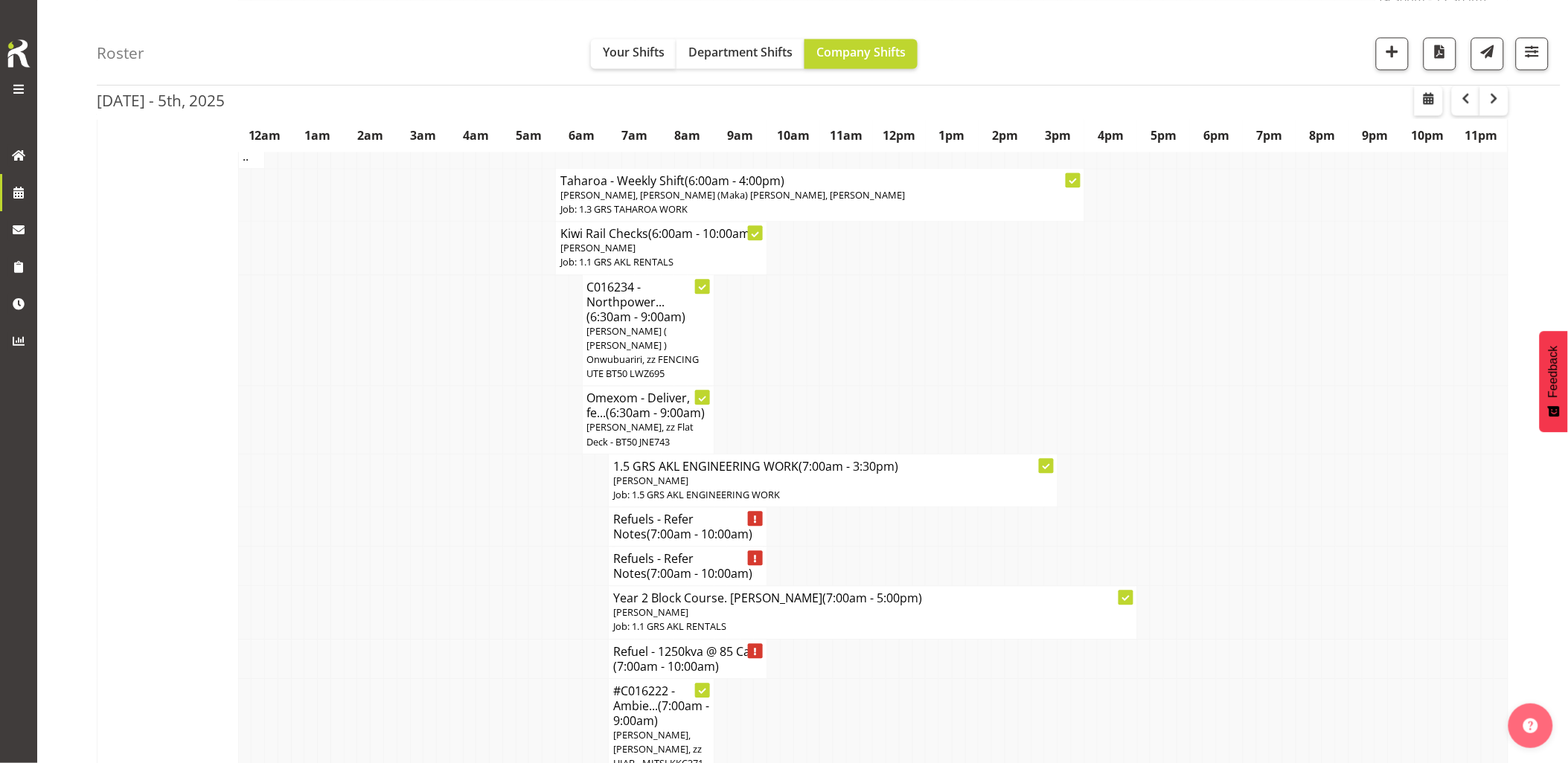
click at [465, 532] on td at bounding box center [469, 527] width 13 height 40
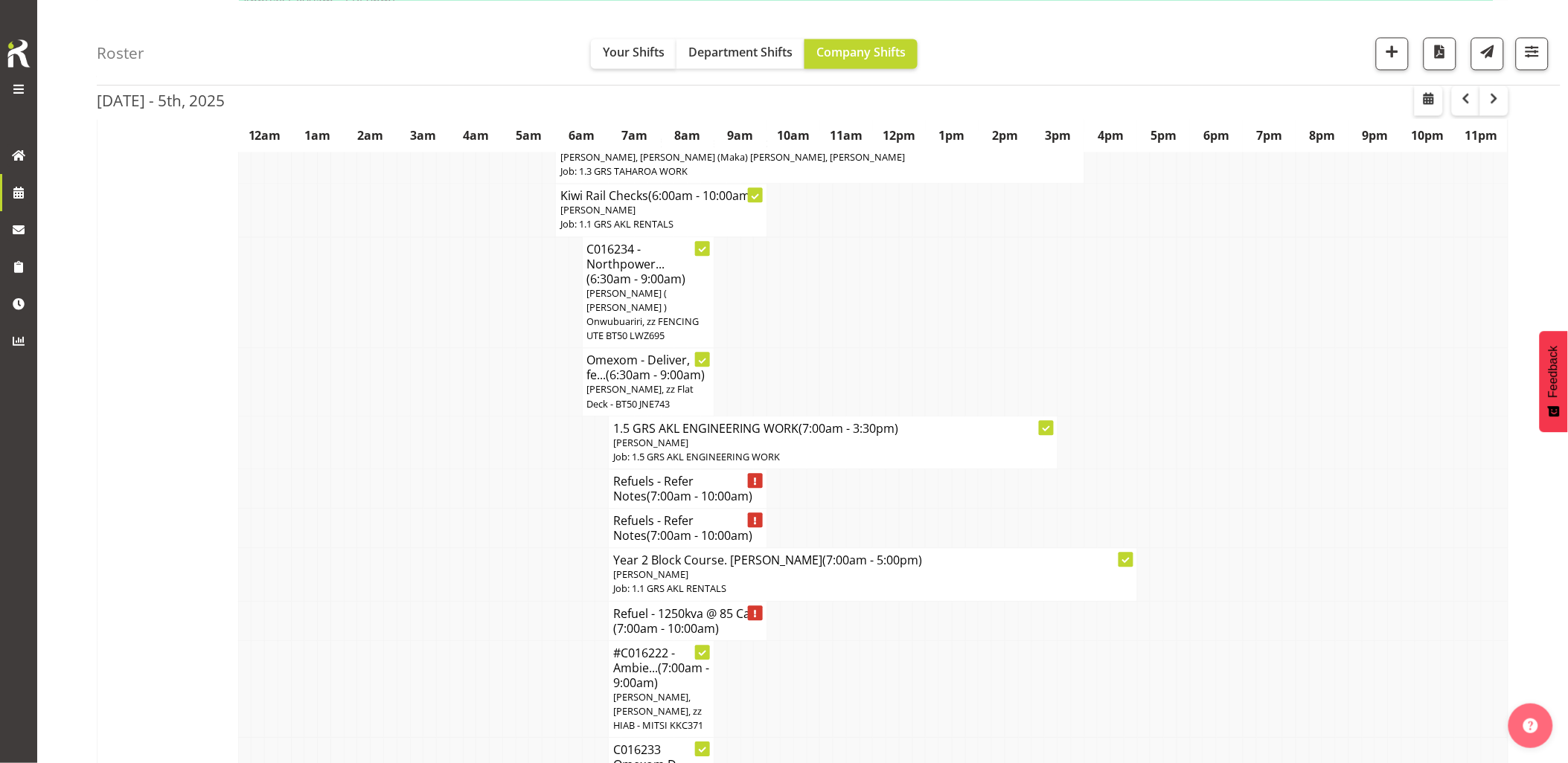
scroll to position [1404, 0]
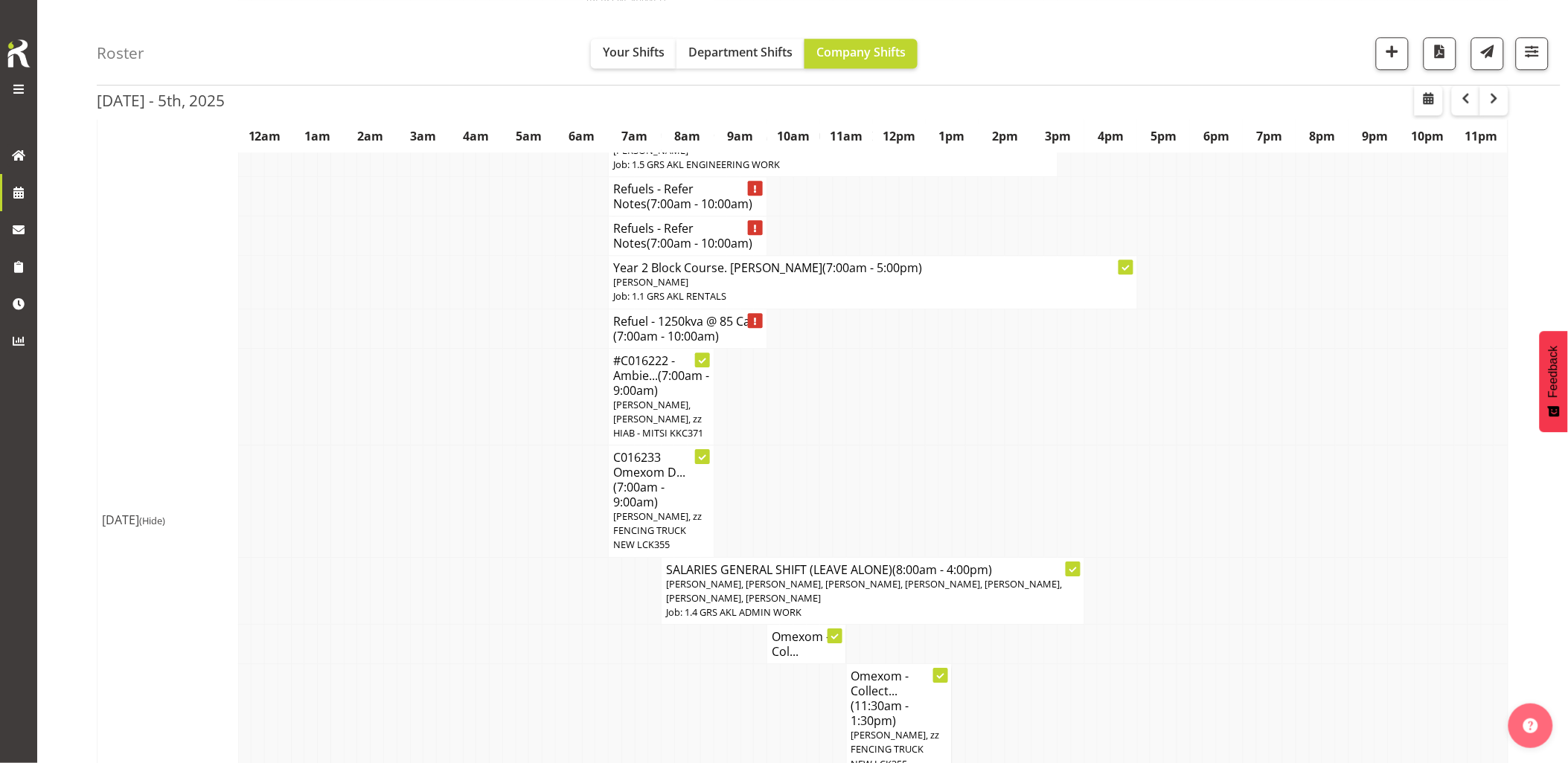
click at [473, 532] on td at bounding box center [469, 502] width 13 height 113
click at [481, 532] on td at bounding box center [482, 502] width 13 height 113
click at [444, 537] on td at bounding box center [443, 502] width 13 height 113
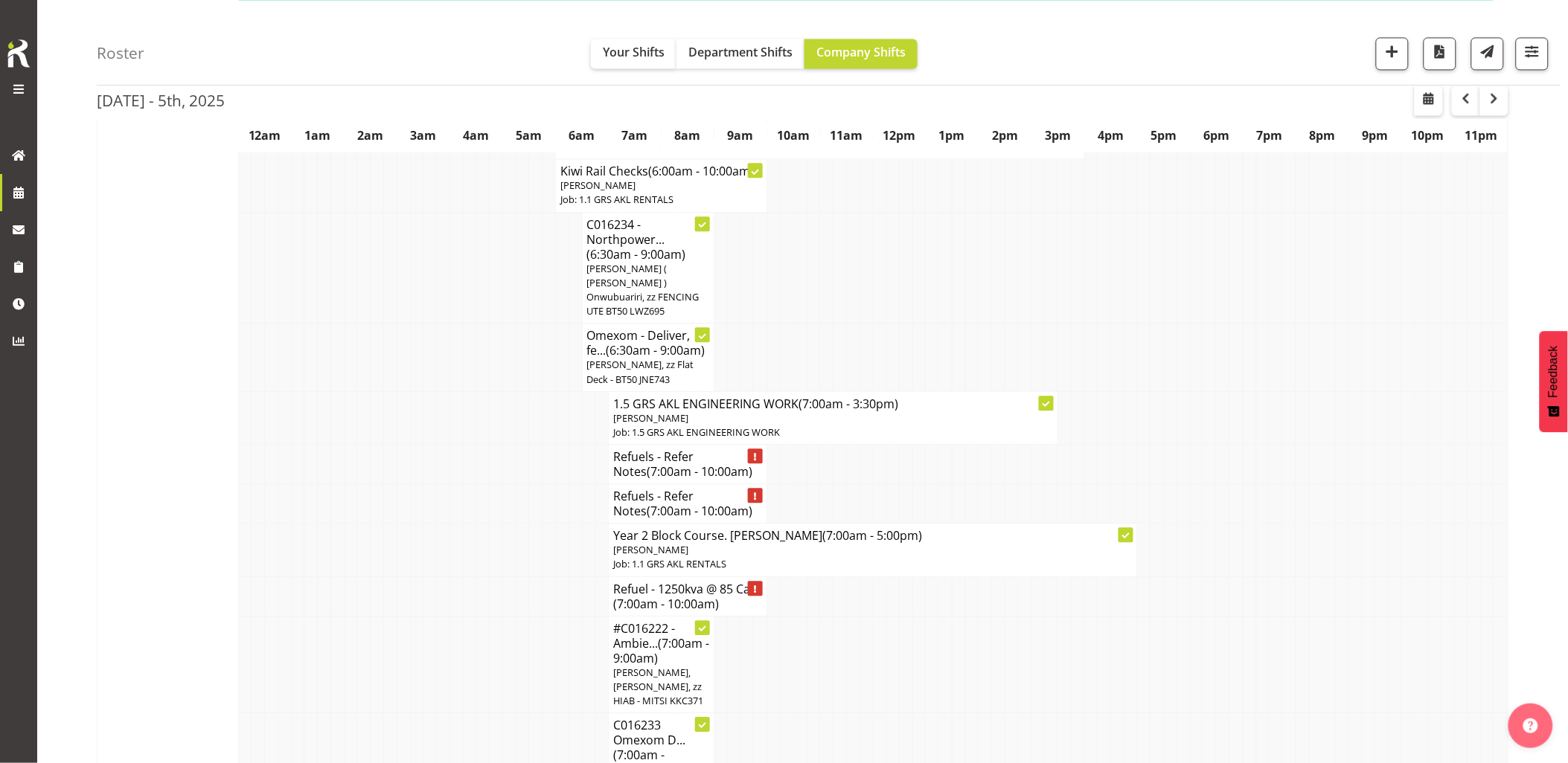
scroll to position [1074, 0]
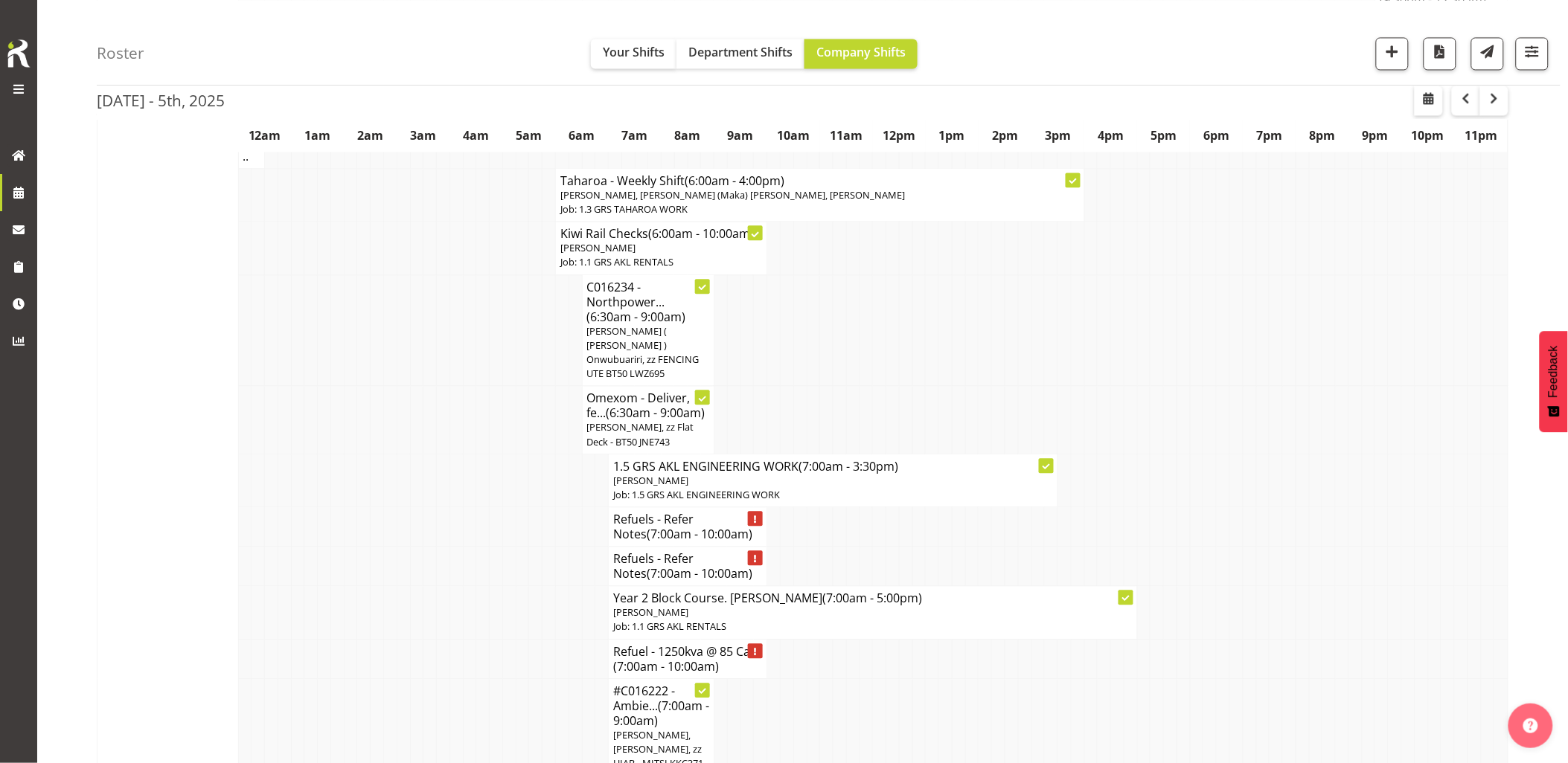
click at [452, 546] on td at bounding box center [455, 566] width 13 height 40
click at [459, 458] on td at bounding box center [455, 480] width 13 height 53
drag, startPoint x: 391, startPoint y: 479, endPoint x: 638, endPoint y: 389, distance: 262.9
click at [397, 477] on tr "1.5 GRS AKL ENGINEERING WORK (7:00am - 3:30pm) [PERSON_NAME] Job: 1.5 GRS AKL E…" at bounding box center [803, 480] width 1411 height 53
click at [429, 466] on td at bounding box center [430, 480] width 13 height 53
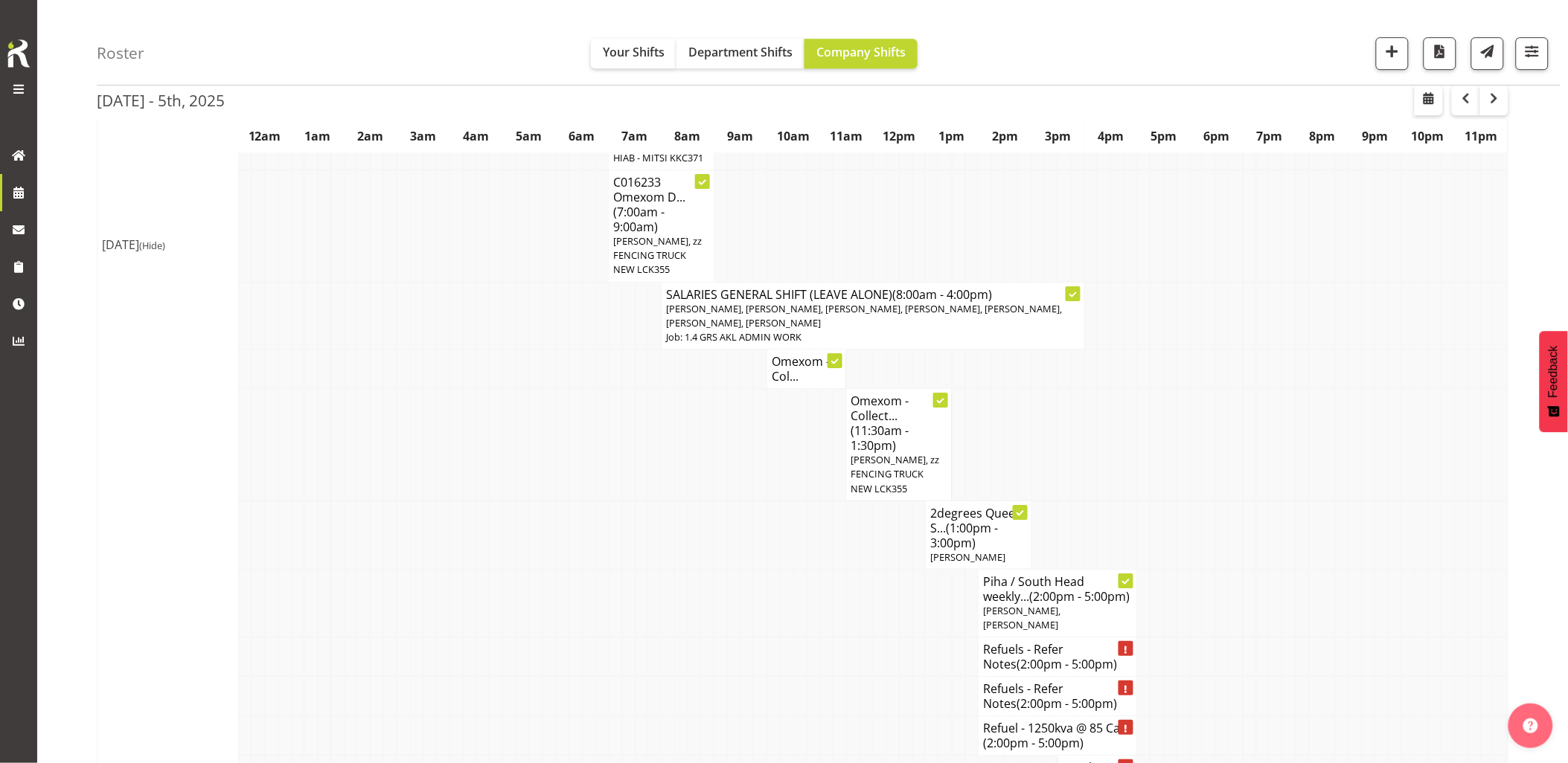
scroll to position [1818, 0]
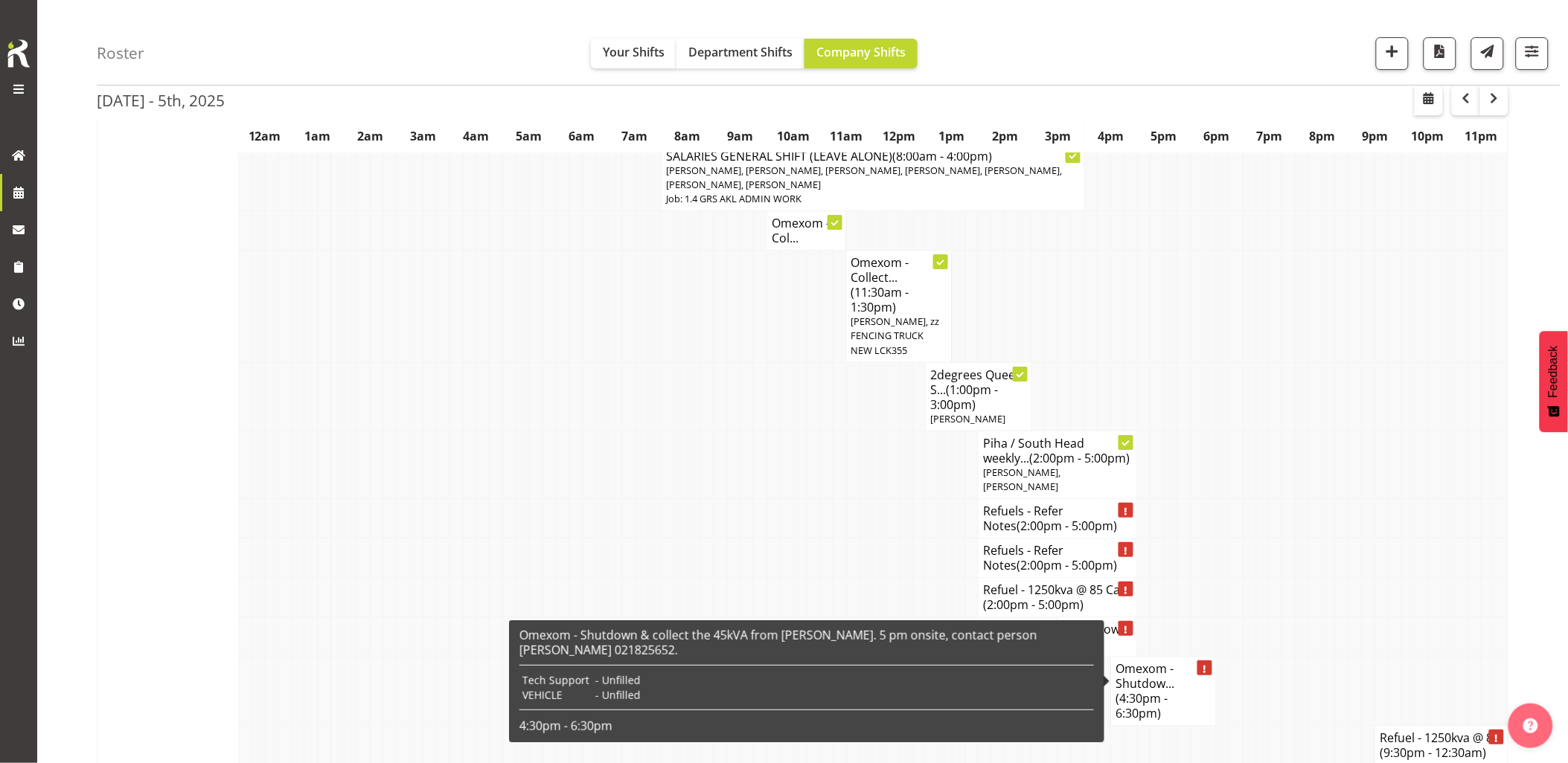
click at [1137, 690] on span "(4:30pm - 6:30pm)" at bounding box center [1142, 705] width 52 height 31
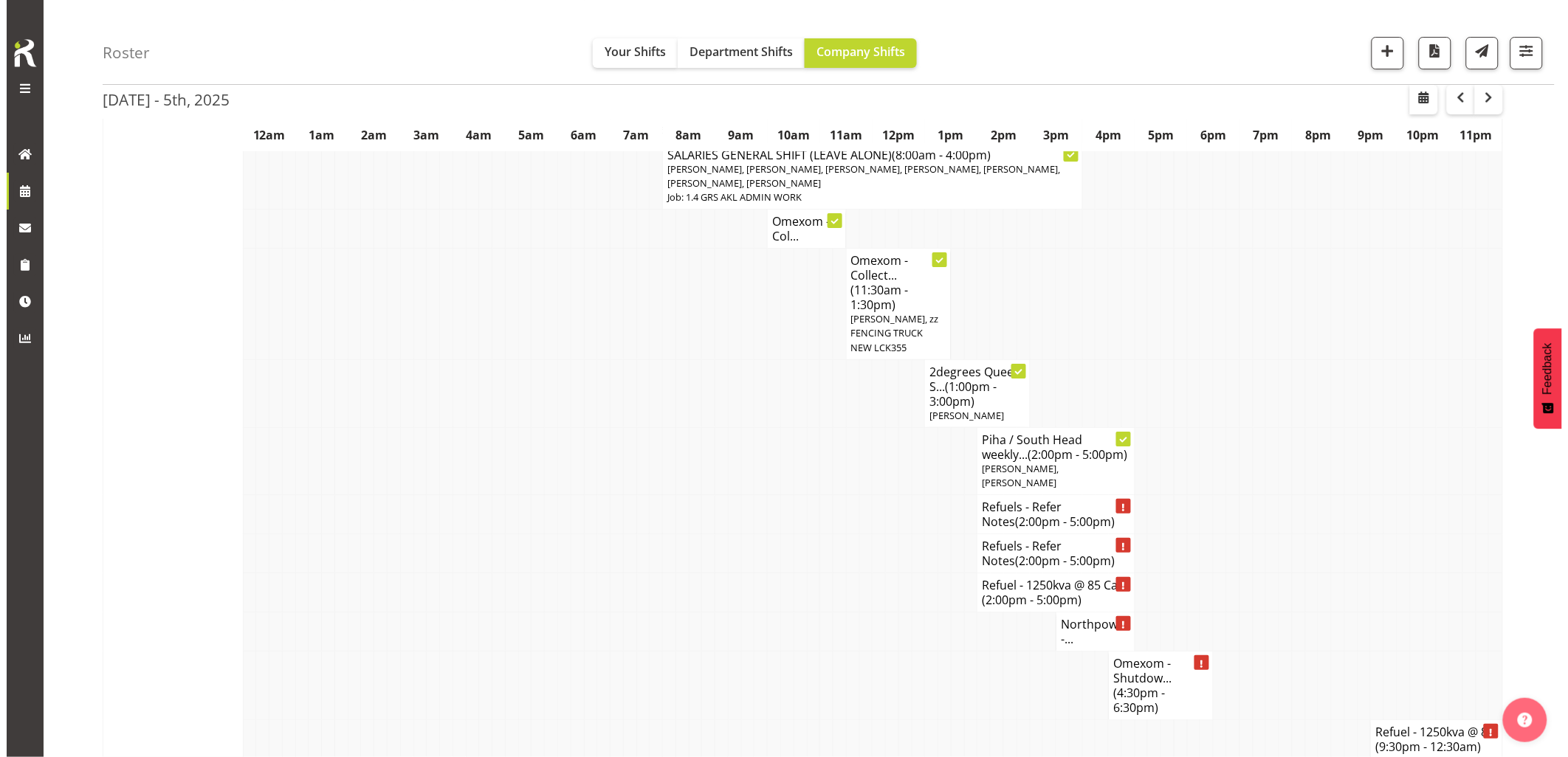
scroll to position [1789, 0]
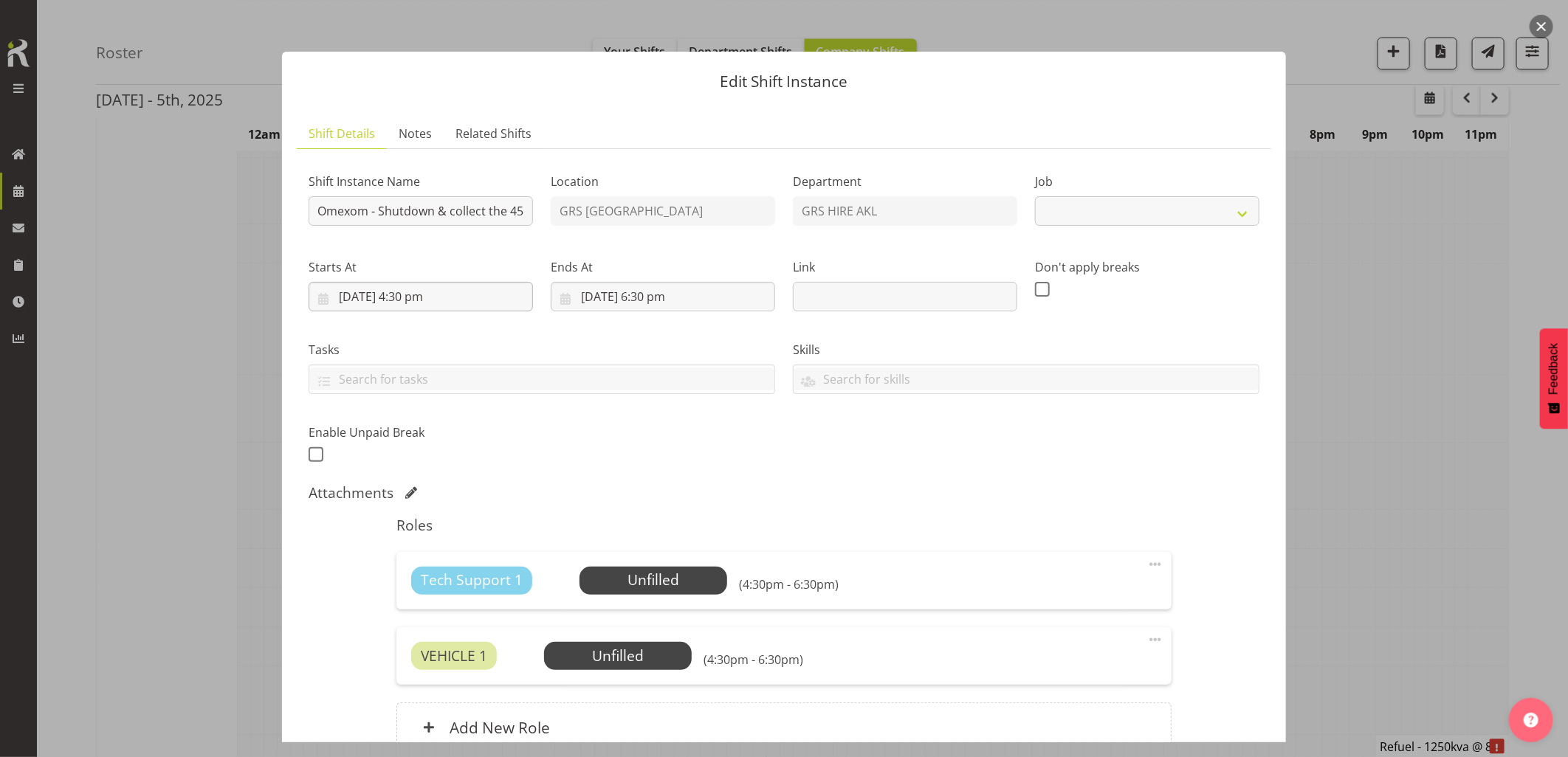
select select "7504"
drag, startPoint x: 445, startPoint y: 215, endPoint x: 505, endPoint y: 211, distance: 60.1
click at [505, 211] on input "Omexom - Shutdown & collect the 45kVA from [PERSON_NAME]. 5 pm onsite, contact …" at bounding box center [420, 211] width 224 height 30
click at [462, 210] on input "Omexom - Shutdown & collect the 45kVA from [PERSON_NAME]. 5 pm onsite, contact …" at bounding box center [420, 211] width 224 height 30
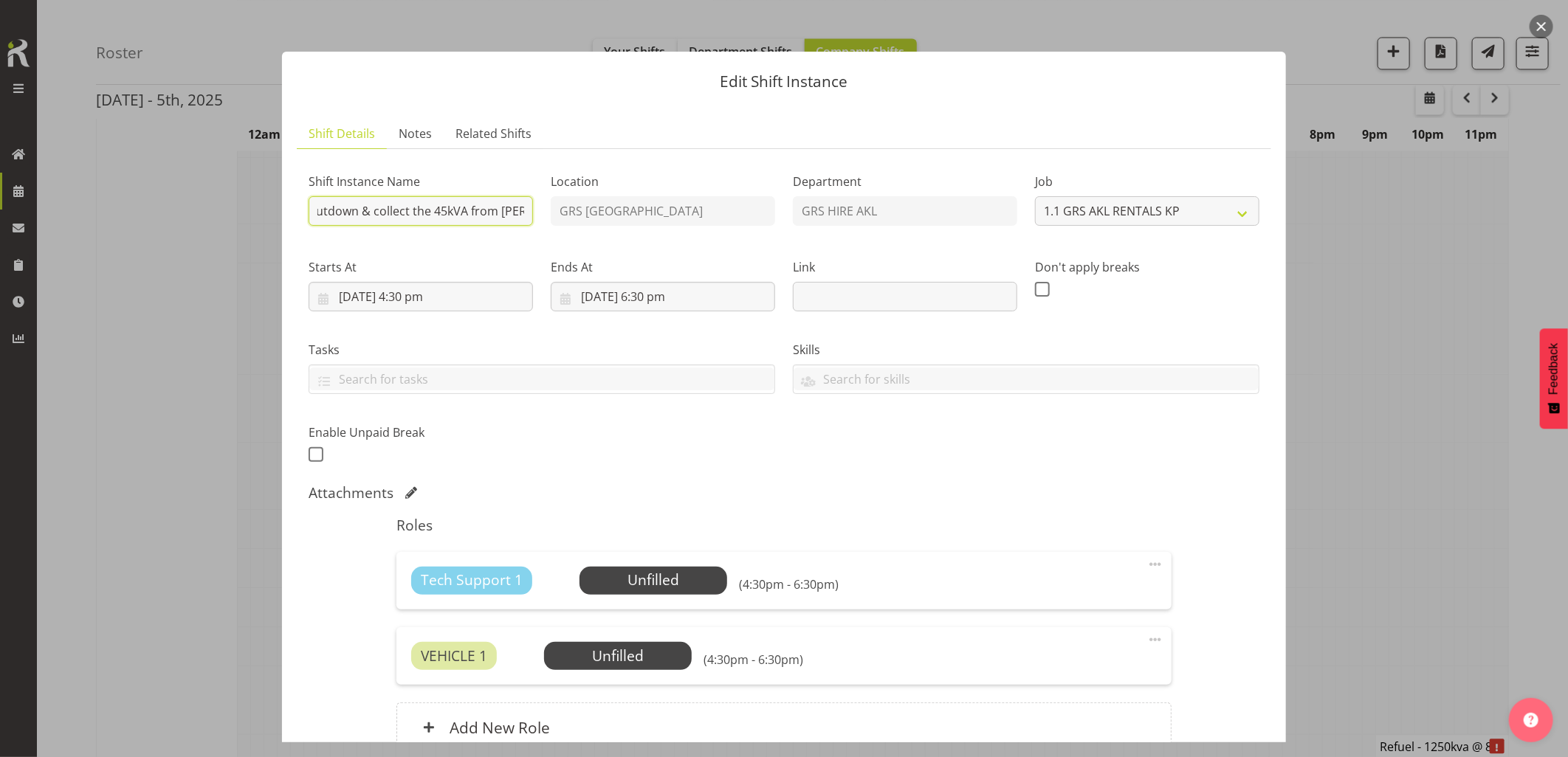
click at [469, 210] on input "Omexom - Shutdown & collect the 45kVA from [PERSON_NAME]. 5 pm onsite, contact …" at bounding box center [420, 211] width 224 height 30
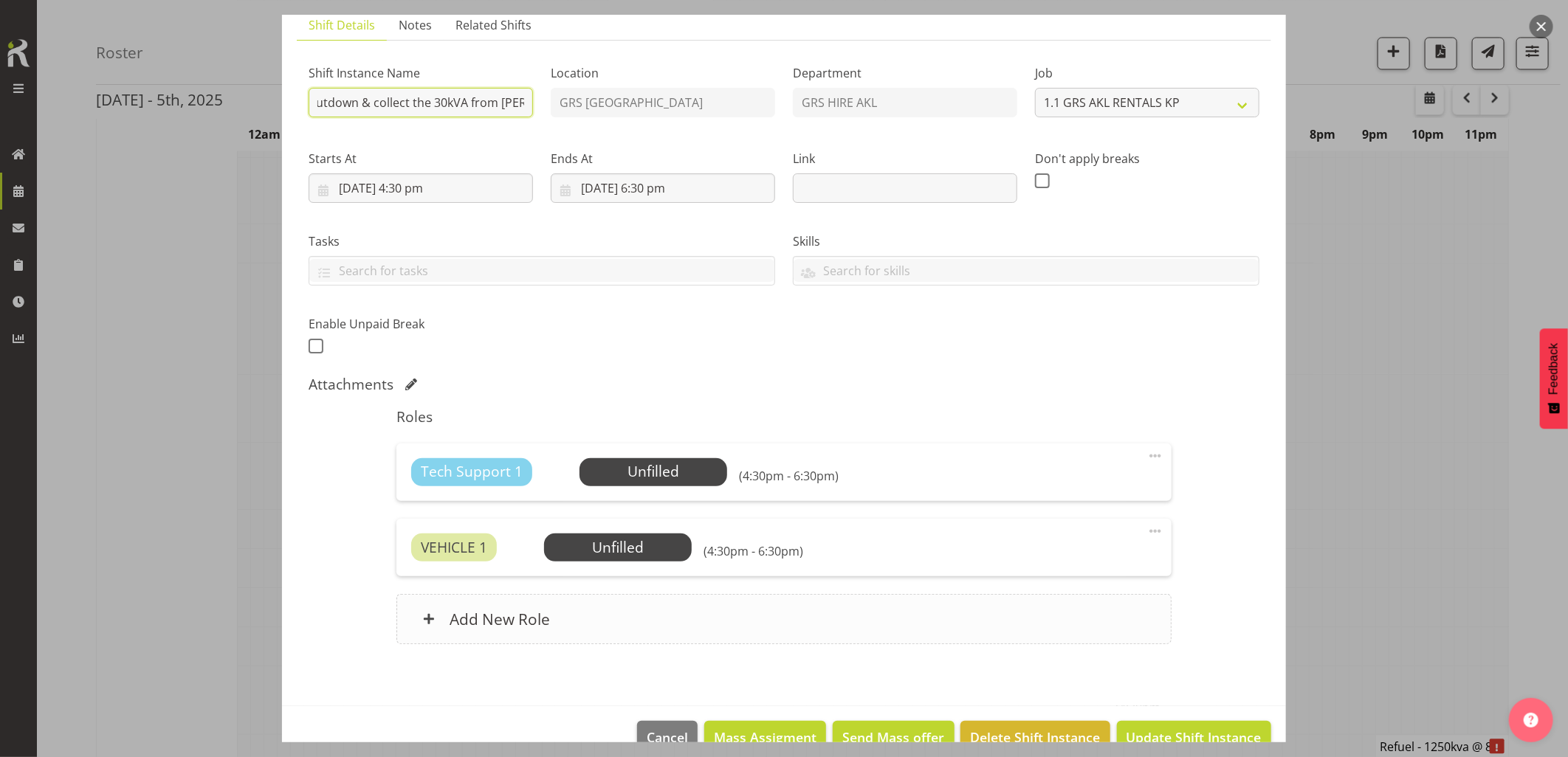
scroll to position [142, 0]
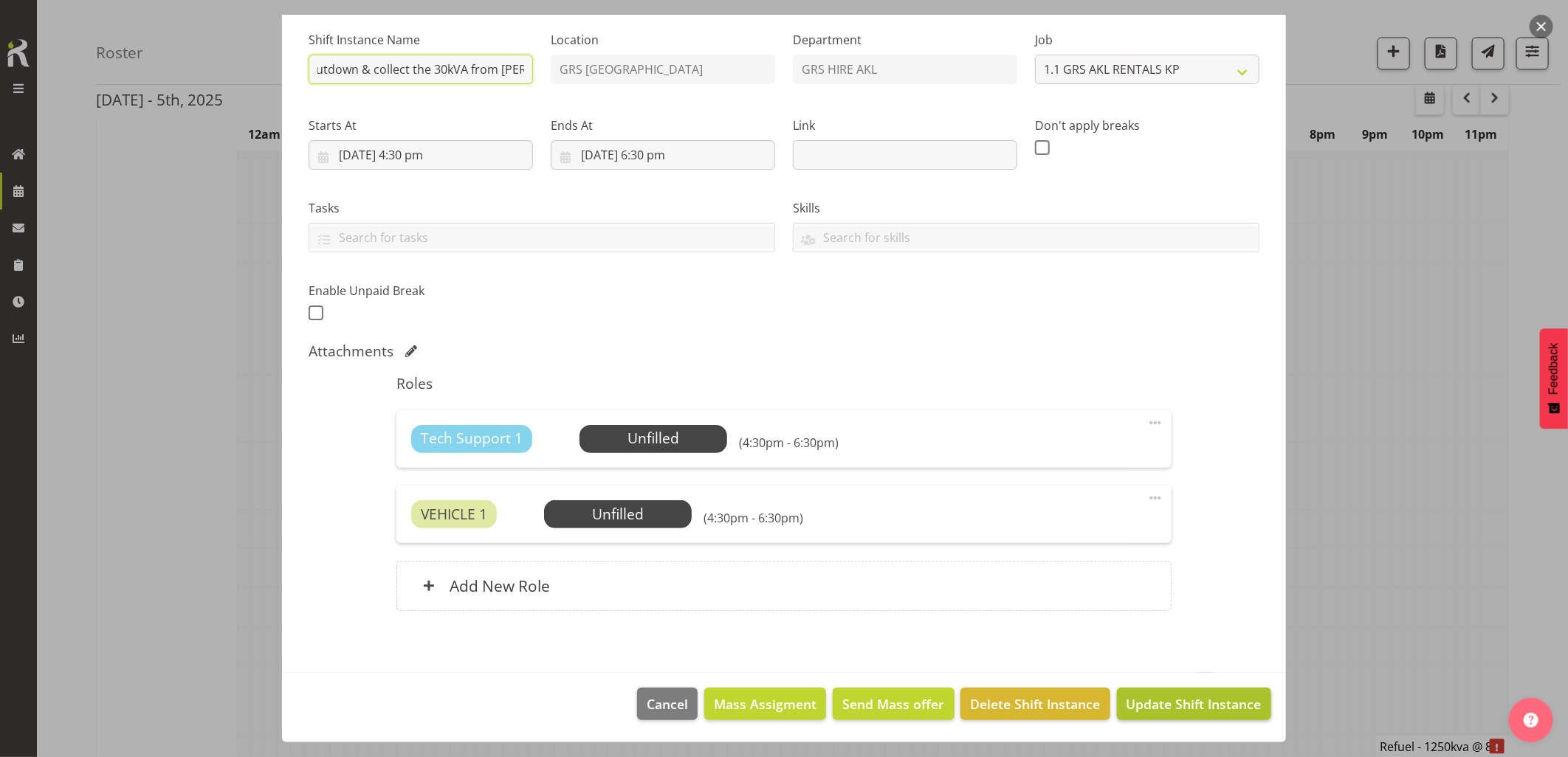
type input "Omexom - Shutdown & collect the 30kVA from [PERSON_NAME]. 5 pm onsite, contact …"
click at [1154, 705] on span "Update Shift Instance" at bounding box center [1194, 703] width 135 height 19
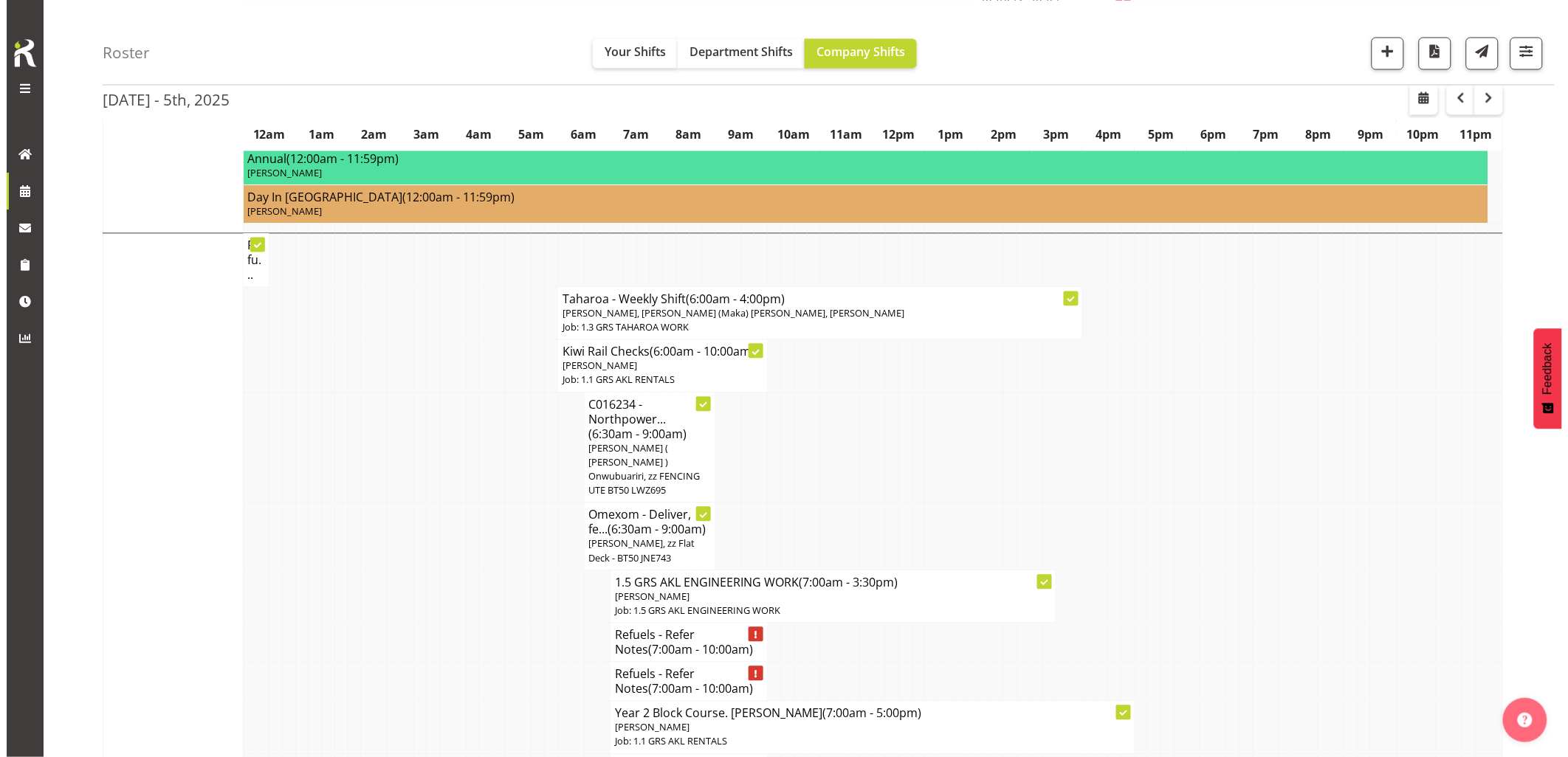
scroll to position [1065, 0]
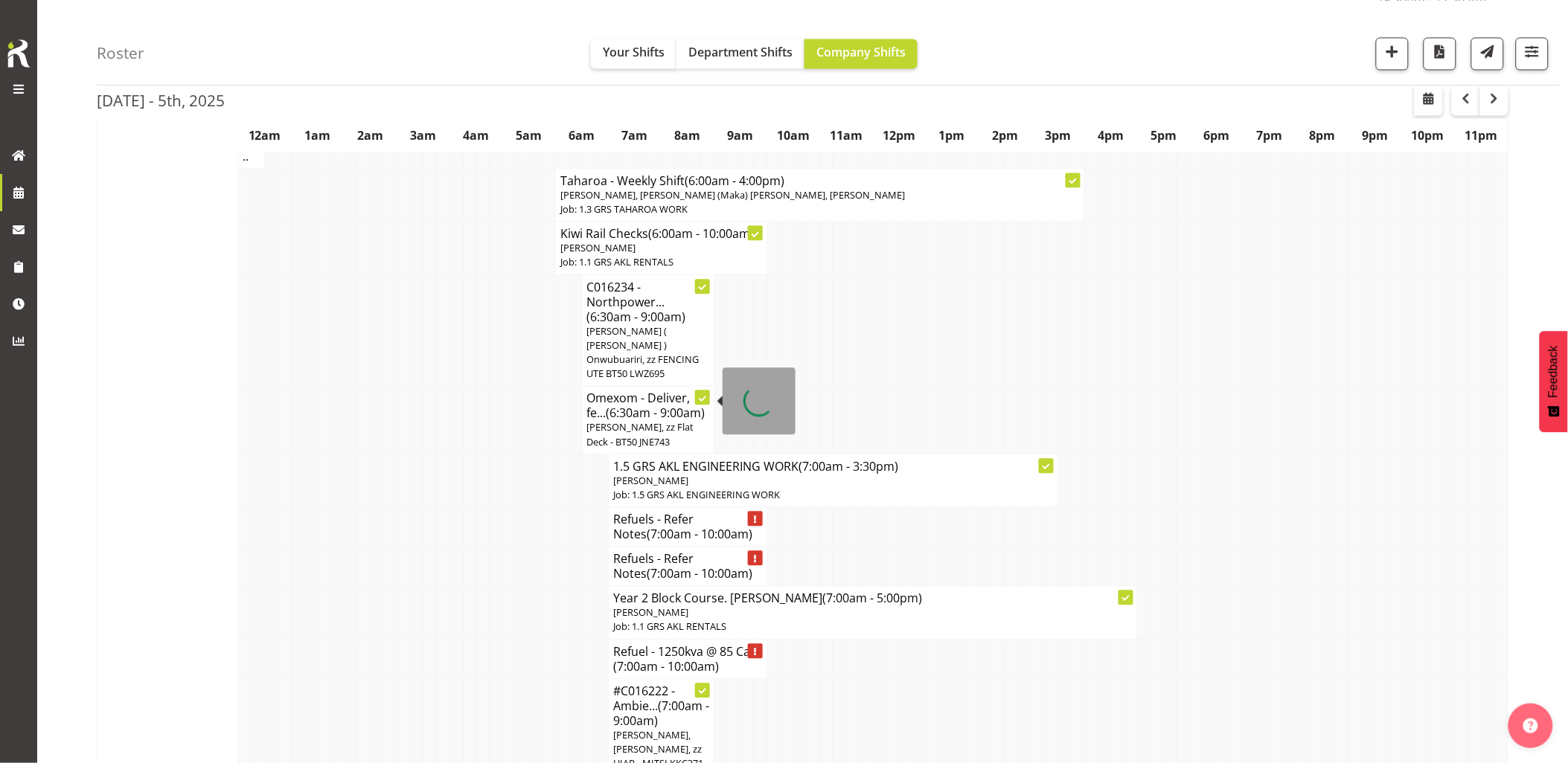
click at [590, 420] on p "[PERSON_NAME], zz Flat Deck - BT50 JNE743" at bounding box center [648, 435] width 123 height 29
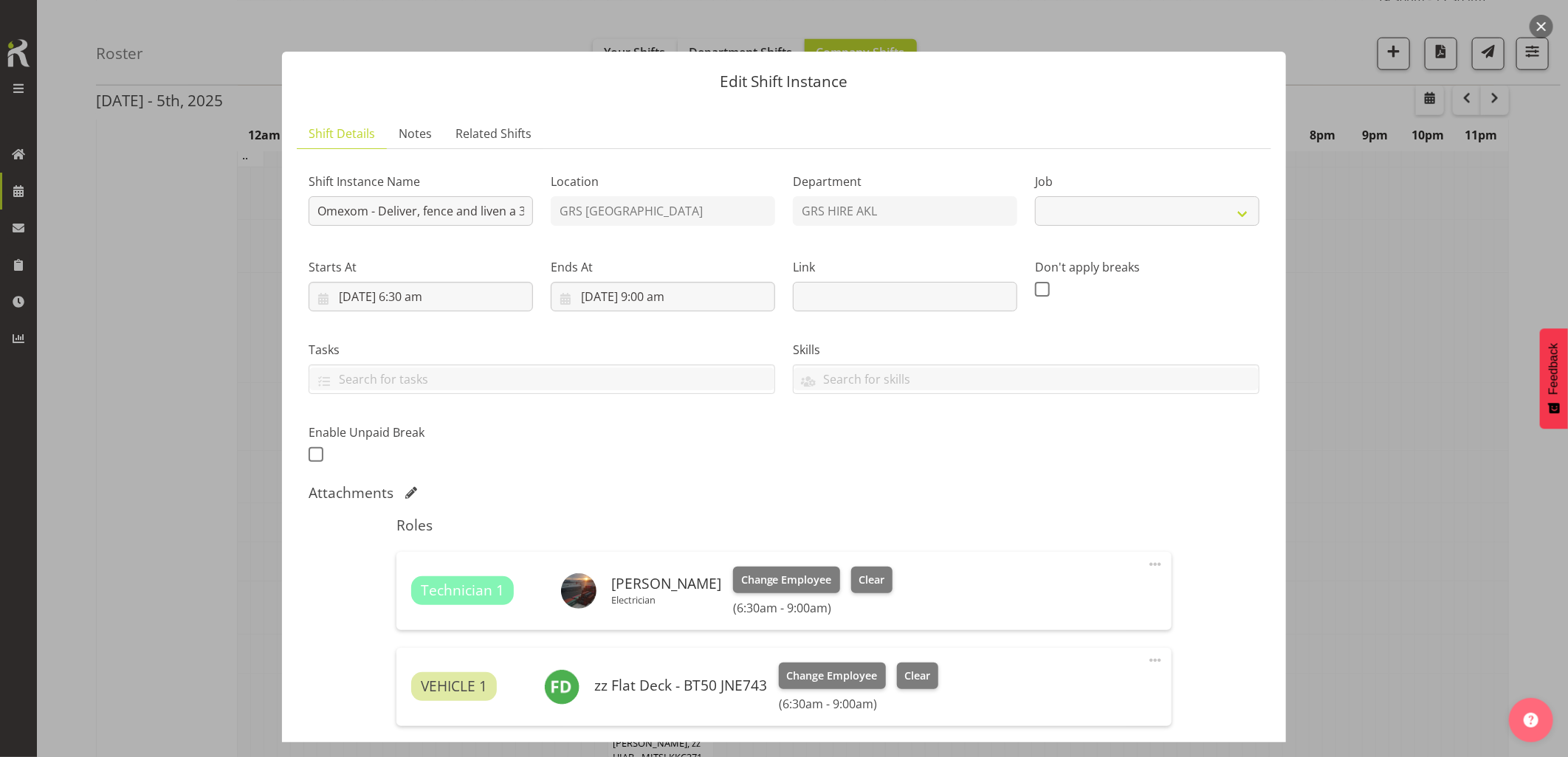
select select "7504"
click at [314, 209] on input "Omexom - Deliver, fence and liven a 30kVA 1PH going to [PERSON_NAME]. 7 am onsi…" at bounding box center [420, 211] width 224 height 30
paste input "912854966"
paste input "C016237"
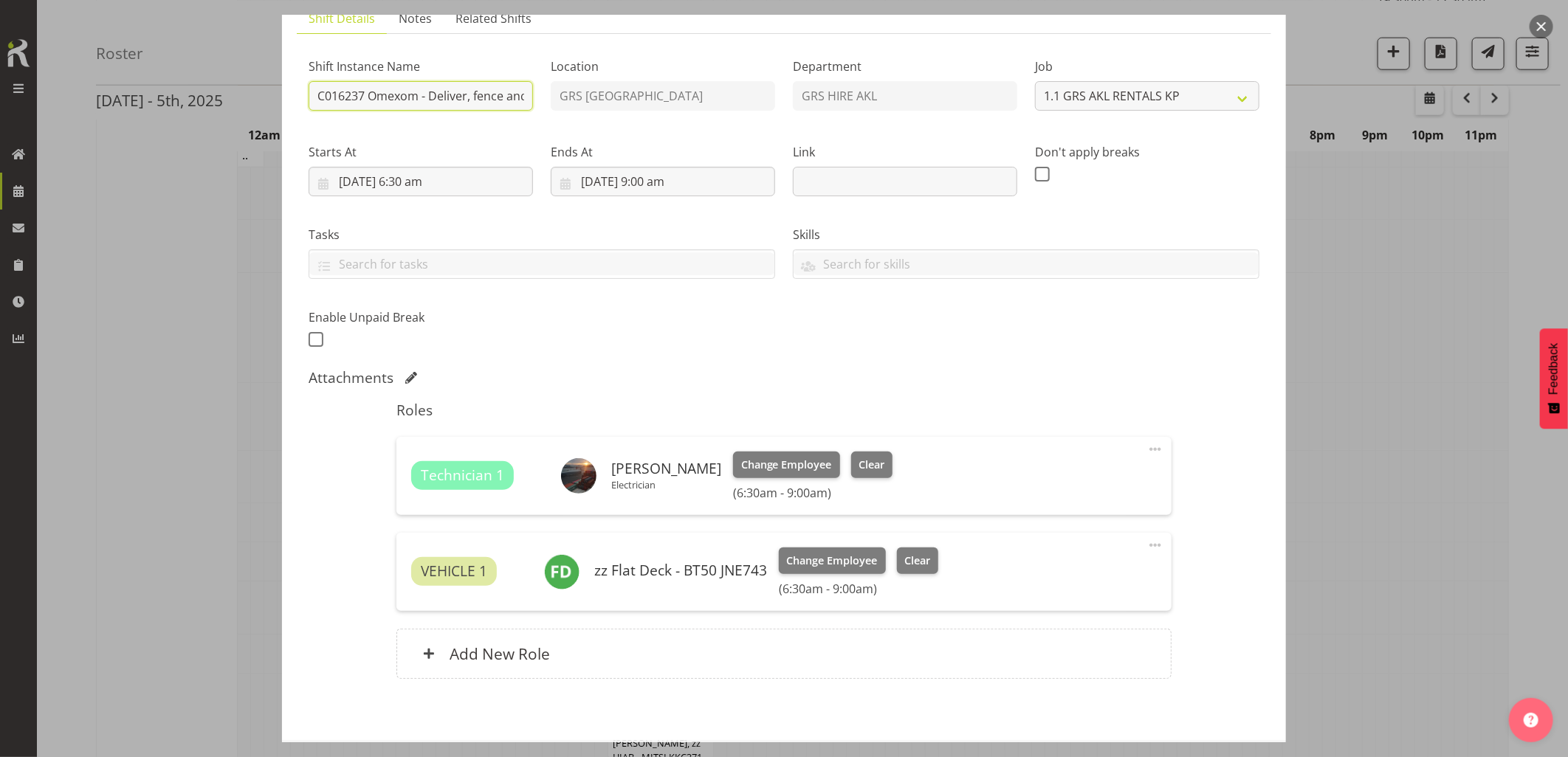
scroll to position [183, 0]
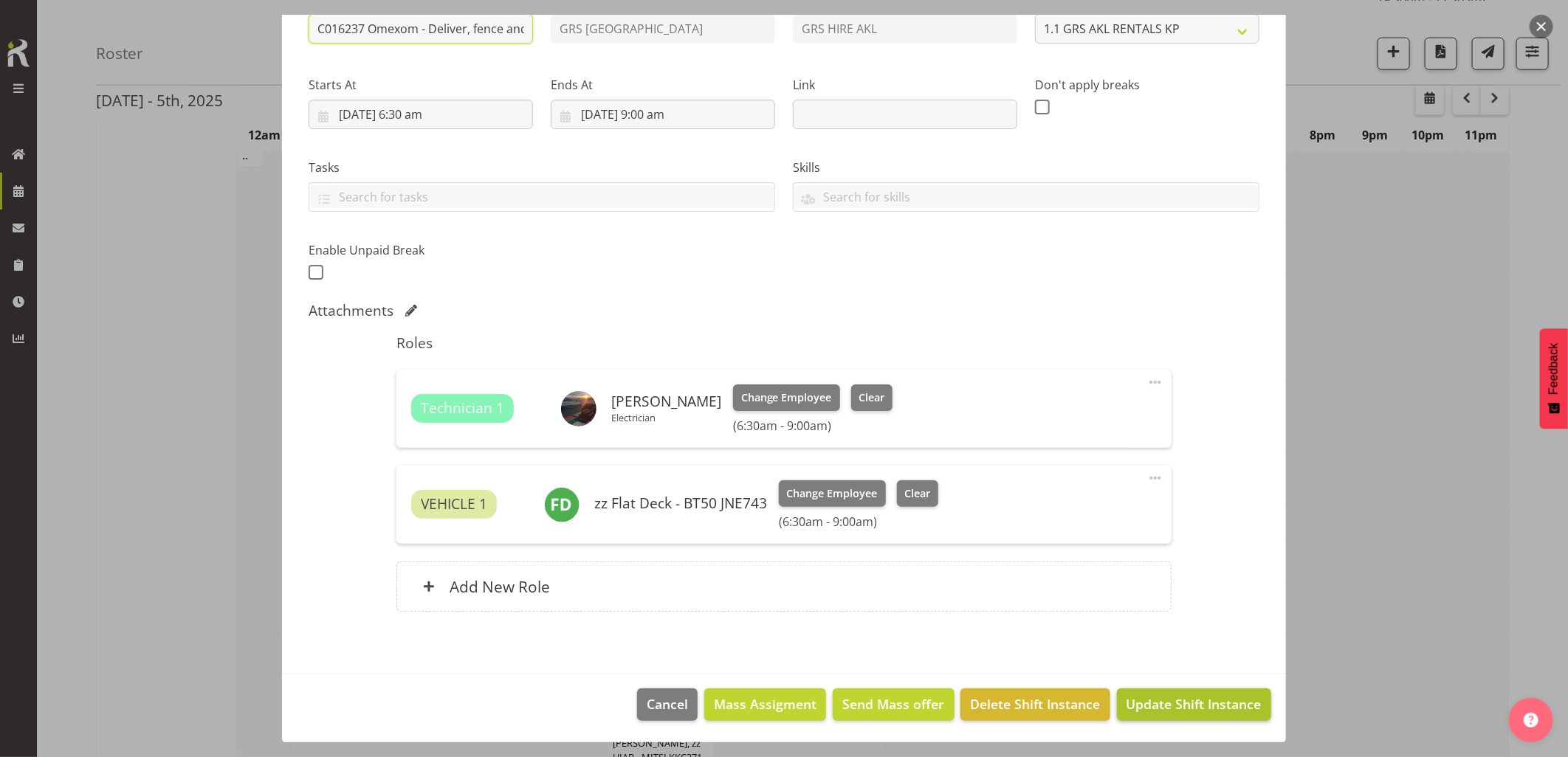
type input "C016237 Omexom - Deliver, fence and liven a 30kVA 1PH going to [PERSON_NAME]. 7…"
click at [1162, 712] on span "Update Shift Instance" at bounding box center [1194, 703] width 135 height 19
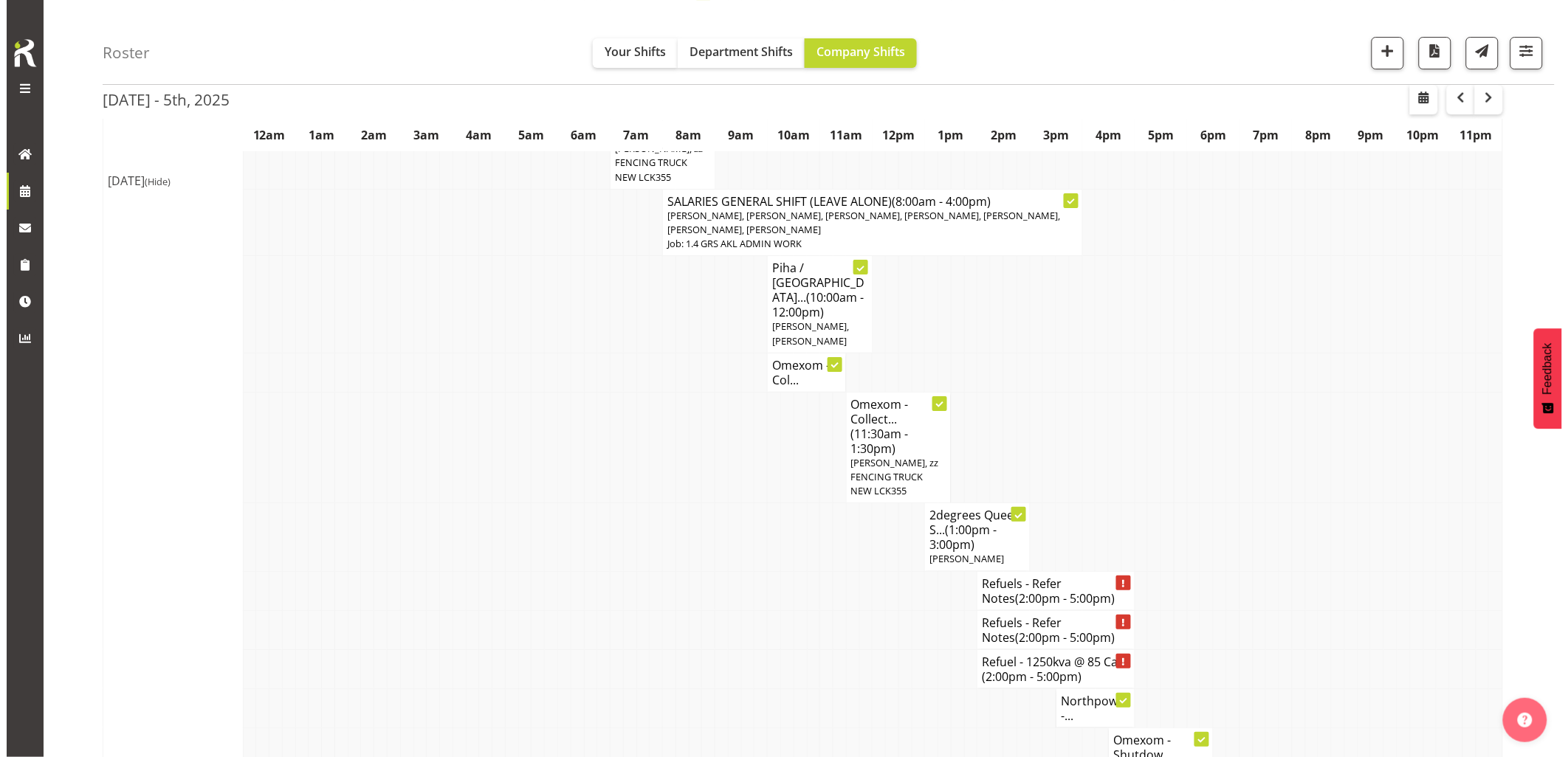
scroll to position [1885, 0]
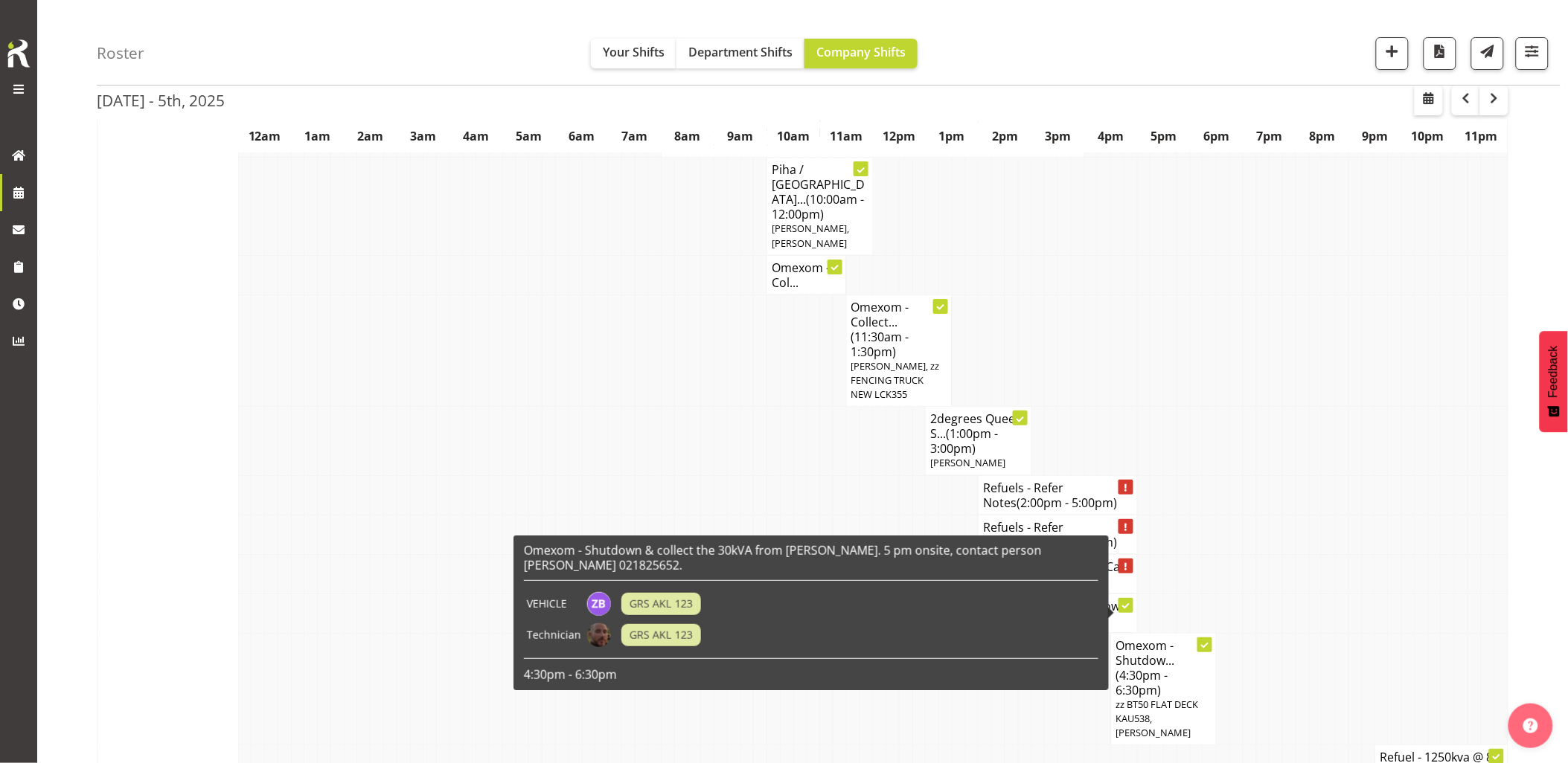
click at [1189, 638] on h4 "Omexom - Shutdow... (4:30pm - 6:30pm)" at bounding box center [1163, 668] width 96 height 59
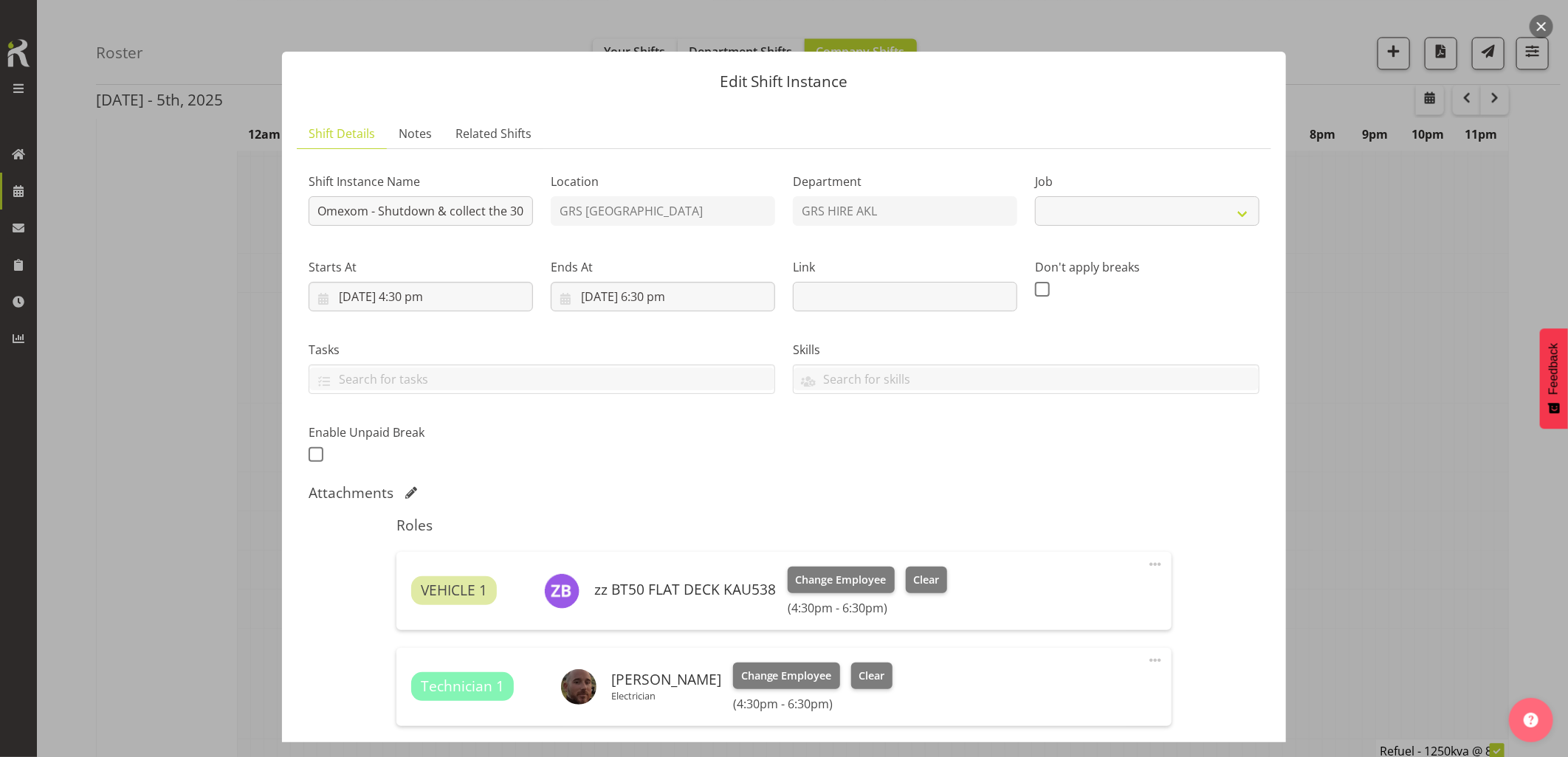
select select "7504"
paste input "C016237"
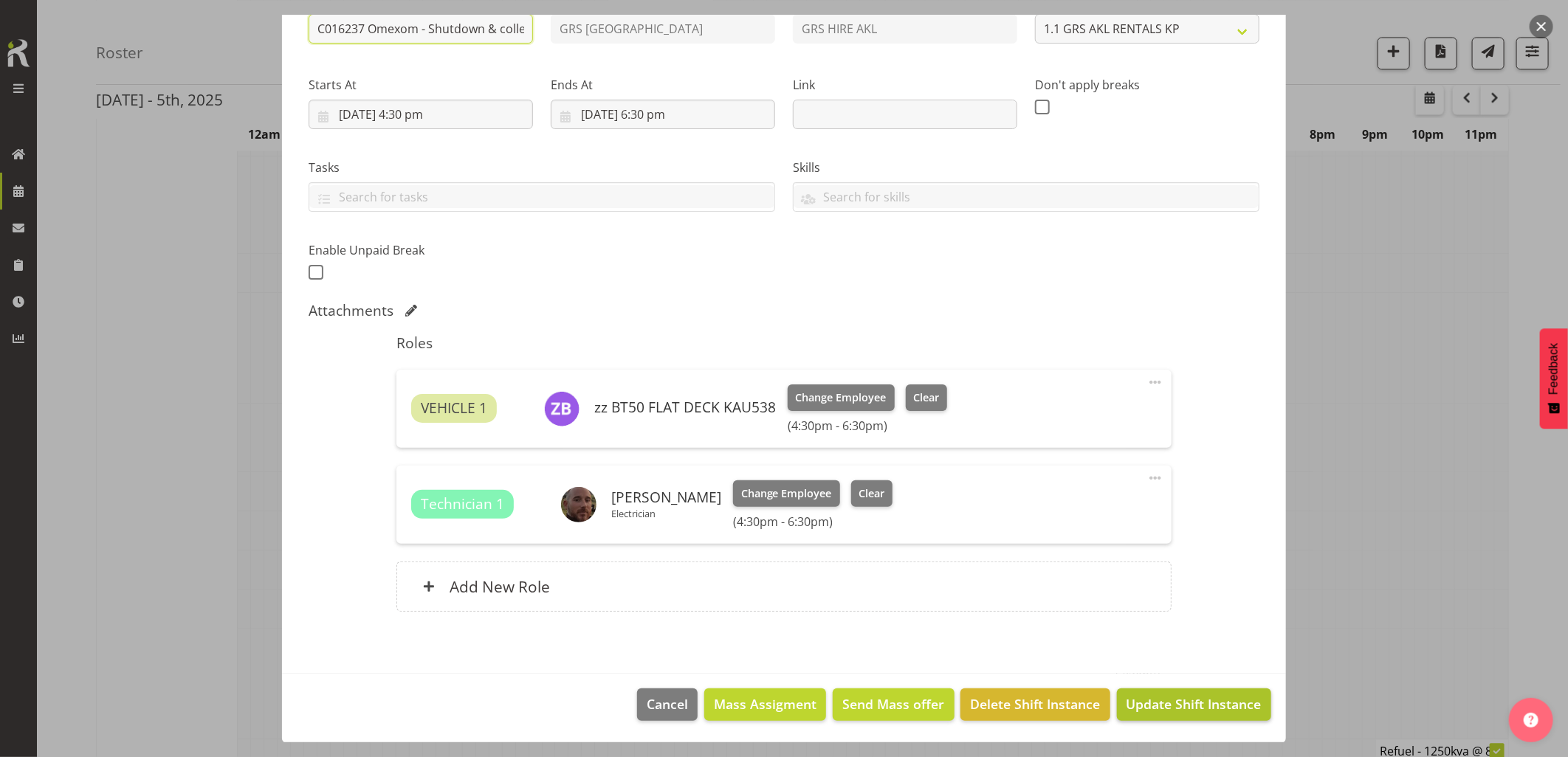
type input "C016237 Omexom - Shutdown & collect the 30kVA from [PERSON_NAME]. 5 pm onsite, …"
drag, startPoint x: 1145, startPoint y: 700, endPoint x: 1075, endPoint y: 725, distance: 74.3
click at [1145, 703] on span "Update Shift Instance" at bounding box center [1194, 703] width 135 height 19
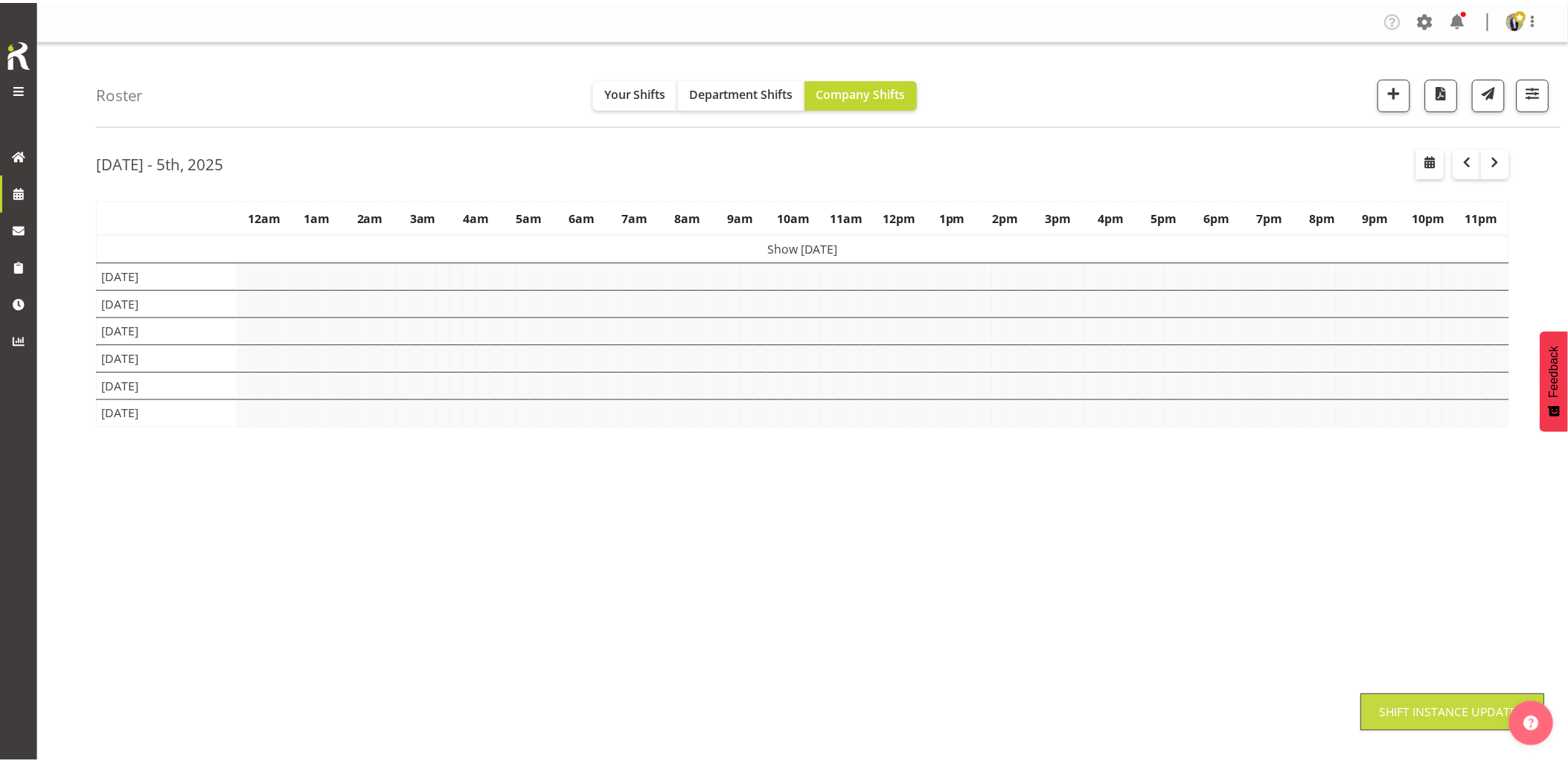
scroll to position [0, 0]
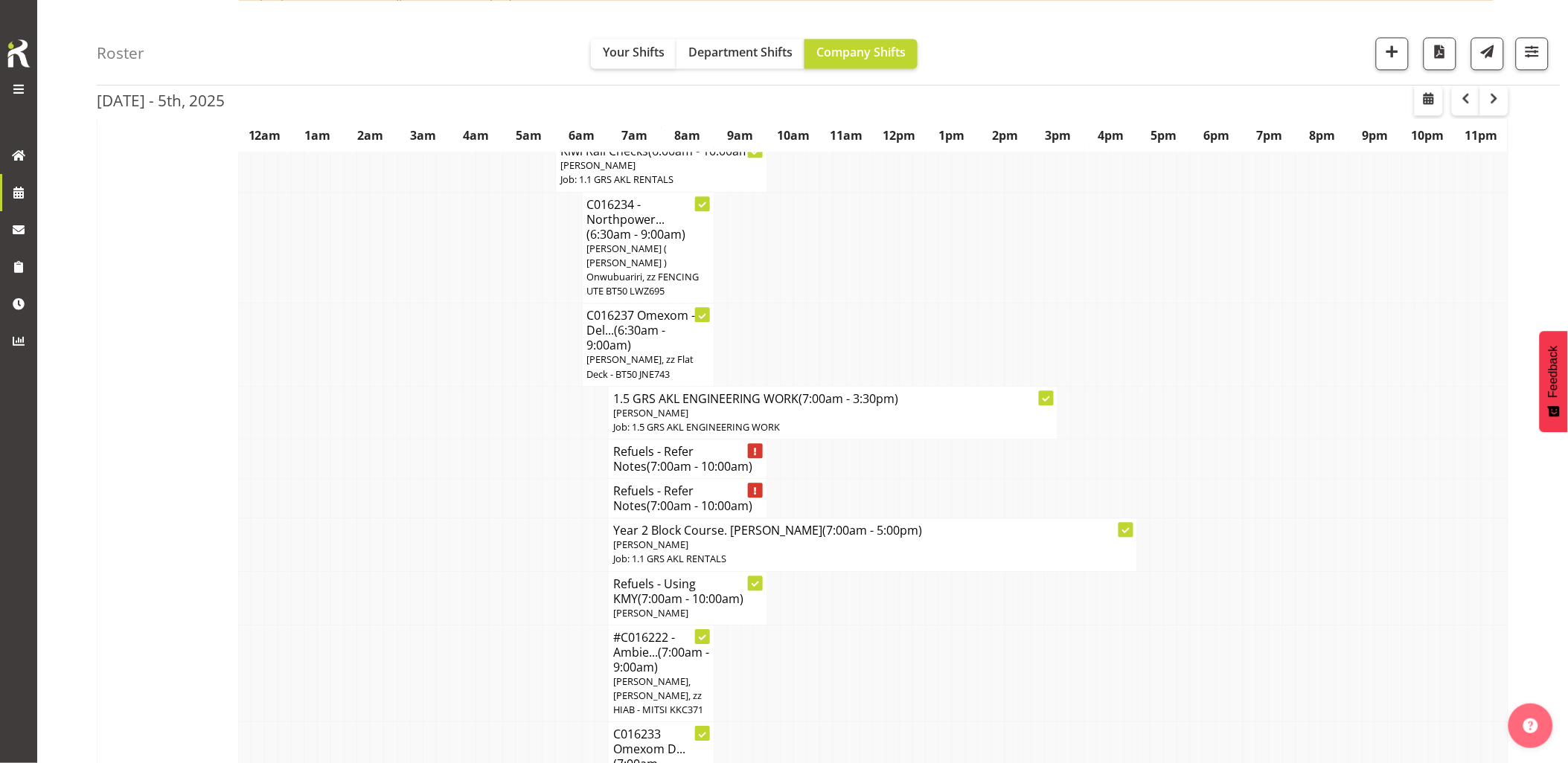
click at [486, 582] on td at bounding box center [482, 598] width 13 height 54
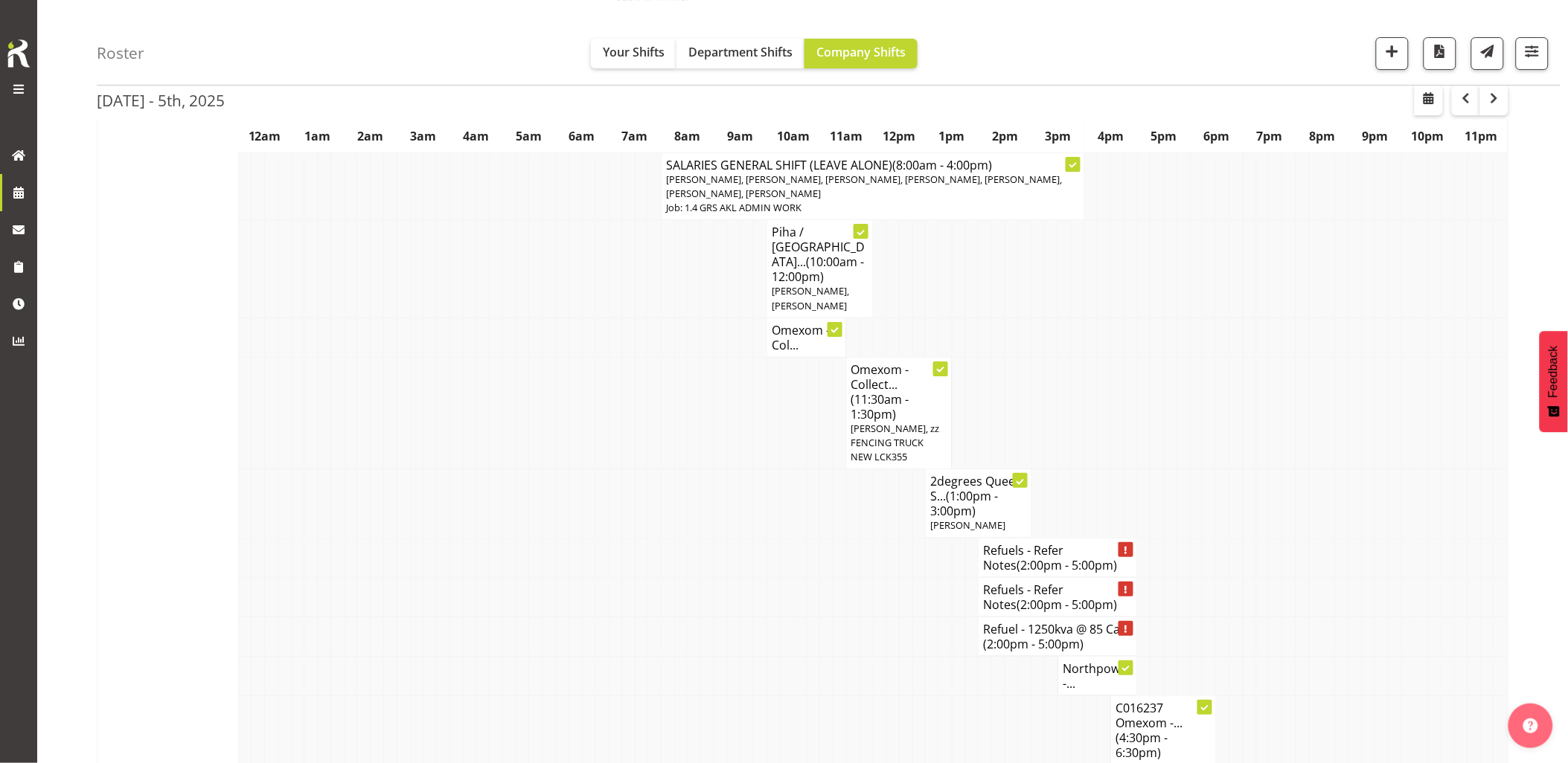
scroll to position [1900, 0]
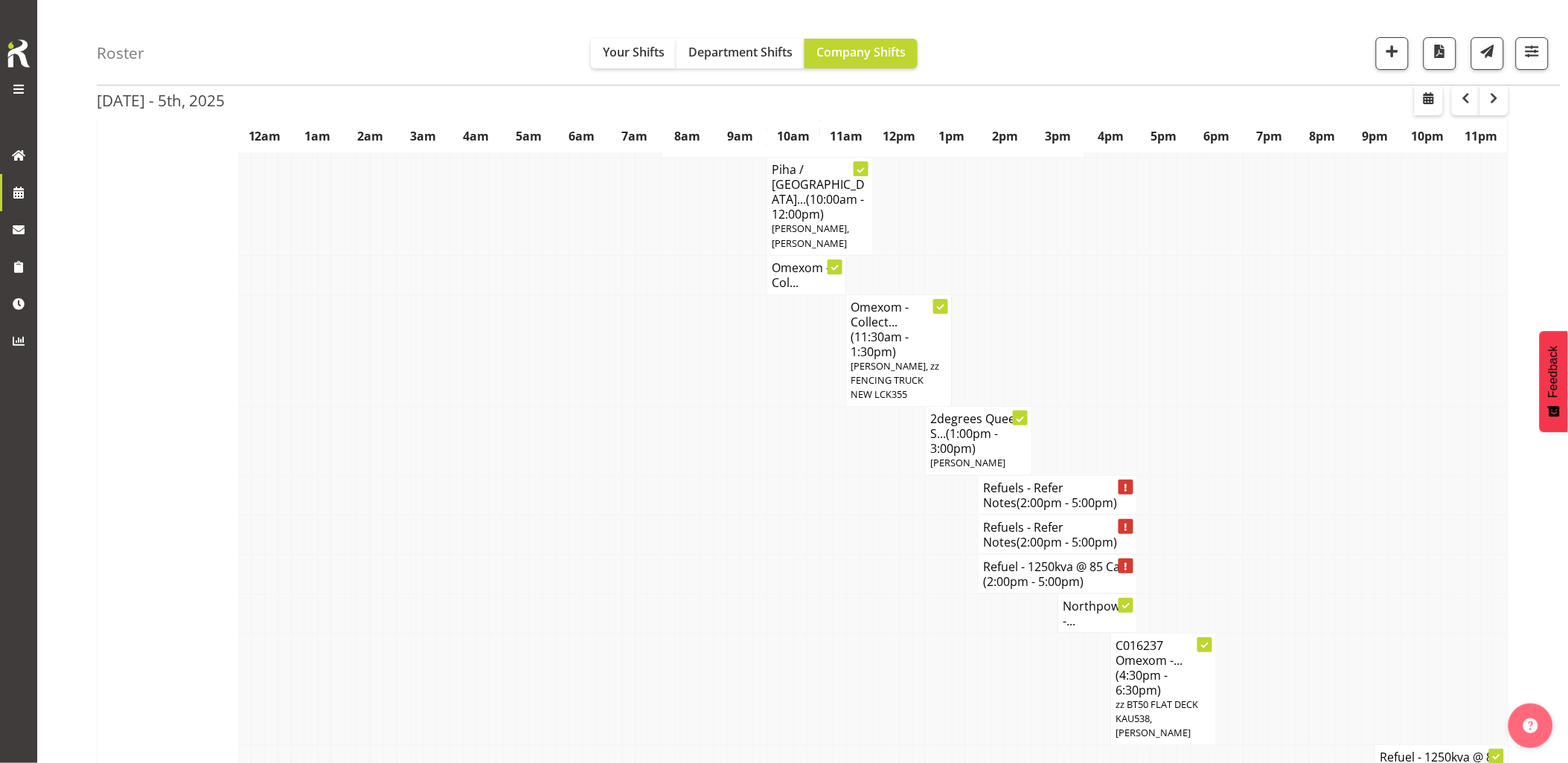
click at [585, 593] on td at bounding box center [588, 613] width 13 height 40
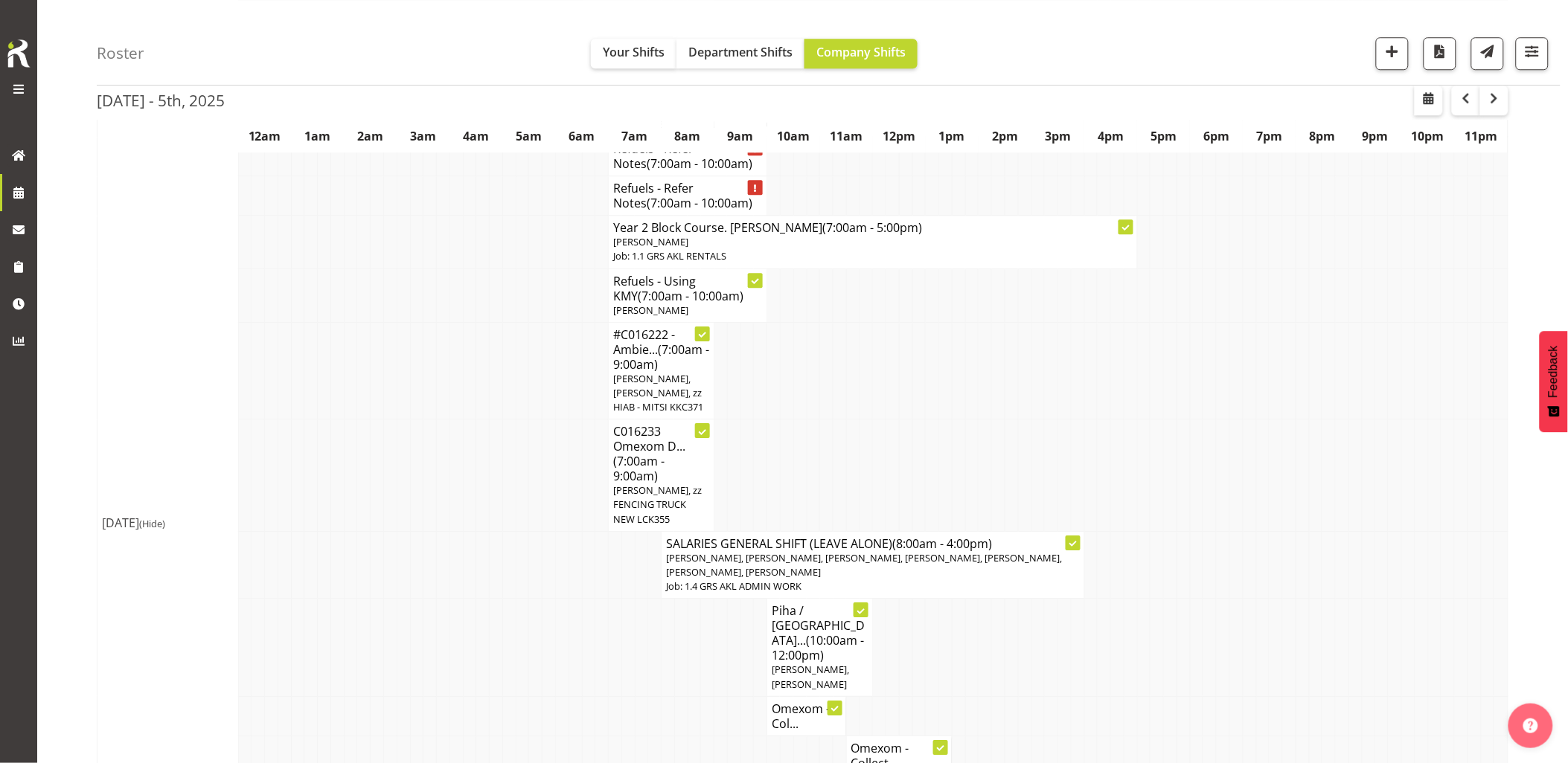
scroll to position [1321, 0]
